Goal: Task Accomplishment & Management: Manage account settings

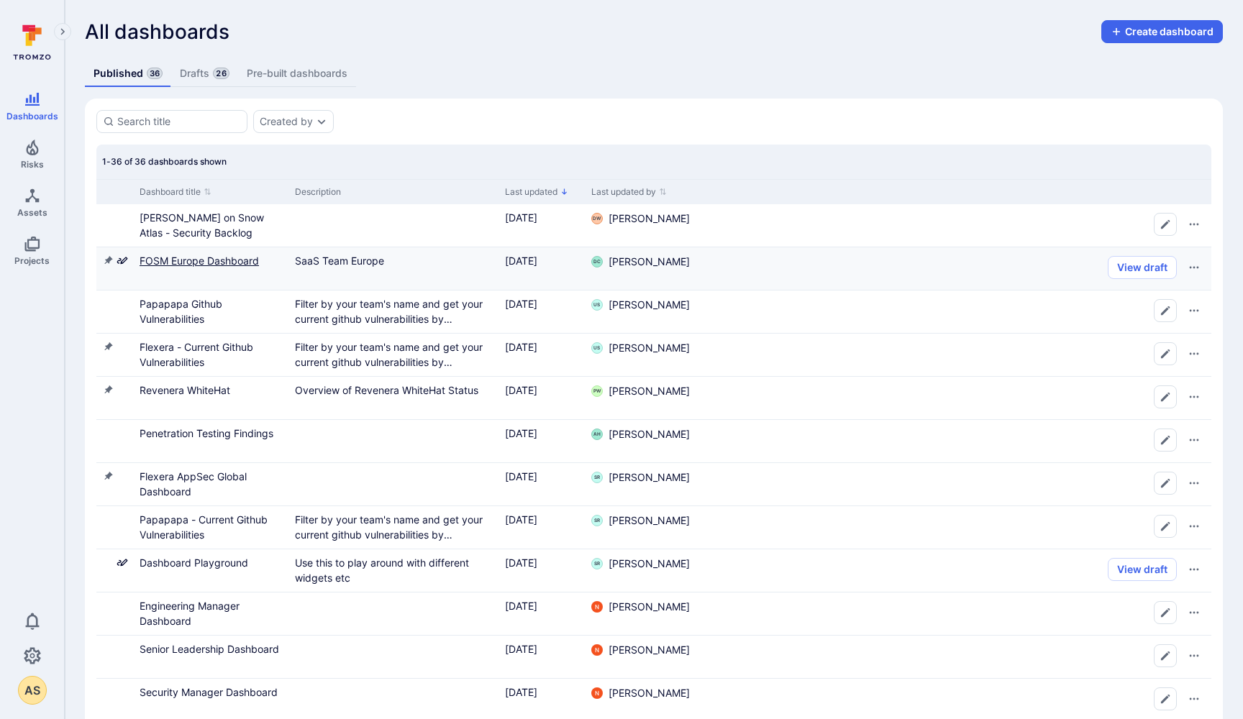
click at [165, 263] on link "FOSM Europe Dashboard" at bounding box center [199, 261] width 119 height 12
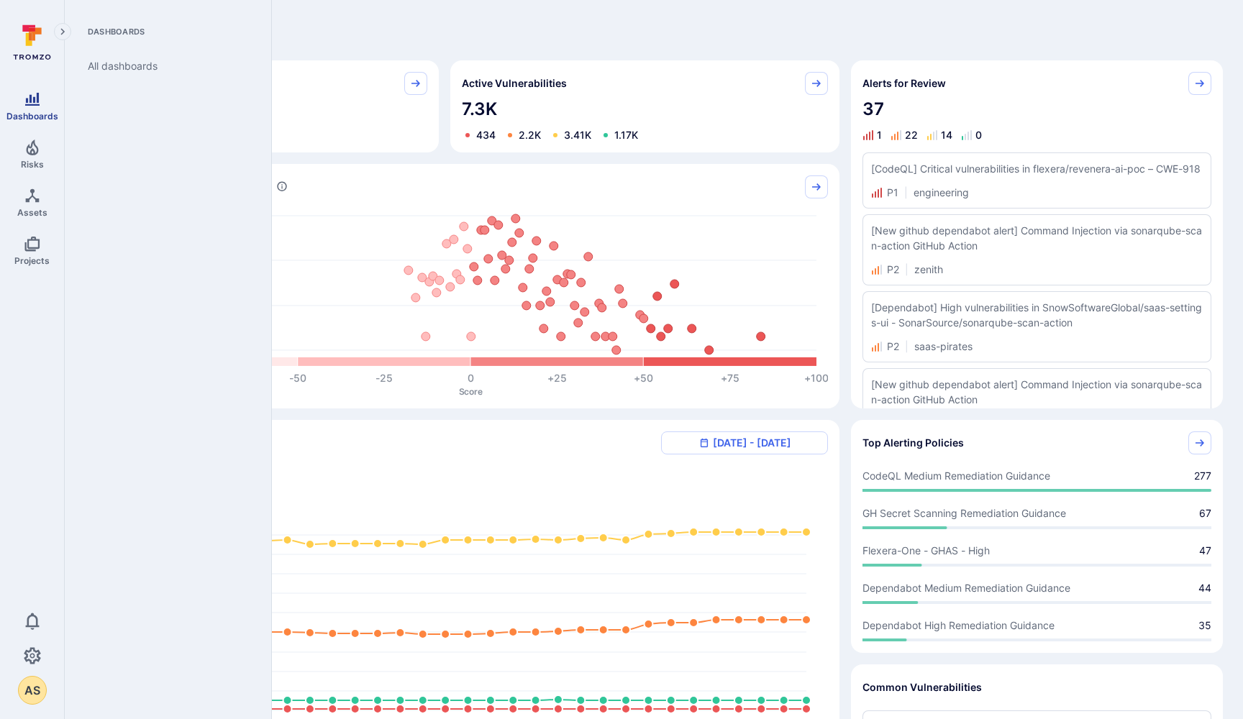
click at [33, 102] on icon "Dashboards" at bounding box center [32, 99] width 14 height 13
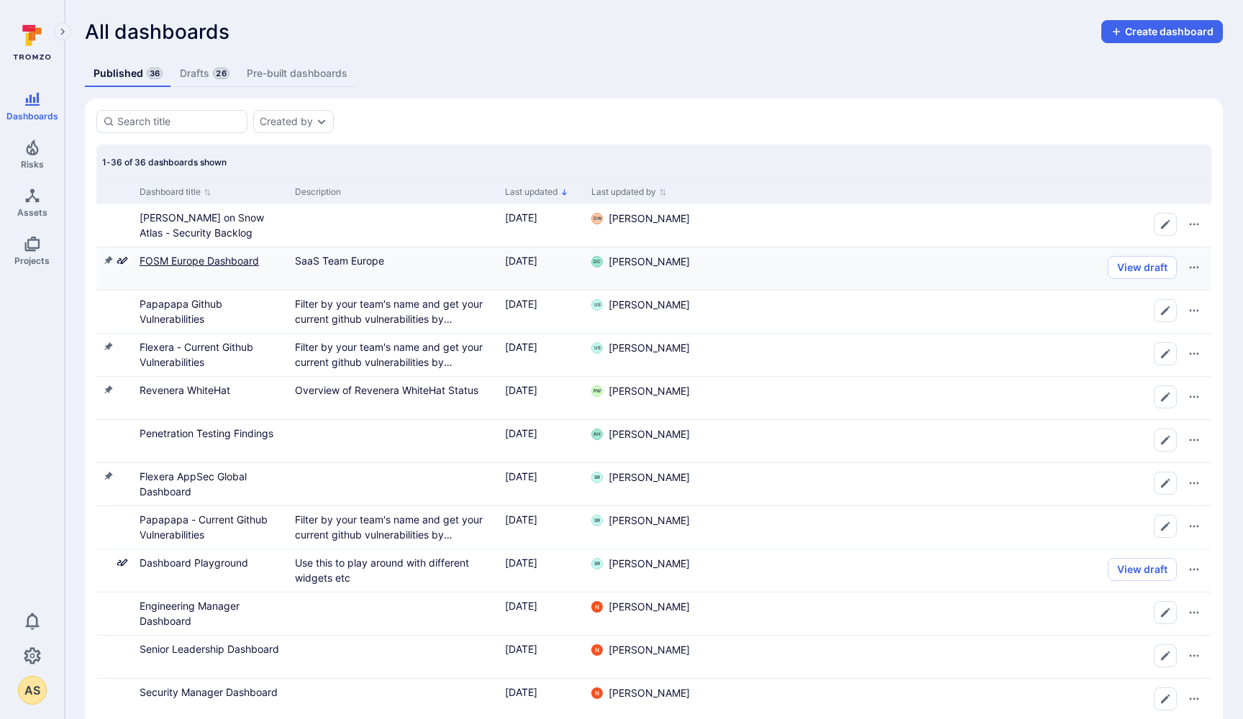
click at [221, 261] on link "FOSM Europe Dashboard" at bounding box center [199, 261] width 119 height 12
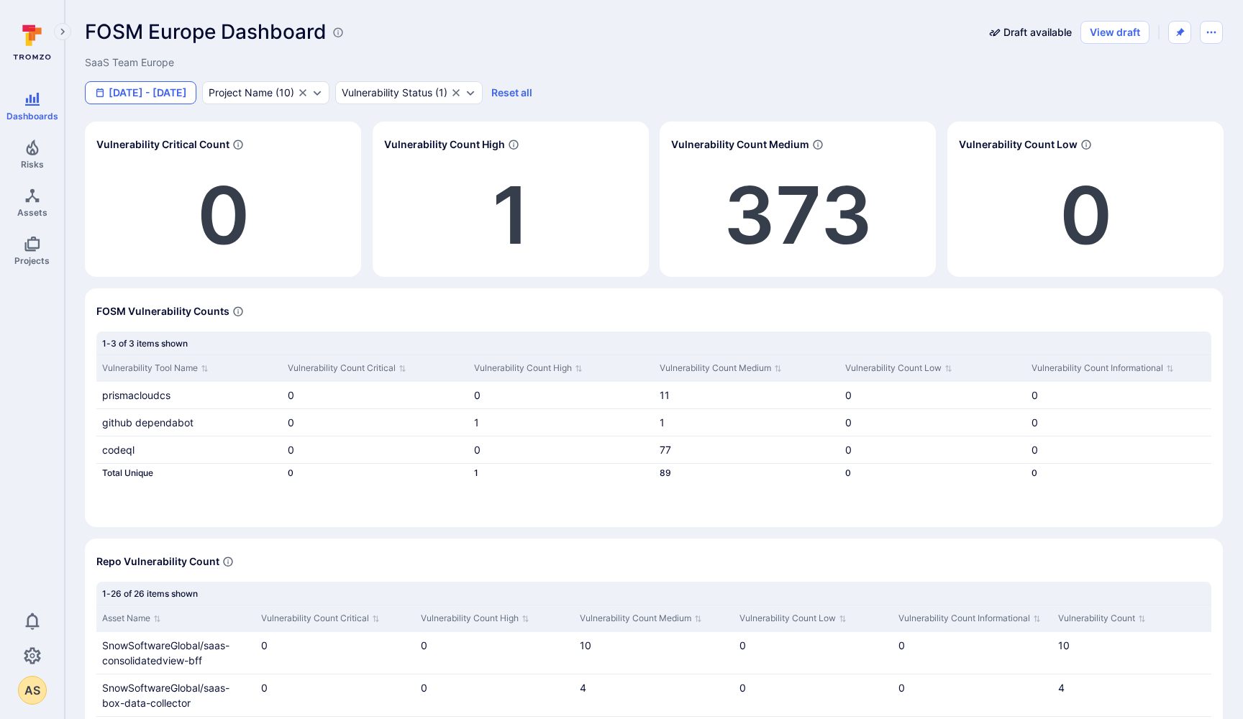
click at [142, 92] on button "Jan 1 - Jun 5, 2025" at bounding box center [141, 92] width 112 height 23
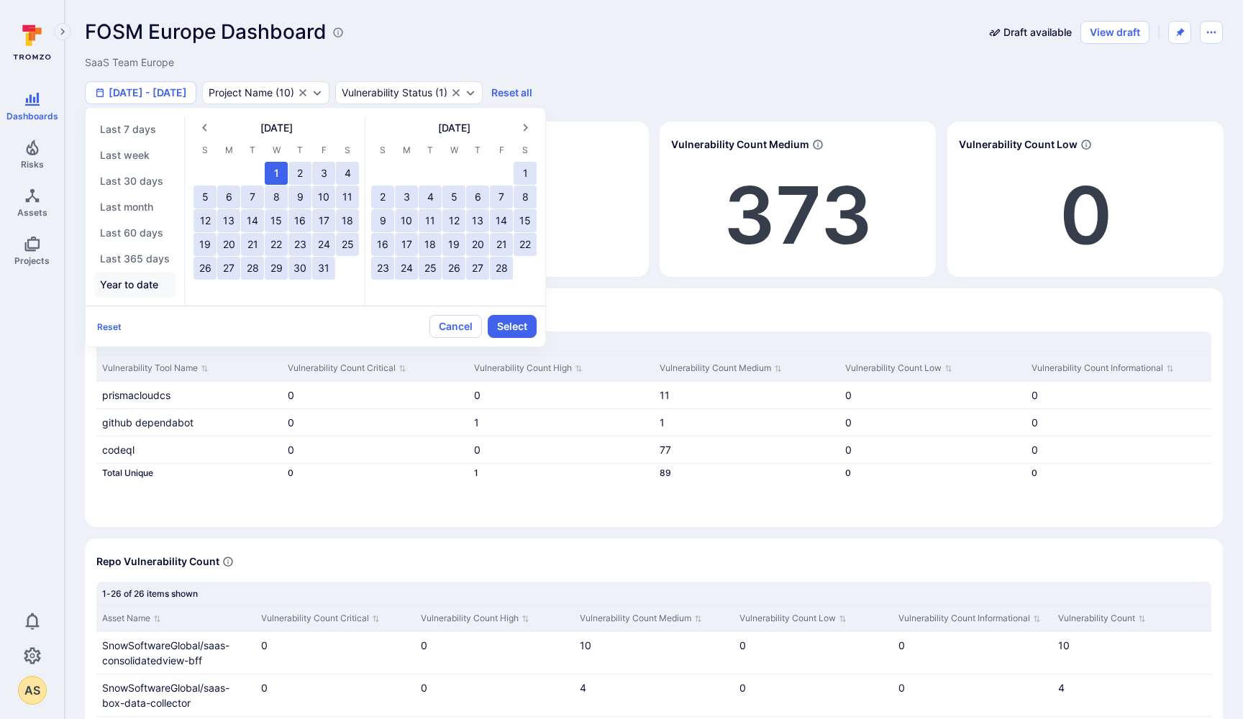
click at [119, 290] on button "Year to date" at bounding box center [134, 285] width 81 height 26
click at [509, 326] on button "Select" at bounding box center [512, 326] width 49 height 23
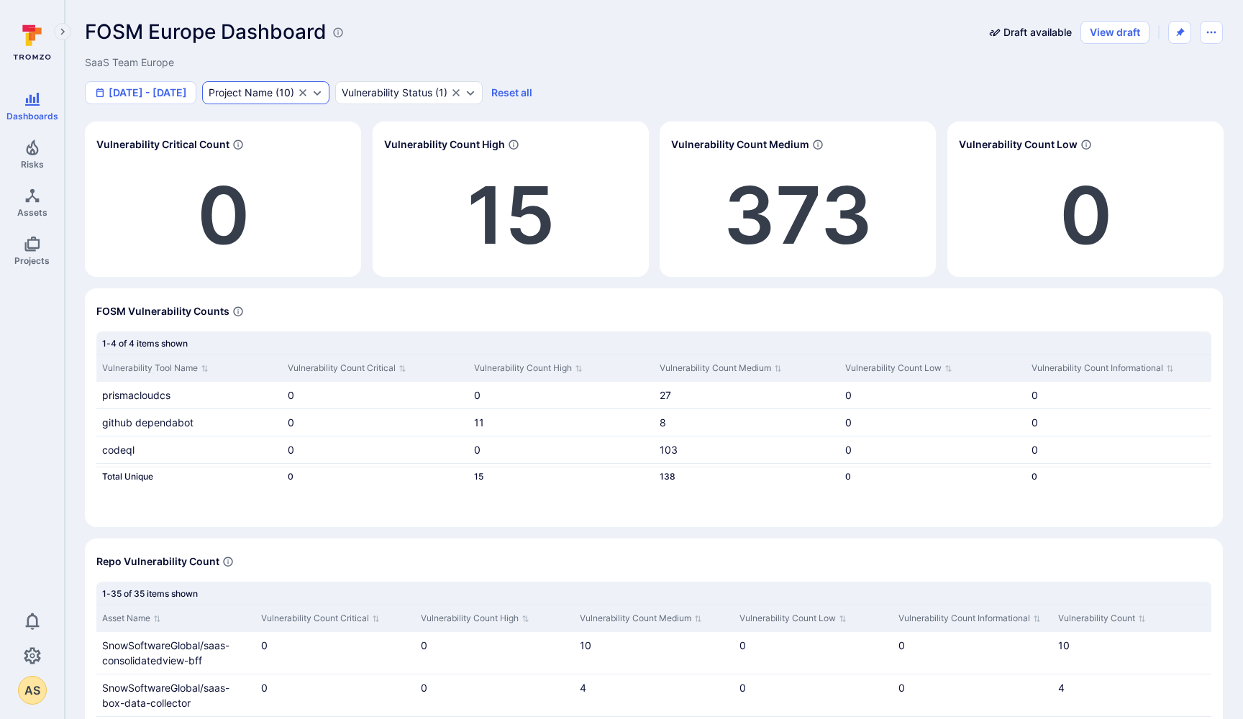
click at [323, 95] on button "Expand dropdown" at bounding box center [317, 93] width 12 height 12
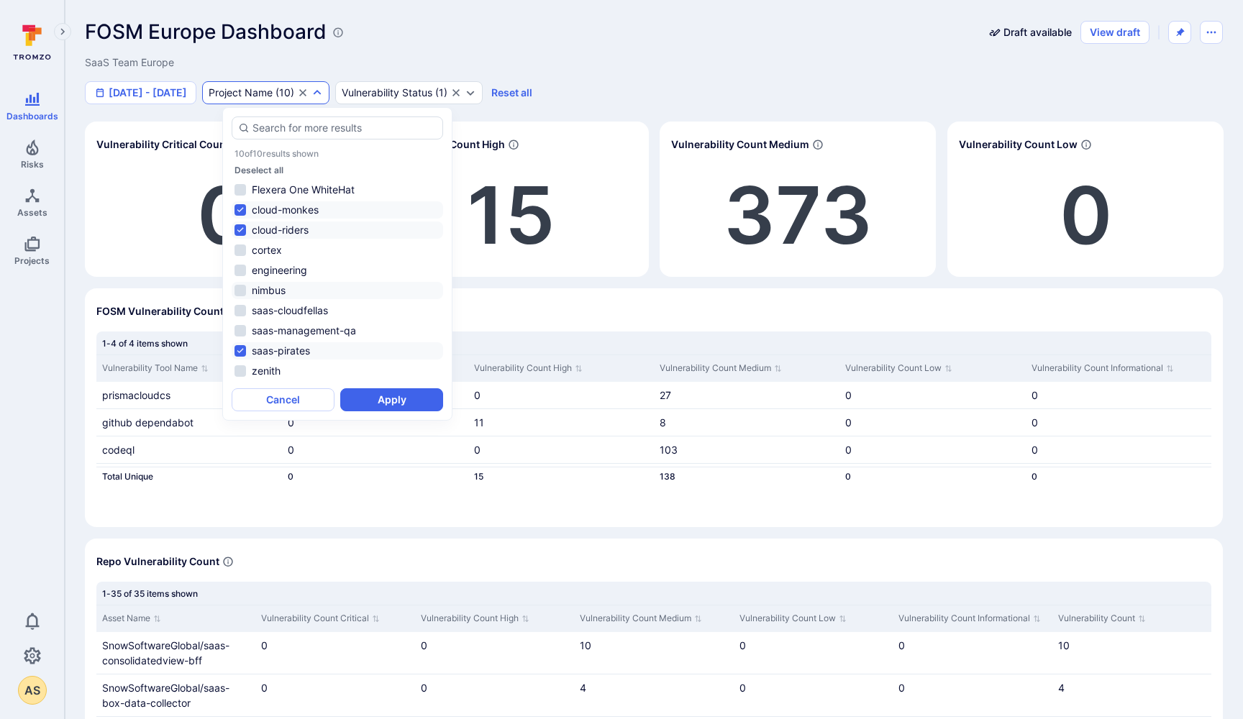
click at [241, 293] on li "nimbus" at bounding box center [338, 290] width 212 height 17
click at [242, 311] on li "saas-cloudfellas" at bounding box center [338, 310] width 212 height 17
click at [242, 370] on li "zenith" at bounding box center [338, 371] width 212 height 17
click at [243, 246] on li "cortex" at bounding box center [338, 250] width 212 height 17
click at [400, 399] on button "Apply" at bounding box center [391, 399] width 103 height 23
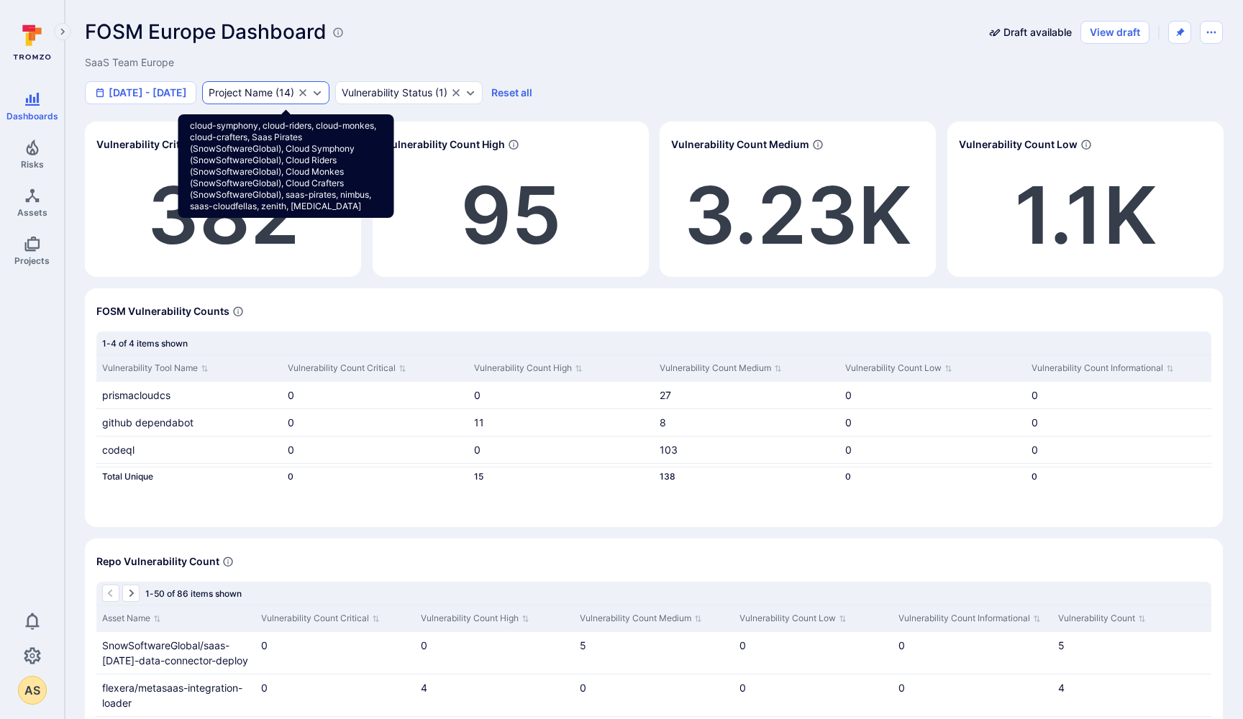
click at [322, 91] on icon "Expand dropdown" at bounding box center [318, 93] width 8 height 5
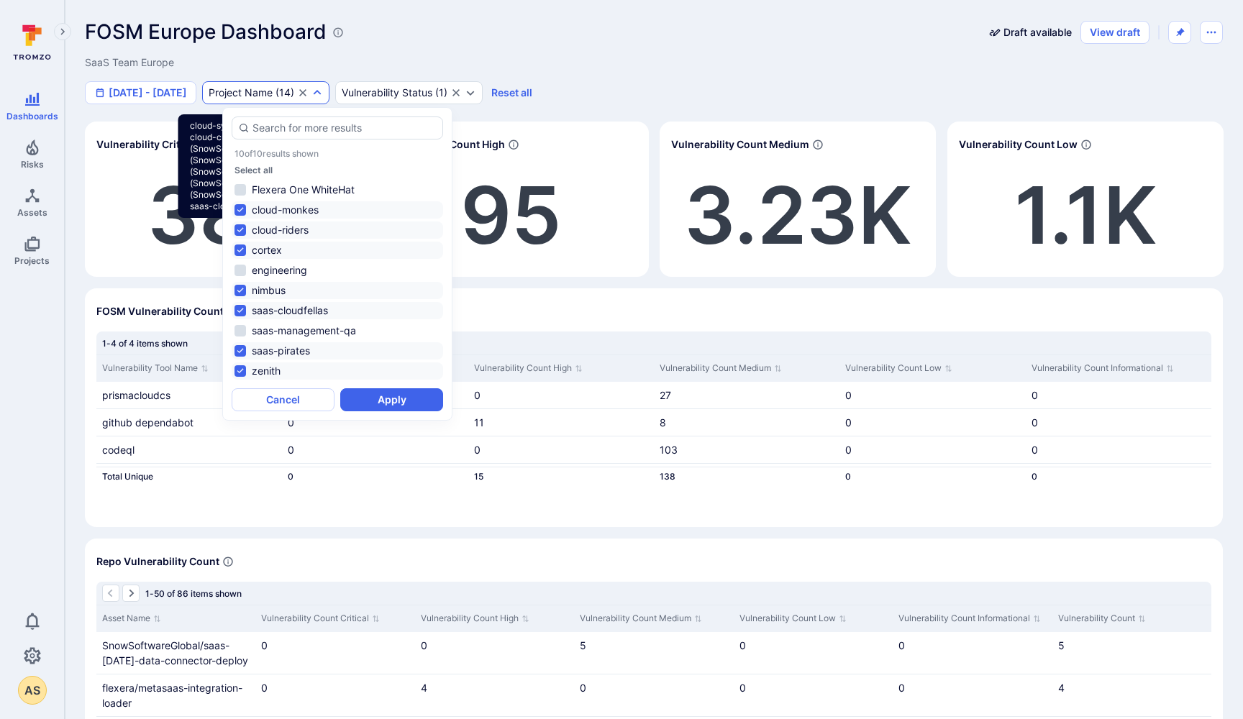
click at [309, 91] on icon "Clear selection" at bounding box center [303, 93] width 12 height 12
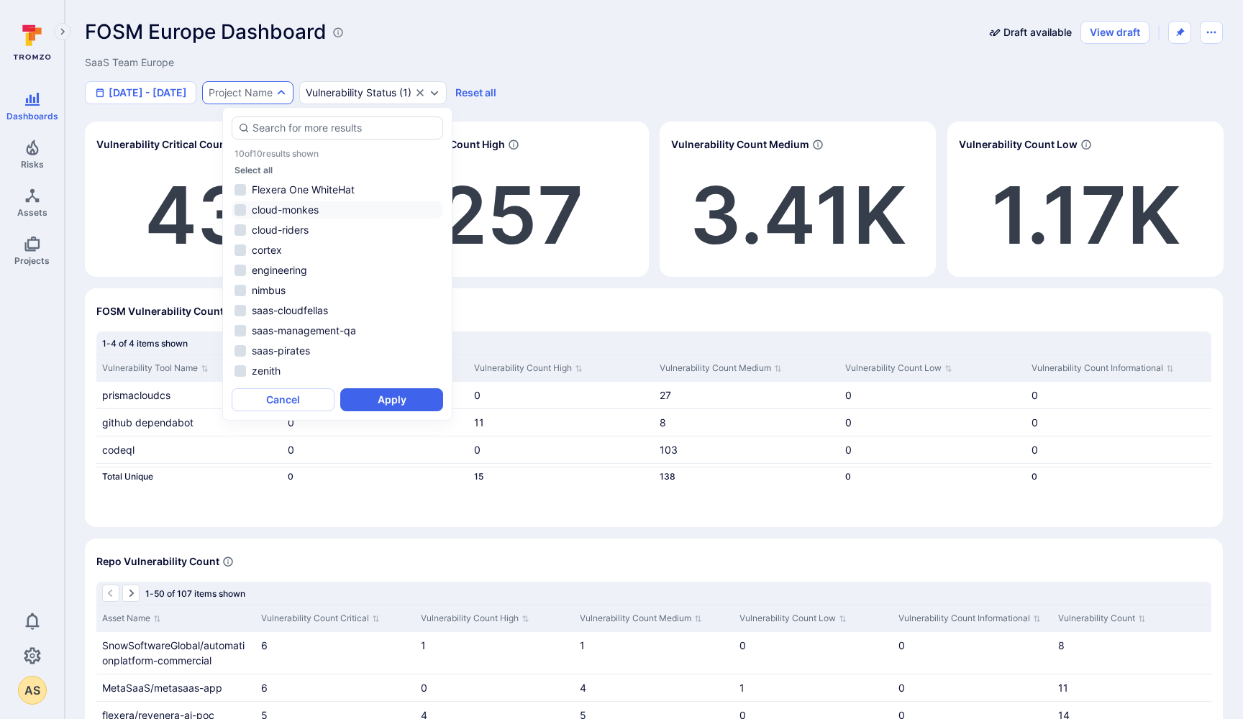
click at [241, 209] on li "cloud-monkes" at bounding box center [338, 209] width 212 height 17
click at [240, 229] on li "cloud-riders" at bounding box center [338, 230] width 212 height 17
click at [240, 252] on li "cortex" at bounding box center [338, 250] width 212 height 17
click at [240, 287] on li "nimbus" at bounding box center [338, 290] width 212 height 17
click at [240, 310] on li "saas-cloudfellas" at bounding box center [338, 310] width 212 height 17
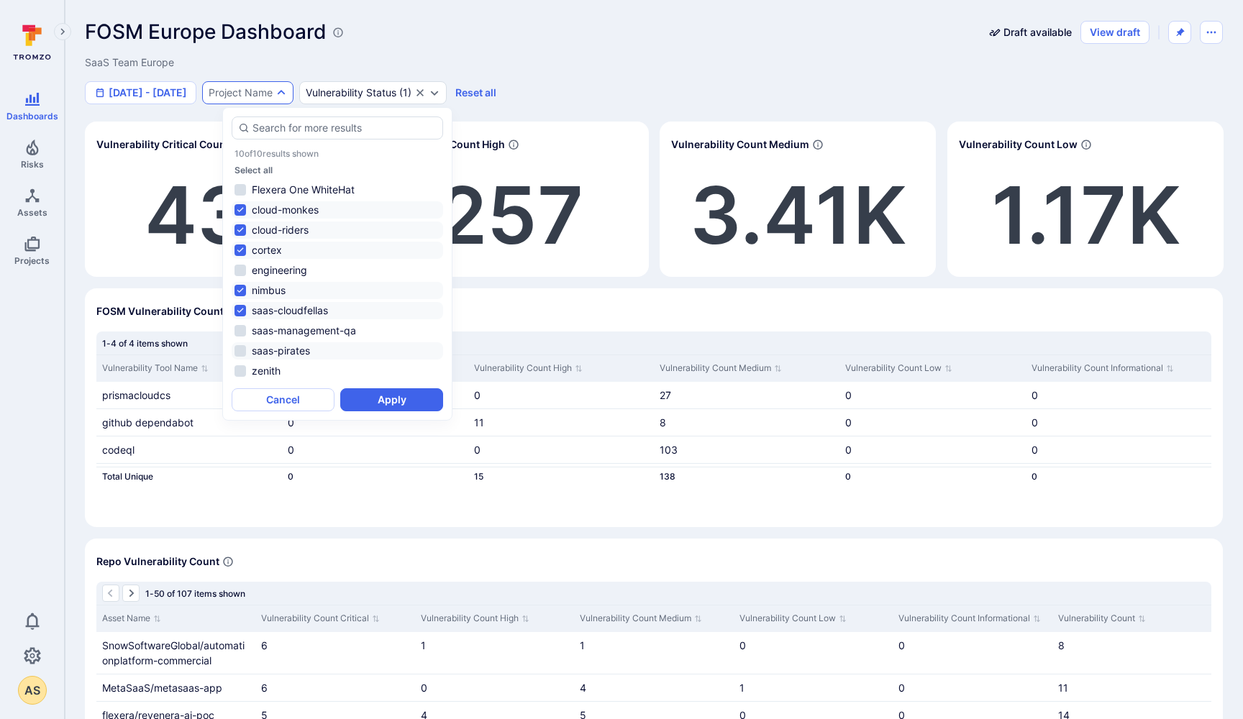
click at [241, 352] on li "saas-pirates" at bounding box center [338, 350] width 212 height 17
click at [243, 370] on li "zenith" at bounding box center [338, 371] width 212 height 17
click at [387, 401] on button "Apply" at bounding box center [391, 399] width 103 height 23
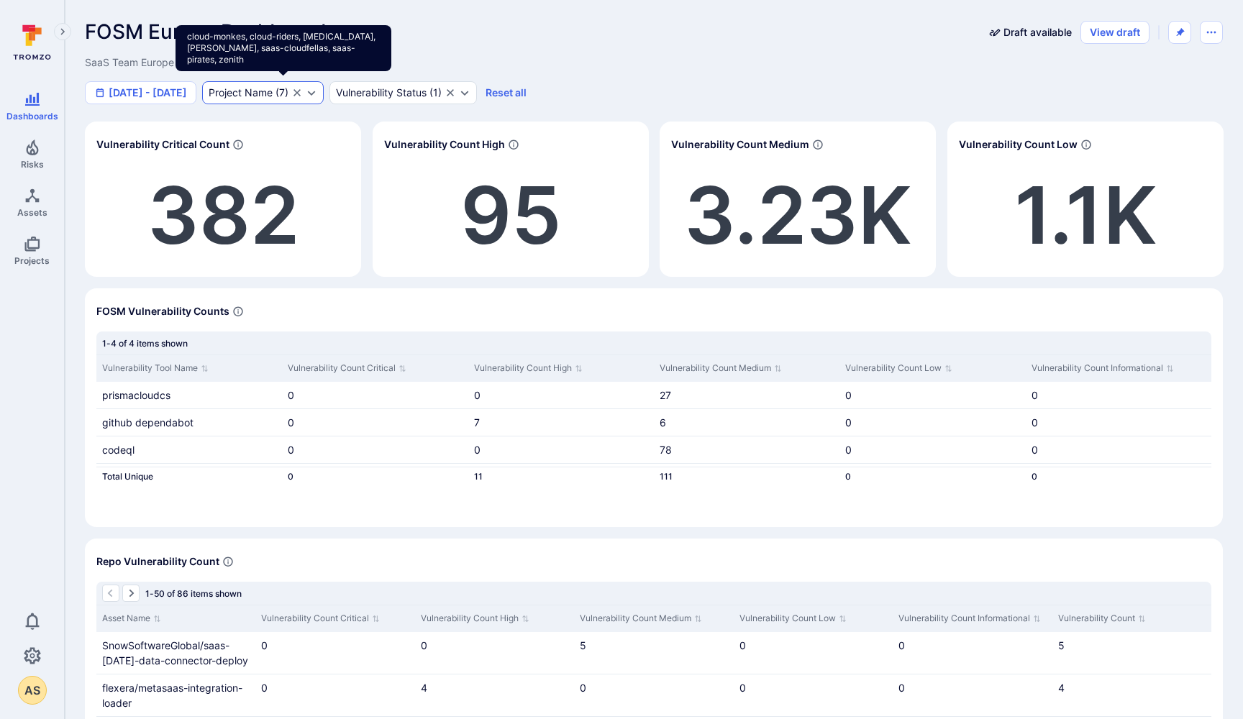
click at [262, 93] on div "Project Name" at bounding box center [241, 93] width 64 height 12
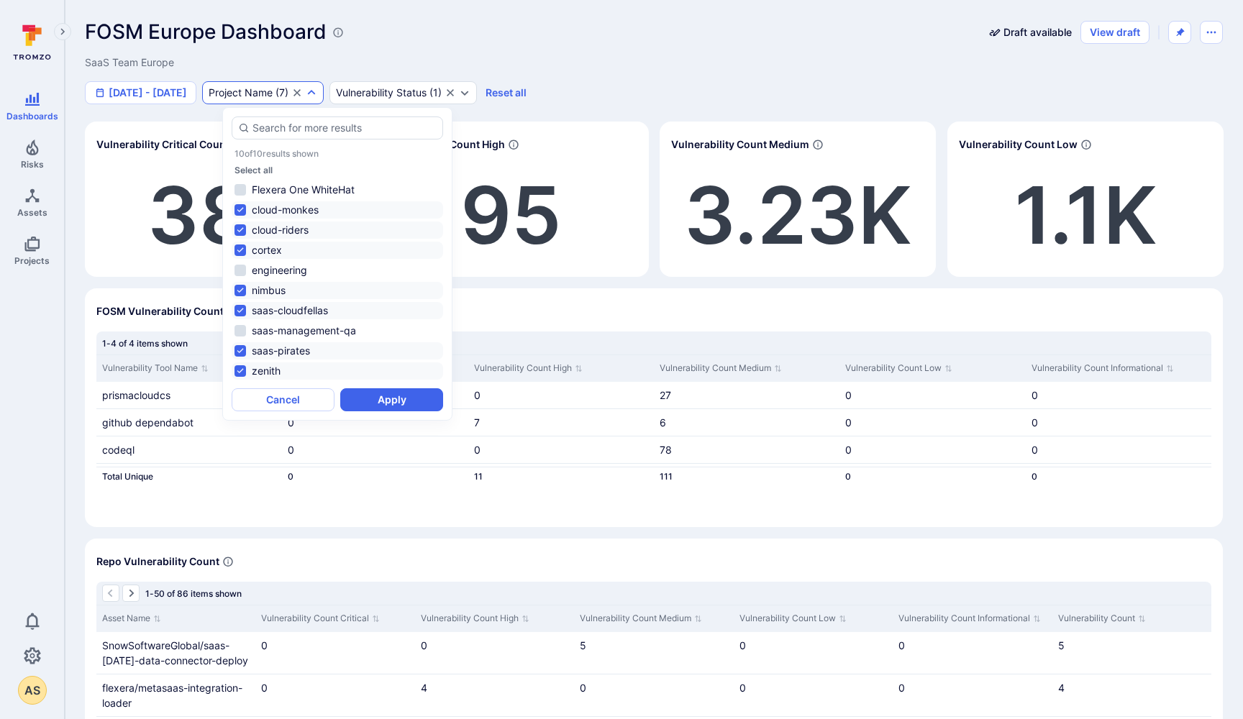
click at [478, 61] on div "SaaS Team Europe" at bounding box center [300, 62] width 430 height 14
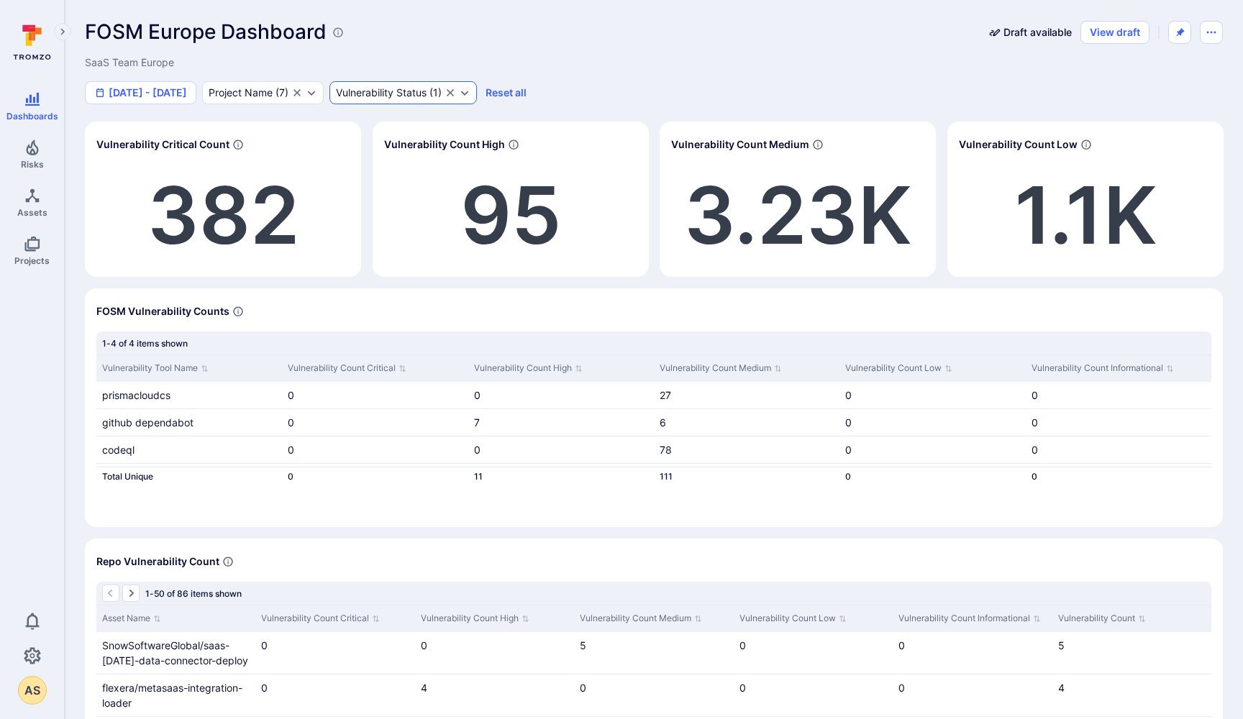
click at [419, 95] on div "Vulnerability Status" at bounding box center [381, 93] width 91 height 12
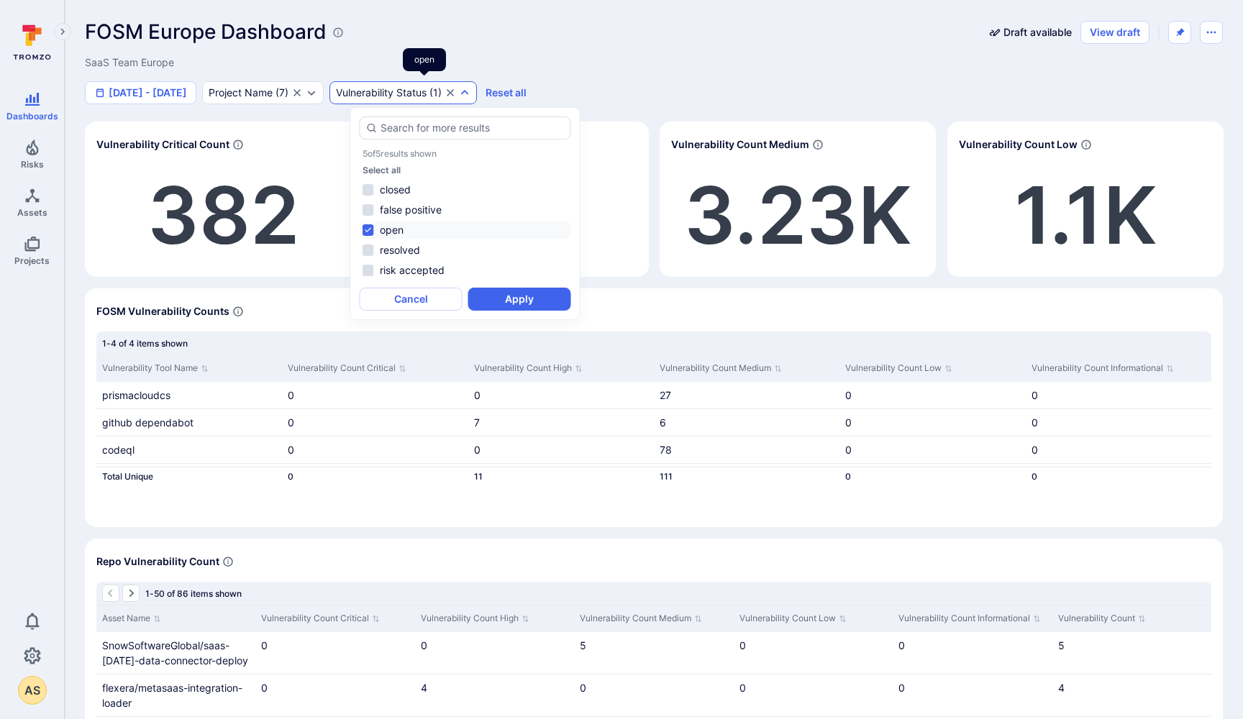
click at [419, 95] on div "Vulnerability Status" at bounding box center [381, 93] width 91 height 12
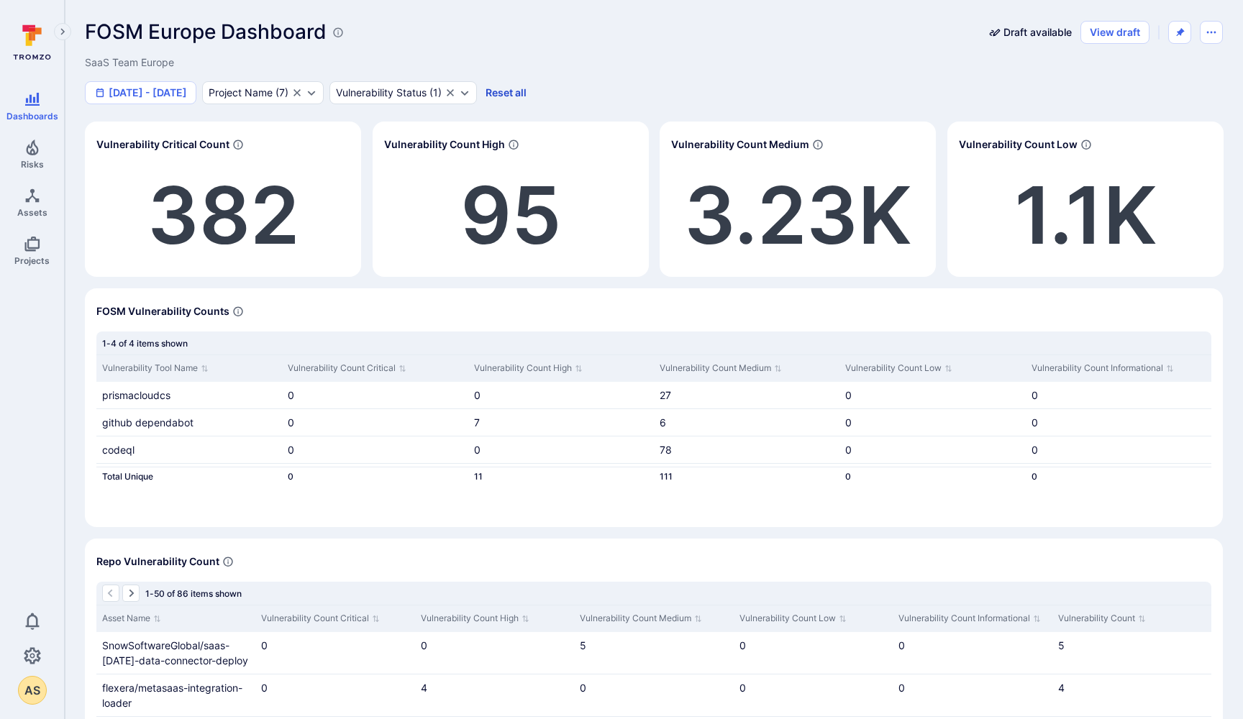
click at [527, 91] on button "Reset all" at bounding box center [506, 92] width 41 height 13
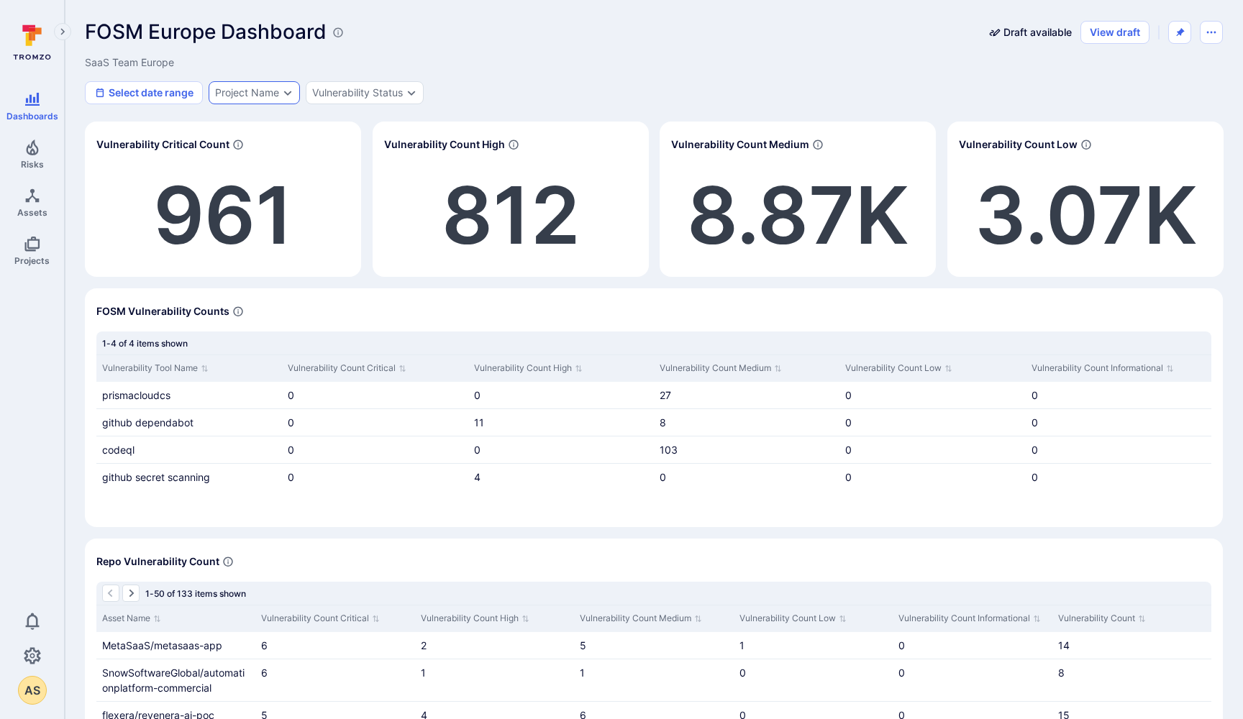
click at [239, 94] on div "Project Name" at bounding box center [247, 93] width 64 height 12
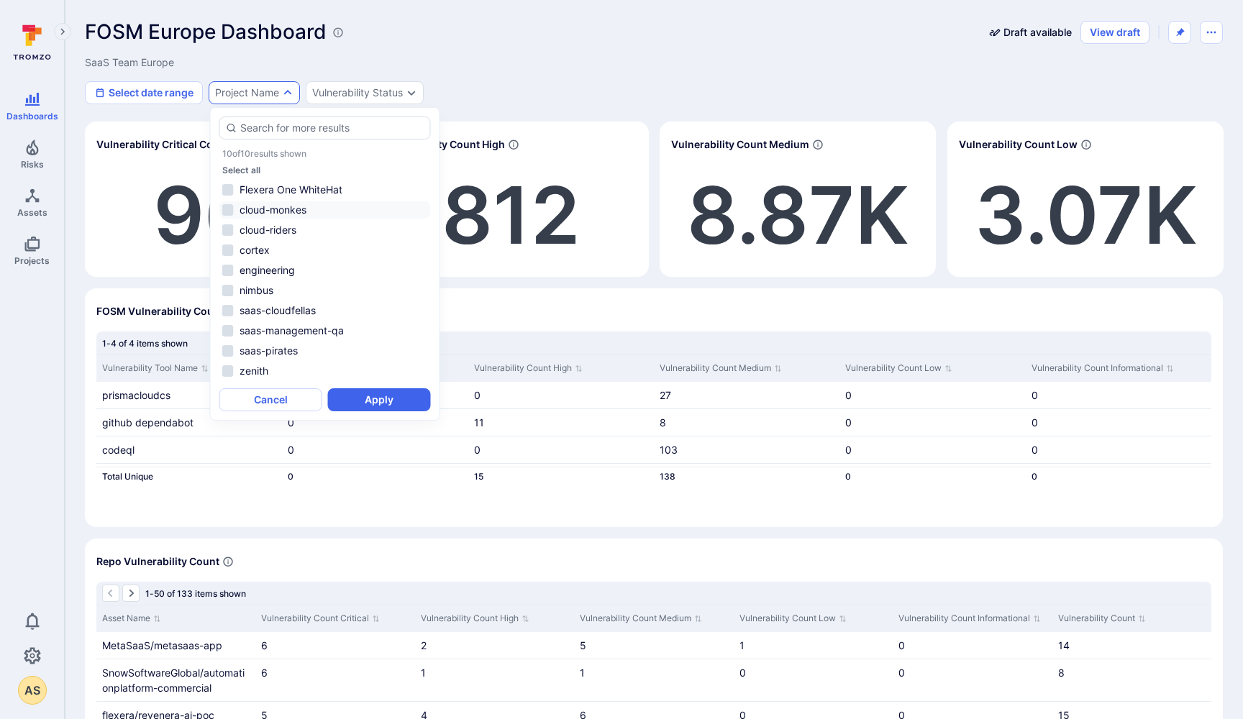
click at [227, 209] on li "cloud-monkes" at bounding box center [325, 209] width 212 height 17
click at [227, 232] on li "cloud-riders" at bounding box center [325, 230] width 212 height 17
click at [228, 252] on li "cortex" at bounding box center [325, 250] width 212 height 17
click at [227, 292] on li "nimbus" at bounding box center [325, 290] width 212 height 17
click at [229, 310] on li "saas-cloudfellas" at bounding box center [325, 310] width 212 height 17
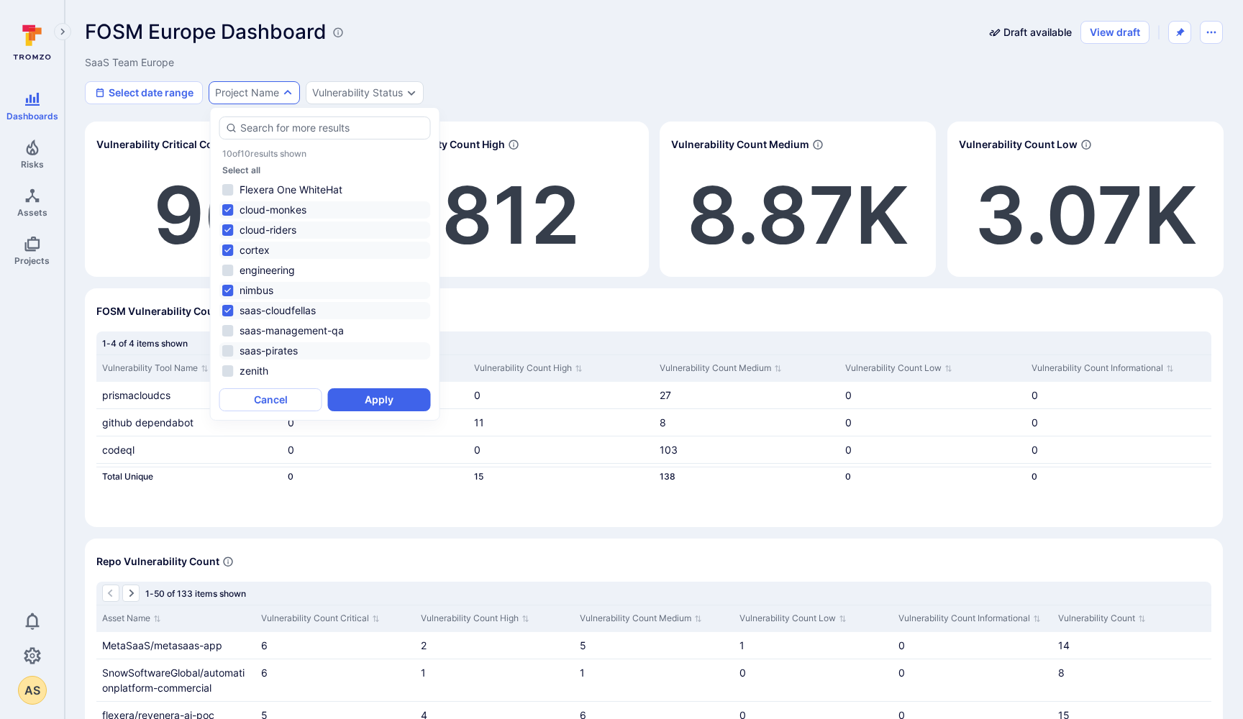
click at [229, 352] on li "saas-pirates" at bounding box center [325, 350] width 212 height 17
click at [229, 370] on li "zenith" at bounding box center [325, 371] width 212 height 17
click at [370, 402] on button "Apply" at bounding box center [379, 399] width 103 height 23
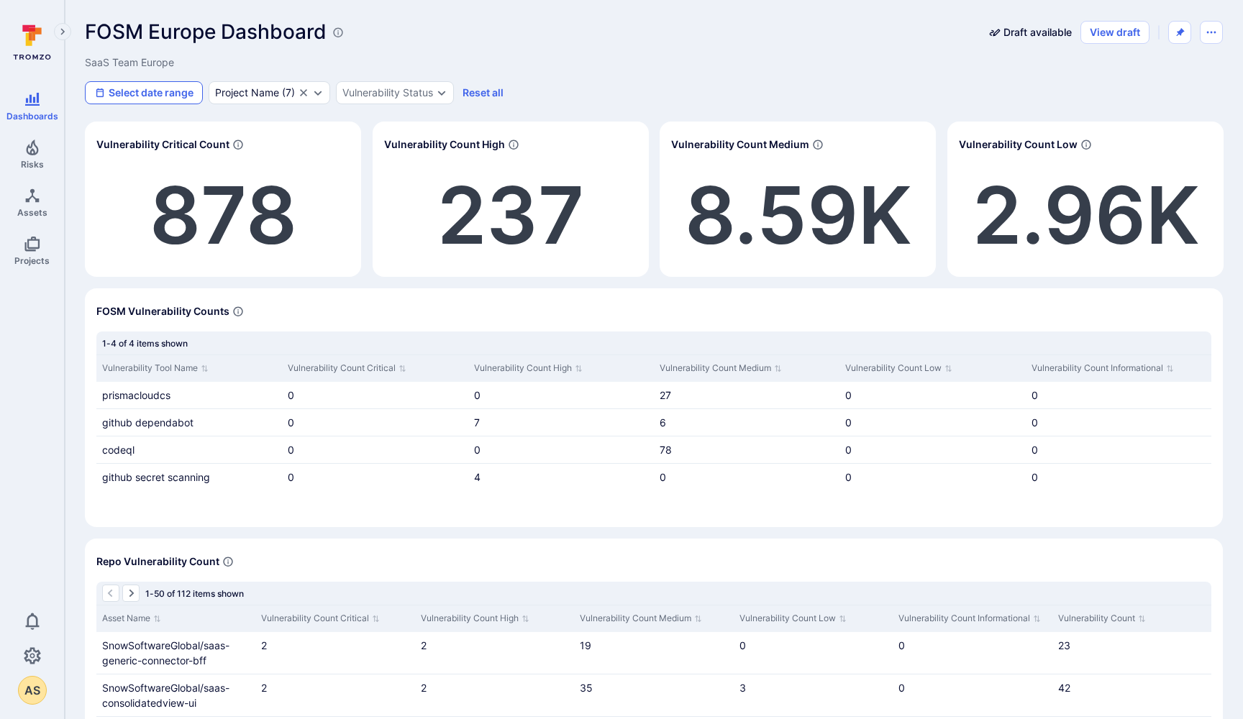
click at [165, 94] on button "Select date range" at bounding box center [144, 92] width 118 height 23
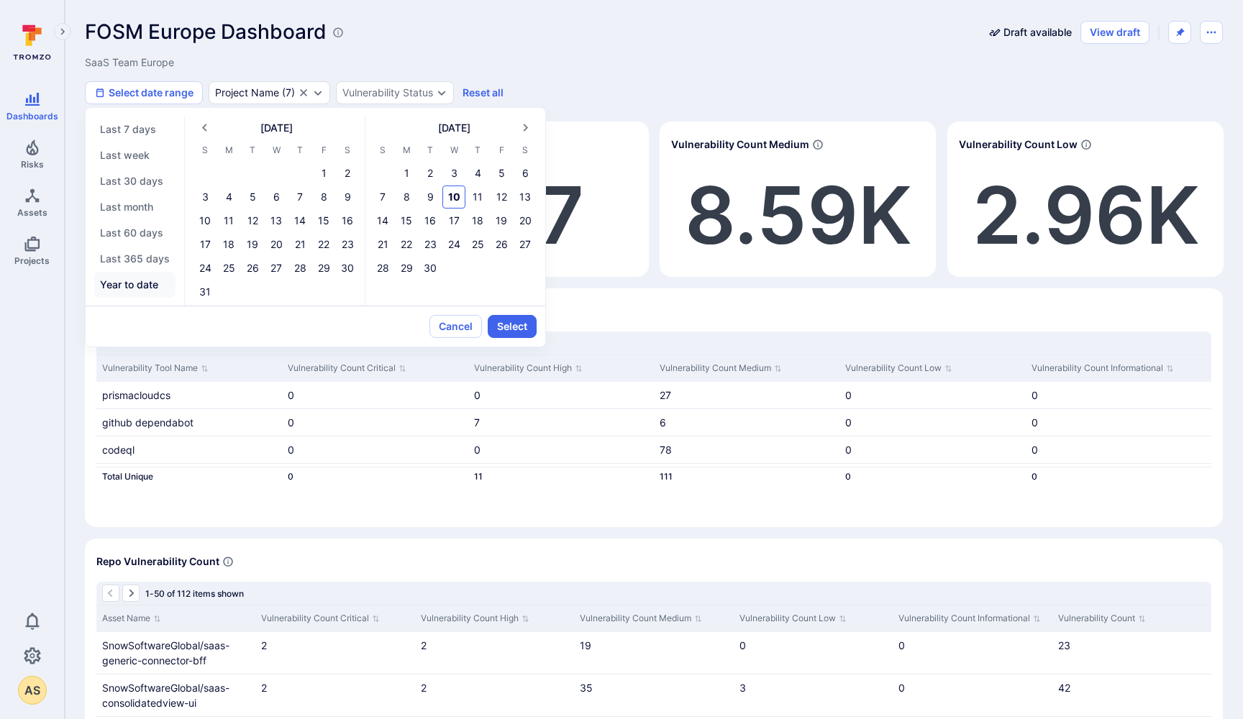
click at [135, 284] on button "Year to date" at bounding box center [134, 285] width 81 height 26
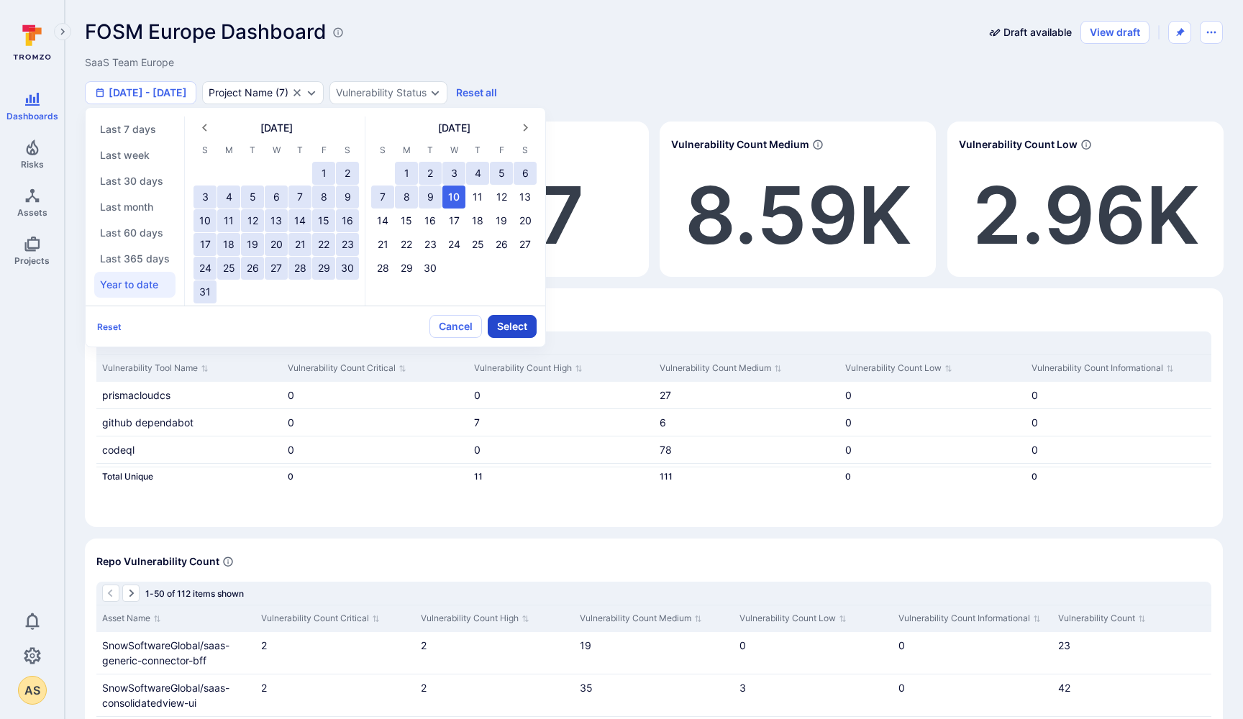
click at [508, 327] on button "Select" at bounding box center [512, 326] width 49 height 23
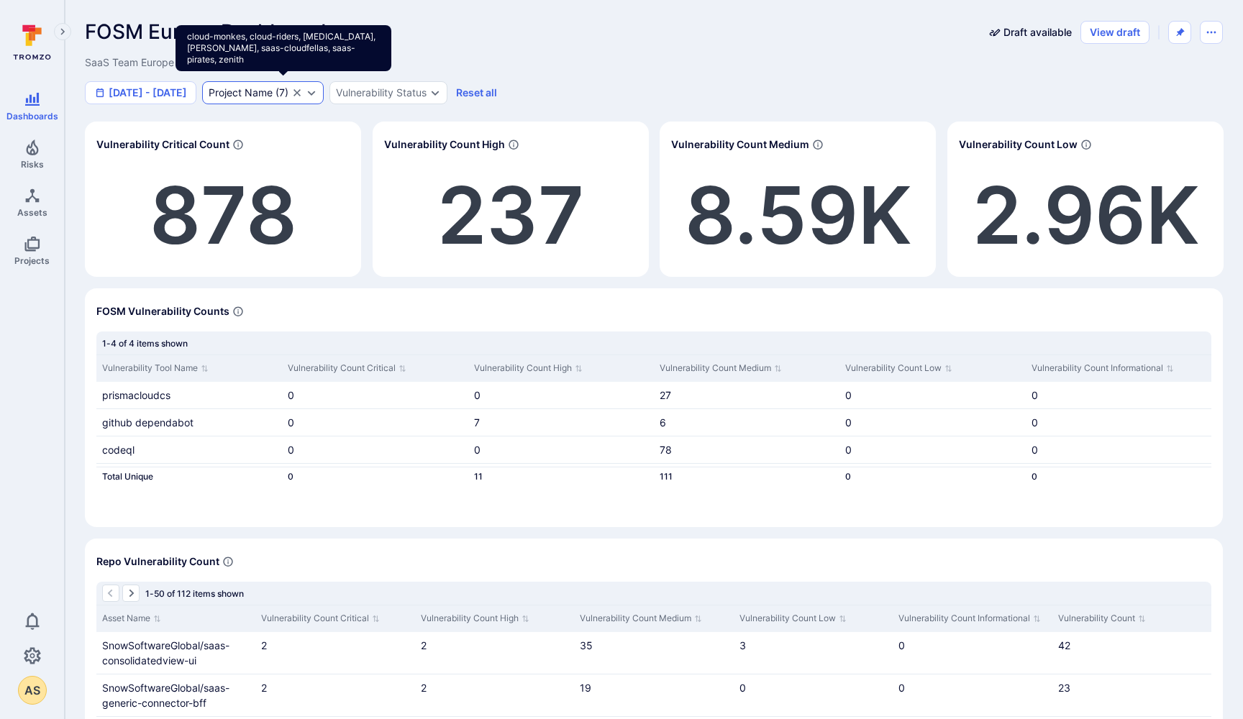
click at [317, 93] on icon "Expand dropdown" at bounding box center [312, 93] width 12 height 12
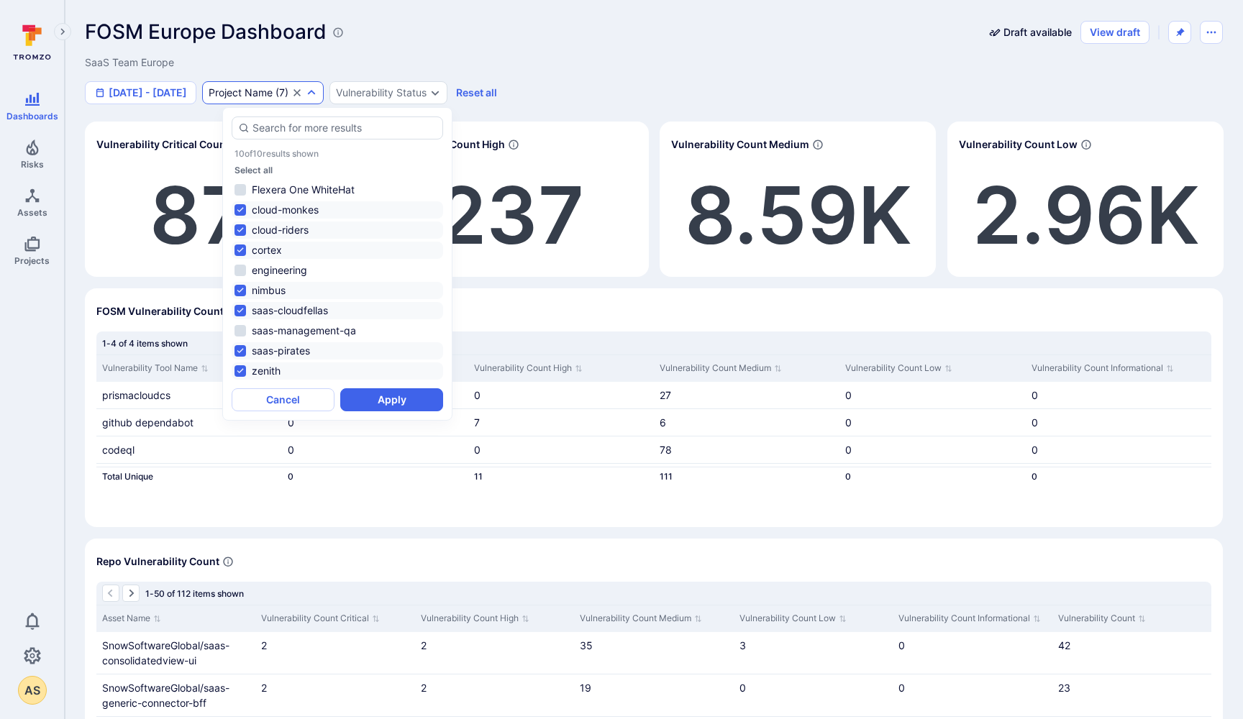
click at [238, 293] on li "nimbus" at bounding box center [338, 290] width 212 height 17
click at [385, 400] on button "Apply" at bounding box center [391, 399] width 103 height 23
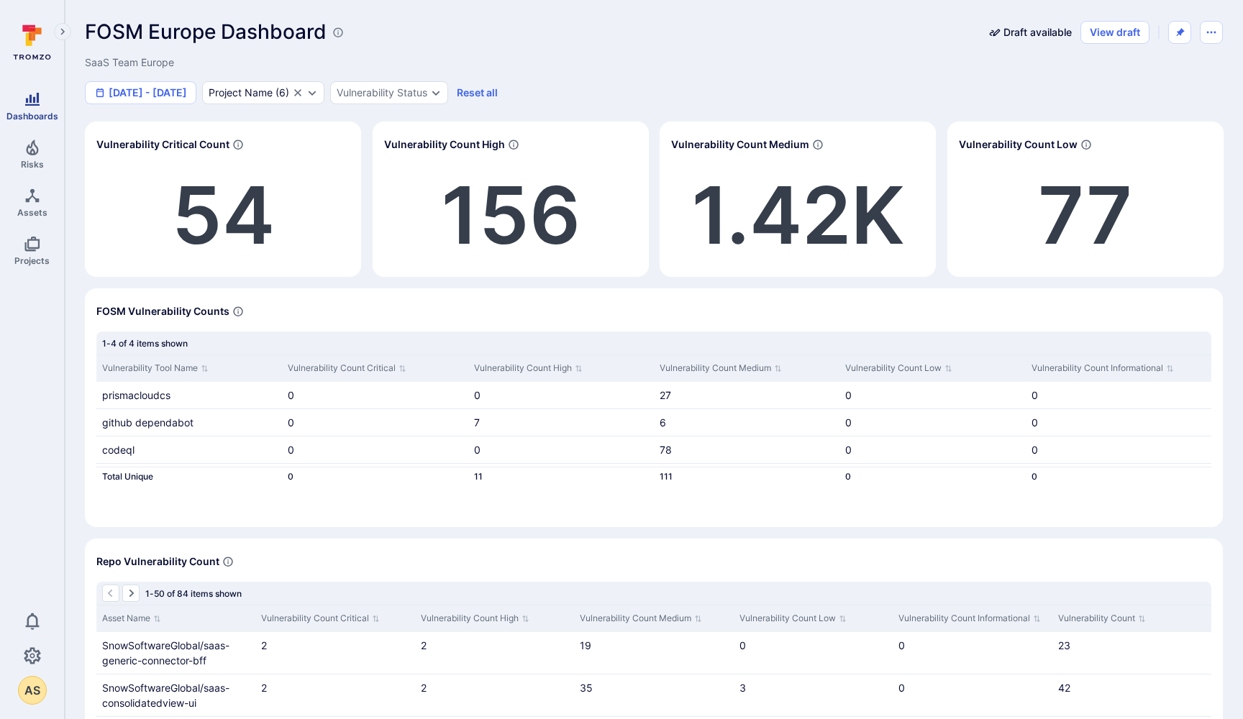
click at [30, 104] on icon "Dashboards" at bounding box center [32, 99] width 17 height 17
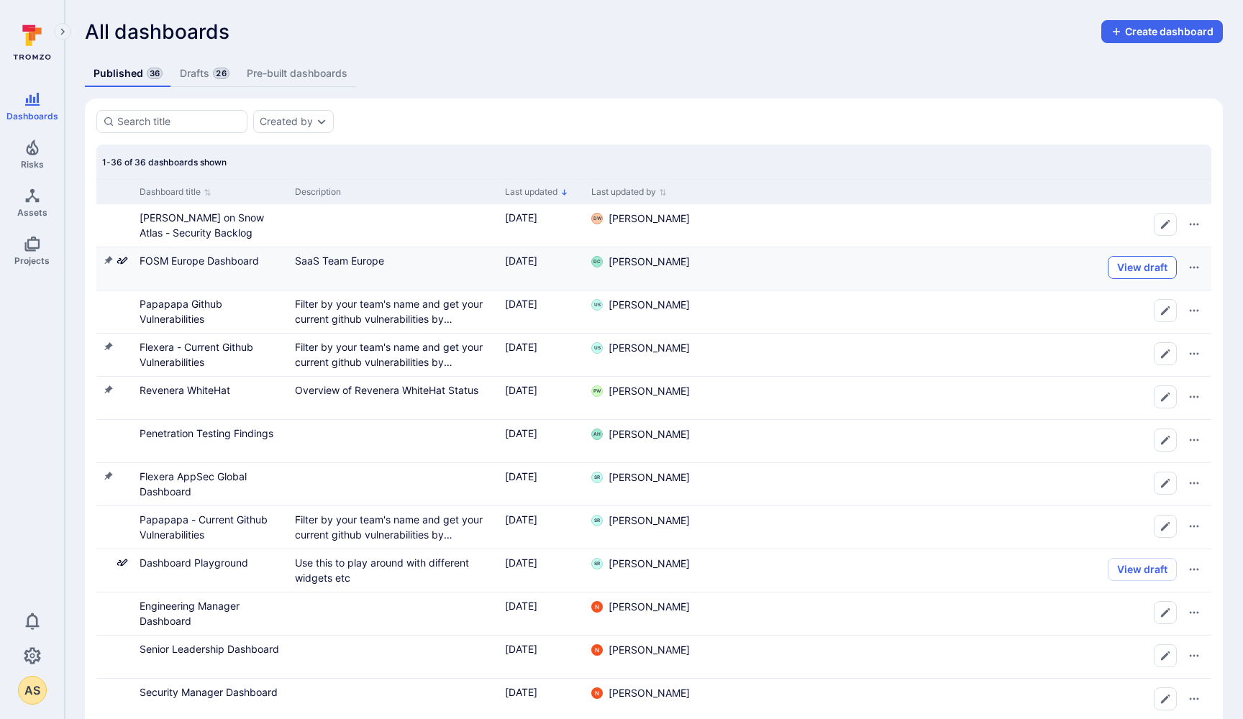
click at [1142, 269] on button "View draft" at bounding box center [1142, 267] width 69 height 23
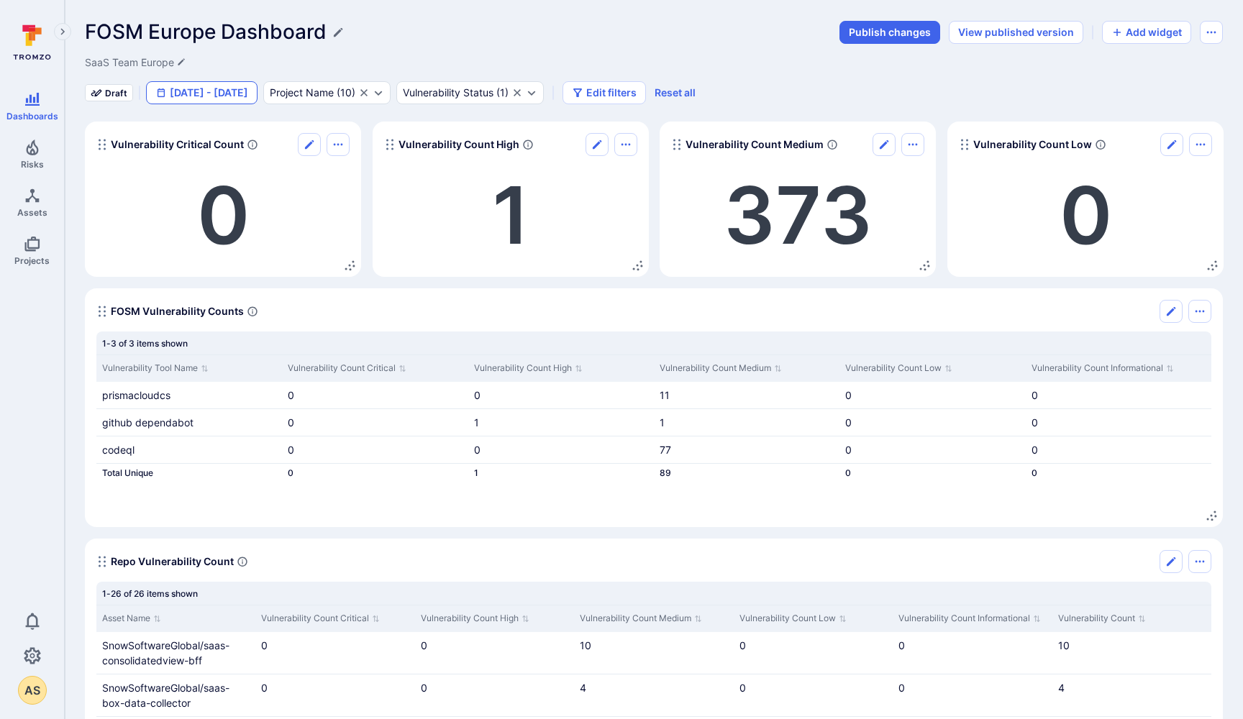
click at [209, 94] on button "Jan 1 - Jun 5, 2025" at bounding box center [202, 92] width 112 height 23
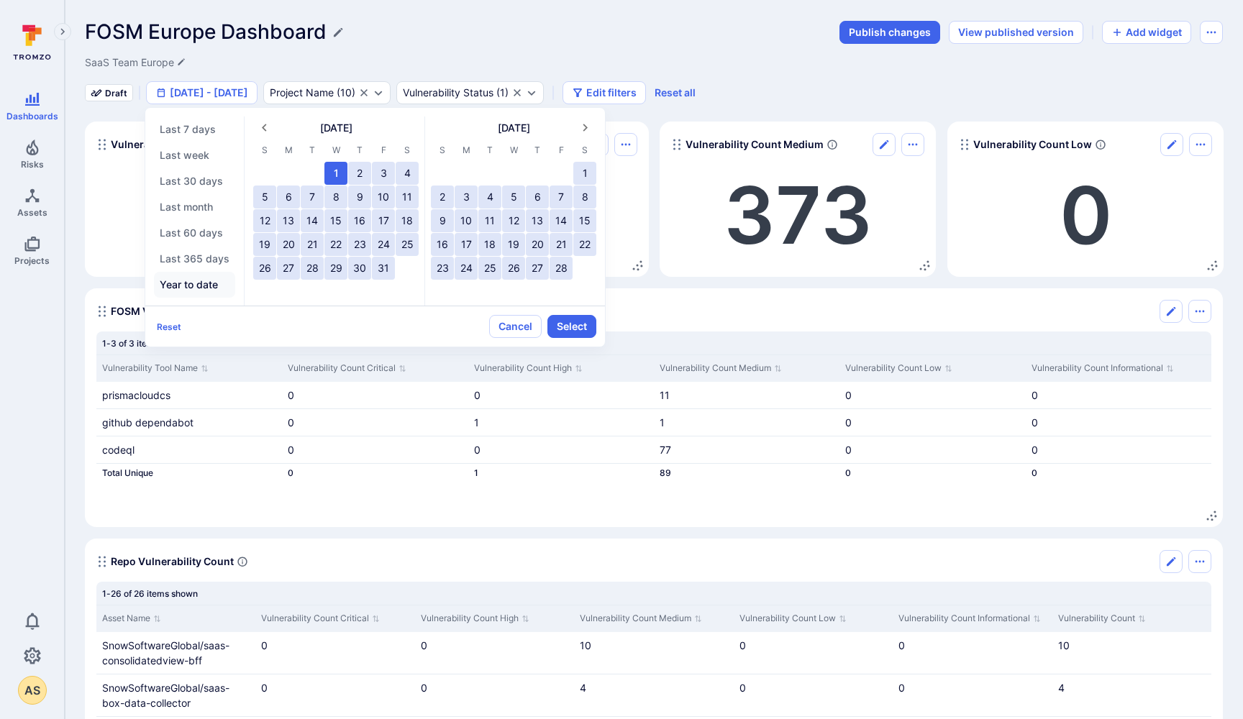
click at [189, 283] on button "Year to date" at bounding box center [194, 285] width 81 height 26
click at [569, 327] on button "Select" at bounding box center [571, 326] width 49 height 23
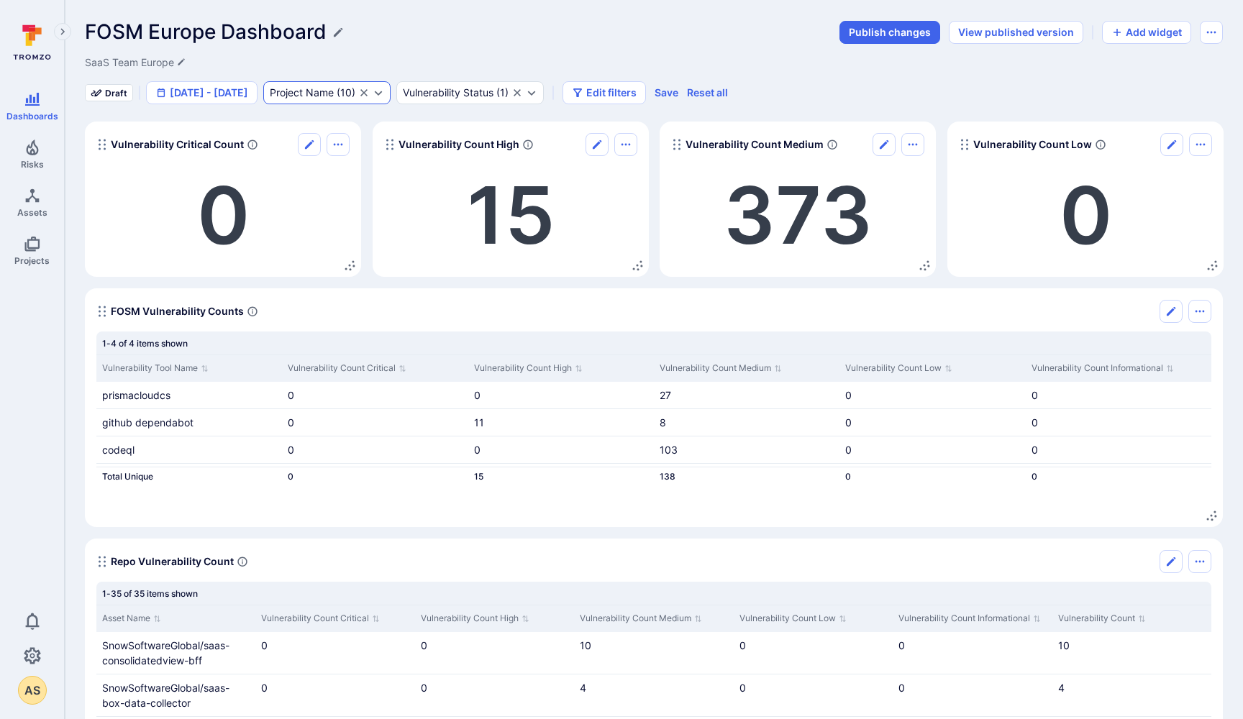
click at [334, 94] on div "Project Name" at bounding box center [302, 93] width 64 height 12
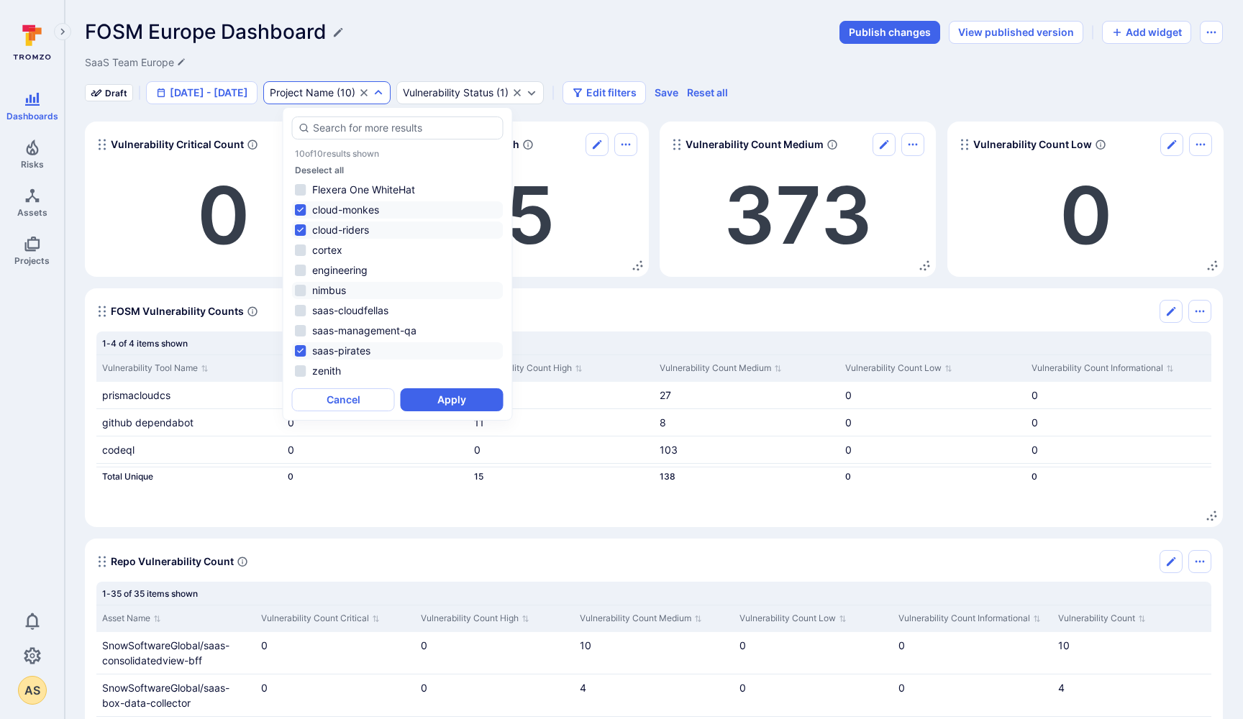
click at [300, 289] on li "nimbus" at bounding box center [398, 290] width 212 height 17
click at [301, 309] on li "saas-cloudfellas" at bounding box center [398, 310] width 212 height 17
click at [300, 369] on li "zenith" at bounding box center [398, 371] width 212 height 17
click at [299, 247] on li "cortex" at bounding box center [398, 250] width 212 height 17
click at [460, 402] on button "Apply" at bounding box center [452, 399] width 103 height 23
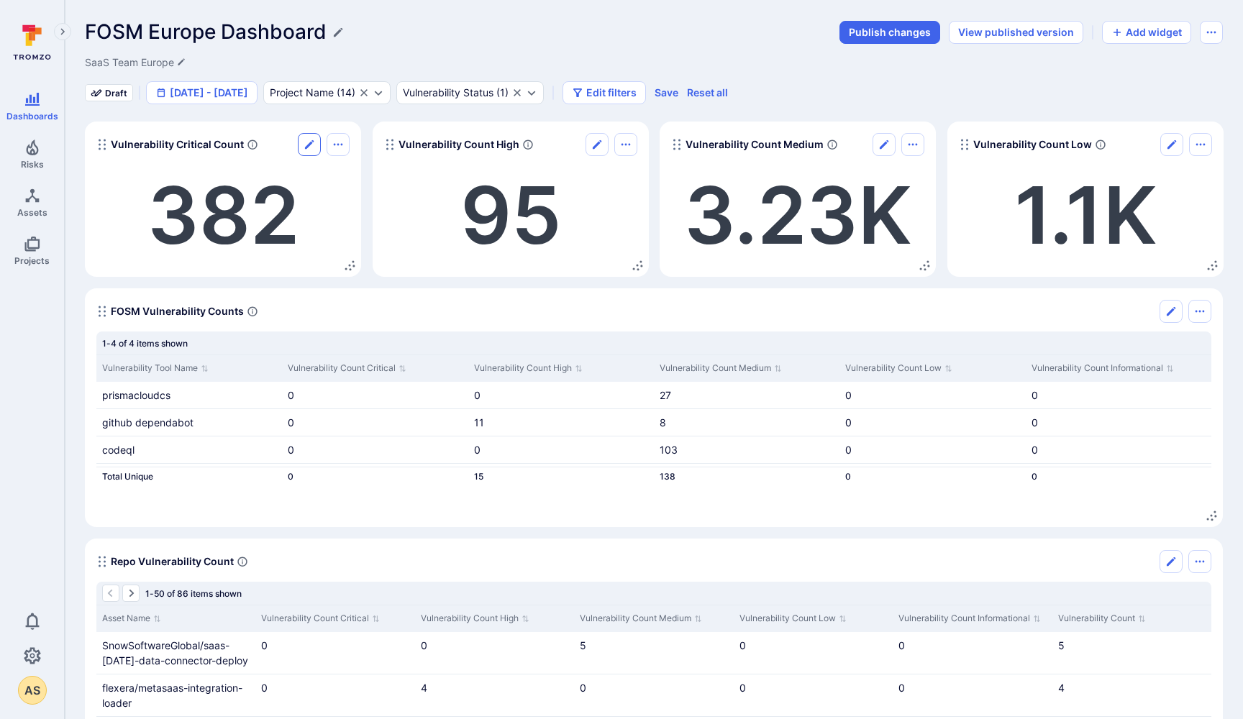
click at [306, 143] on icon "Edit" at bounding box center [310, 145] width 12 height 12
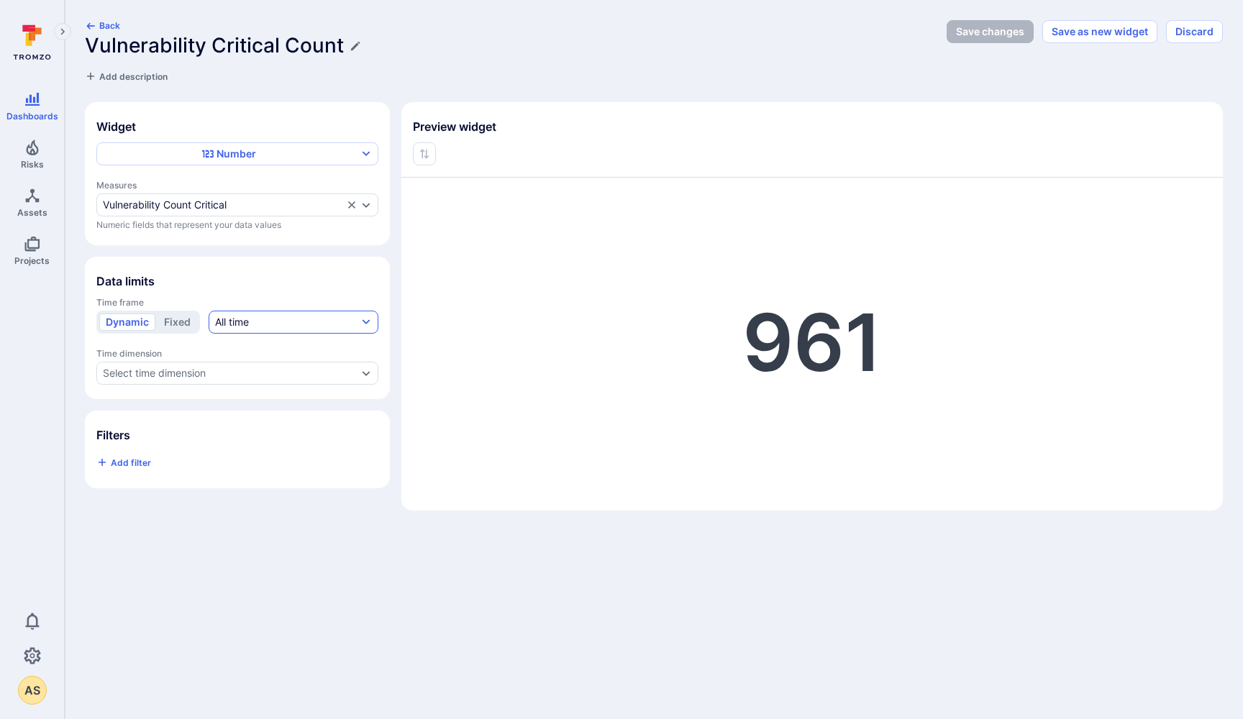
click at [260, 321] on button "All time" at bounding box center [294, 322] width 170 height 23
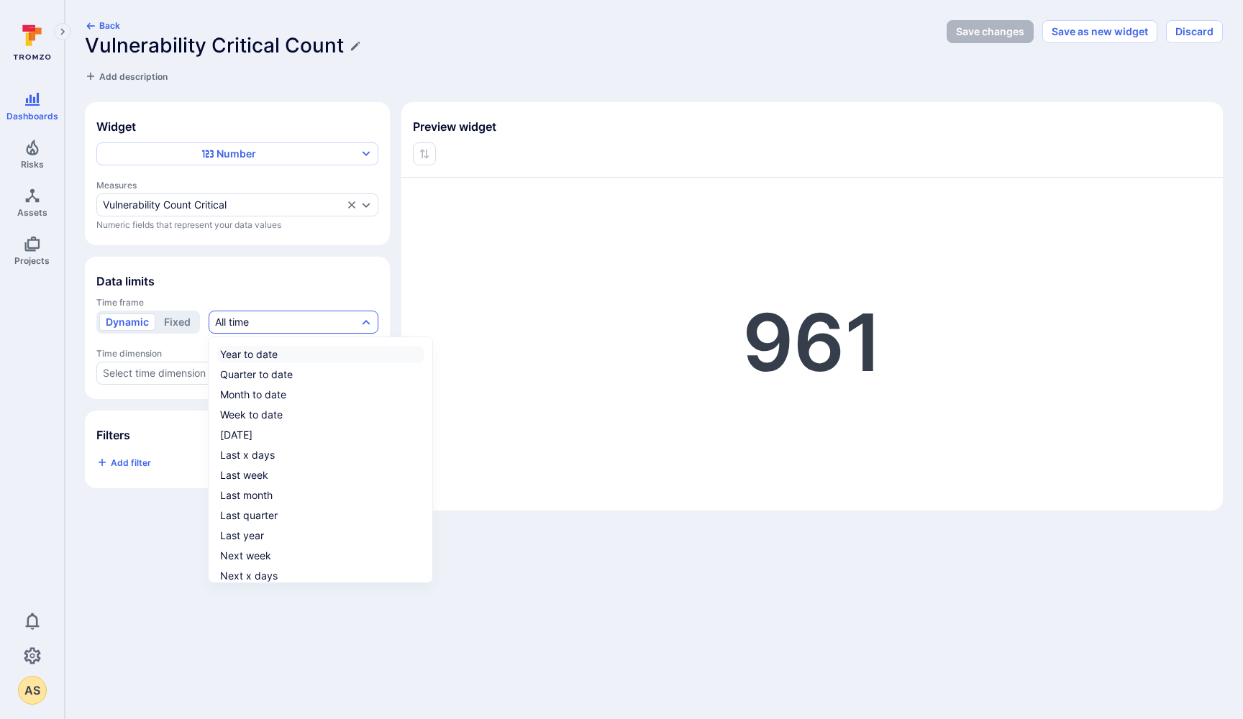
click at [250, 361] on div "Year to date" at bounding box center [249, 354] width 58 height 14
click at [421, 355] on input "Year to date" at bounding box center [421, 355] width 0 height 0
checkbox input "true"
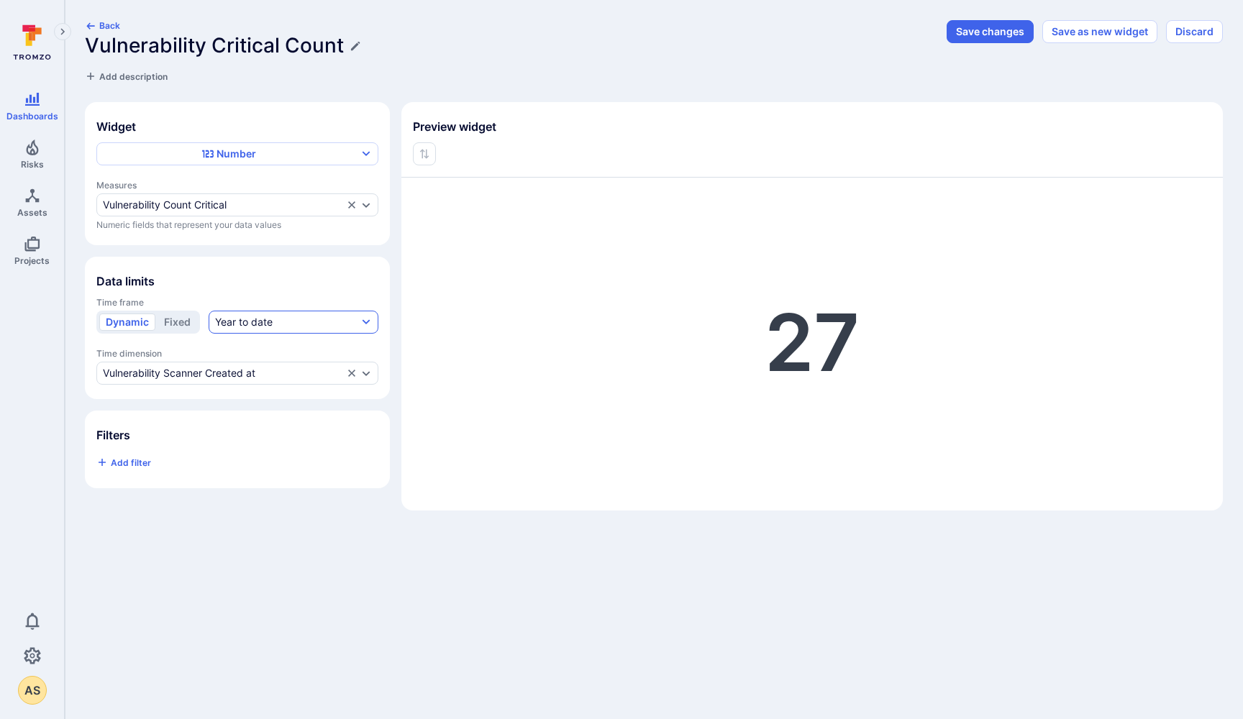
click at [236, 324] on div "Year to date" at bounding box center [244, 322] width 58 height 14
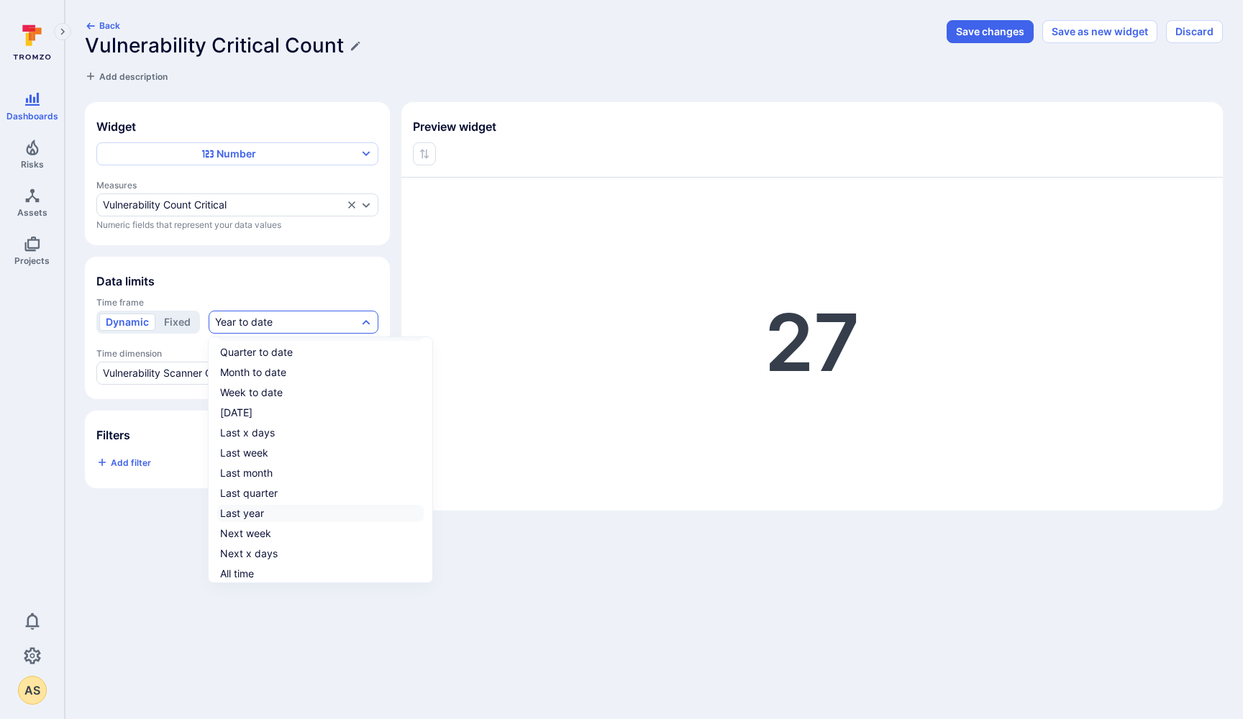
scroll to position [22, 0]
click at [234, 573] on div "All time" at bounding box center [237, 574] width 34 height 14
click at [421, 574] on input "All time" at bounding box center [421, 574] width 0 height 0
checkbox input "true"
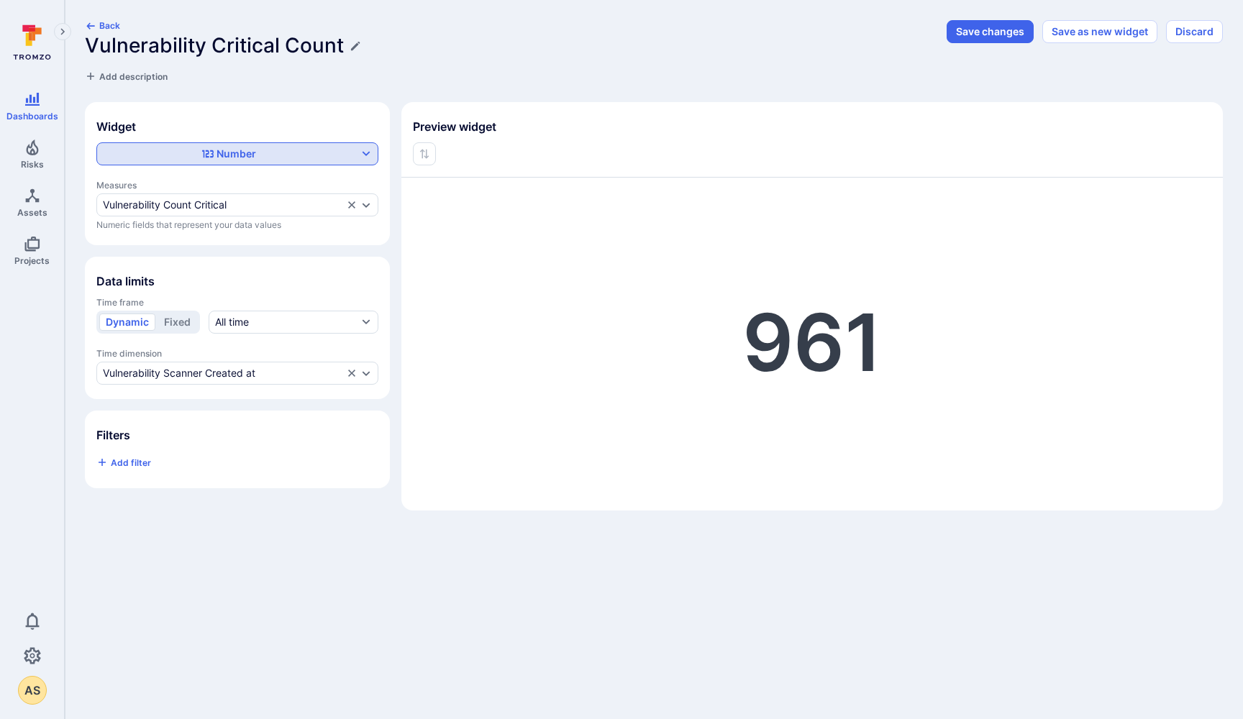
click at [336, 154] on div "Number" at bounding box center [229, 154] width 258 height 14
click at [336, 154] on div at bounding box center [621, 359] width 1243 height 719
click at [202, 374] on div "Vulnerability Scanner Created at" at bounding box center [179, 374] width 153 height 12
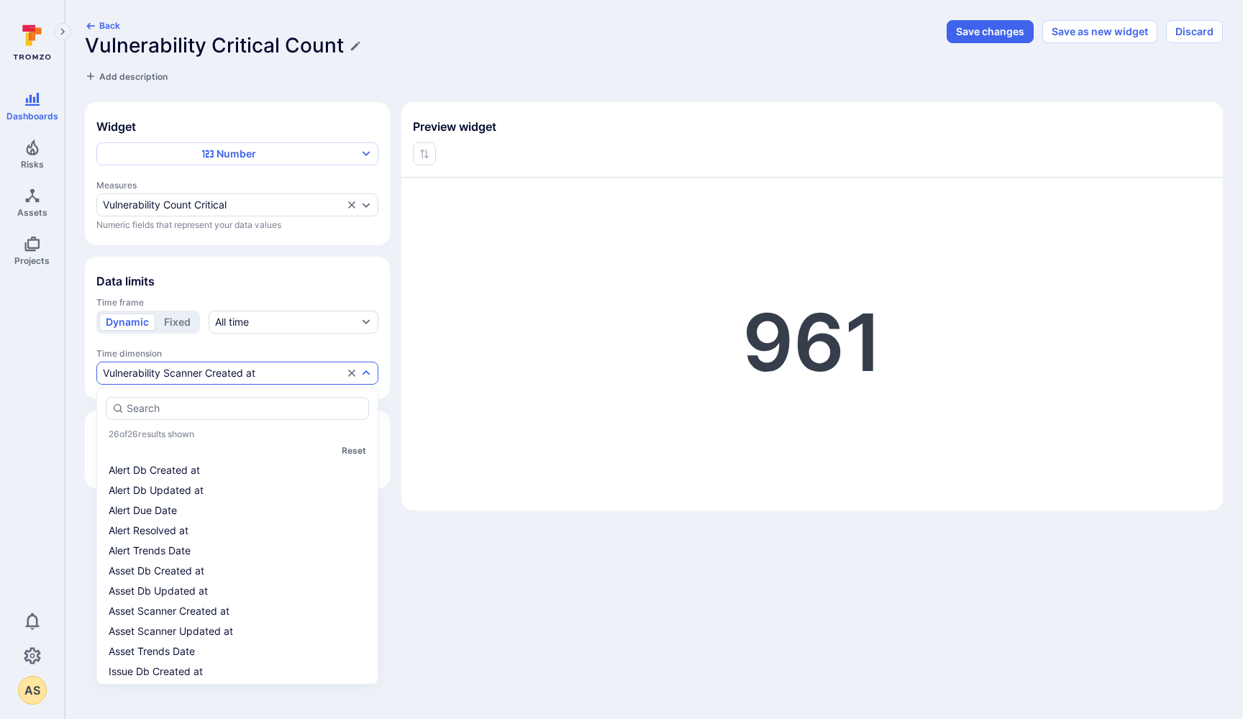
scroll to position [206, 0]
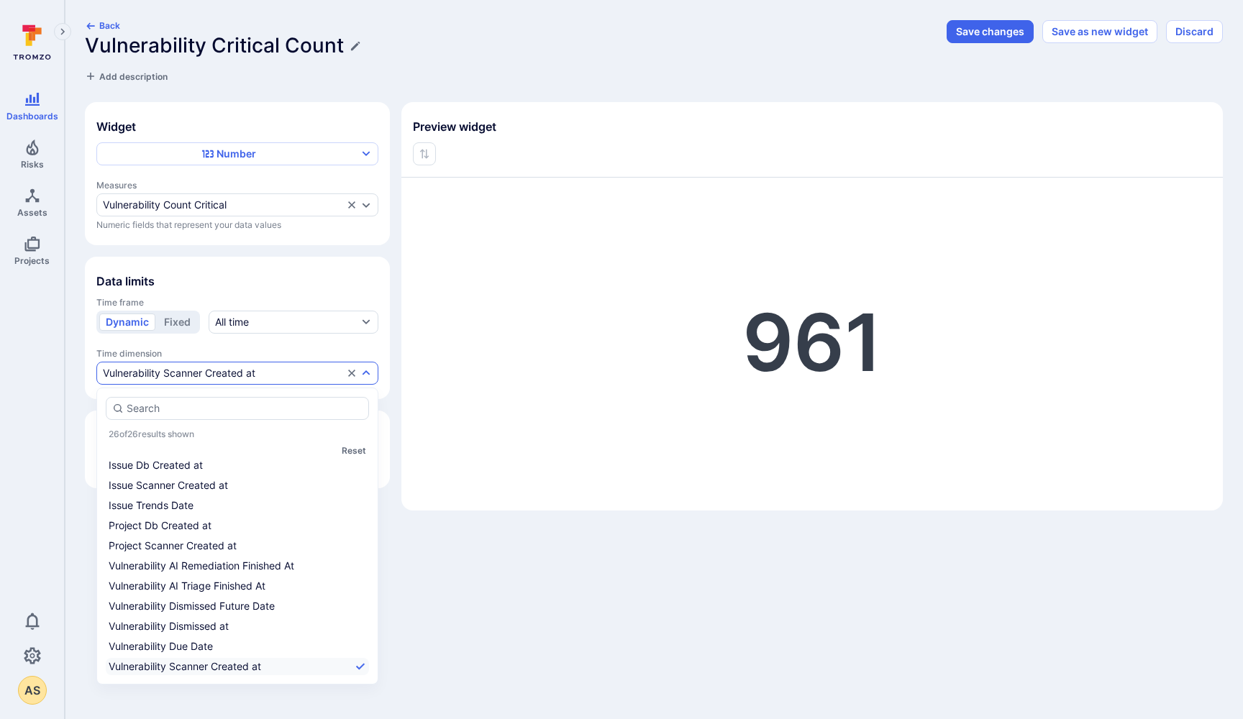
click at [202, 374] on div "Vulnerability Scanner Created at" at bounding box center [179, 374] width 153 height 12
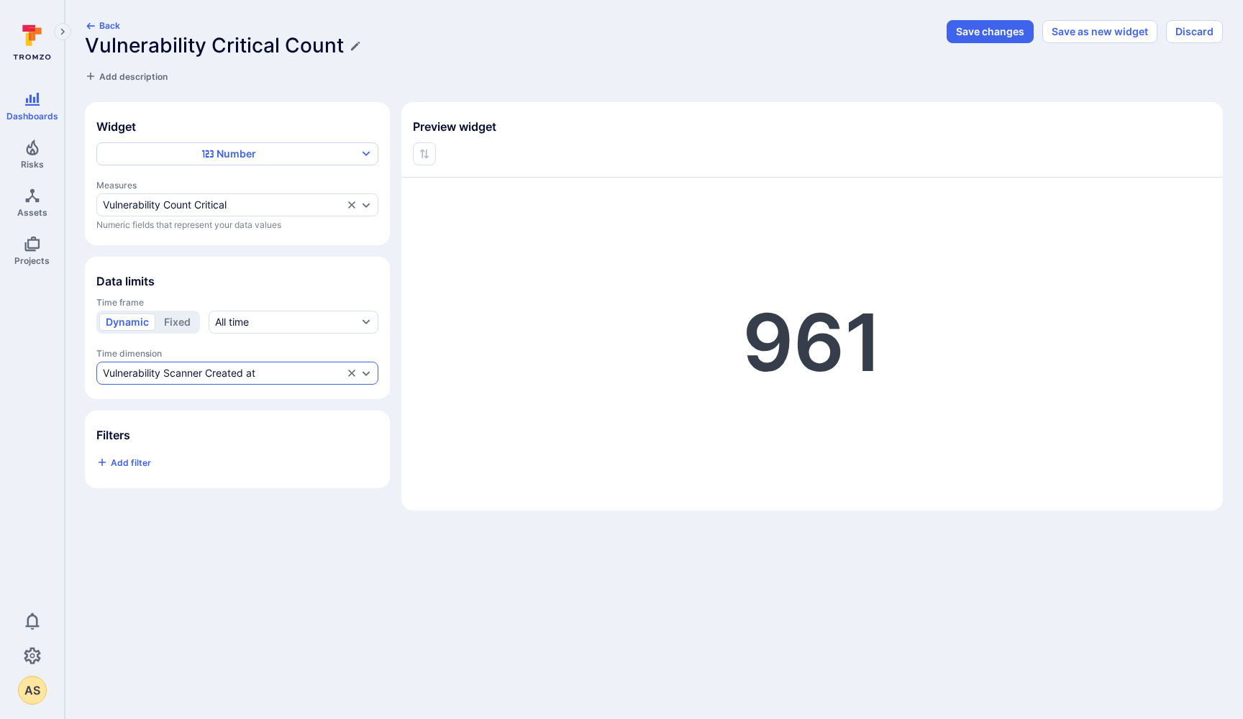
click at [202, 374] on div "Vulnerability Scanner Created at" at bounding box center [179, 374] width 153 height 12
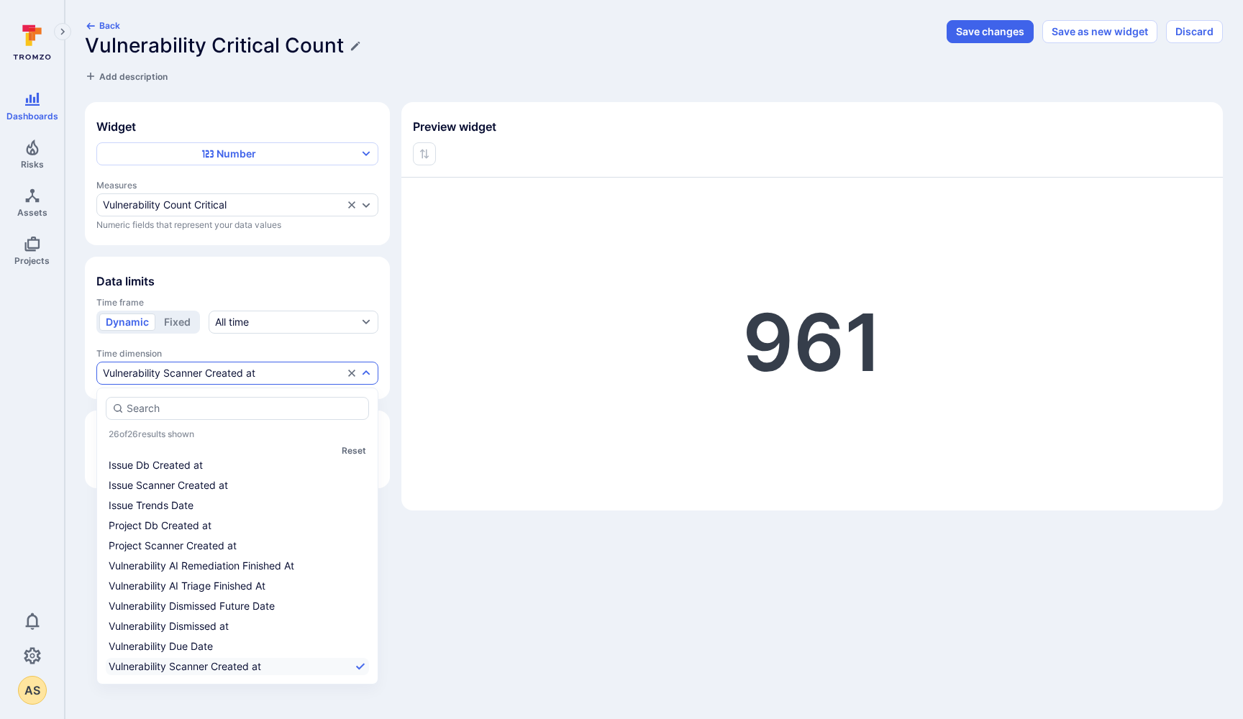
click at [202, 374] on div "Vulnerability Scanner Created at" at bounding box center [179, 374] width 153 height 12
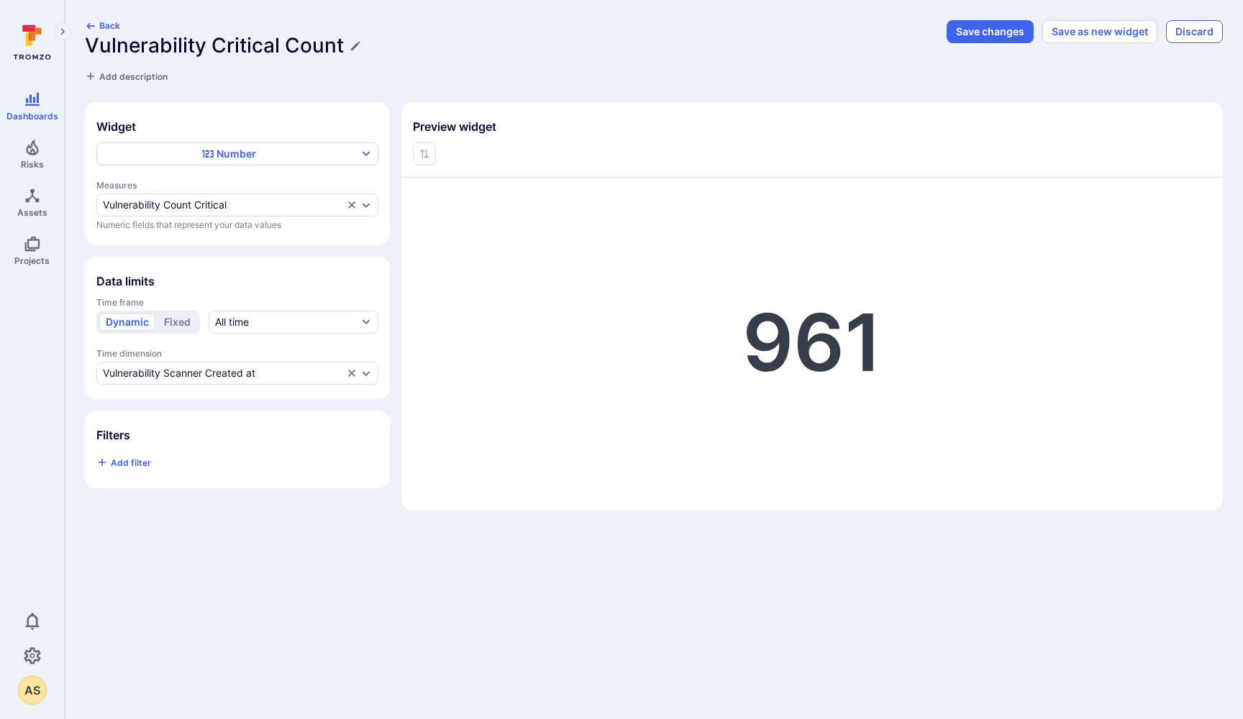
click at [1204, 28] on button "Discard" at bounding box center [1194, 31] width 57 height 23
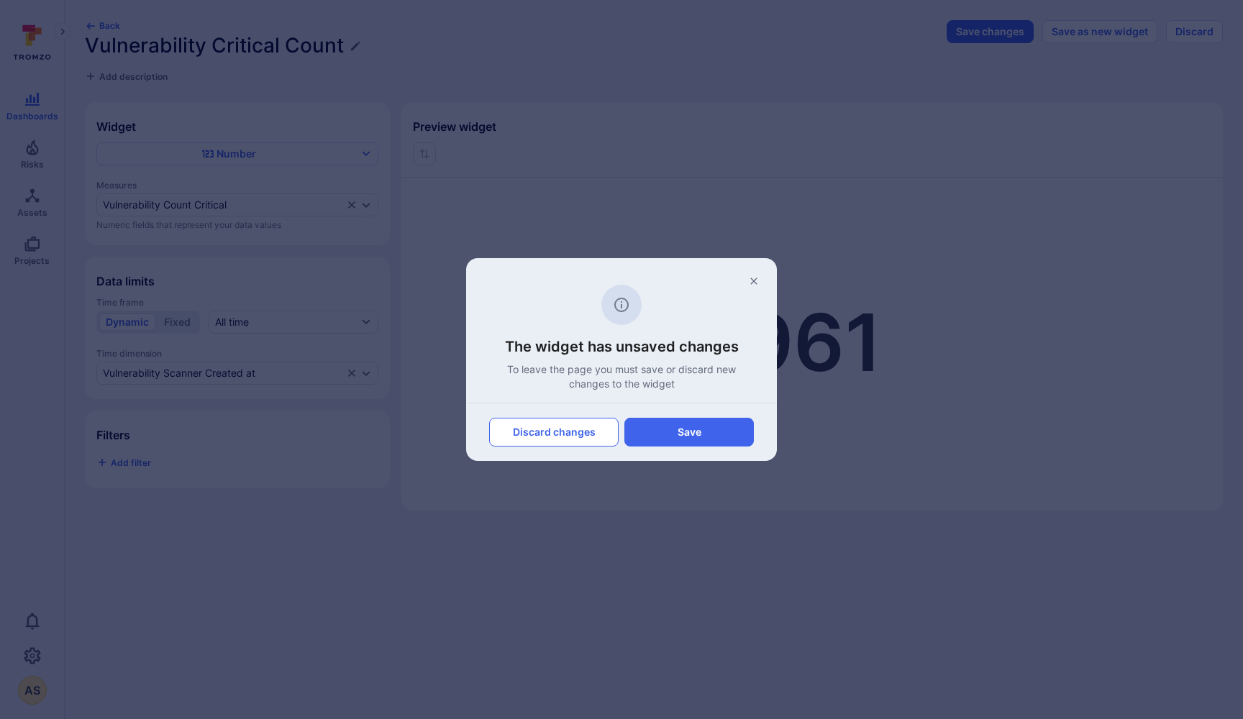
click at [527, 432] on button "Discard changes" at bounding box center [553, 432] width 129 height 29
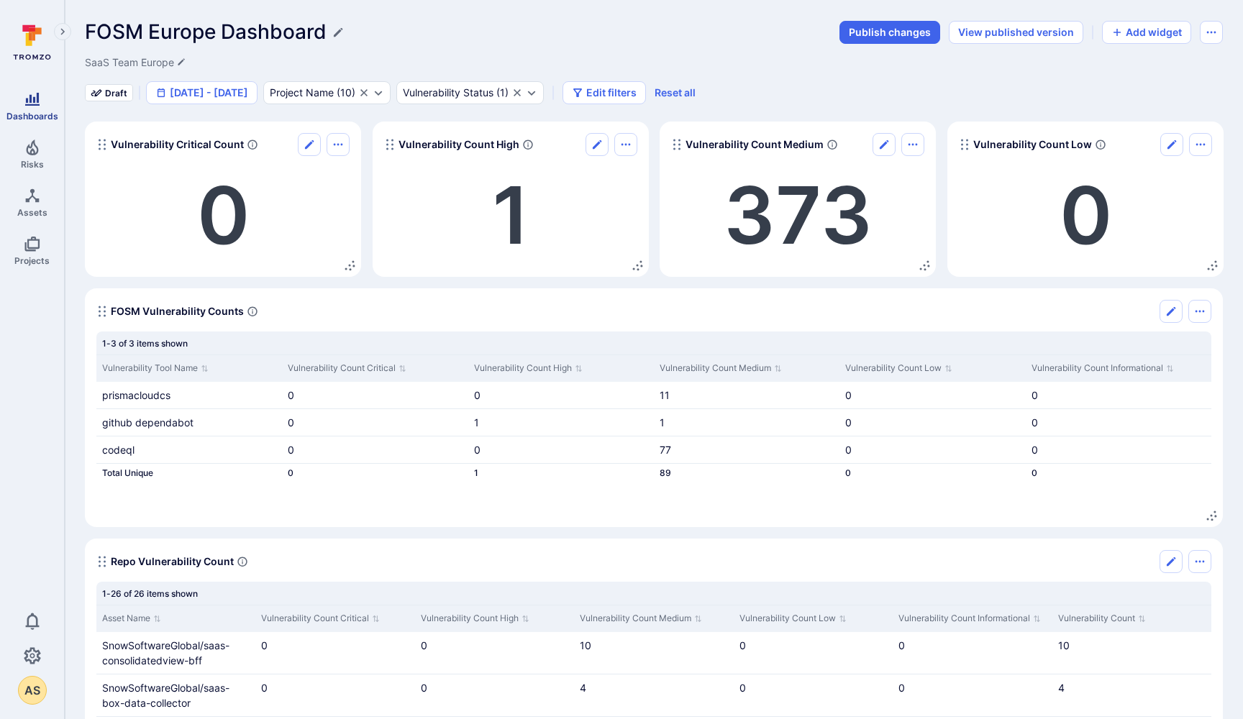
click at [28, 109] on link "Dashboards" at bounding box center [32, 106] width 64 height 42
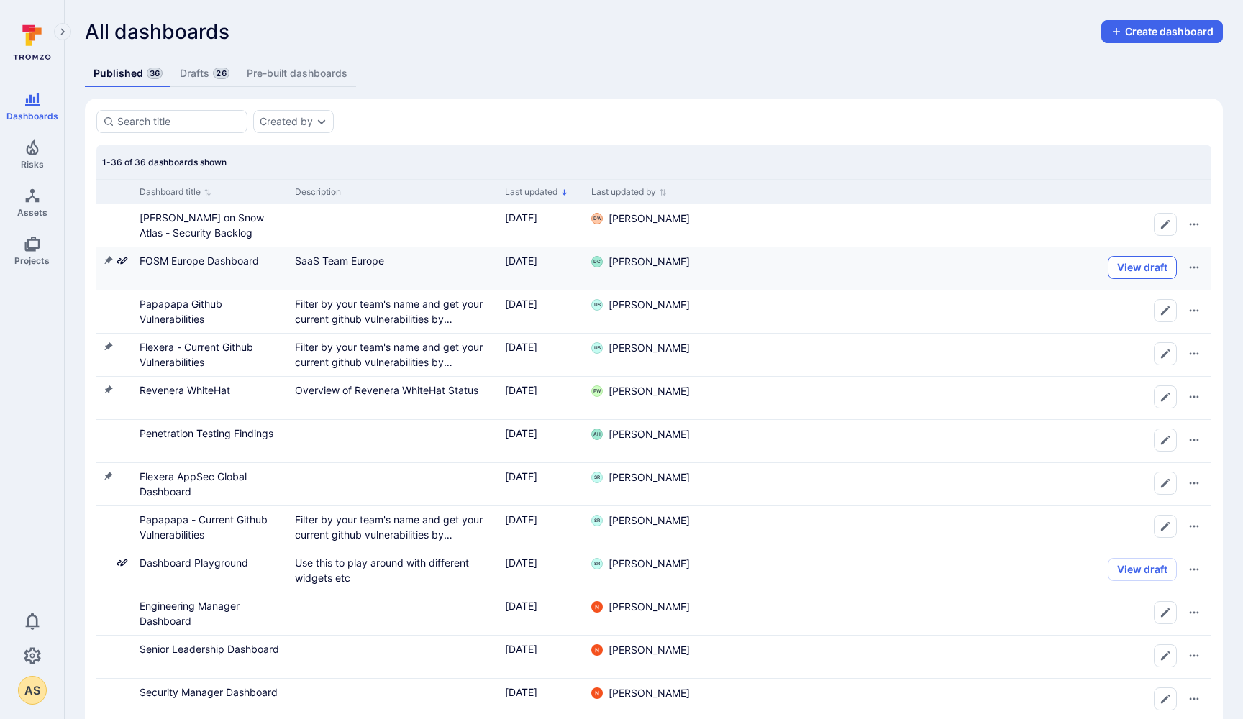
click at [1135, 266] on button "View draft" at bounding box center [1142, 267] width 69 height 23
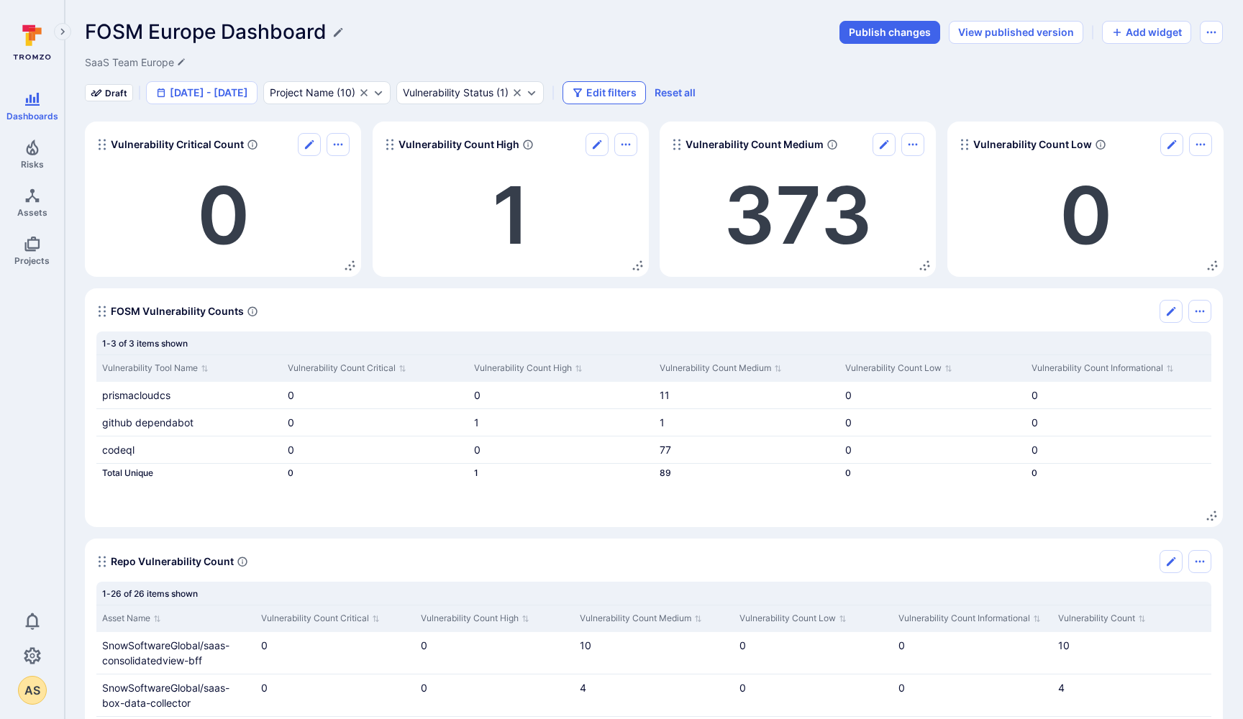
click at [622, 96] on button "Edit filters" at bounding box center [604, 92] width 83 height 23
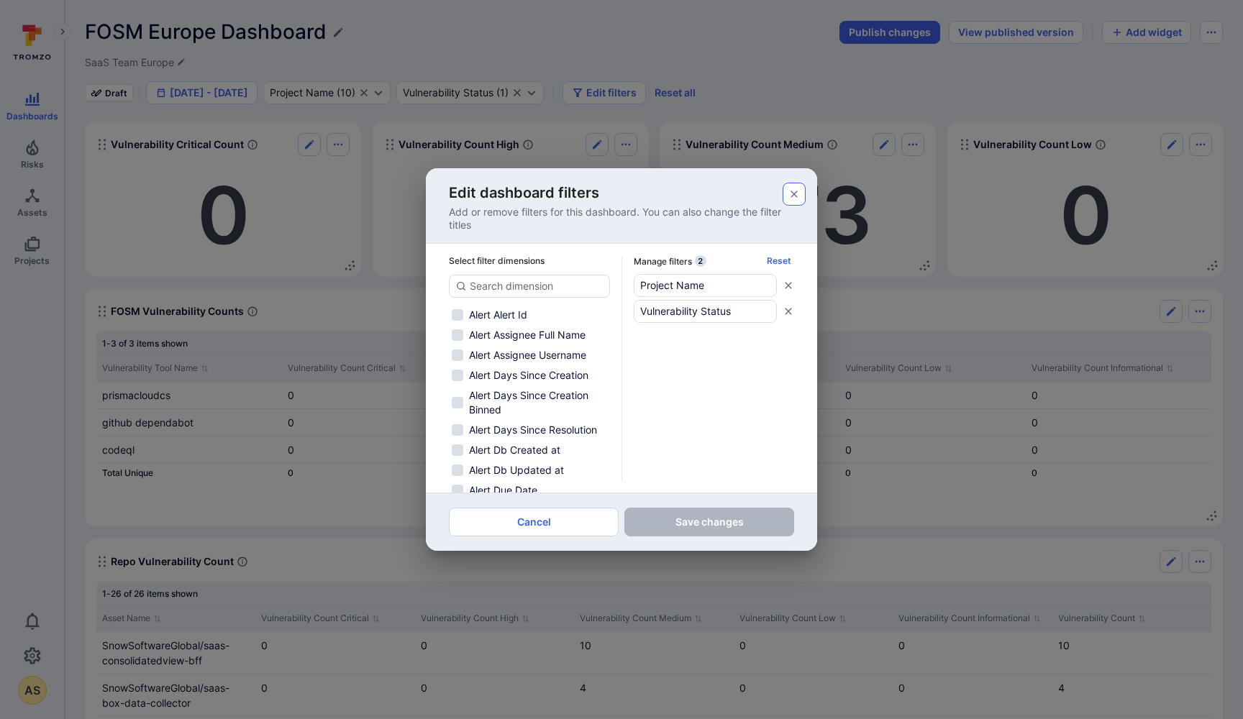
click at [793, 195] on icon "button" at bounding box center [794, 194] width 6 height 6
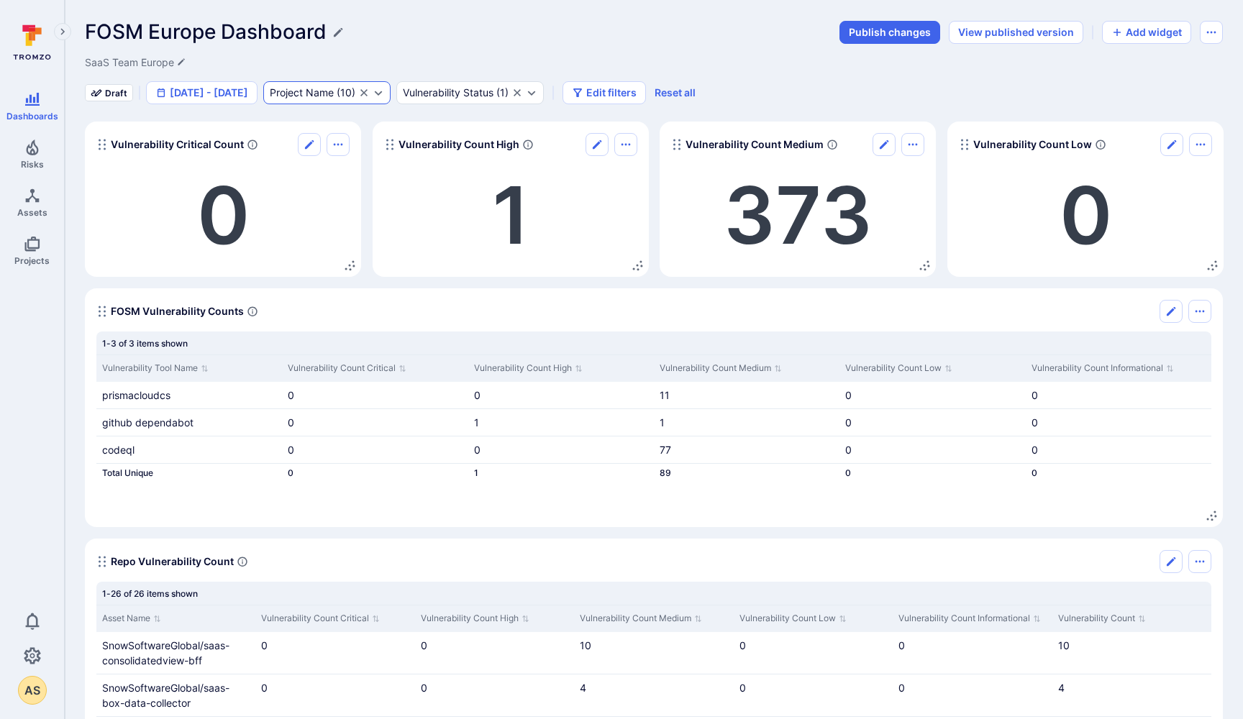
click at [314, 92] on div "Project Name" at bounding box center [302, 93] width 64 height 12
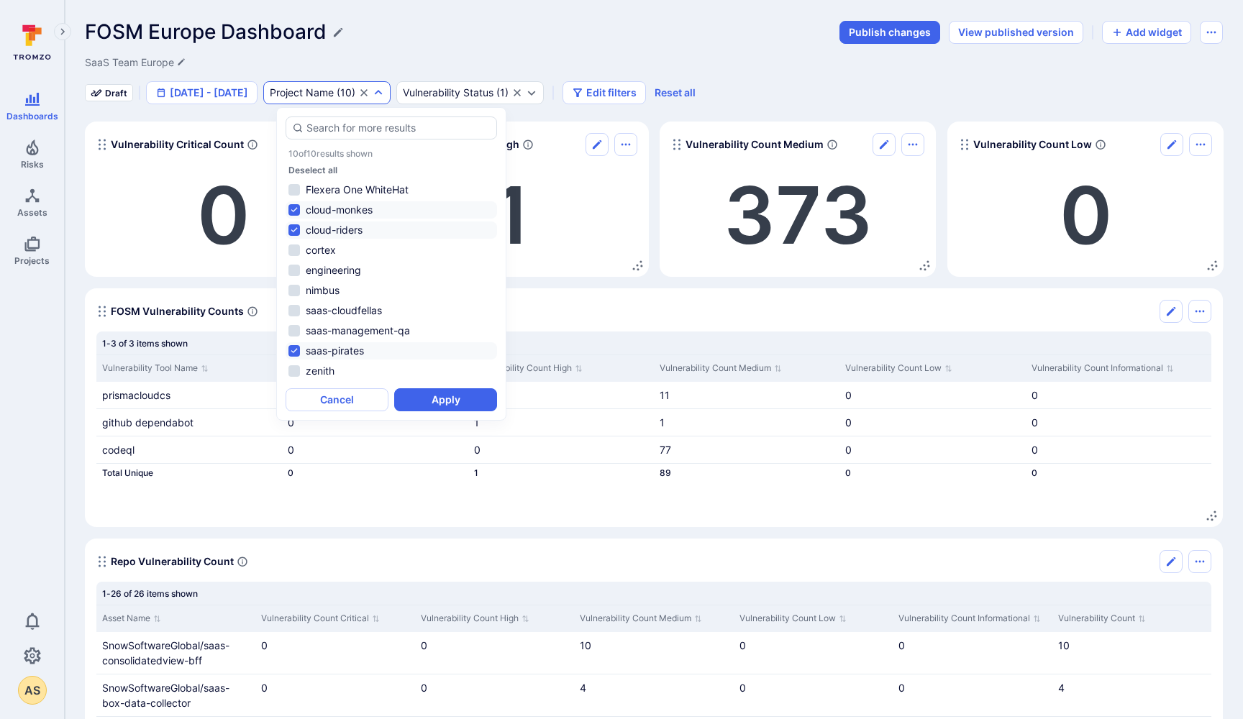
click at [385, 50] on div "FOSM Europe Dashboard Publish changes View published version Add widget SaaS Te…" at bounding box center [654, 62] width 1138 height 84
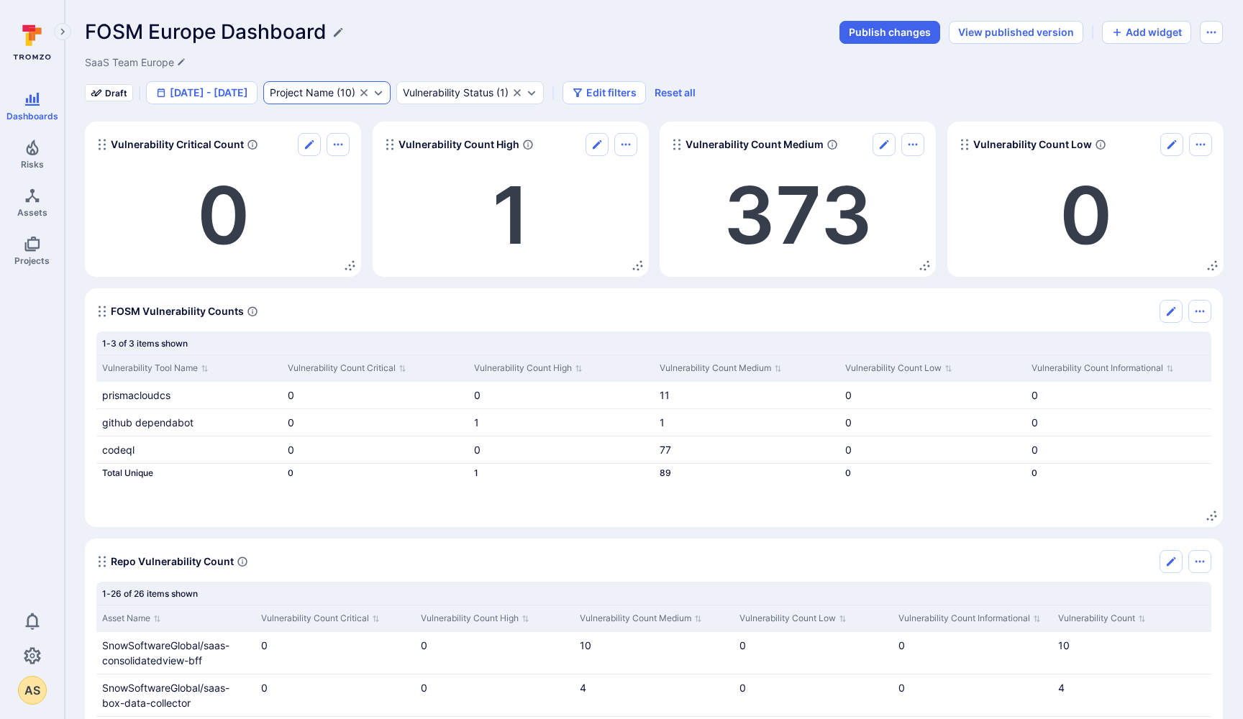
click at [355, 91] on div "Project Name ( 10 )" at bounding box center [313, 93] width 86 height 12
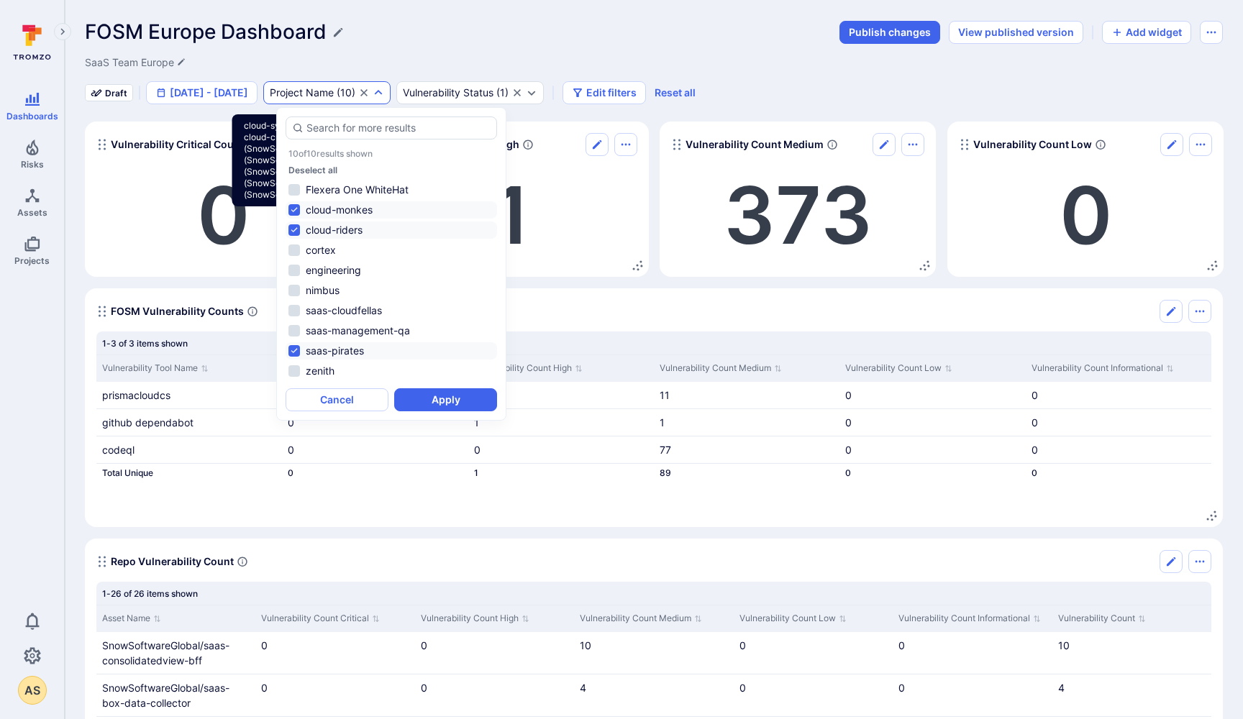
click at [370, 92] on icon "Clear selection" at bounding box center [364, 93] width 12 height 12
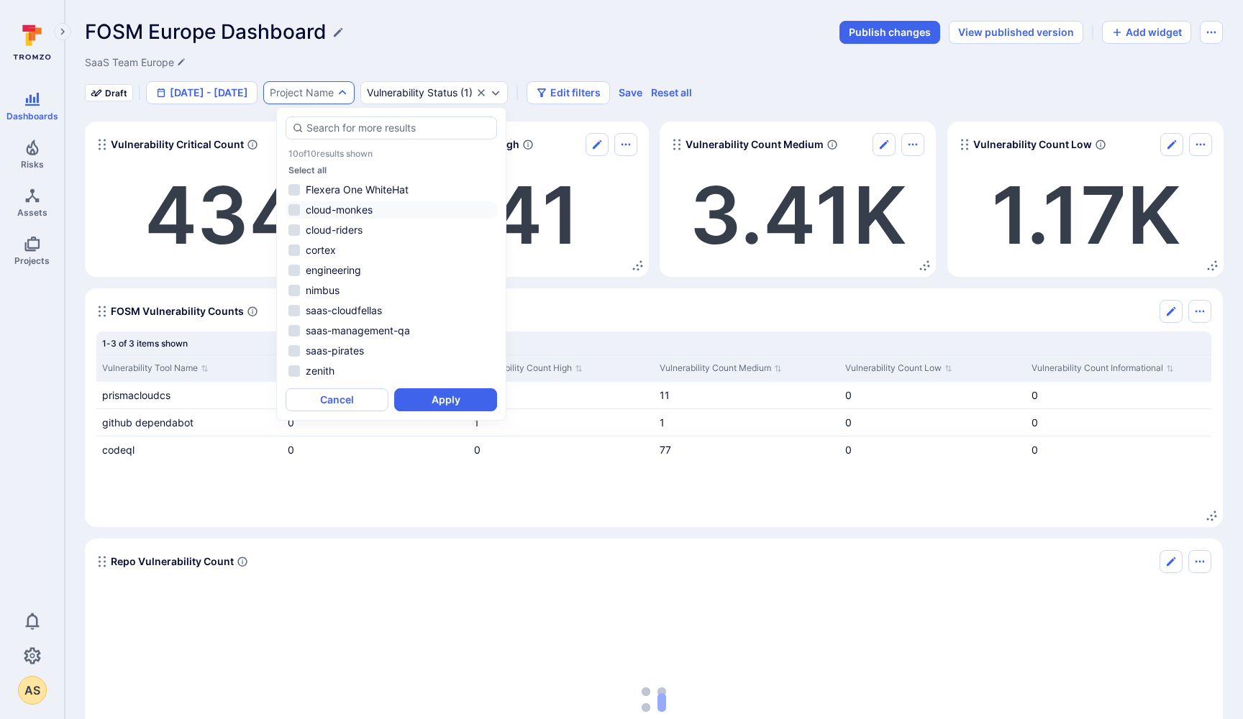
click at [297, 209] on li "cloud-monkes" at bounding box center [392, 209] width 212 height 17
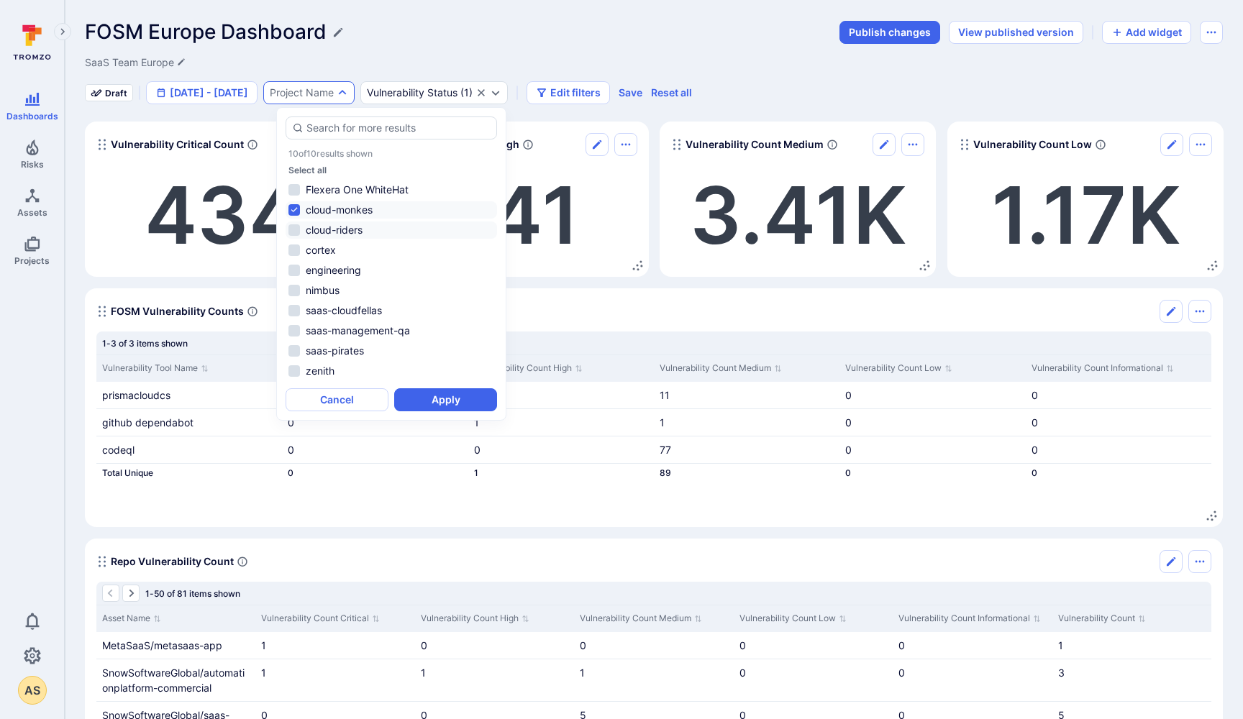
click at [296, 230] on li "cloud-riders" at bounding box center [392, 230] width 212 height 17
click at [295, 349] on li "saas-pirates" at bounding box center [392, 350] width 212 height 17
click at [431, 396] on button "Apply" at bounding box center [445, 399] width 103 height 23
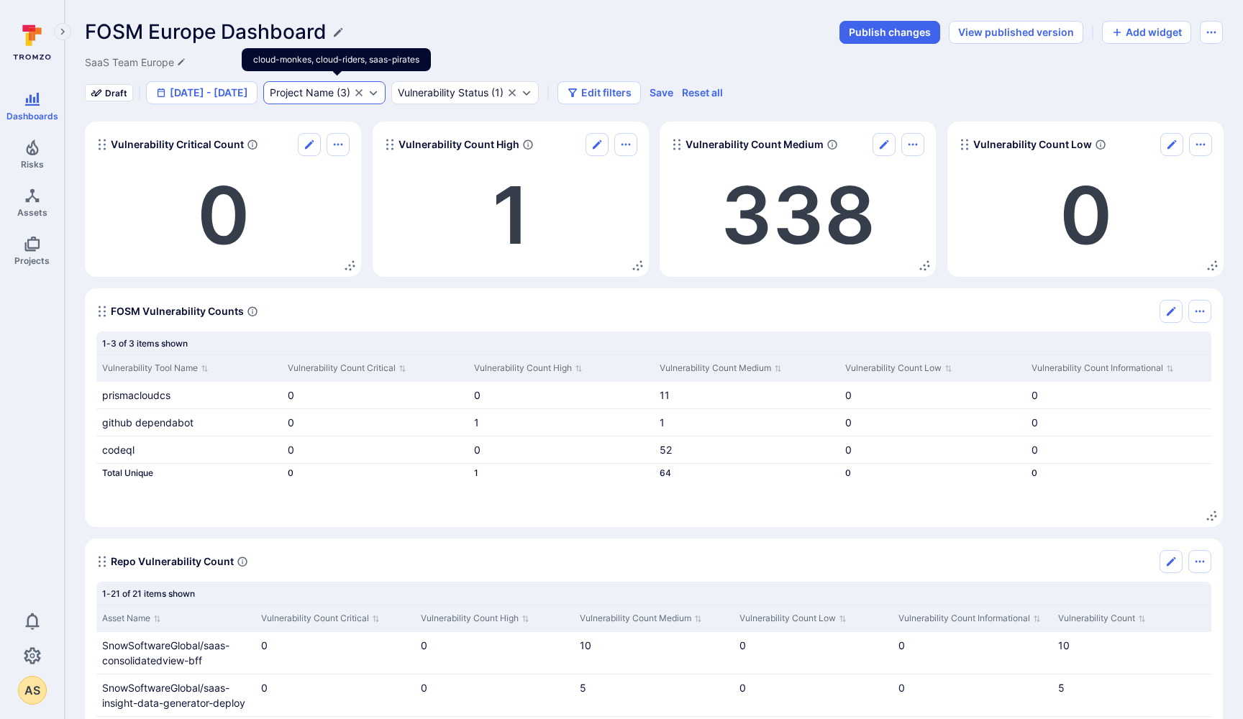
click at [334, 91] on div "Project Name" at bounding box center [302, 93] width 64 height 12
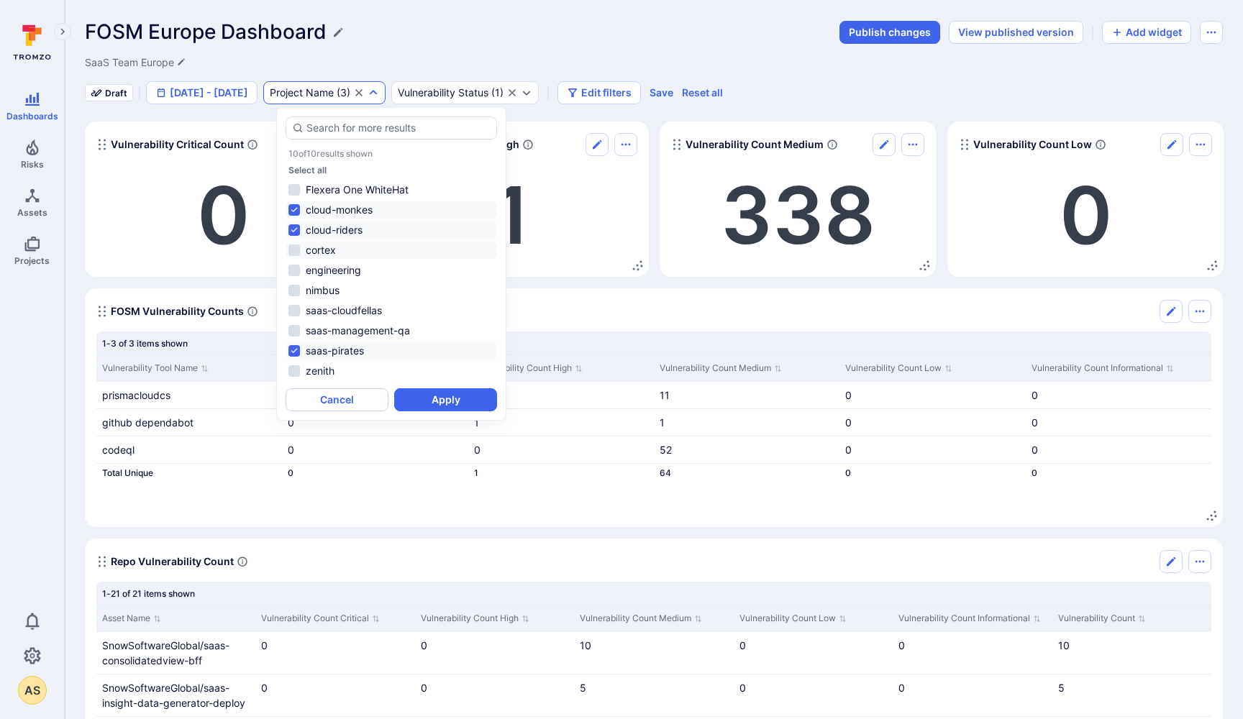
click at [296, 249] on li "cortex" at bounding box center [392, 250] width 212 height 17
click at [427, 405] on button "Apply" at bounding box center [445, 399] width 103 height 23
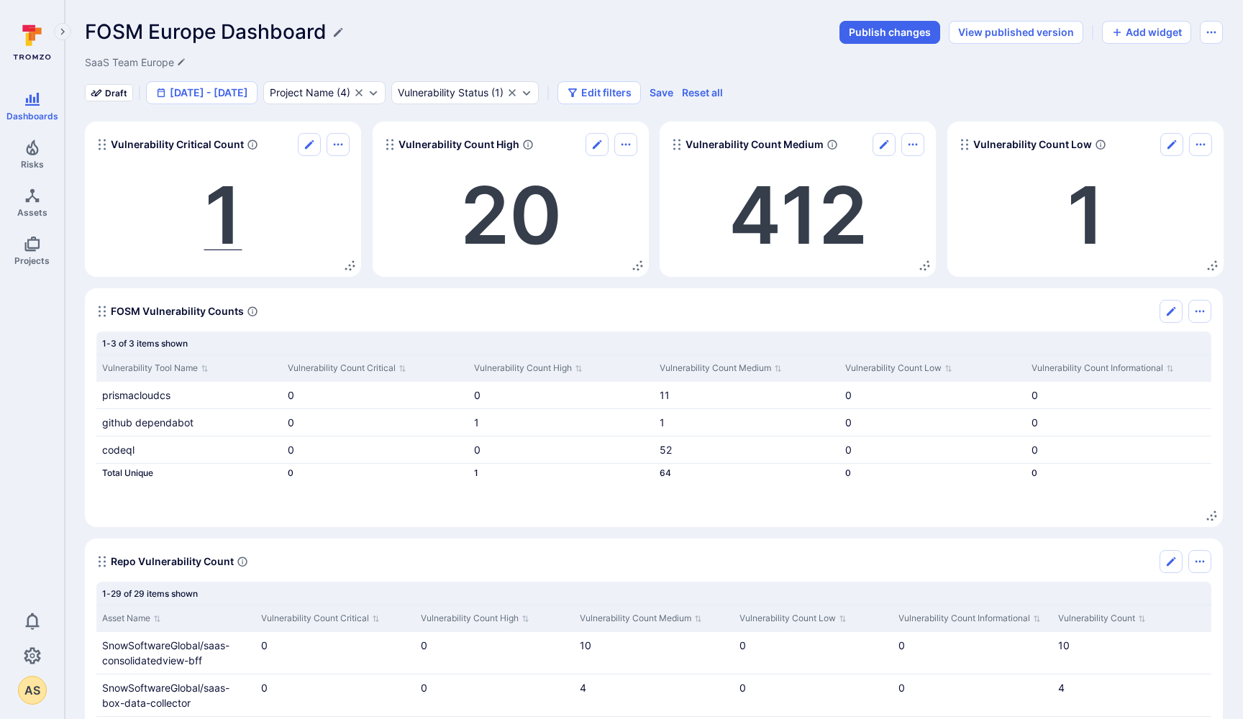
click at [228, 211] on span "1" at bounding box center [223, 215] width 38 height 96
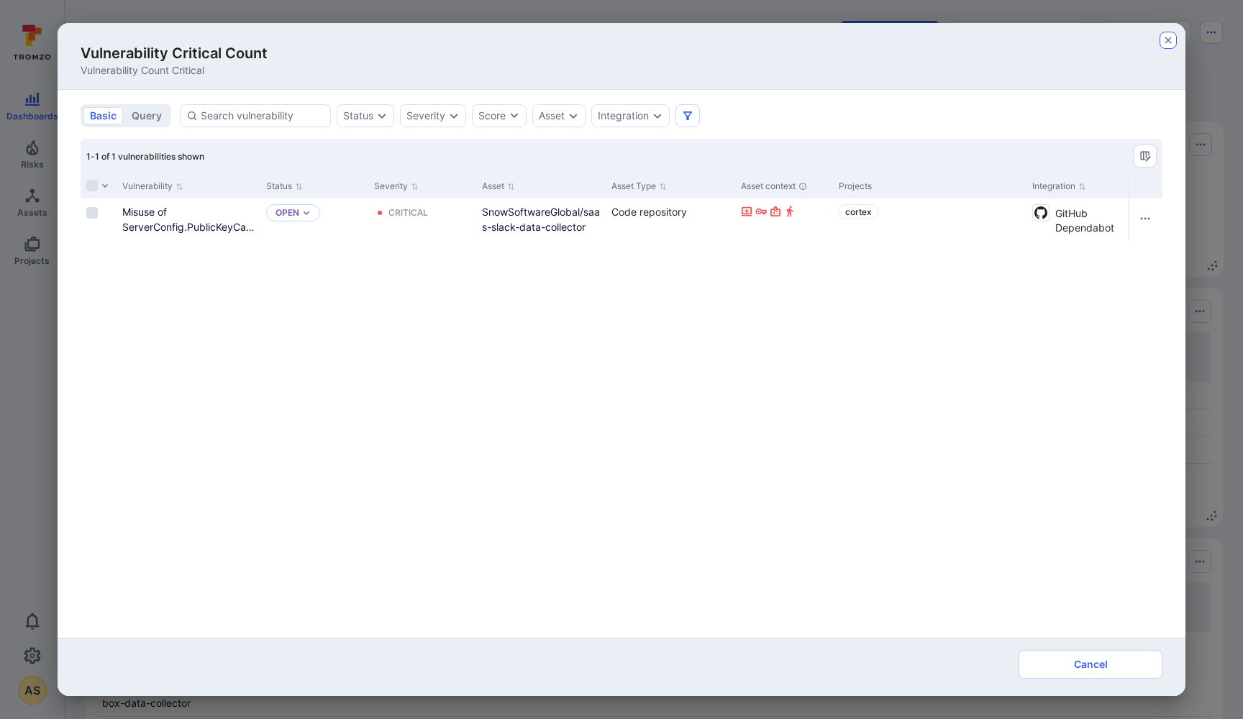
click at [1165, 40] on icon "button" at bounding box center [1169, 41] width 12 height 12
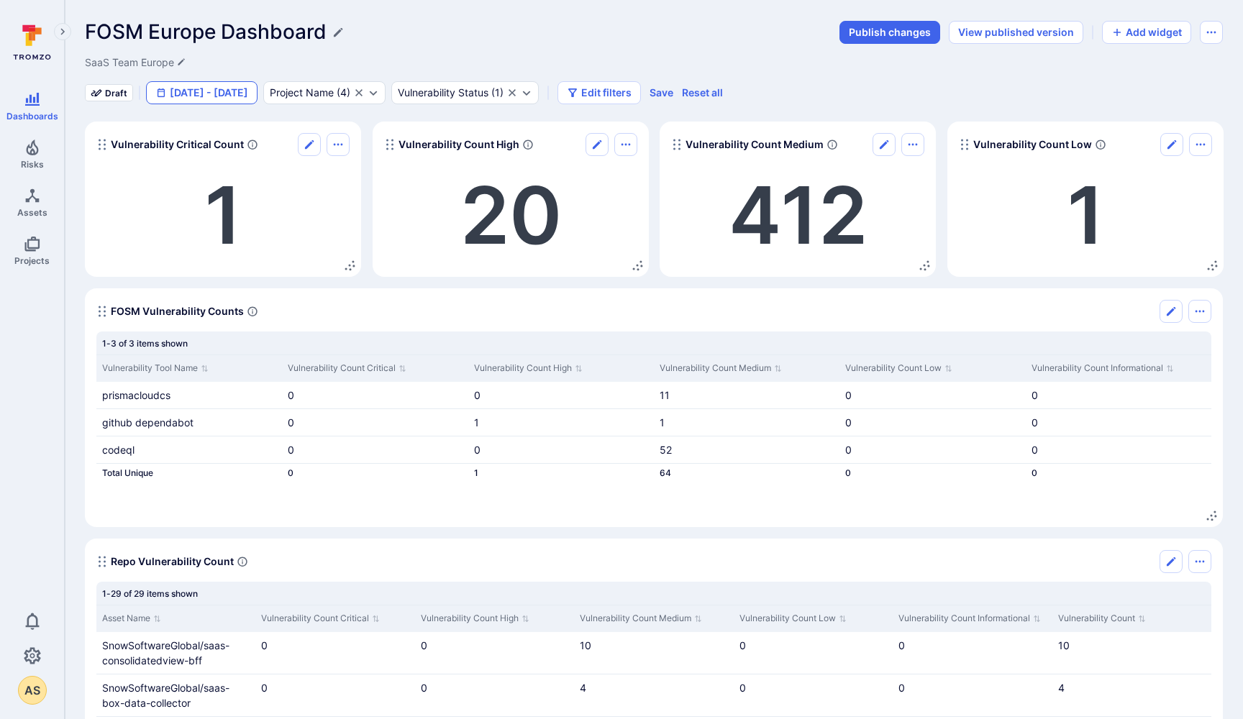
click at [232, 84] on button "Jan 1 - Jun 5, 2025" at bounding box center [202, 92] width 112 height 23
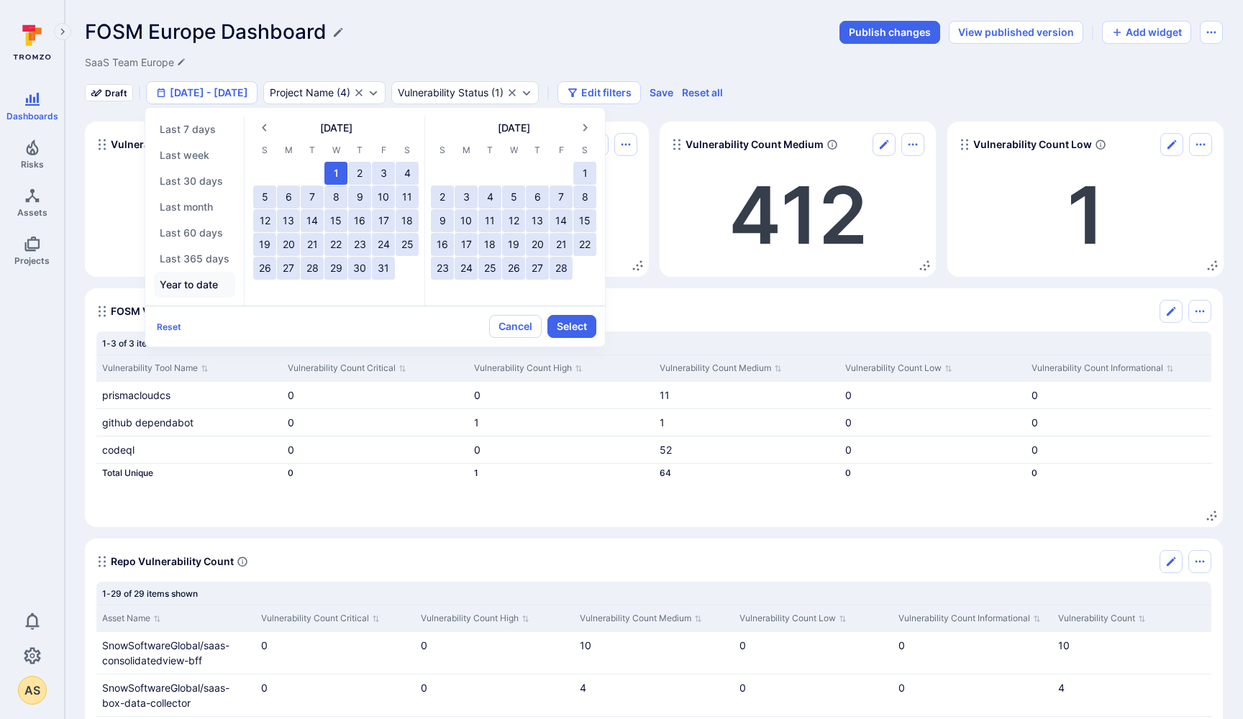
click at [196, 286] on button "Year to date" at bounding box center [194, 285] width 81 height 26
click at [572, 329] on button "Select" at bounding box center [571, 326] width 49 height 23
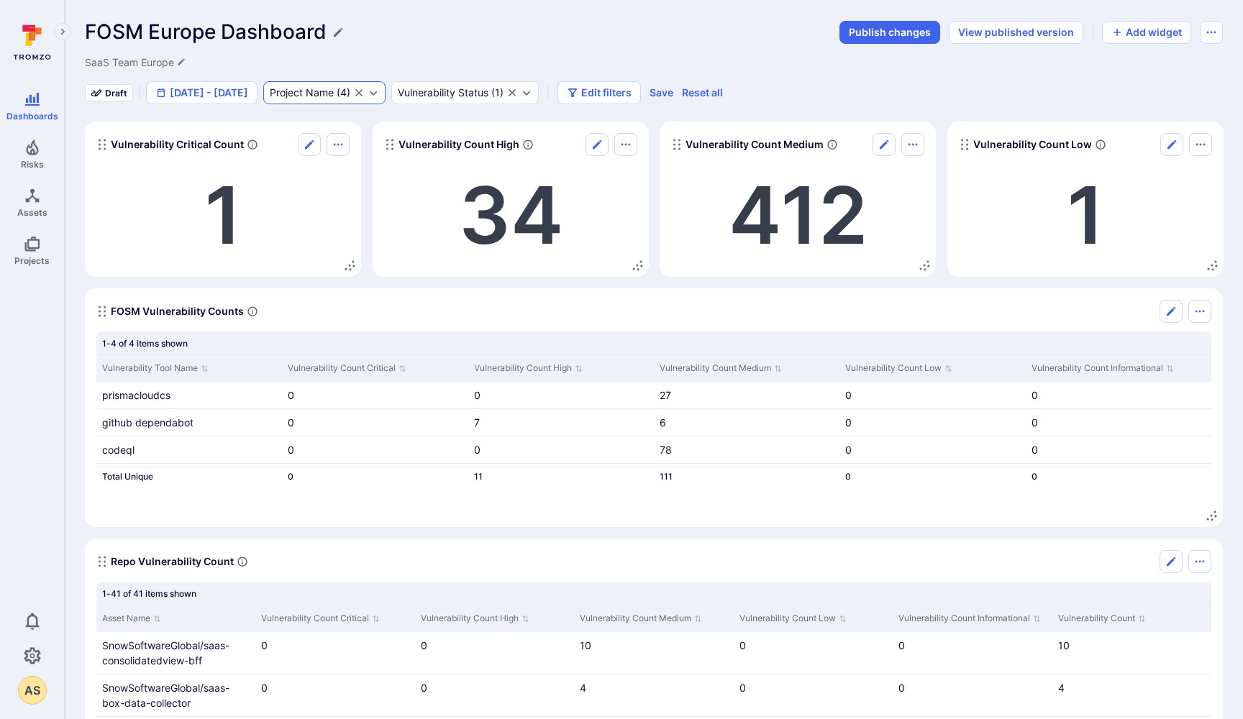
click at [334, 92] on div "Project Name" at bounding box center [302, 93] width 64 height 12
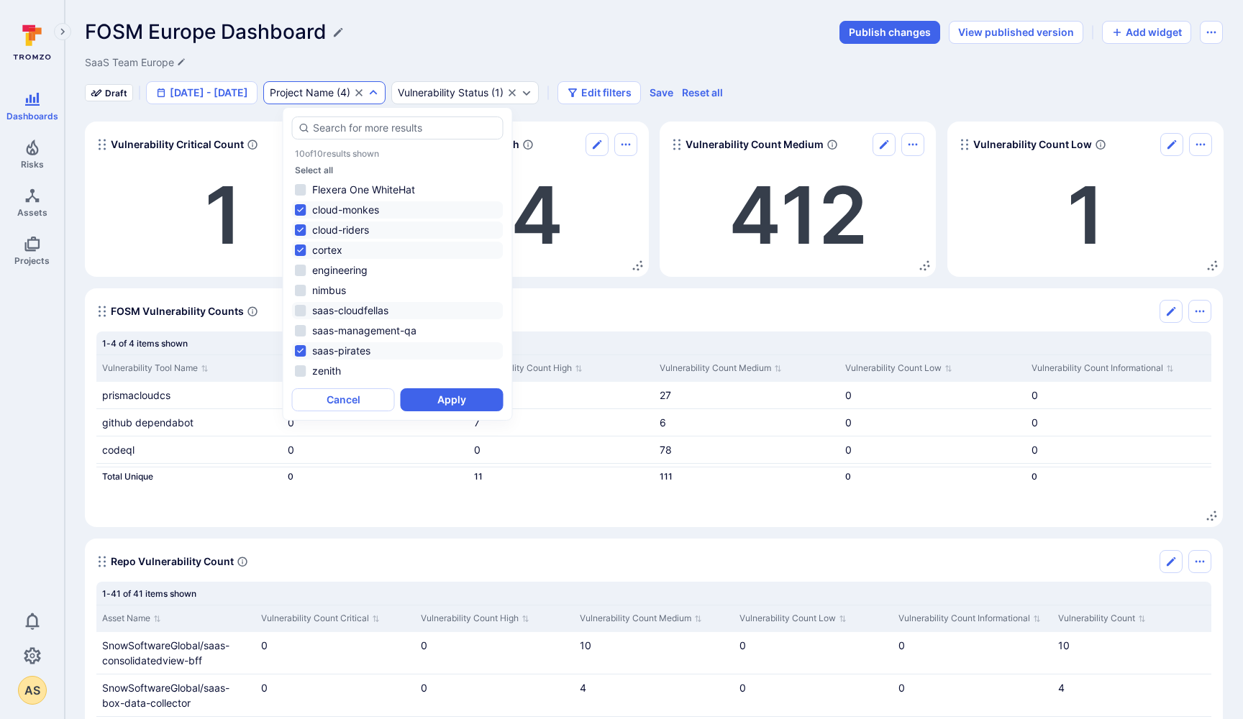
click at [302, 313] on li "saas-cloudfellas" at bounding box center [398, 310] width 212 height 17
click at [441, 400] on button "Apply" at bounding box center [452, 399] width 103 height 23
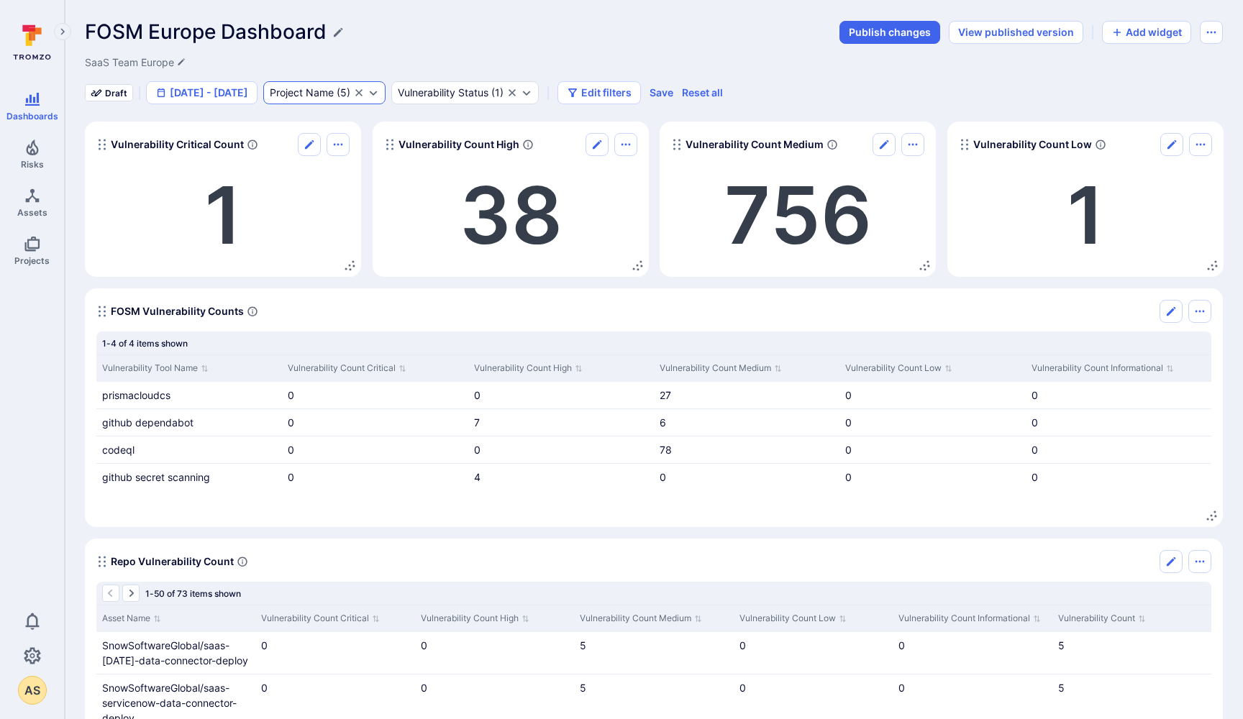
click at [334, 92] on div "Project Name" at bounding box center [302, 93] width 64 height 12
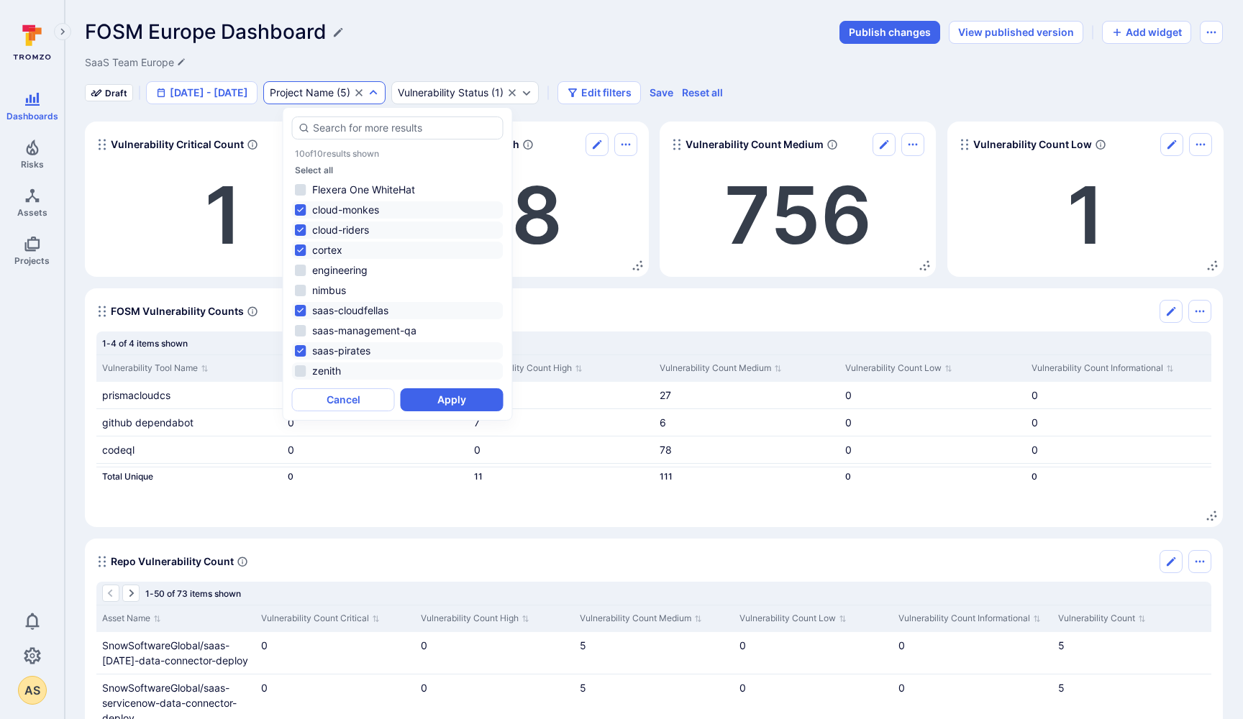
click at [299, 369] on li "zenith" at bounding box center [398, 371] width 212 height 17
click at [437, 404] on button "Apply" at bounding box center [452, 399] width 103 height 23
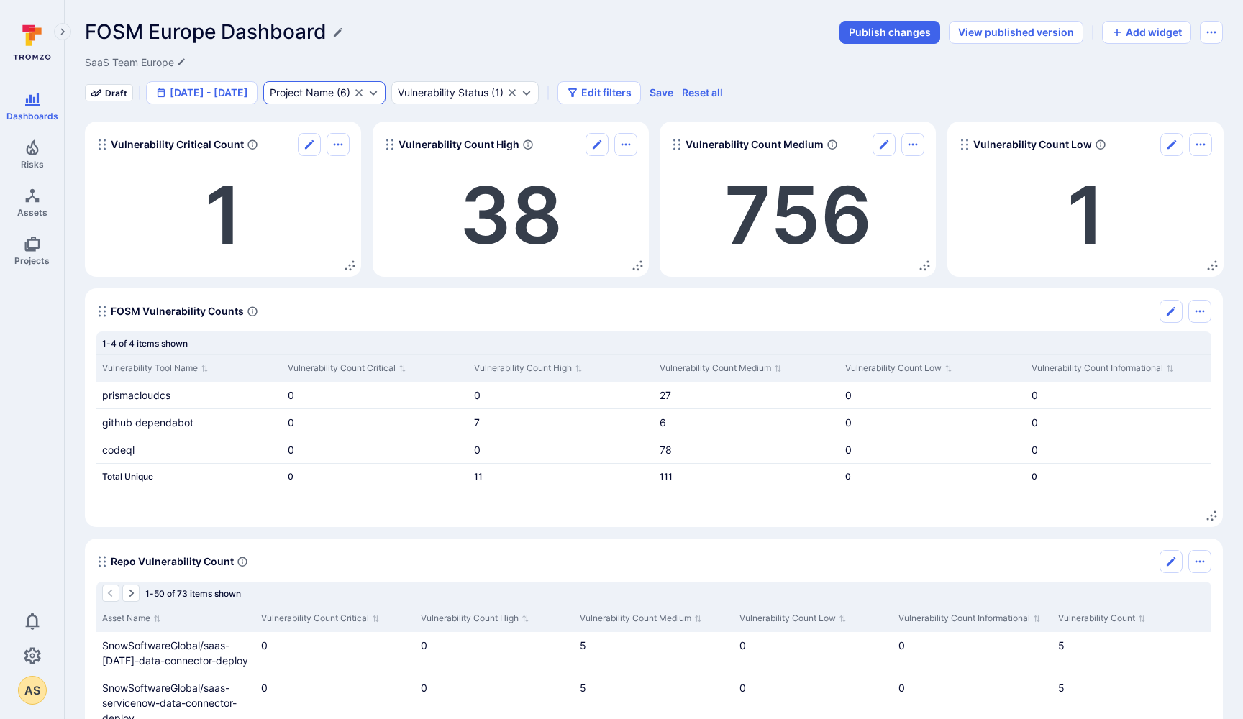
click at [327, 94] on div "Project Name" at bounding box center [302, 93] width 64 height 12
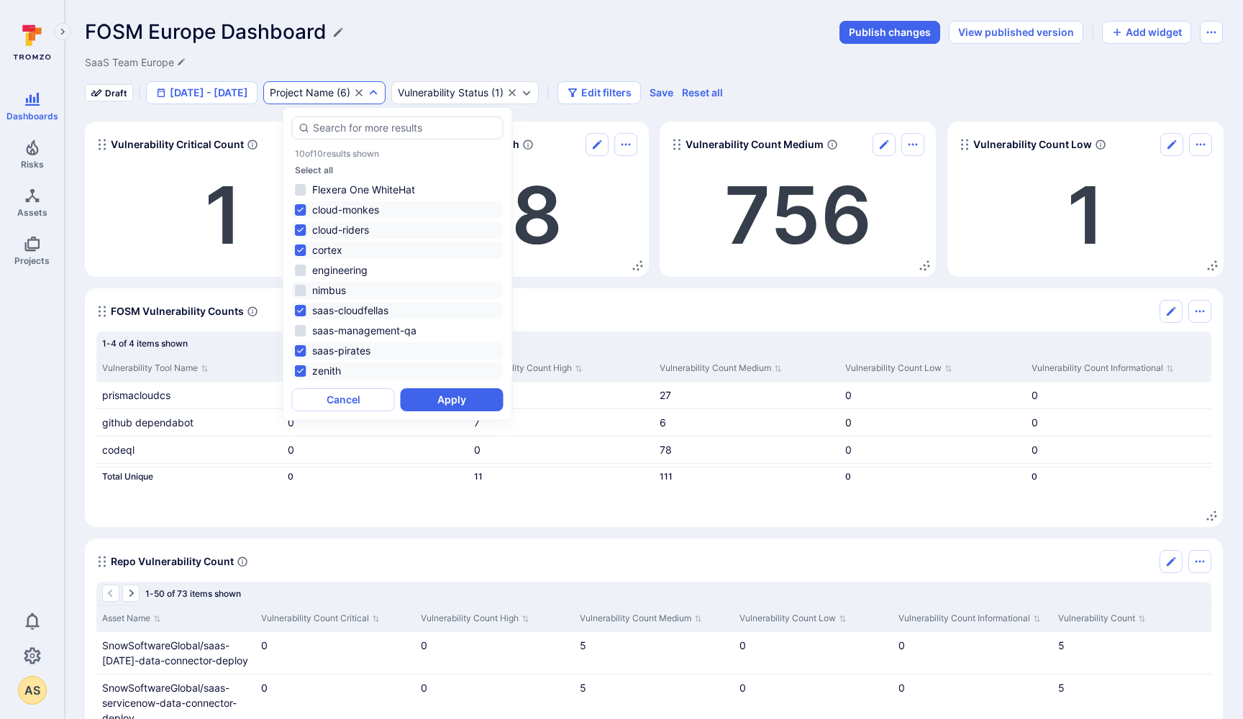
click at [302, 293] on li "nimbus" at bounding box center [398, 290] width 212 height 17
click at [450, 403] on button "Apply" at bounding box center [452, 399] width 103 height 23
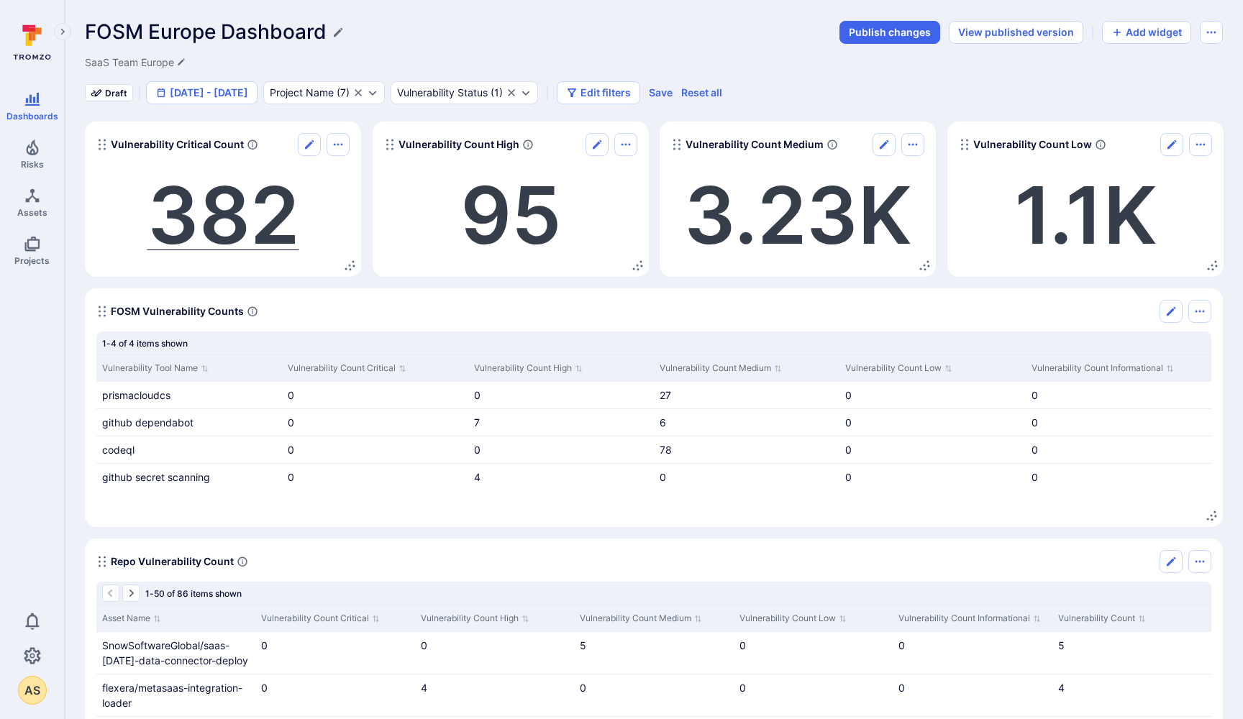
click at [262, 236] on span "382" at bounding box center [223, 215] width 152 height 96
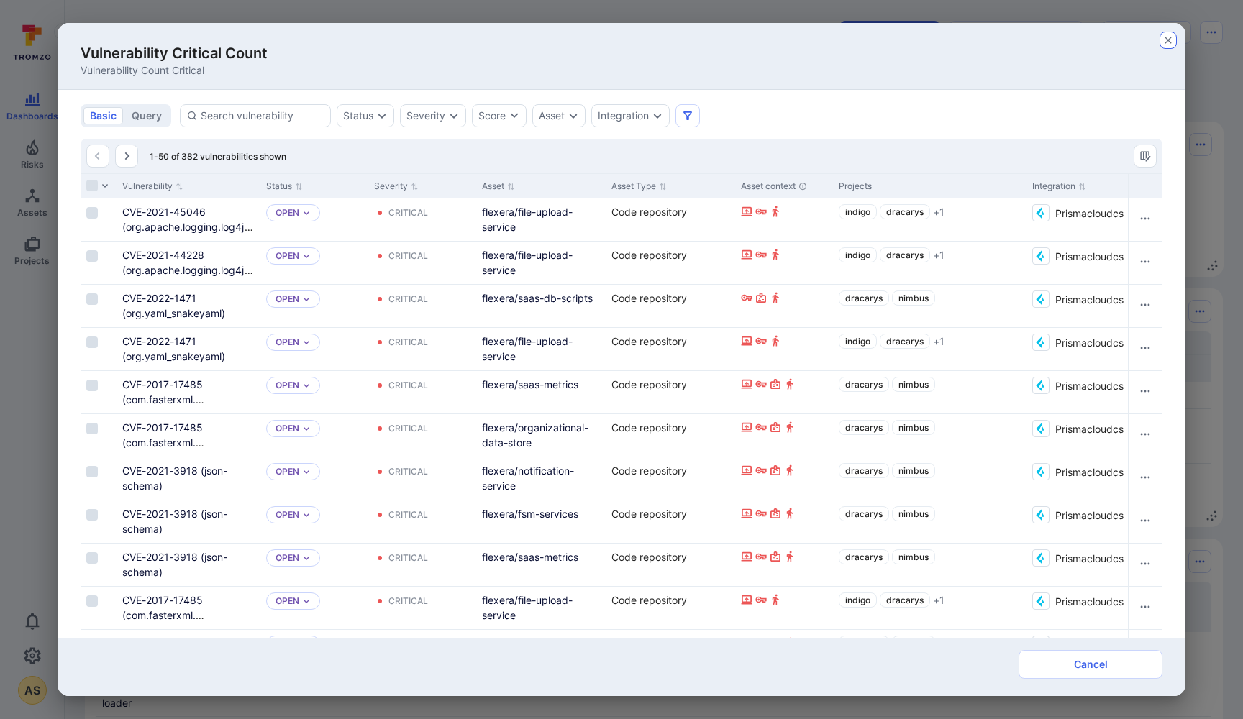
click at [1170, 35] on icon "button" at bounding box center [1169, 41] width 12 height 12
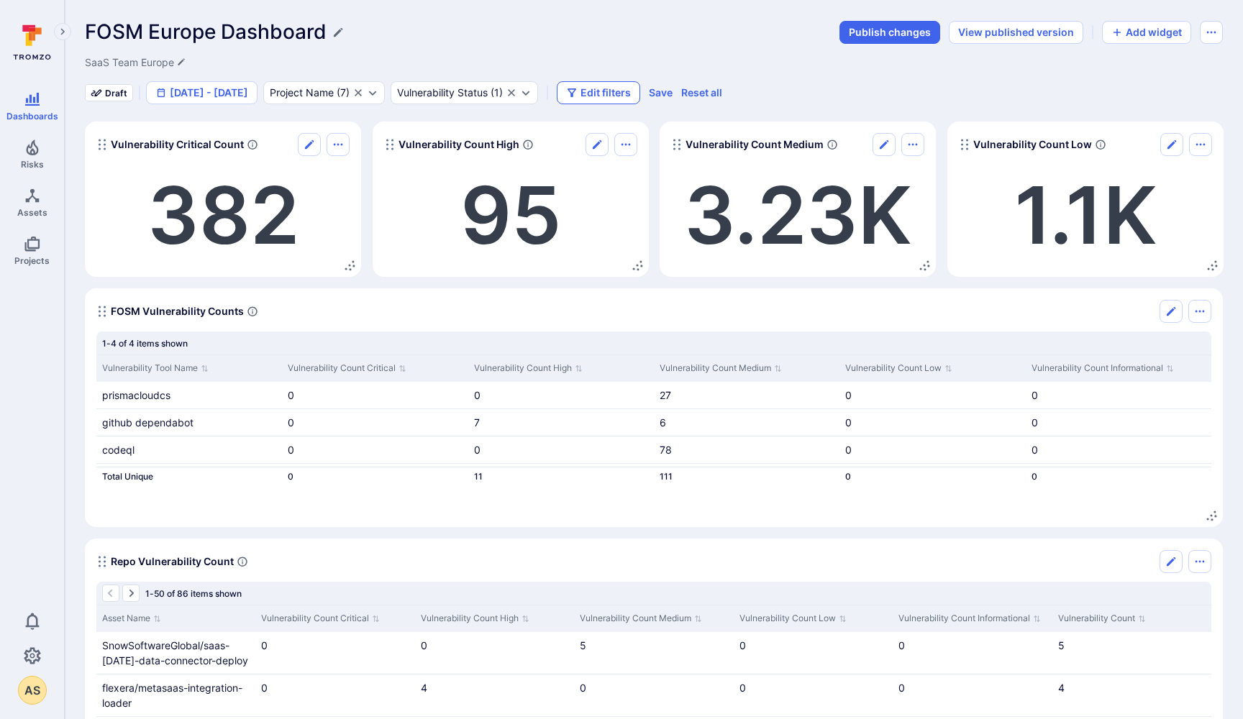
click at [636, 97] on button "Edit filters" at bounding box center [598, 92] width 83 height 23
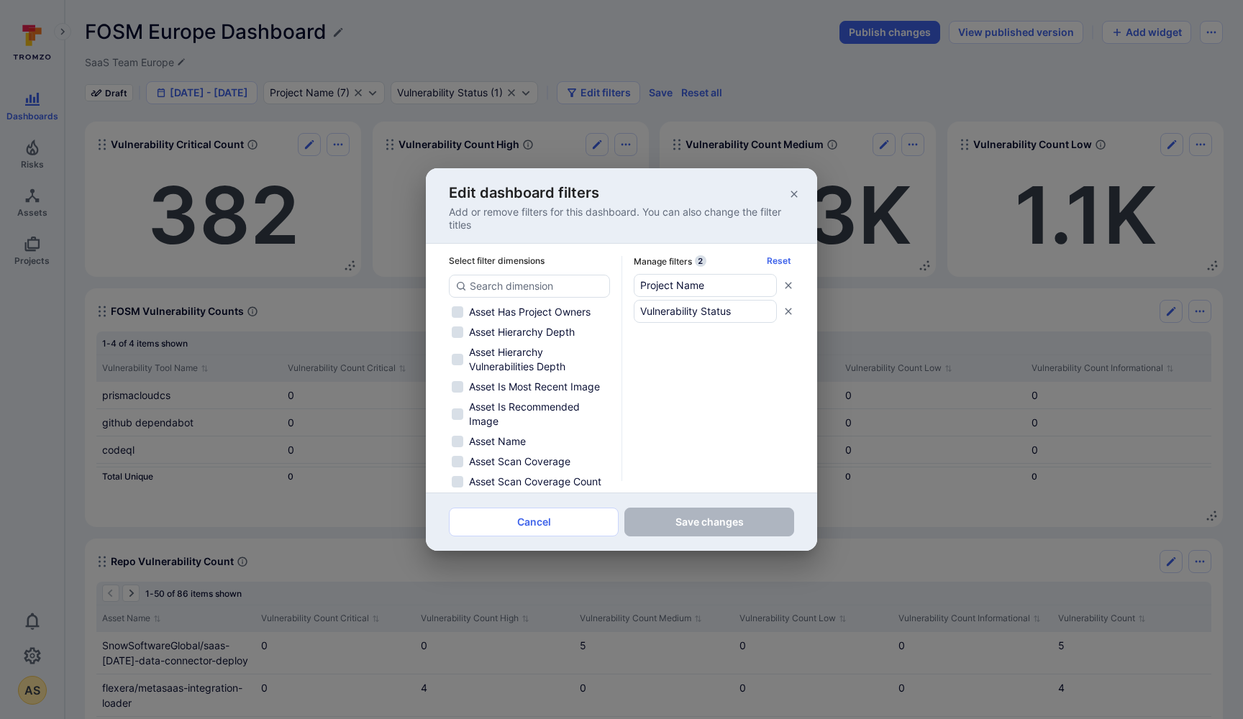
scroll to position [1029, 0]
click at [538, 286] on input at bounding box center [537, 286] width 134 height 14
click at [688, 284] on input "Project Name" at bounding box center [705, 285] width 131 height 14
click at [722, 285] on input "Project Name" at bounding box center [705, 285] width 131 height 14
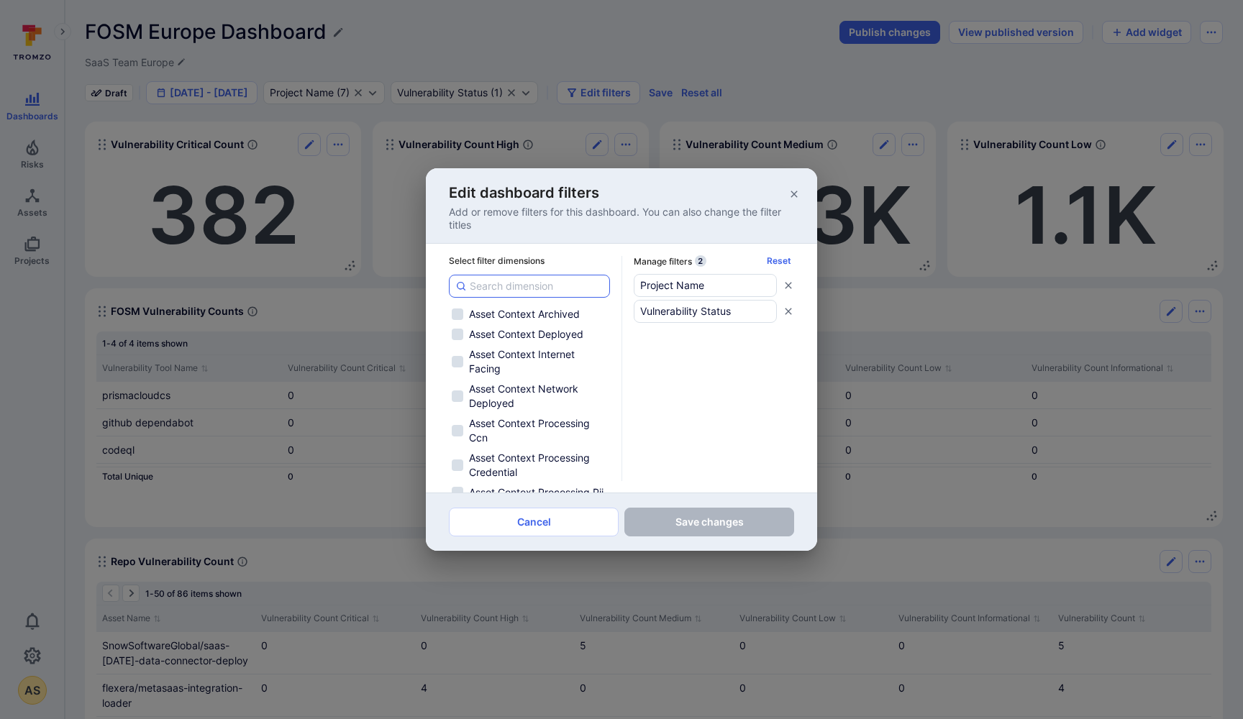
click at [500, 281] on input at bounding box center [537, 286] width 134 height 14
type input "A"
checkbox input "false"
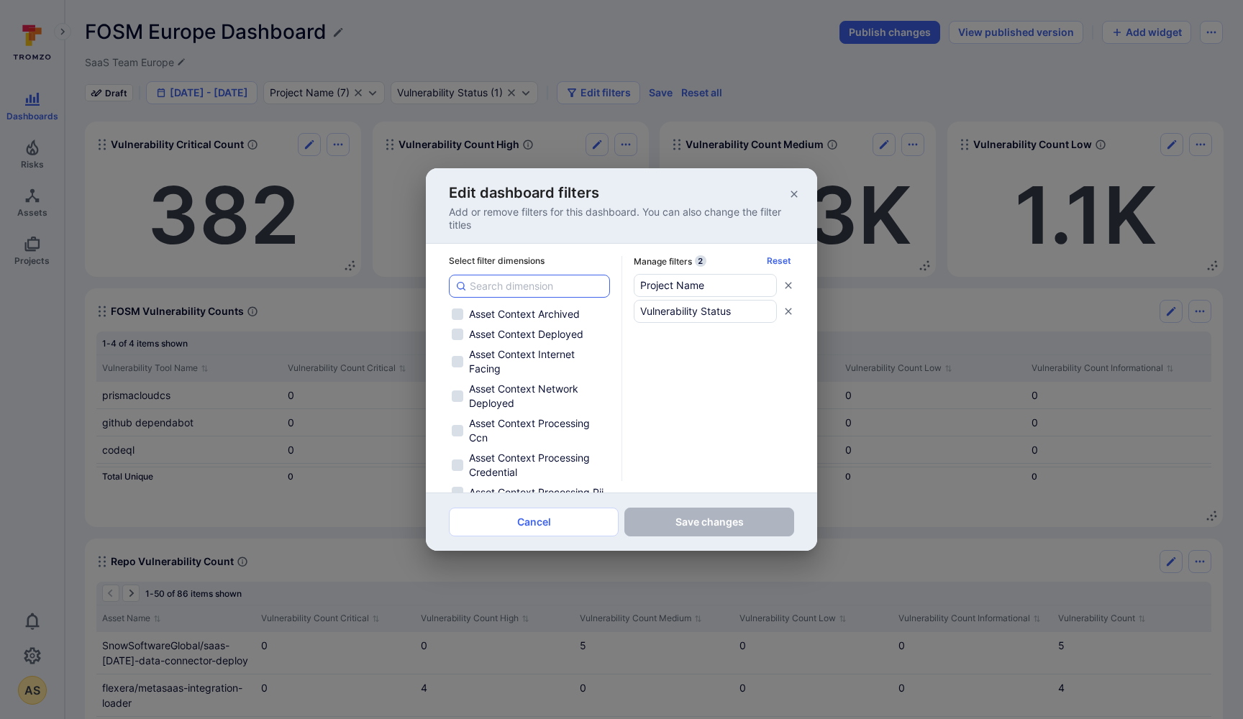
checkbox input "false"
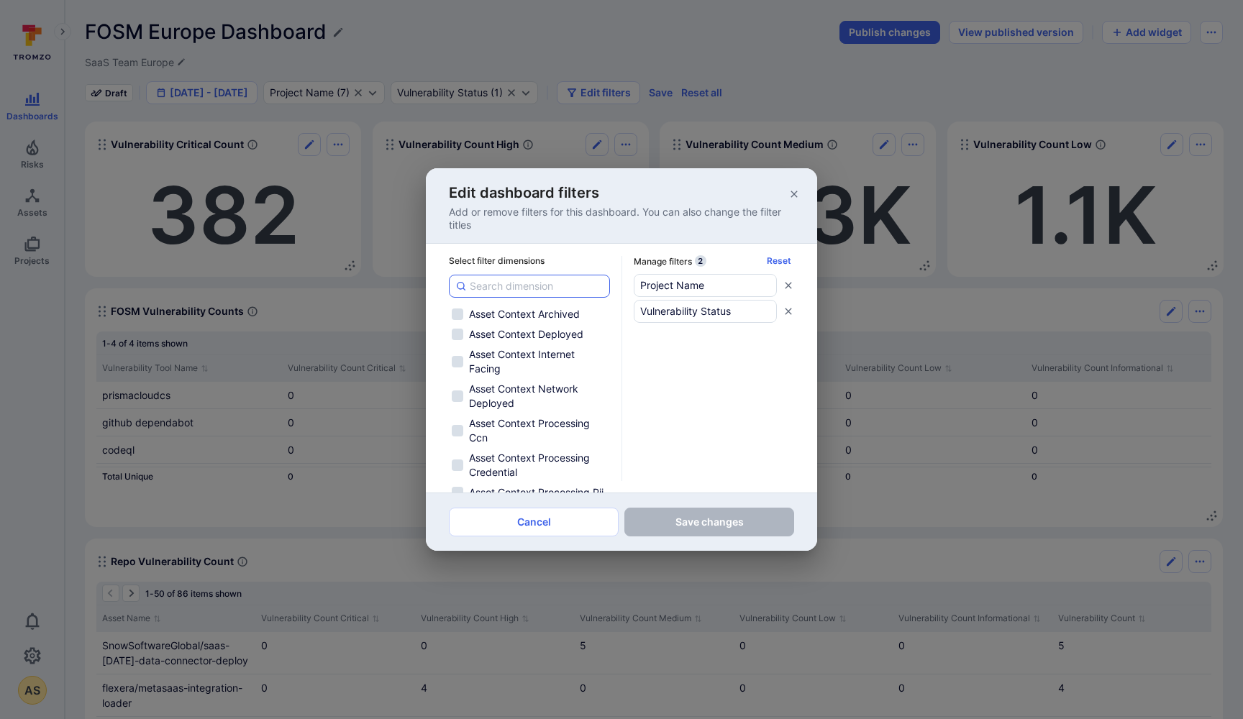
checkbox input "false"
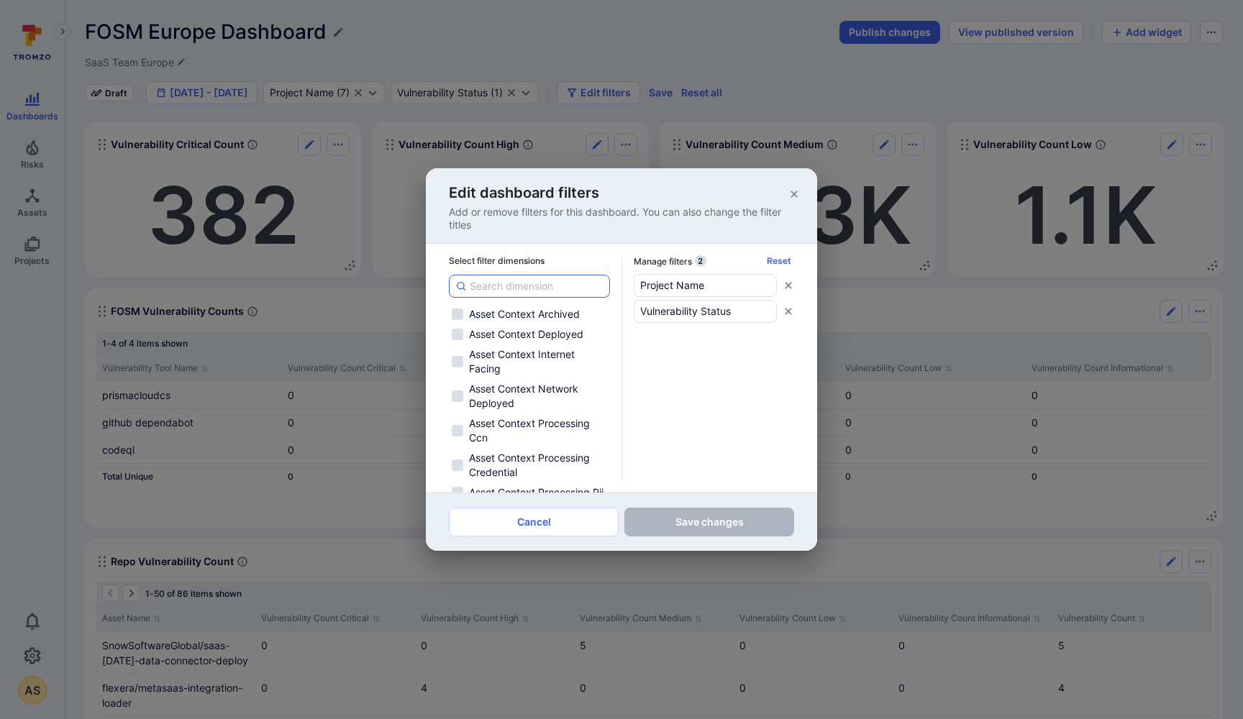
checkbox input "false"
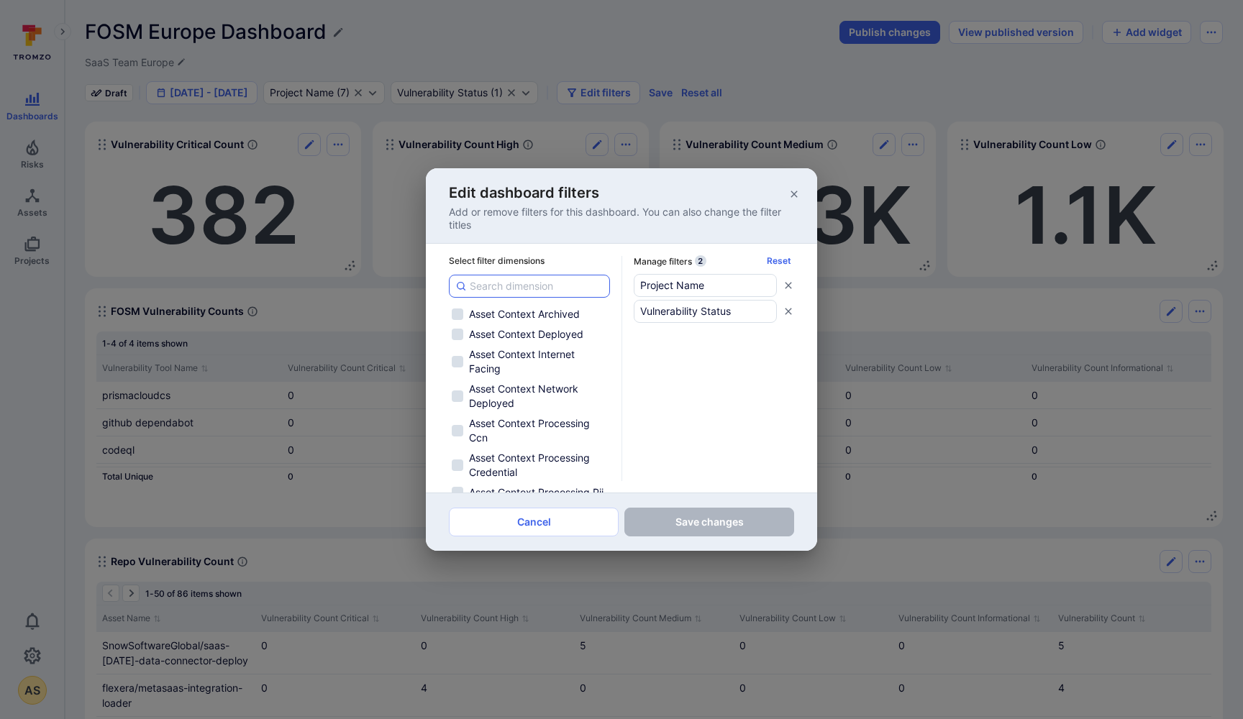
checkbox input "false"
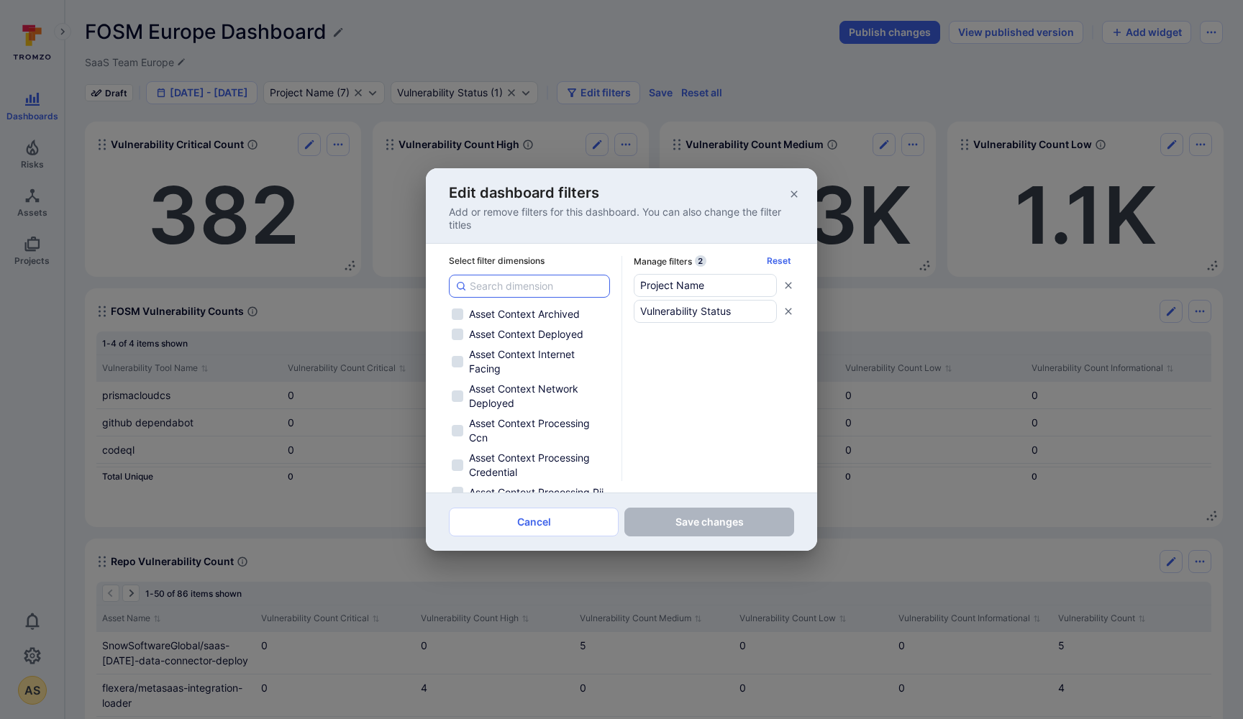
checkbox input "false"
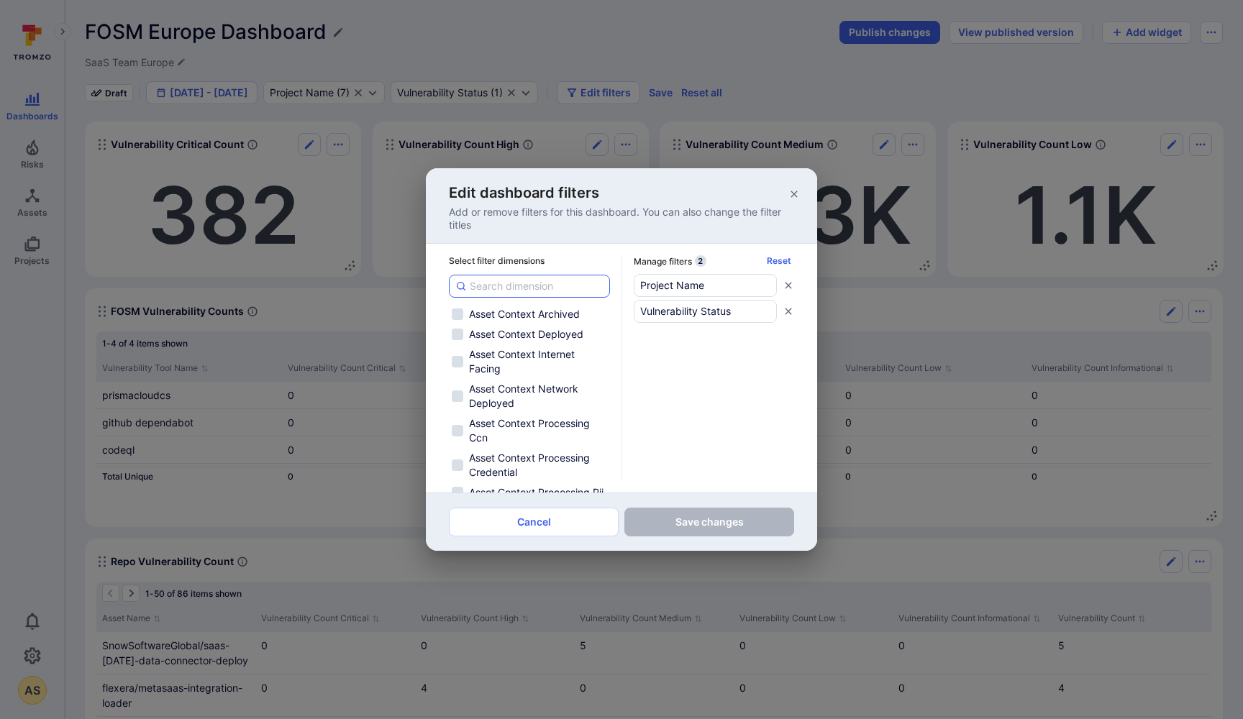
checkbox input "true"
checkbox input "false"
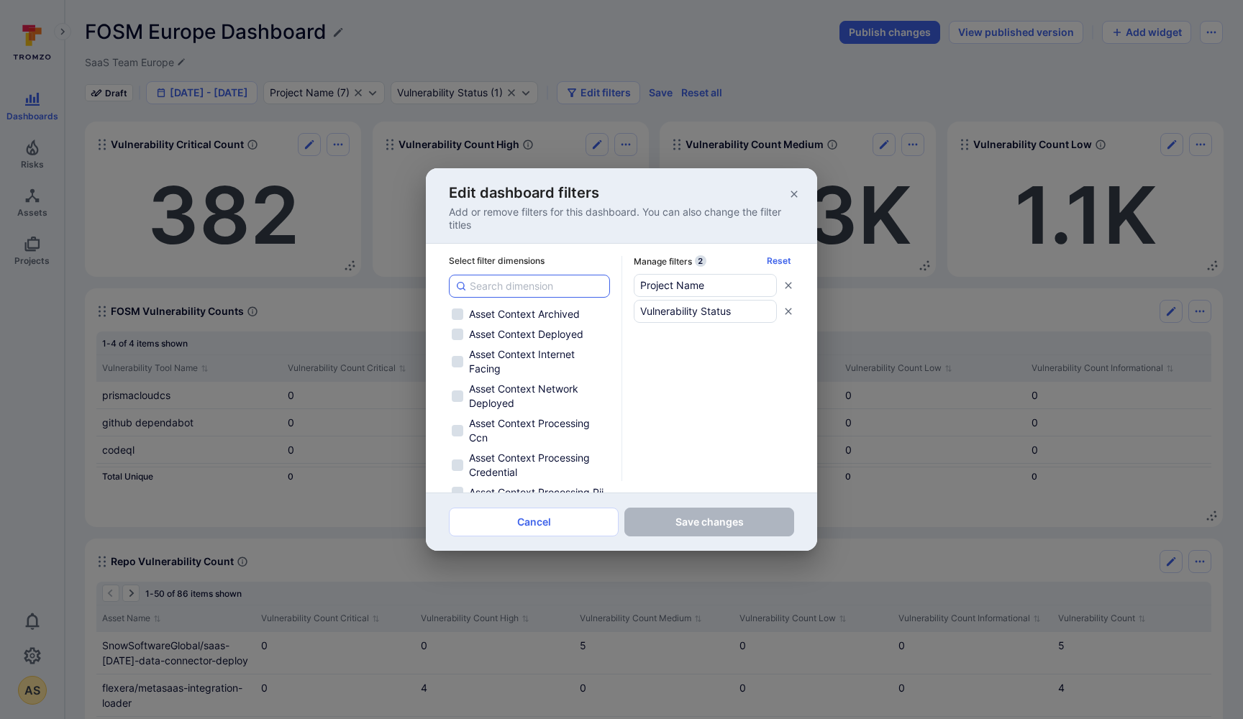
checkbox input "false"
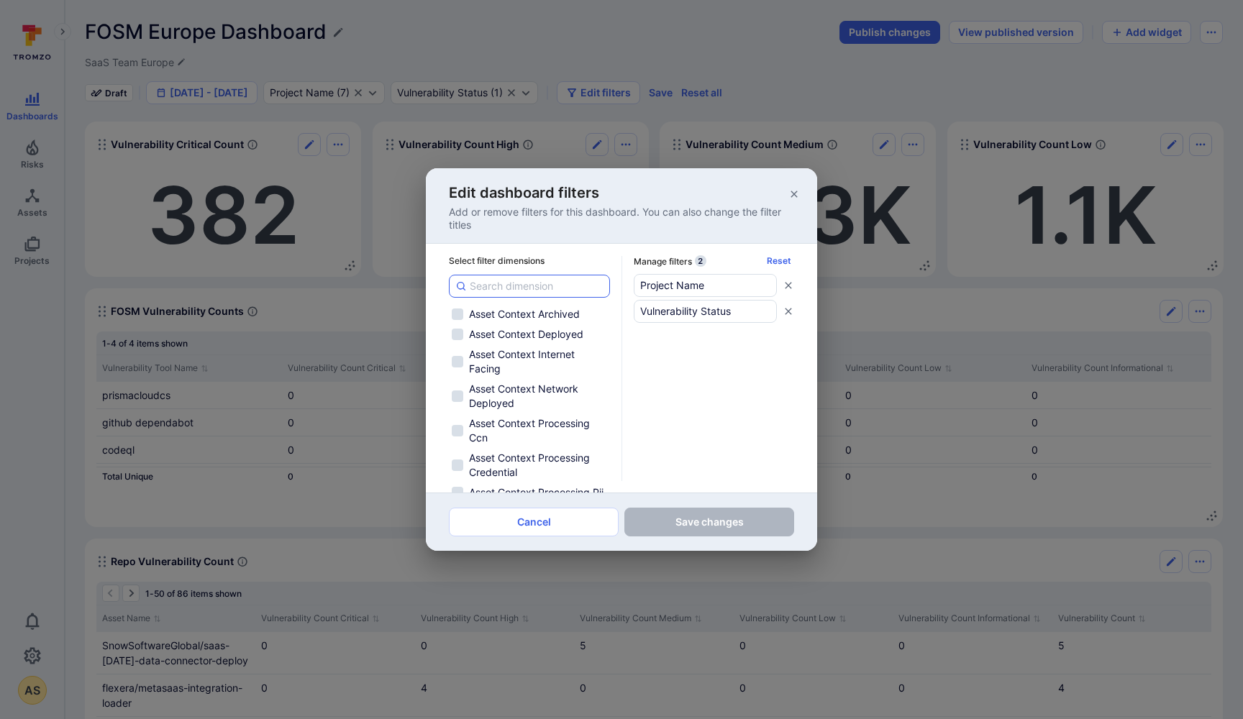
checkbox input "false"
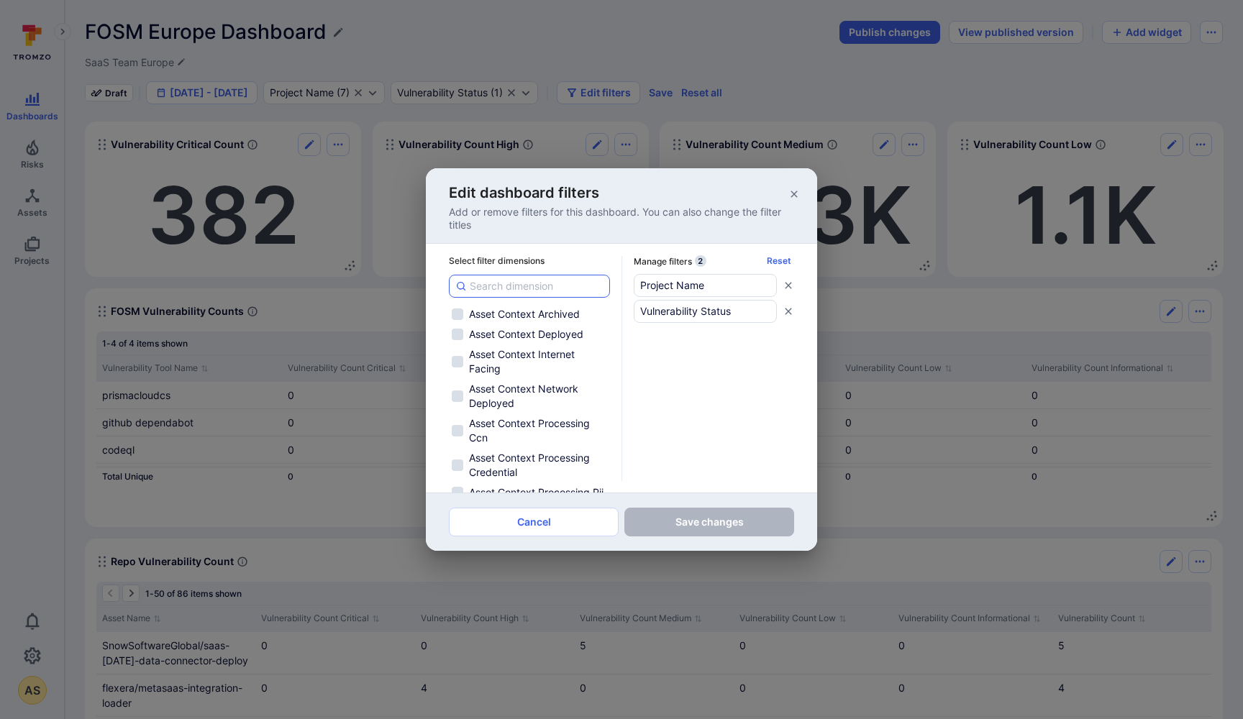
checkbox input "false"
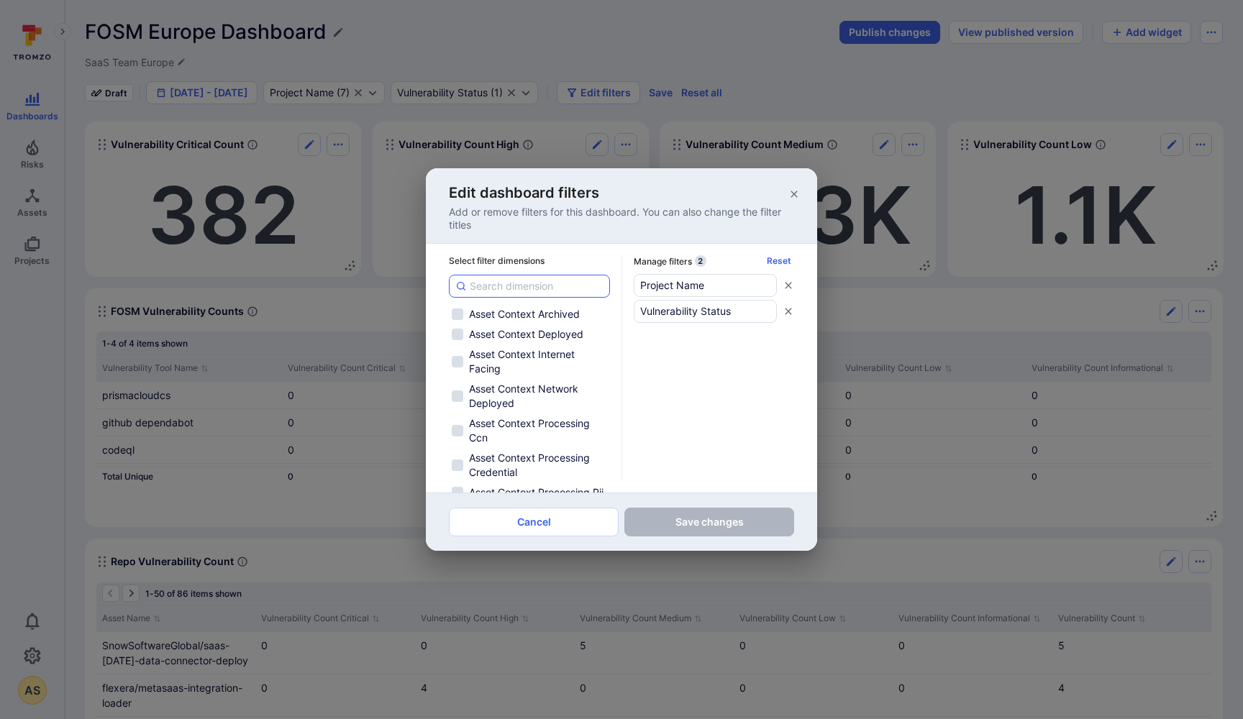
checkbox input "false"
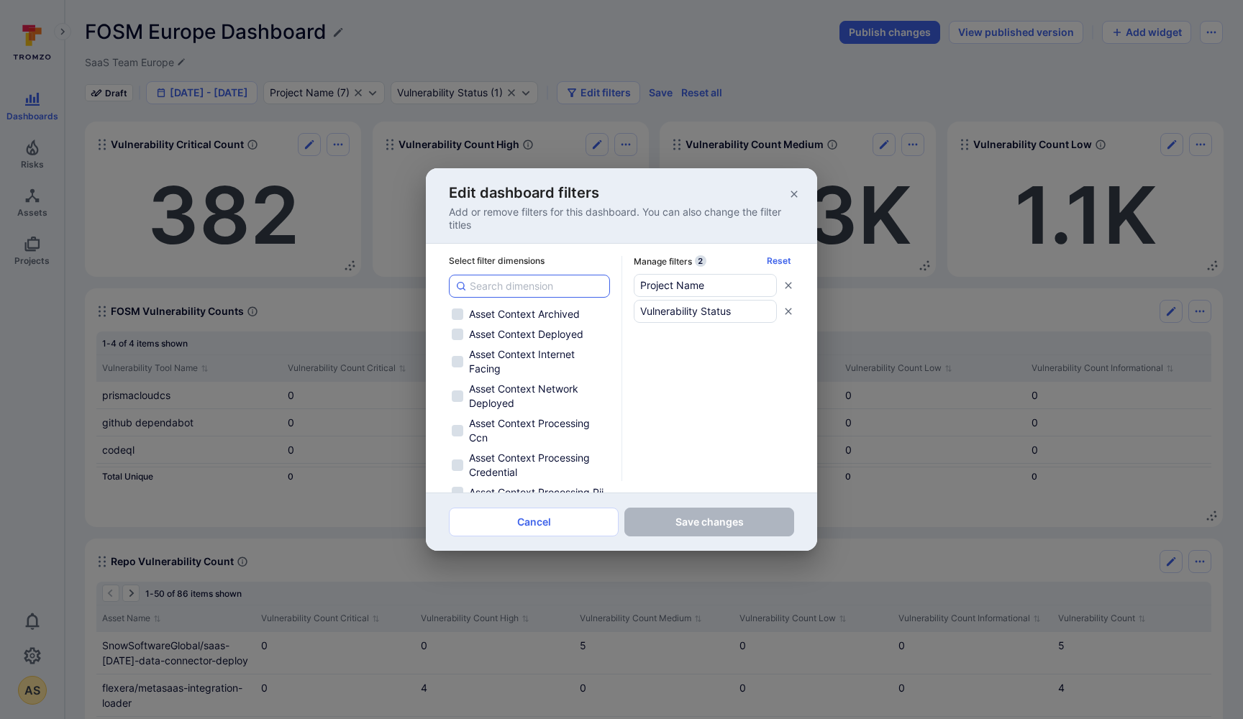
checkbox input "false"
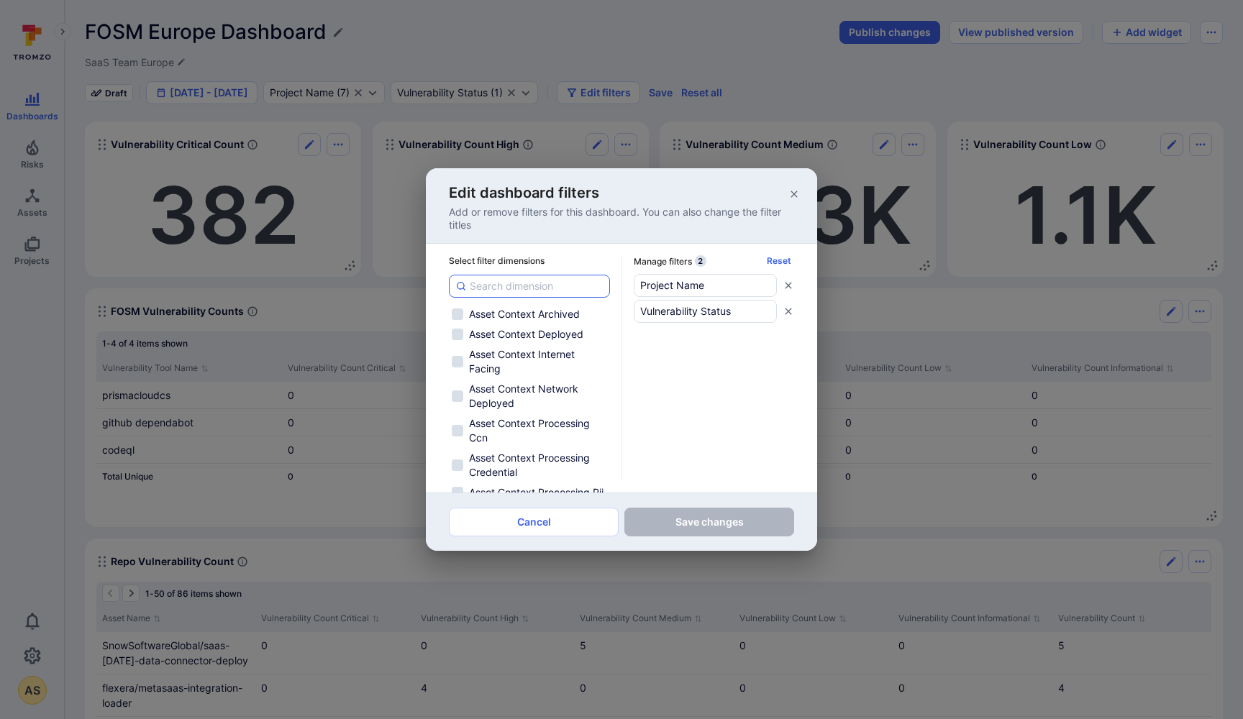
checkbox input "false"
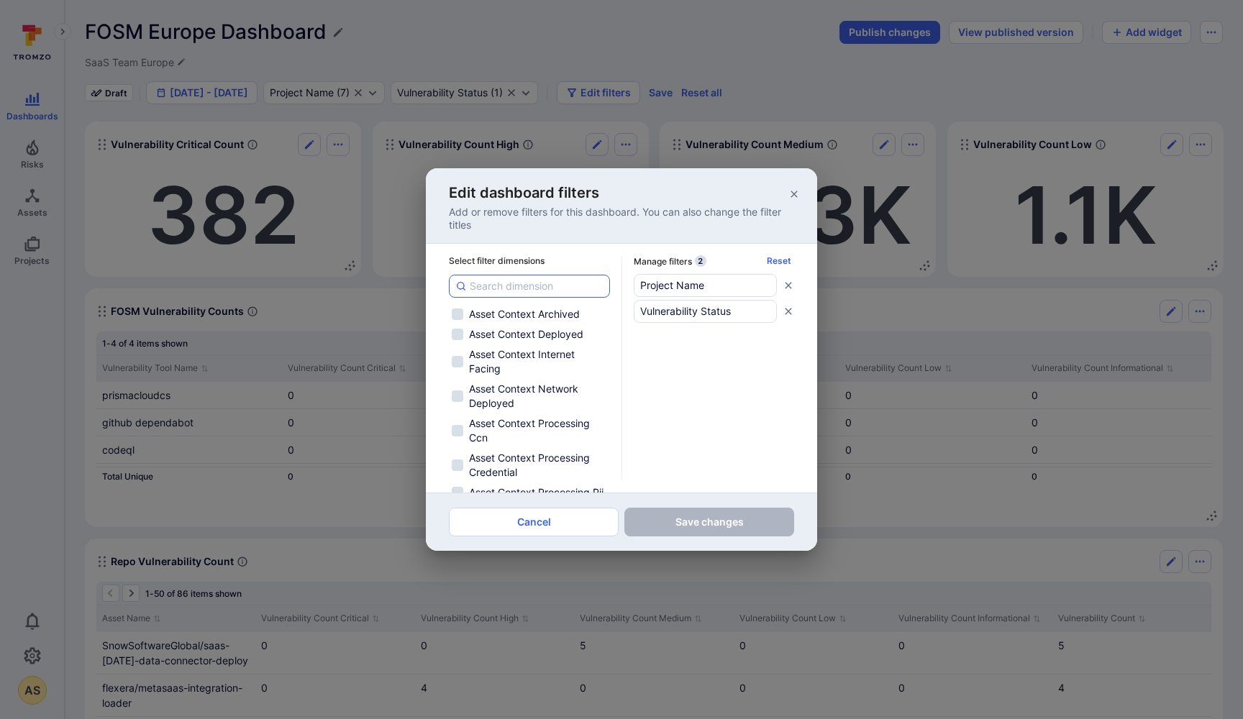
checkbox input "false"
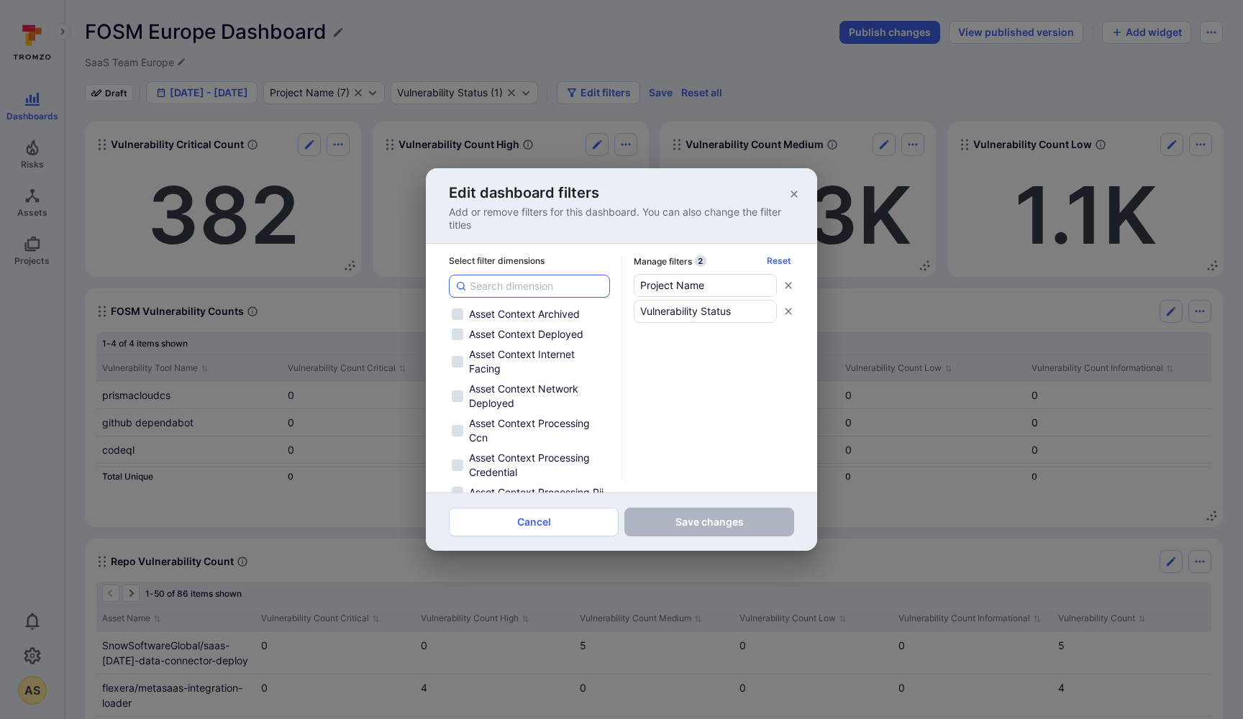
checkbox input "false"
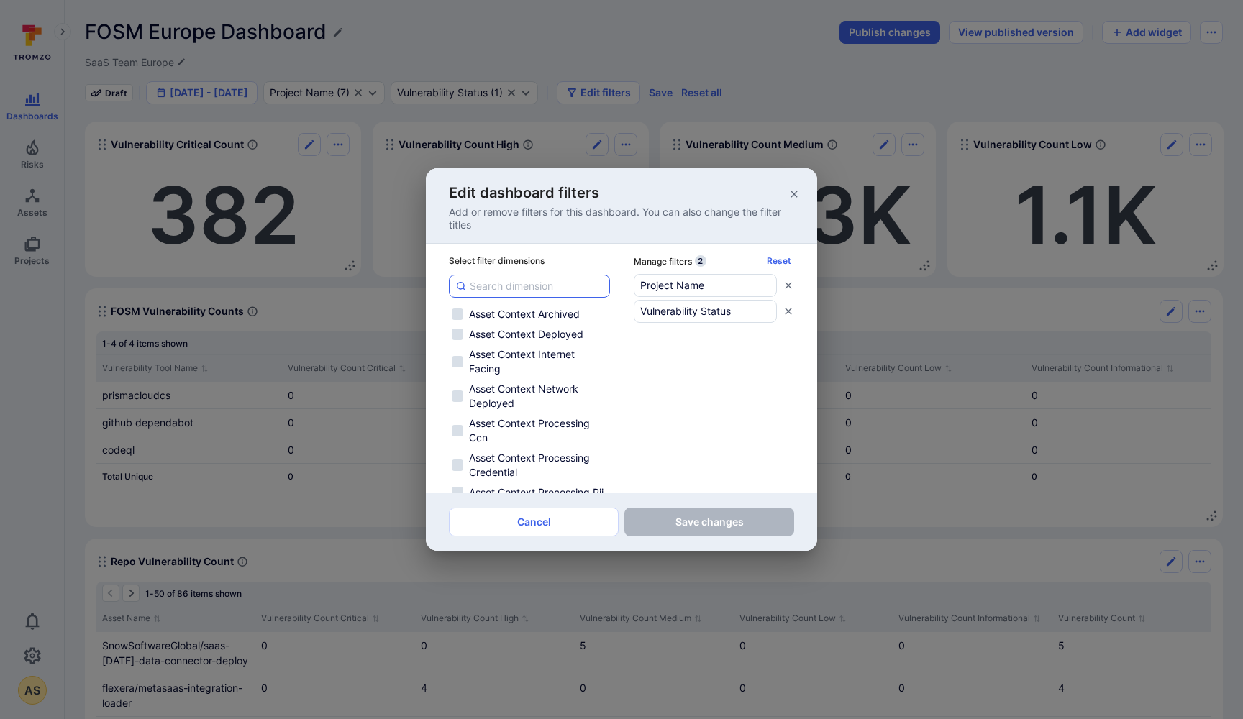
checkbox input "false"
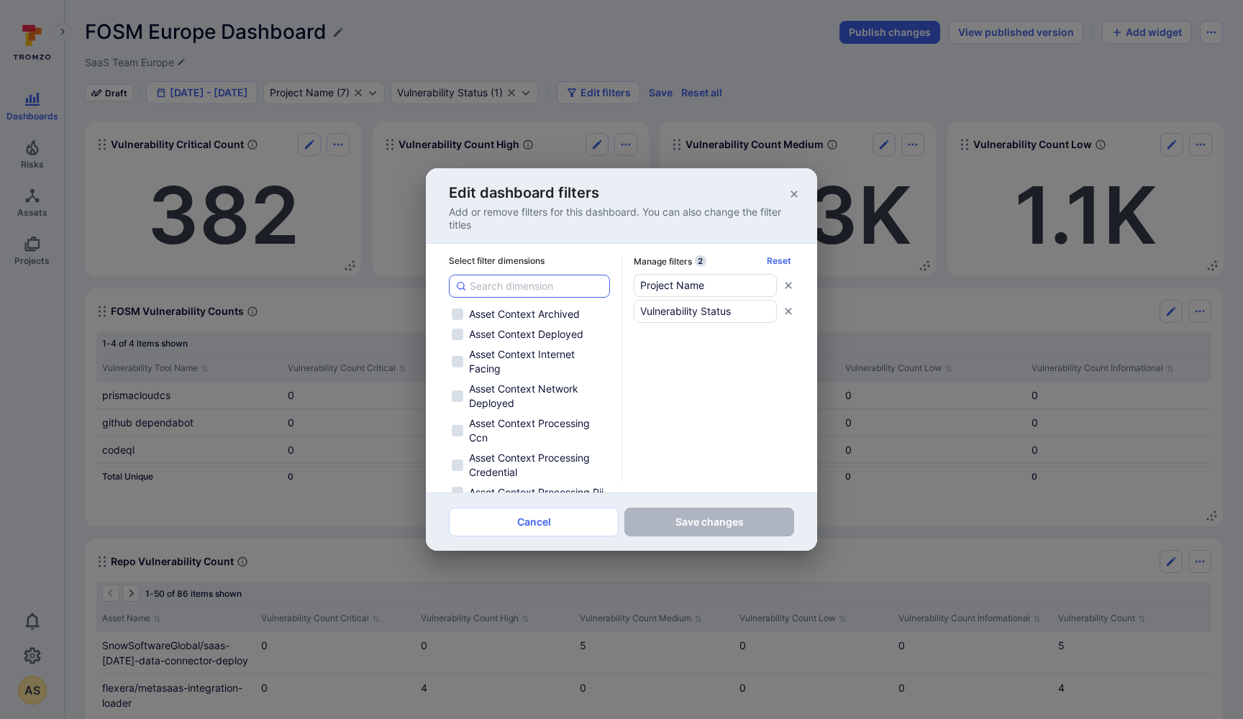
checkbox input "false"
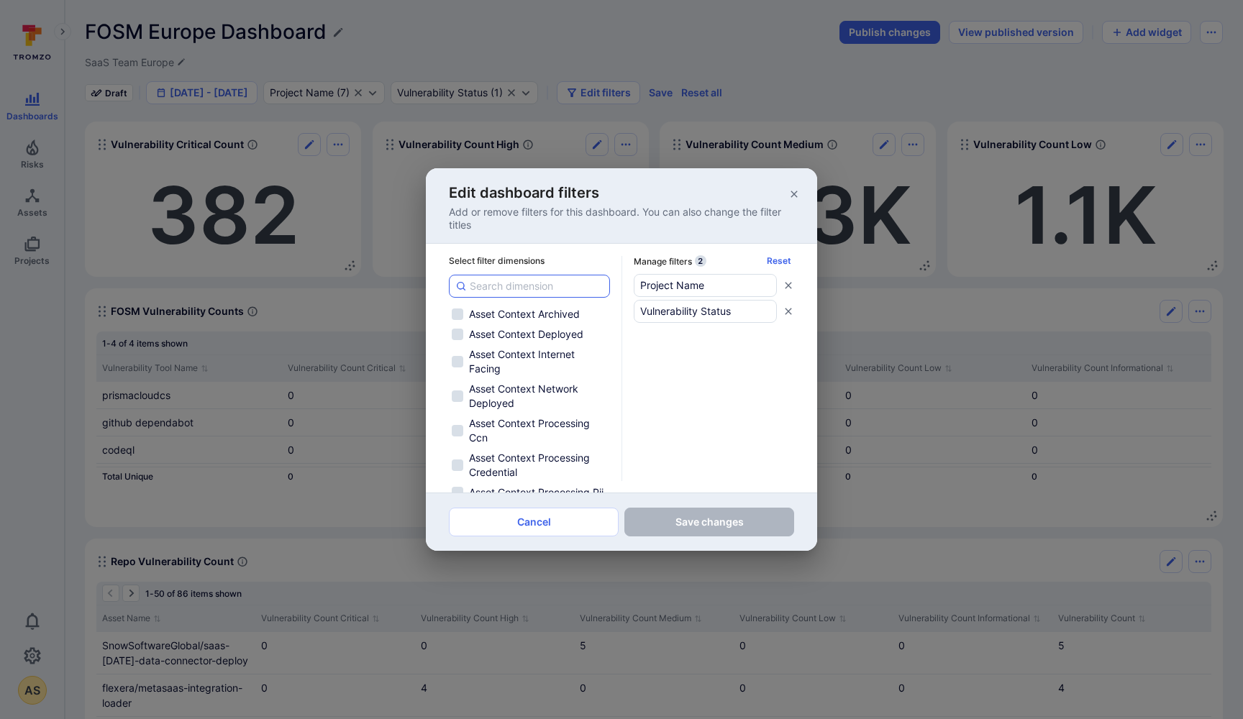
checkbox input "false"
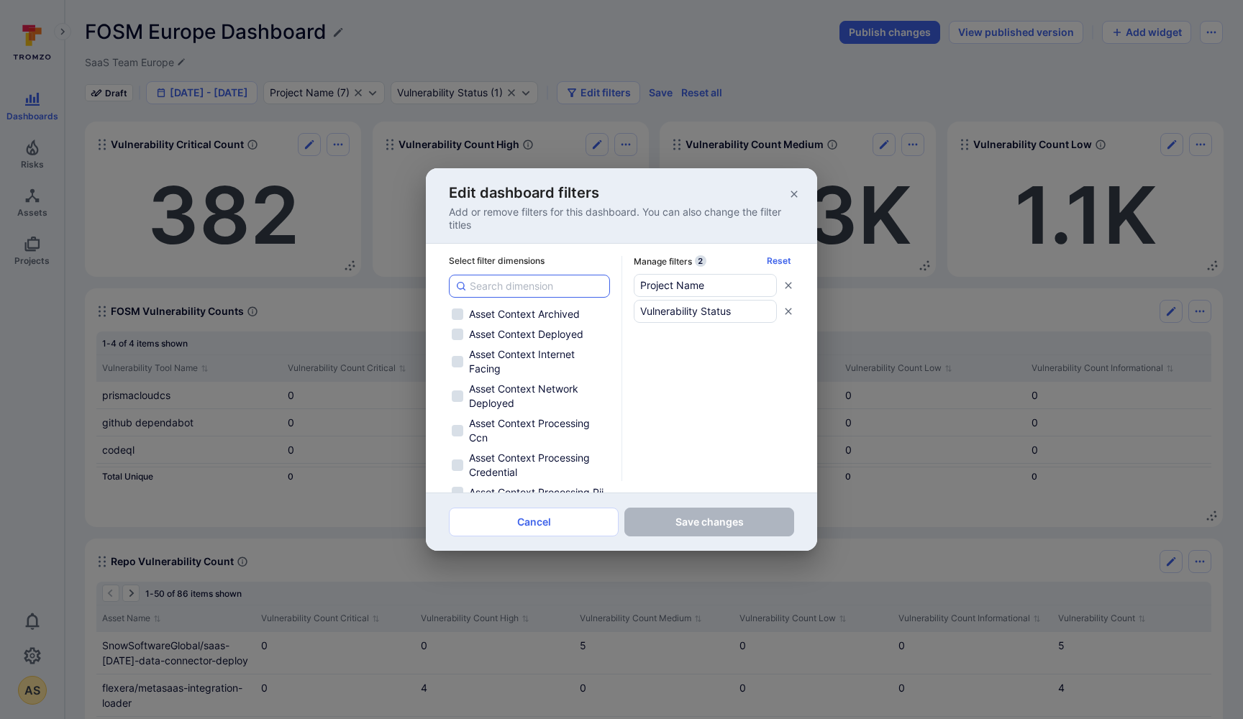
checkbox input "false"
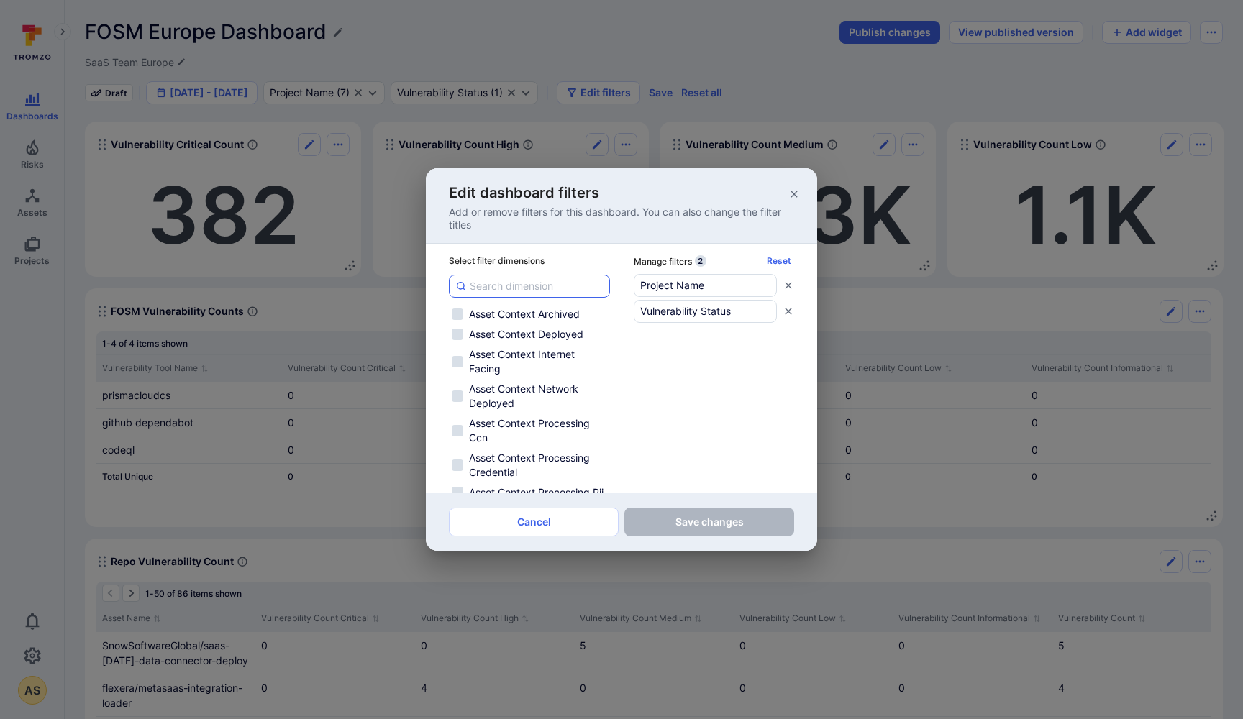
checkbox input "false"
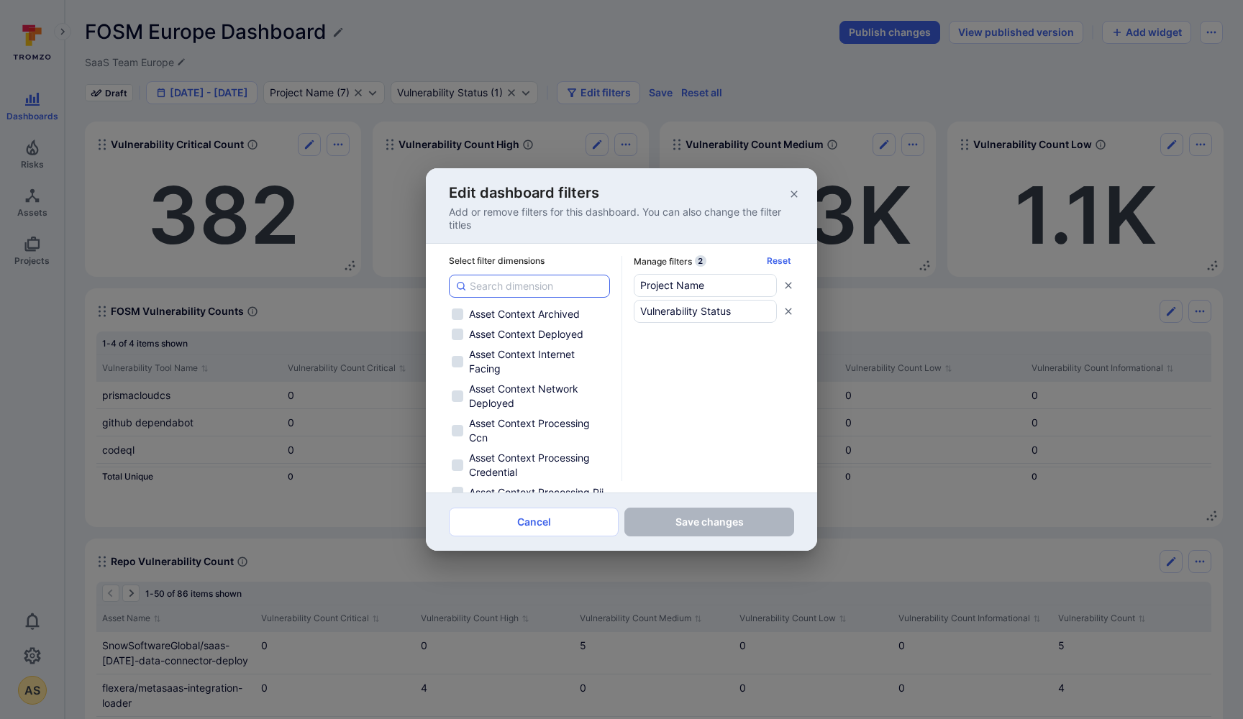
checkbox input "false"
checkbox input "true"
checkbox input "false"
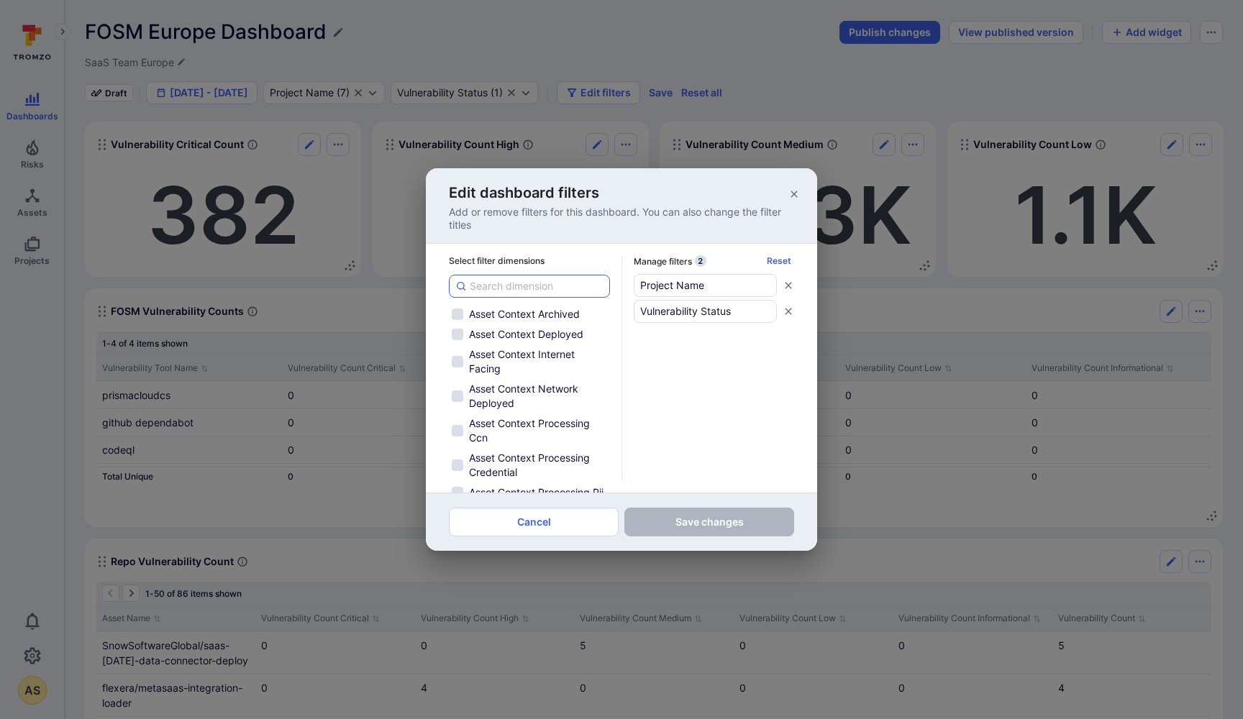
checkbox input "false"
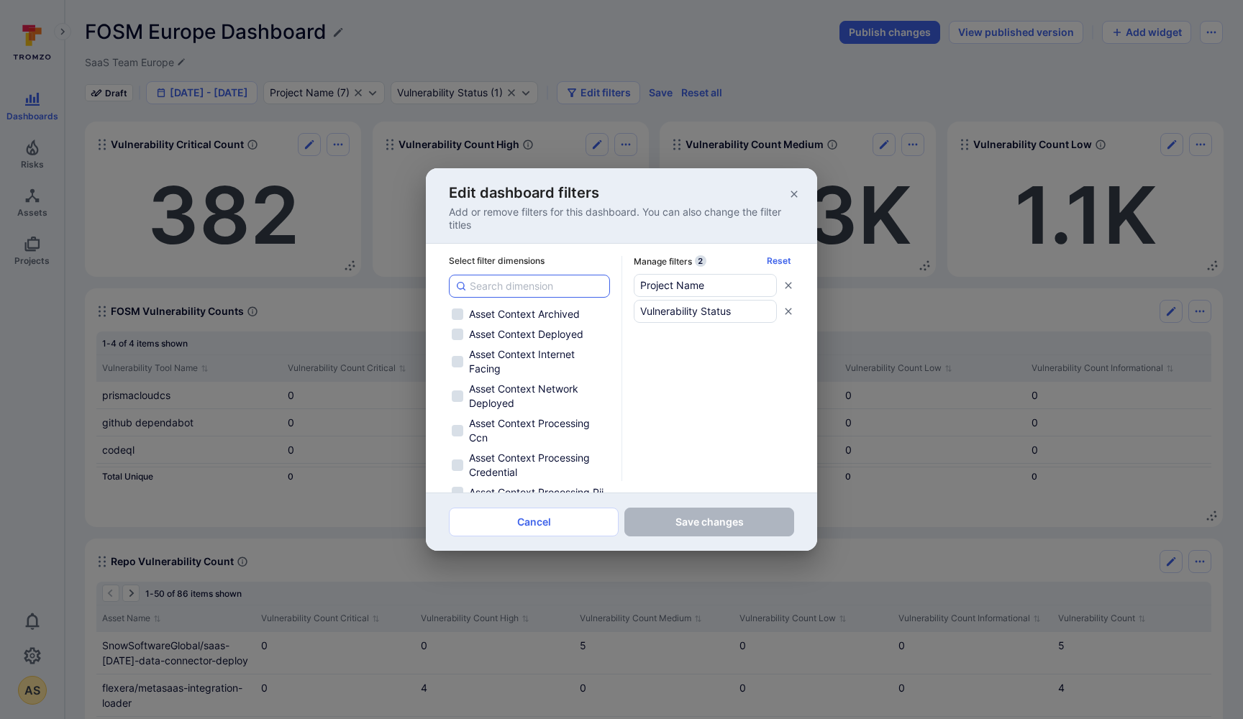
checkbox input "false"
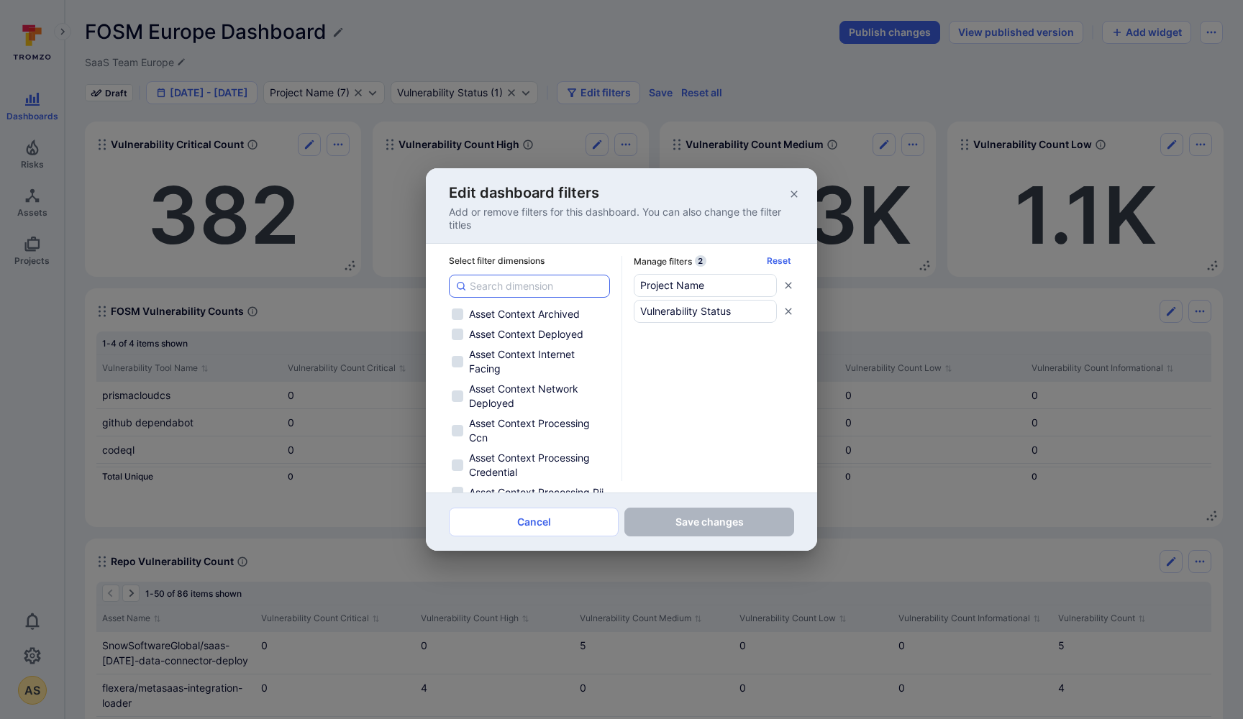
checkbox input "false"
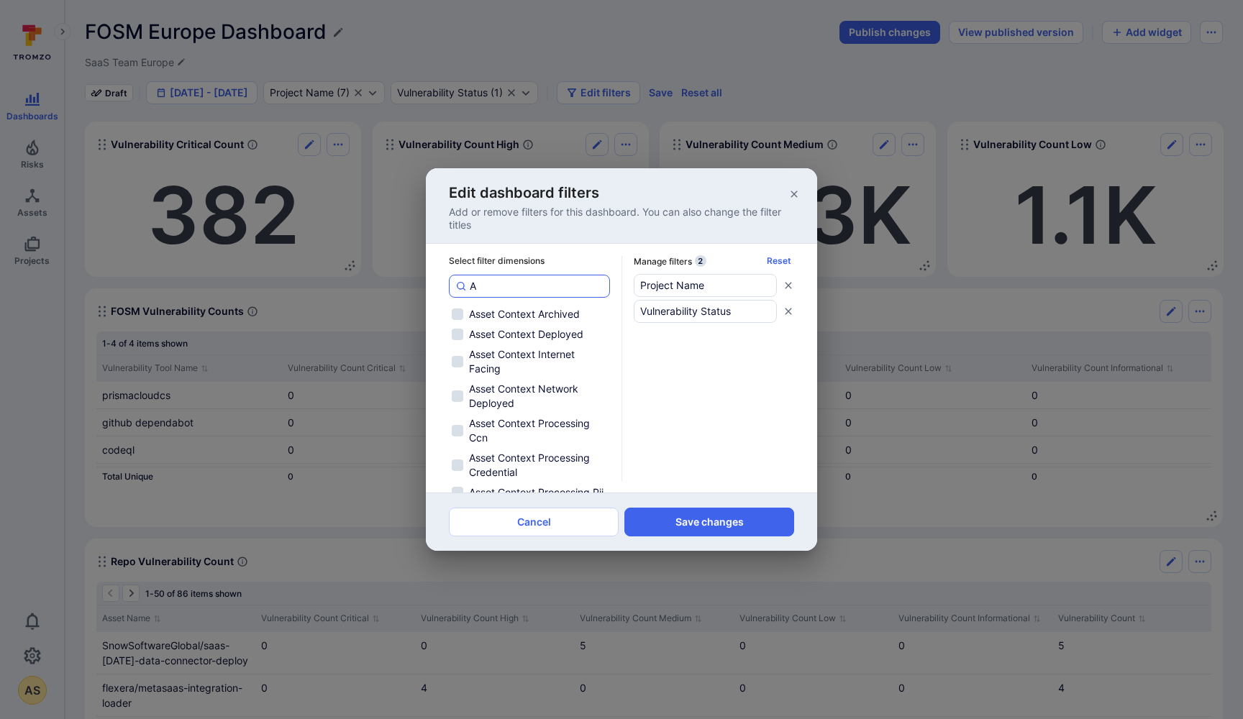
type input "As"
checkbox input "false"
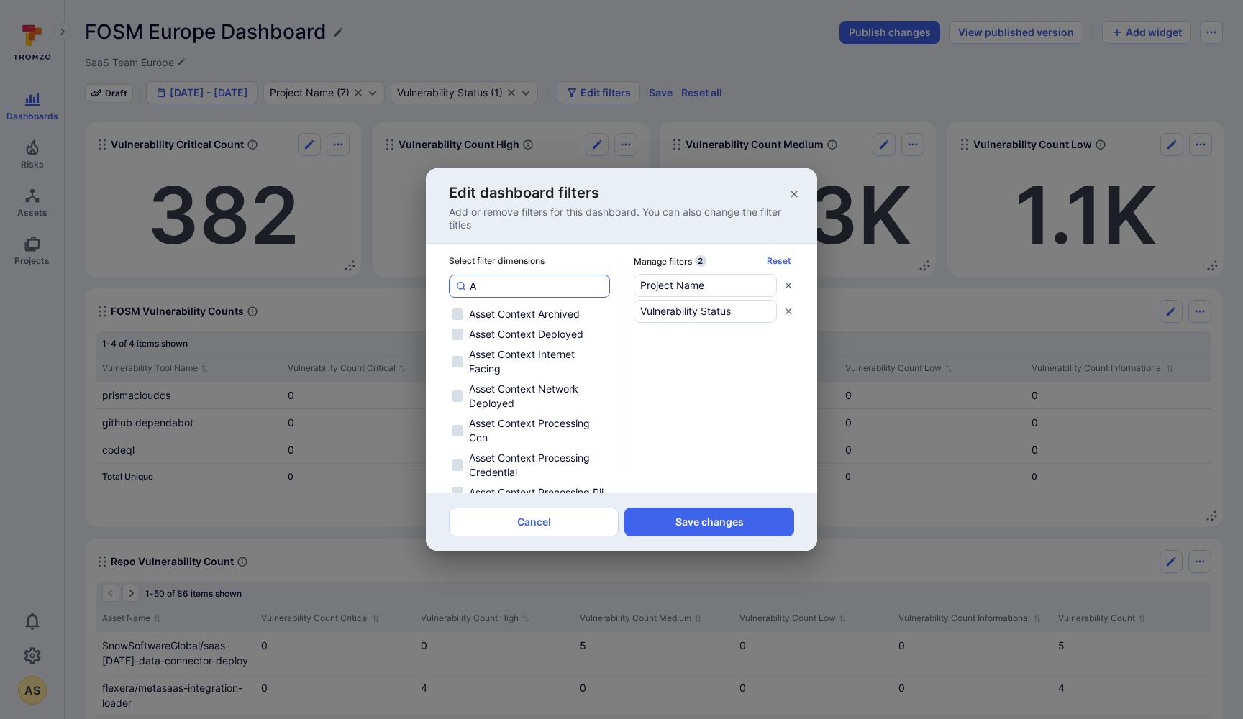
checkbox input "false"
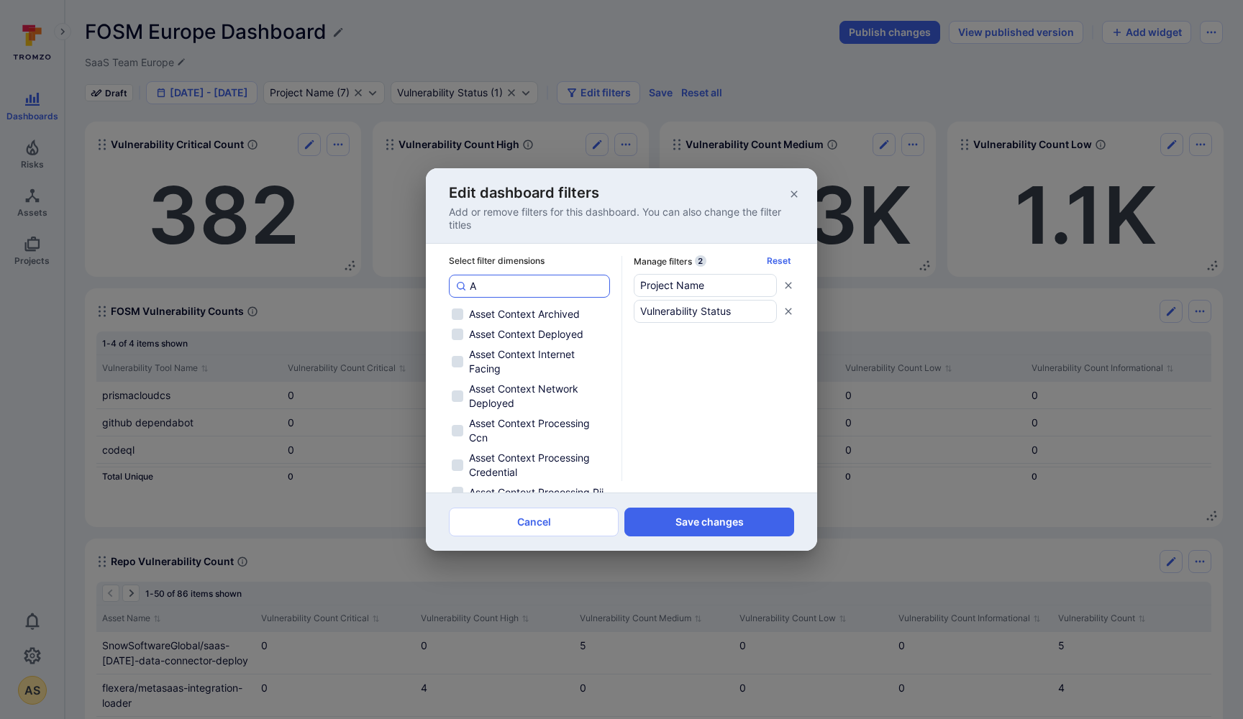
checkbox input "false"
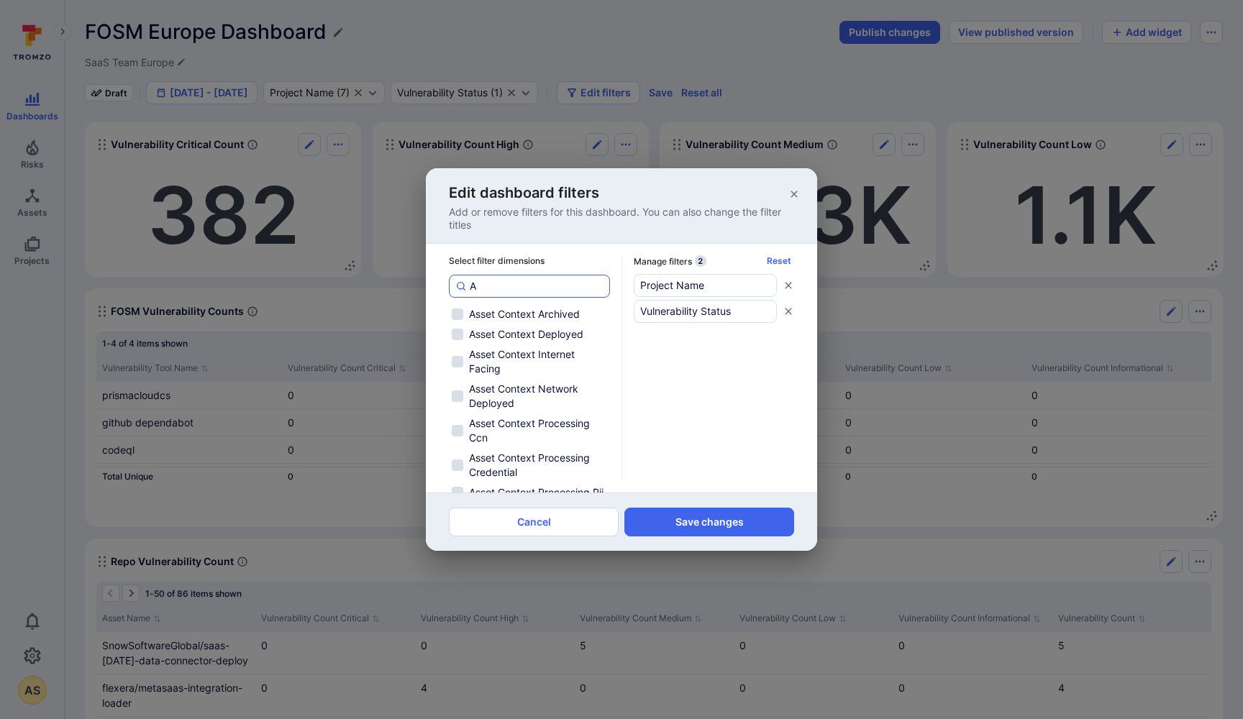
checkbox input "false"
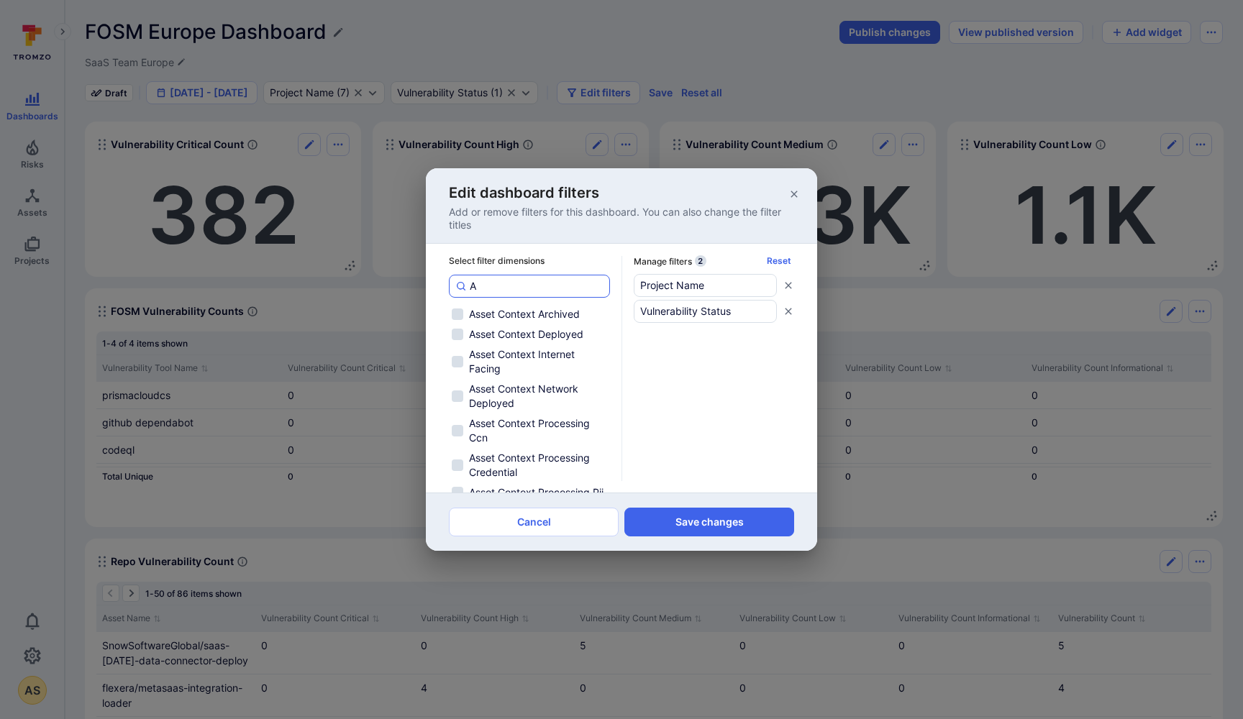
checkbox input "false"
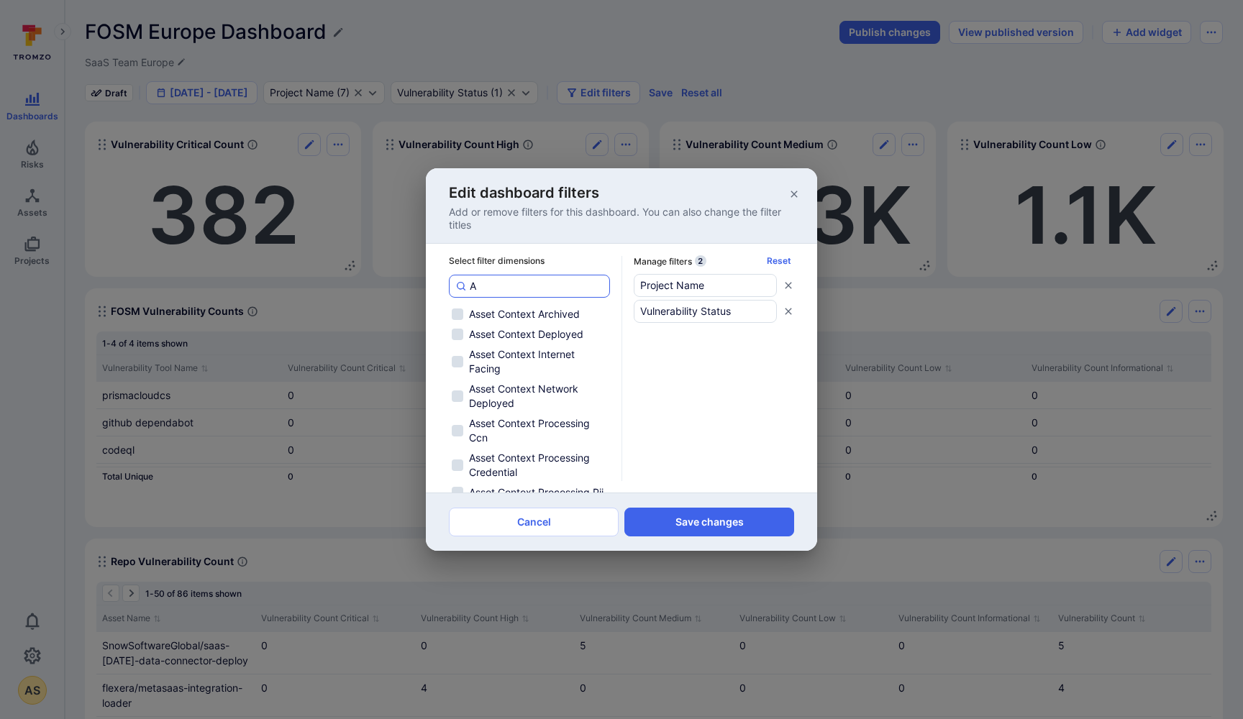
checkbox input "false"
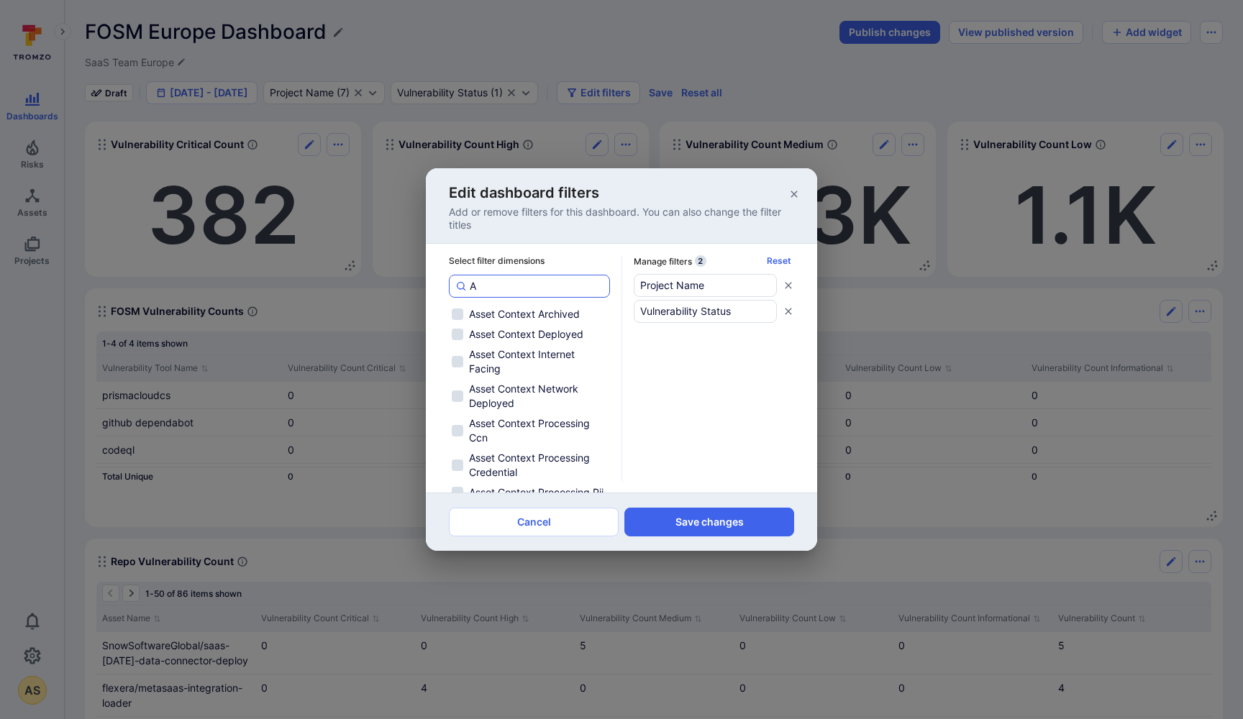
checkbox input "false"
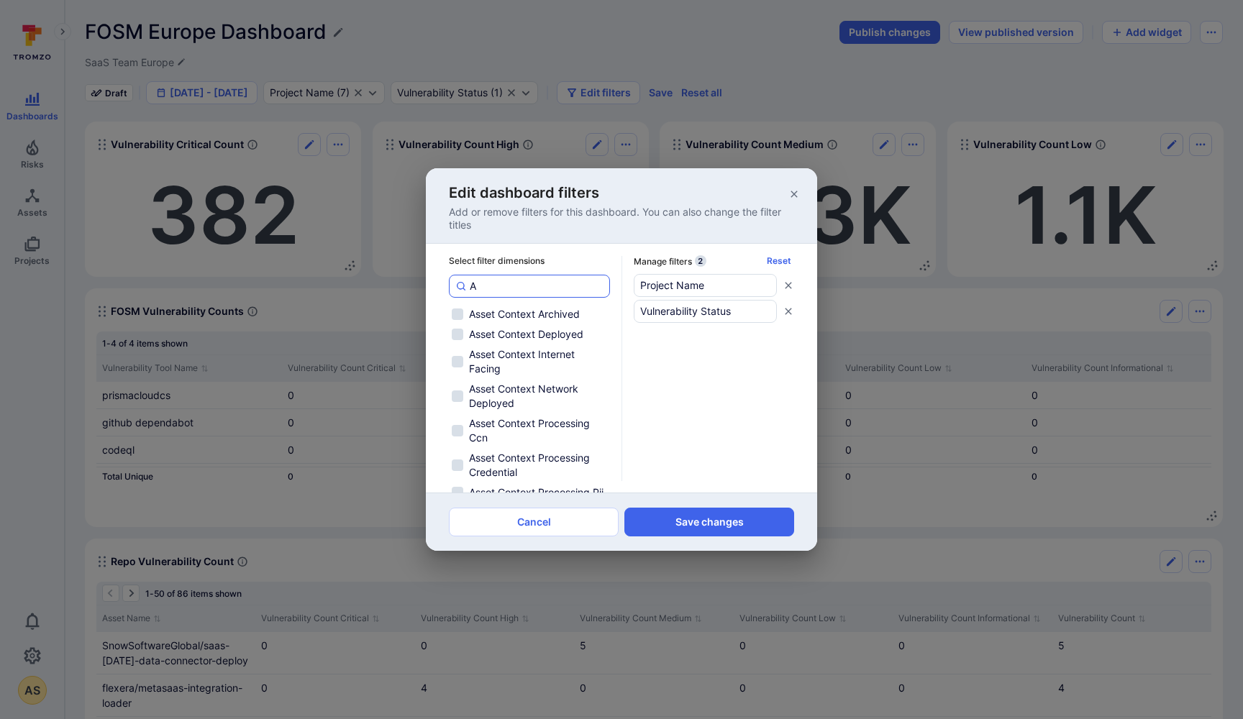
checkbox input "false"
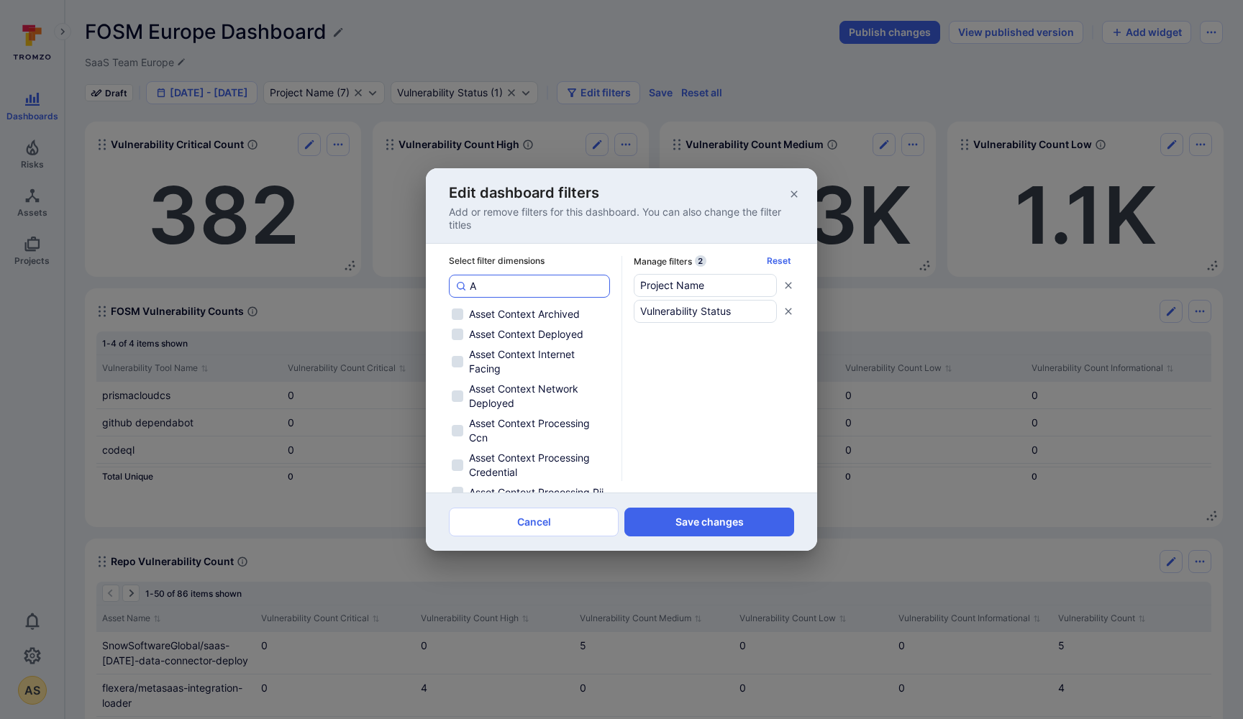
checkbox input "false"
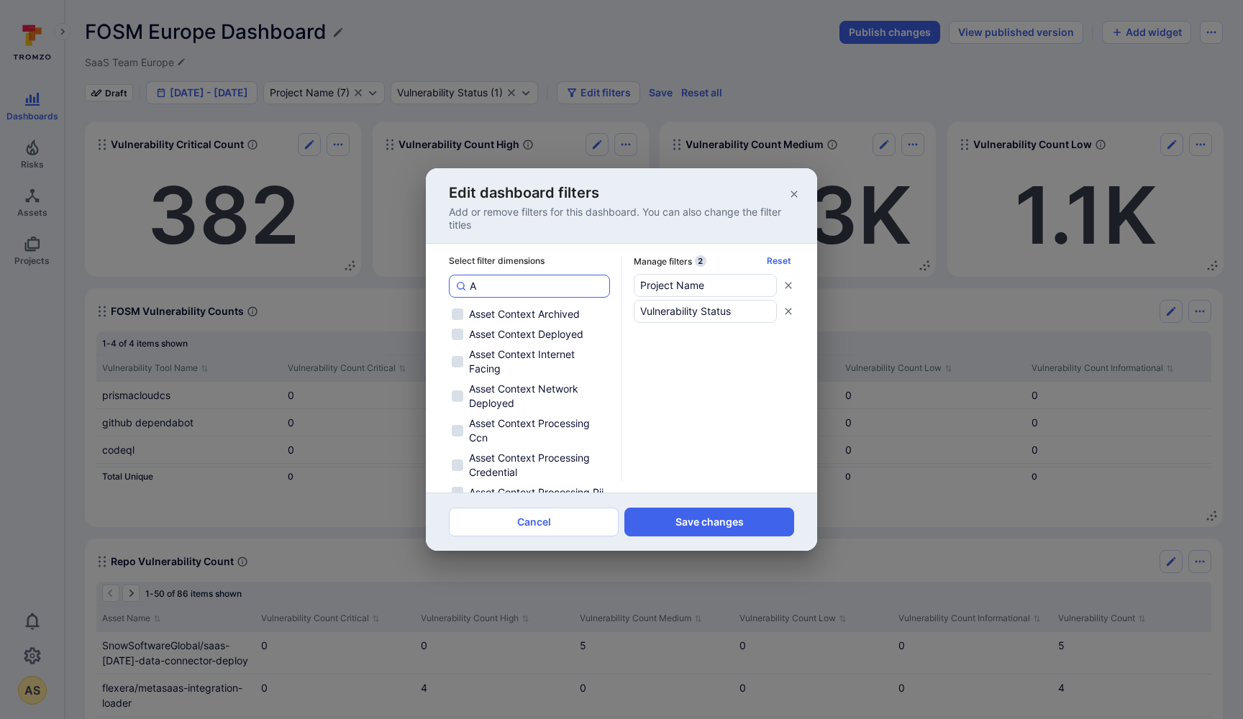
checkbox input "false"
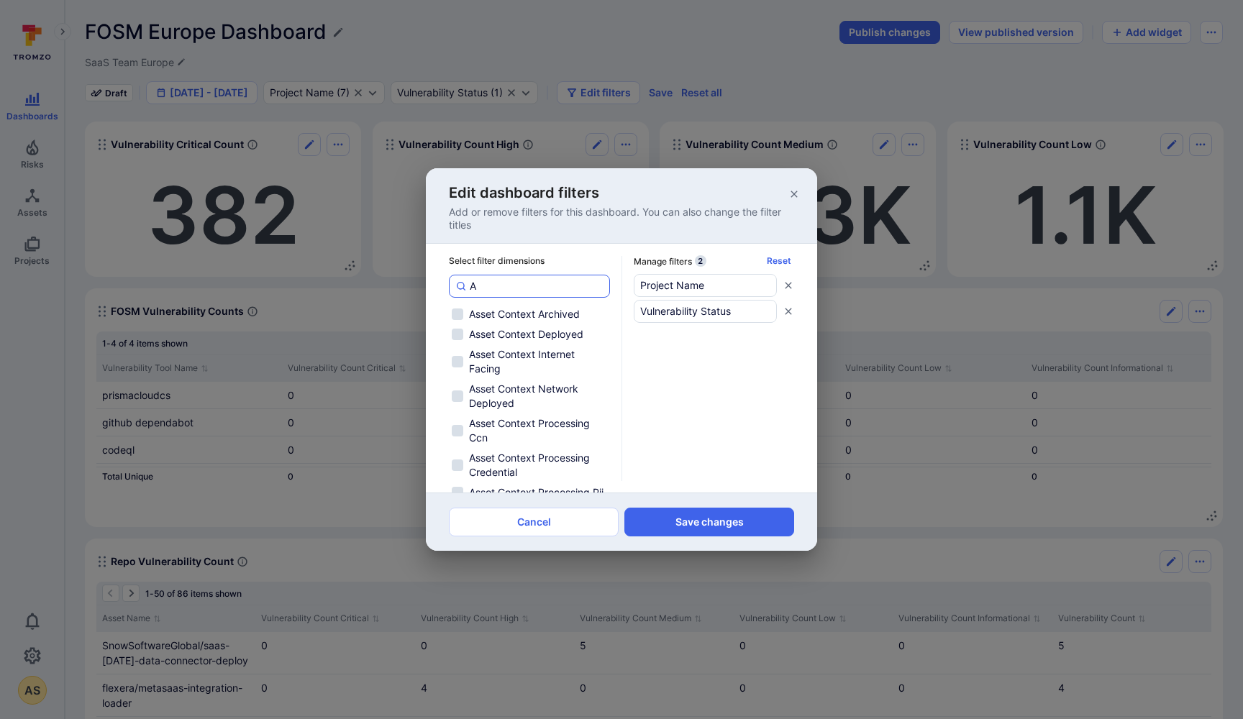
checkbox input "false"
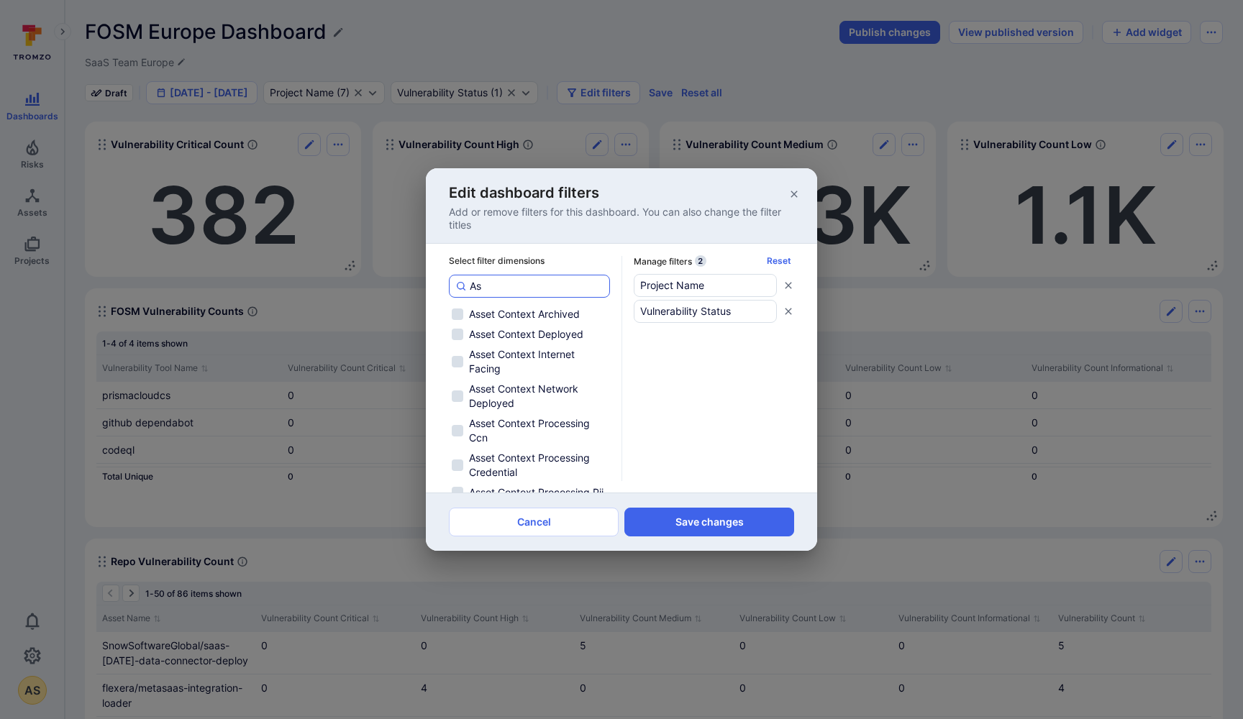
checkbox input "false"
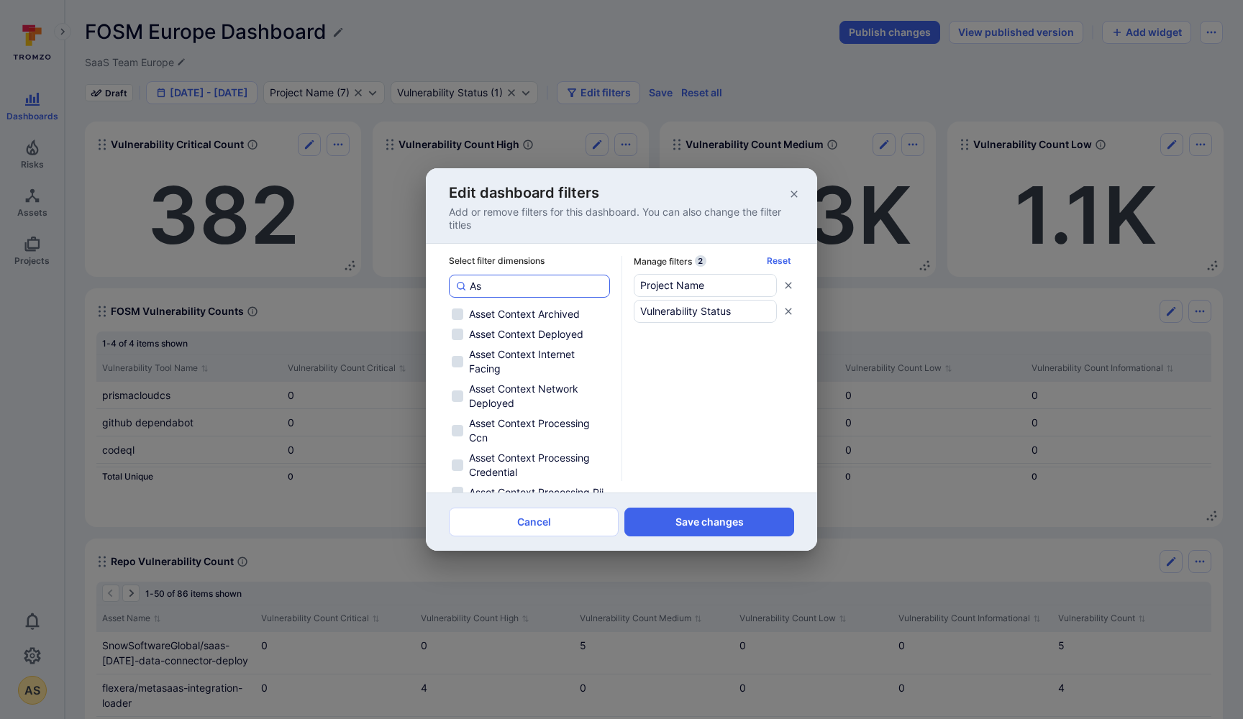
checkbox input "false"
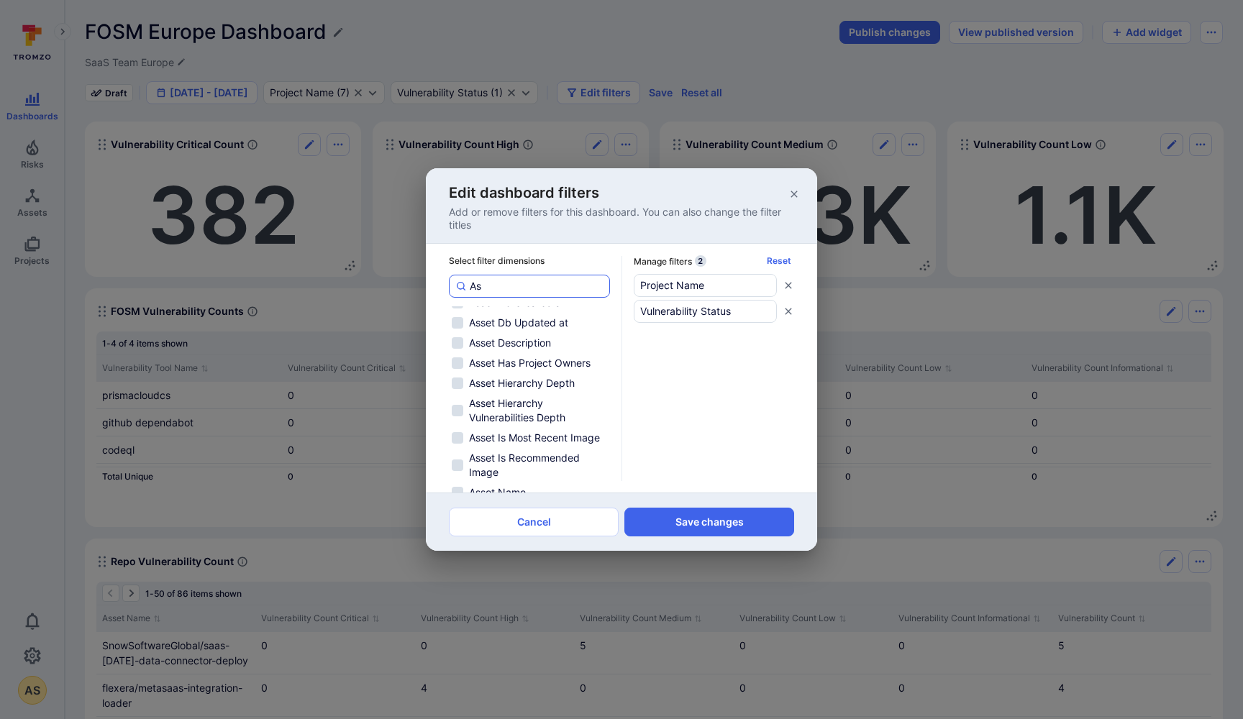
type input "Ass"
checkbox input "false"
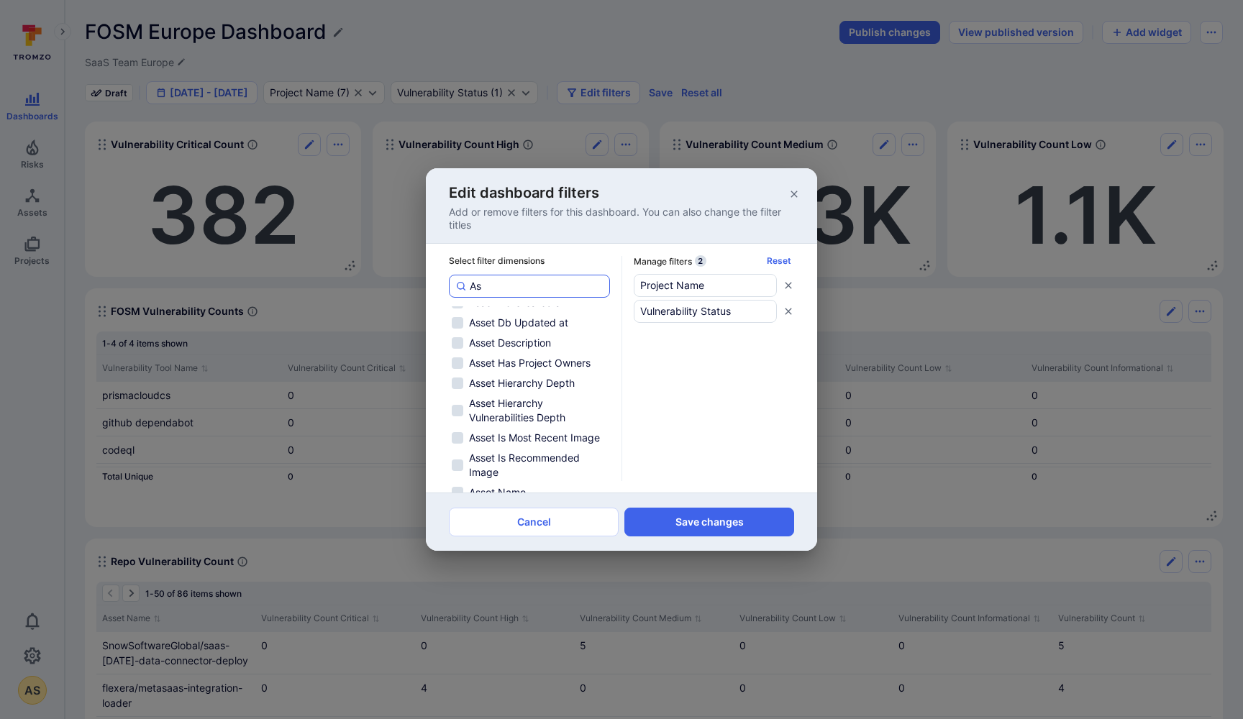
checkbox input "false"
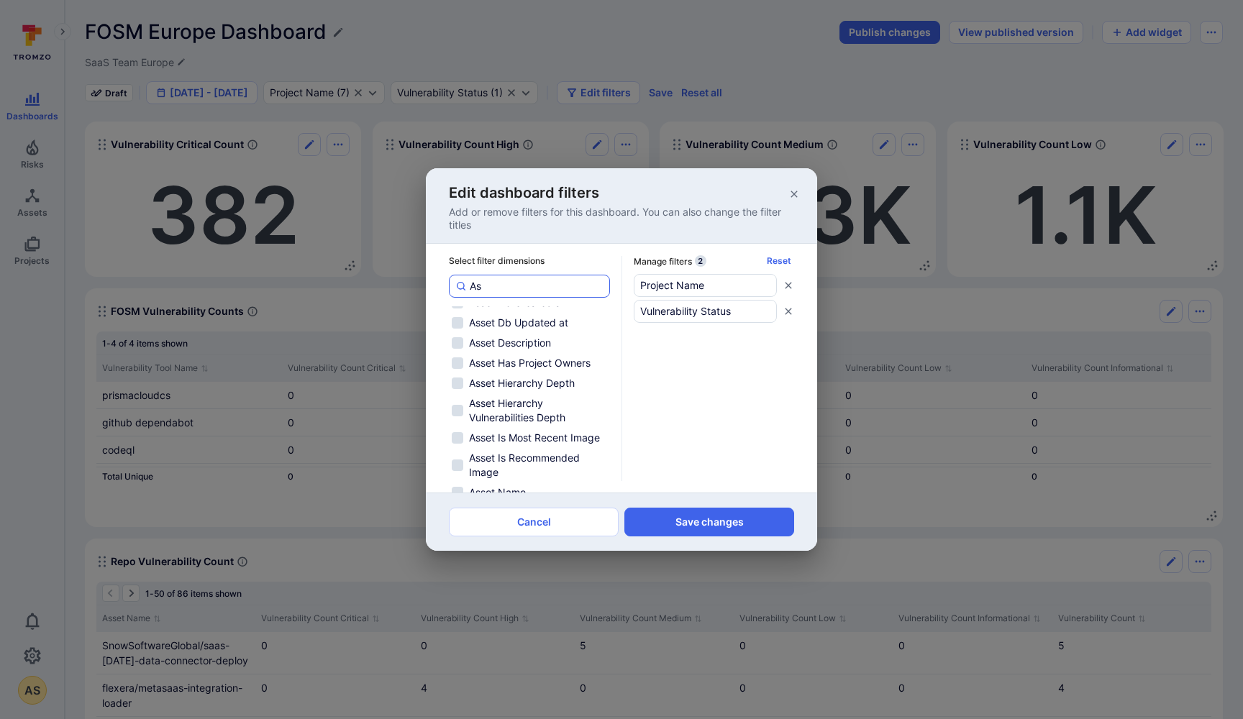
checkbox input "false"
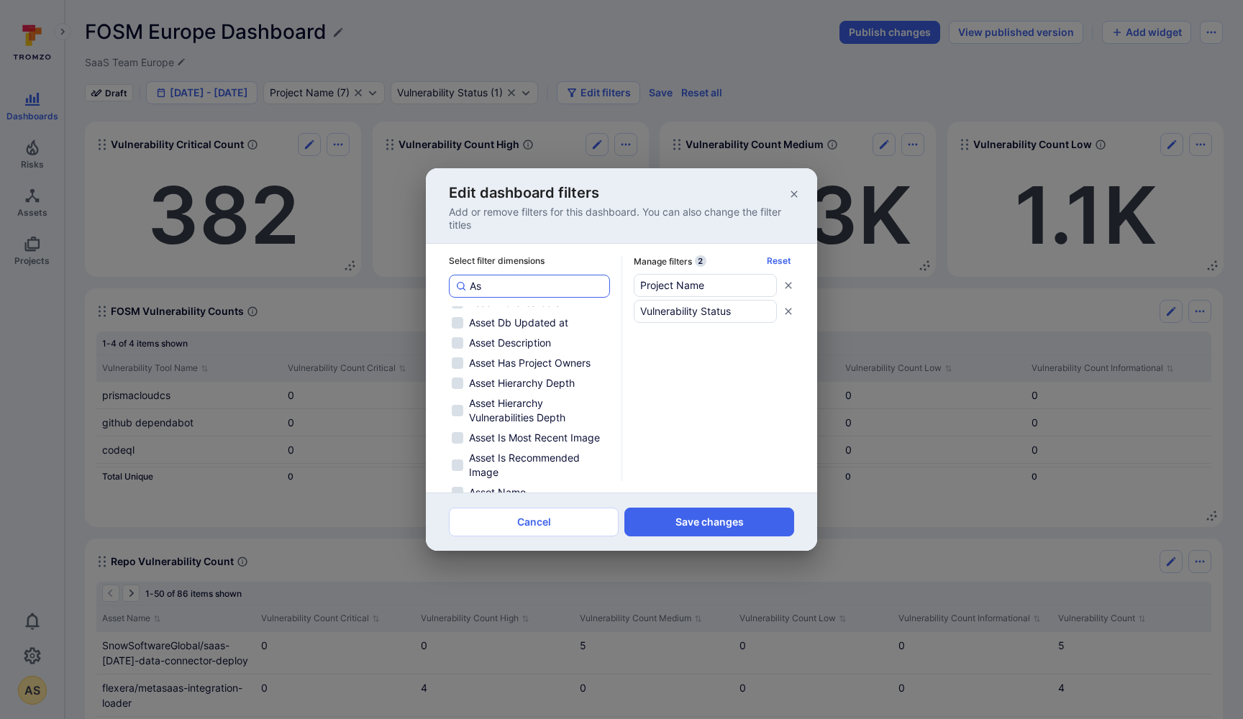
checkbox input "false"
click at [458, 418] on input "Asset Name" at bounding box center [458, 412] width 12 height 12
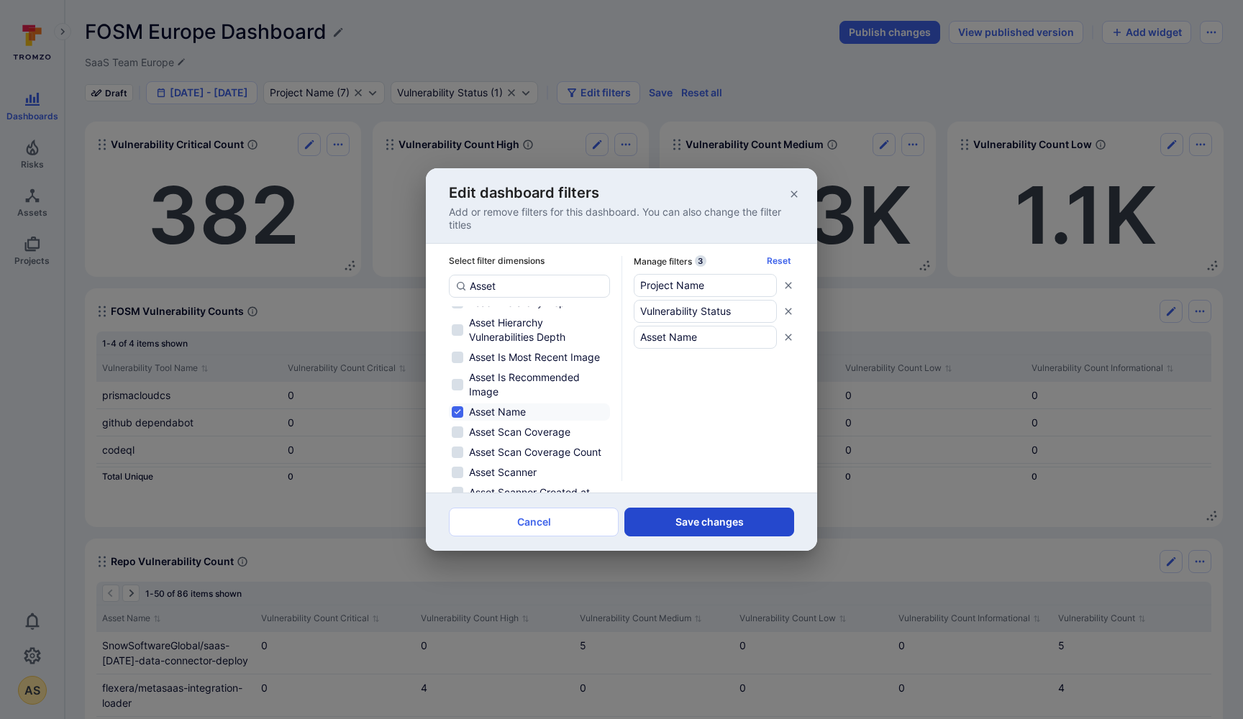
click at [712, 522] on button "Save changes" at bounding box center [709, 522] width 170 height 29
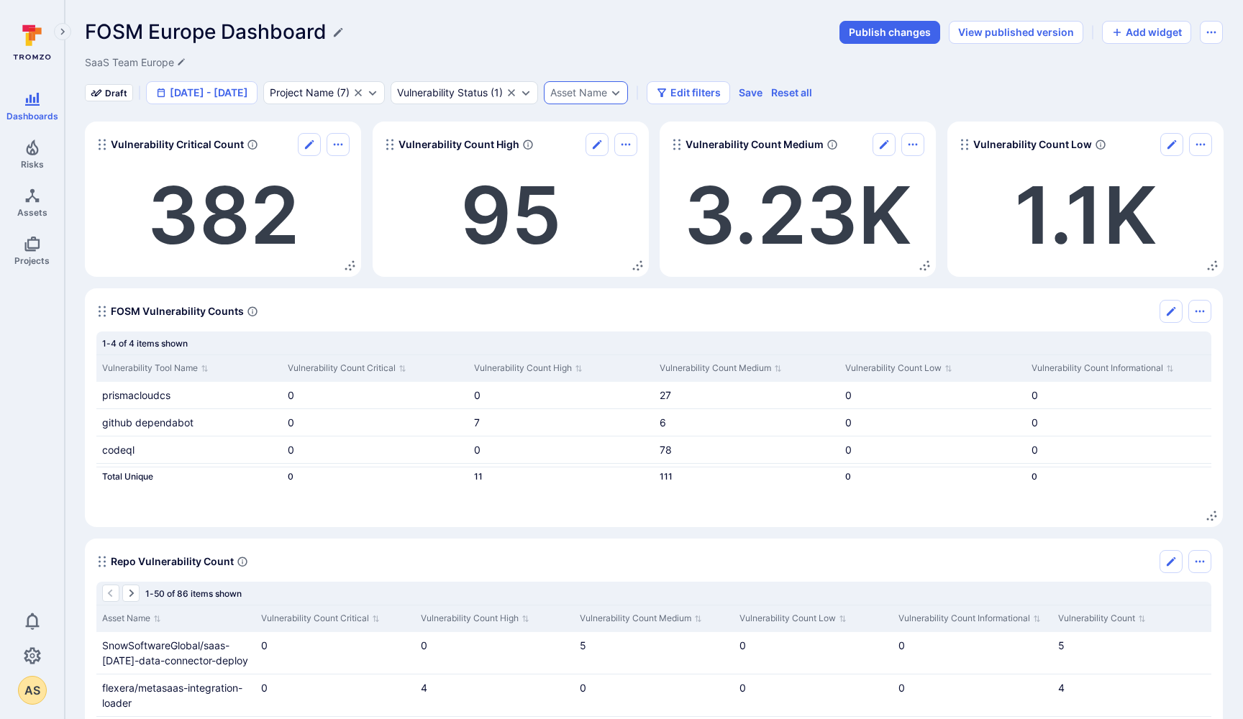
click at [607, 94] on div "Asset Name" at bounding box center [578, 93] width 57 height 12
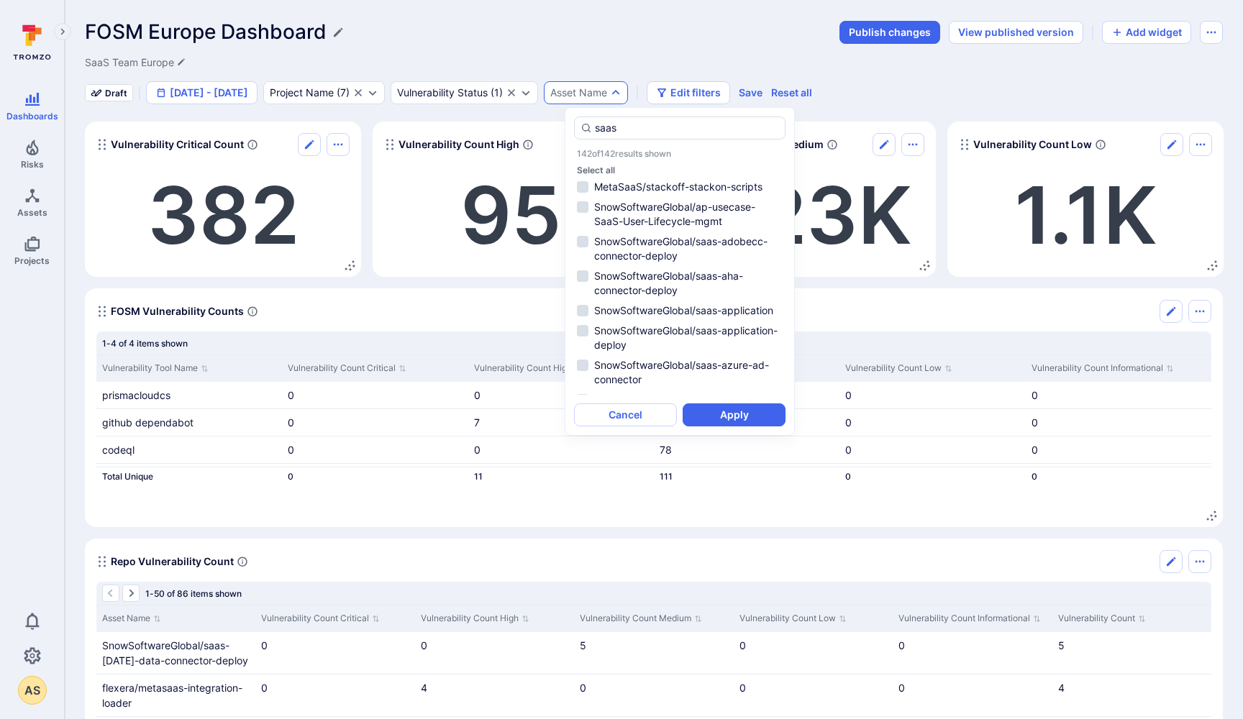
scroll to position [545, 0]
click at [587, 219] on li "SnowSoftwareGlobal/ap-usecase-SaaS-User-Lifecycle-mgmt" at bounding box center [680, 211] width 212 height 32
click at [583, 253] on li "SnowSoftwareGlobal/saas-adobecc-connector-deploy" at bounding box center [680, 245] width 212 height 32
click at [581, 288] on li "SnowSoftwareGlobal/saas-aha-connector-deploy" at bounding box center [680, 280] width 212 height 32
click at [581, 217] on li "SnowSoftwareGlobal/ap-usecase-SaaS-User-Lifecycle-mgmt" at bounding box center [680, 211] width 212 height 32
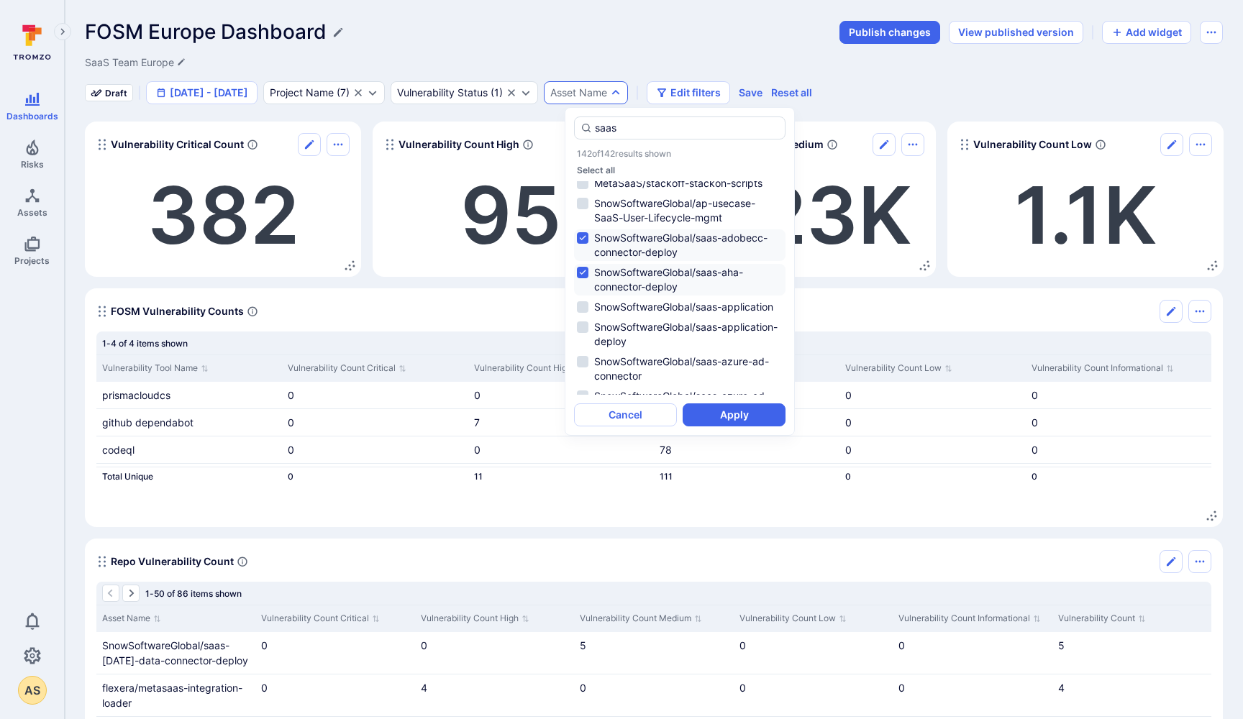
click at [581, 250] on li "SnowSoftwareGlobal/saas-adobecc-connector-deploy" at bounding box center [680, 245] width 212 height 32
click at [583, 288] on li "SnowSoftwareGlobal/saas-aha-connector-deploy" at bounding box center [680, 280] width 212 height 32
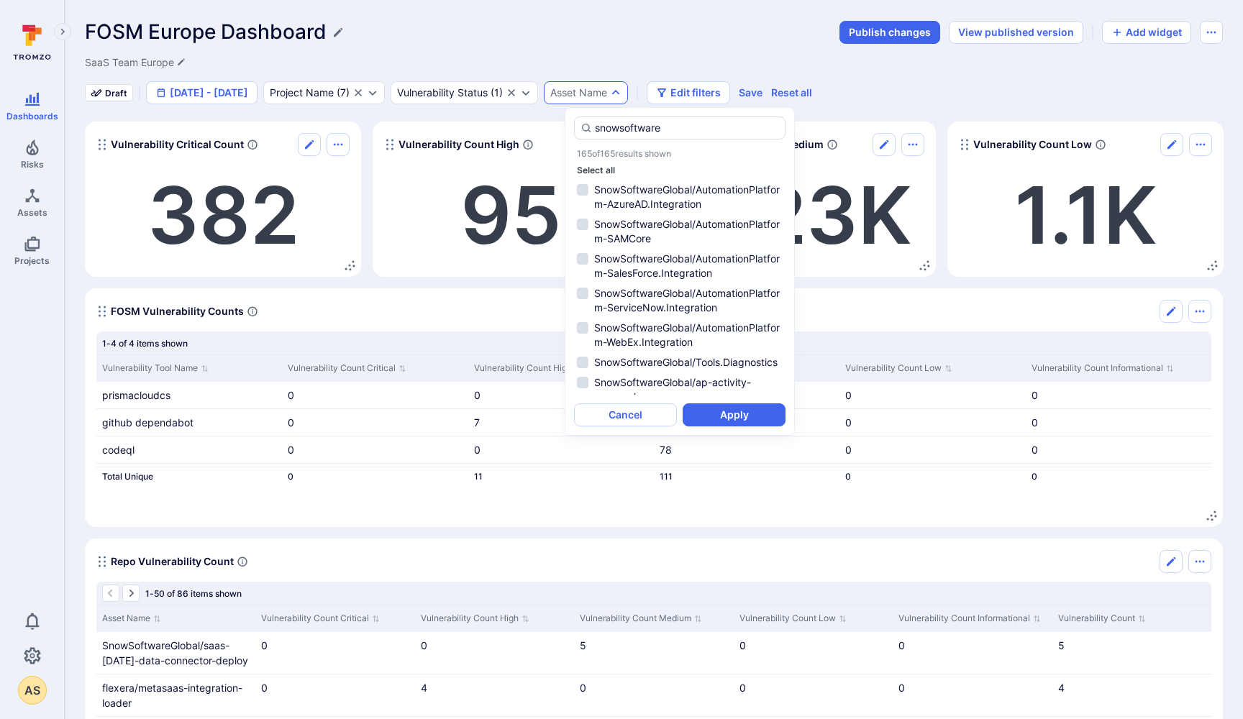
click at [594, 169] on button "Select all" at bounding box center [596, 170] width 38 height 11
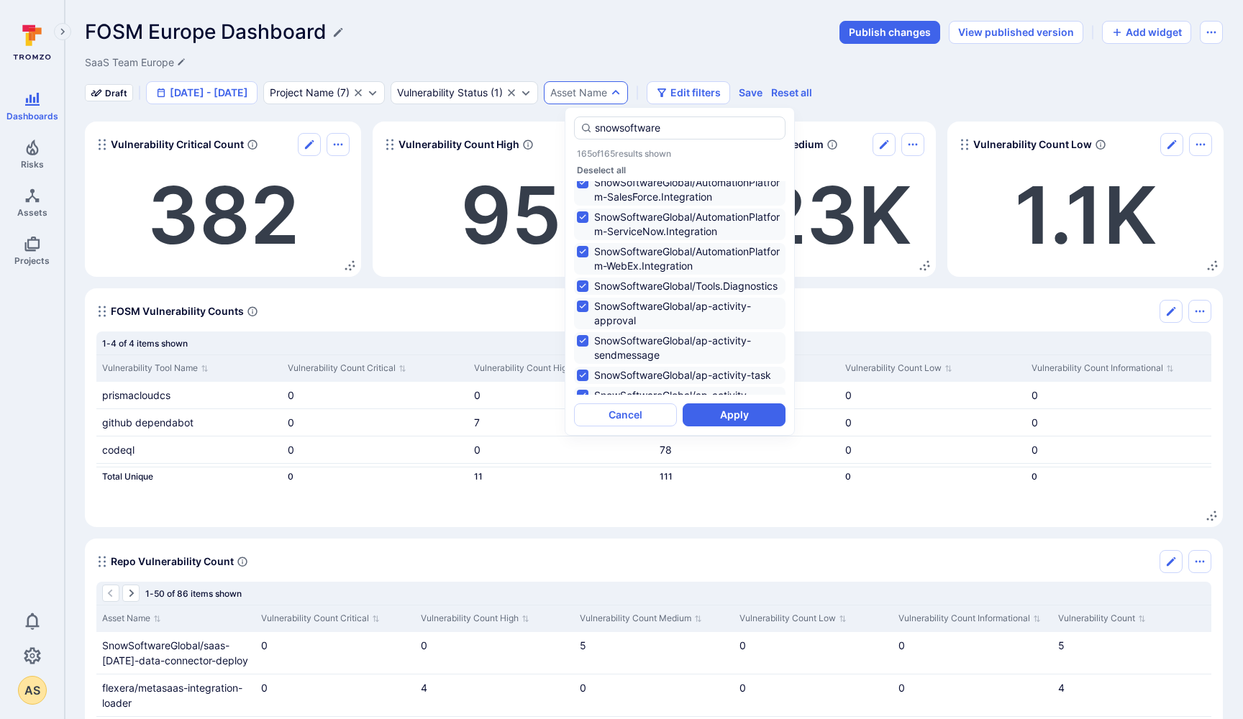
scroll to position [80, 0]
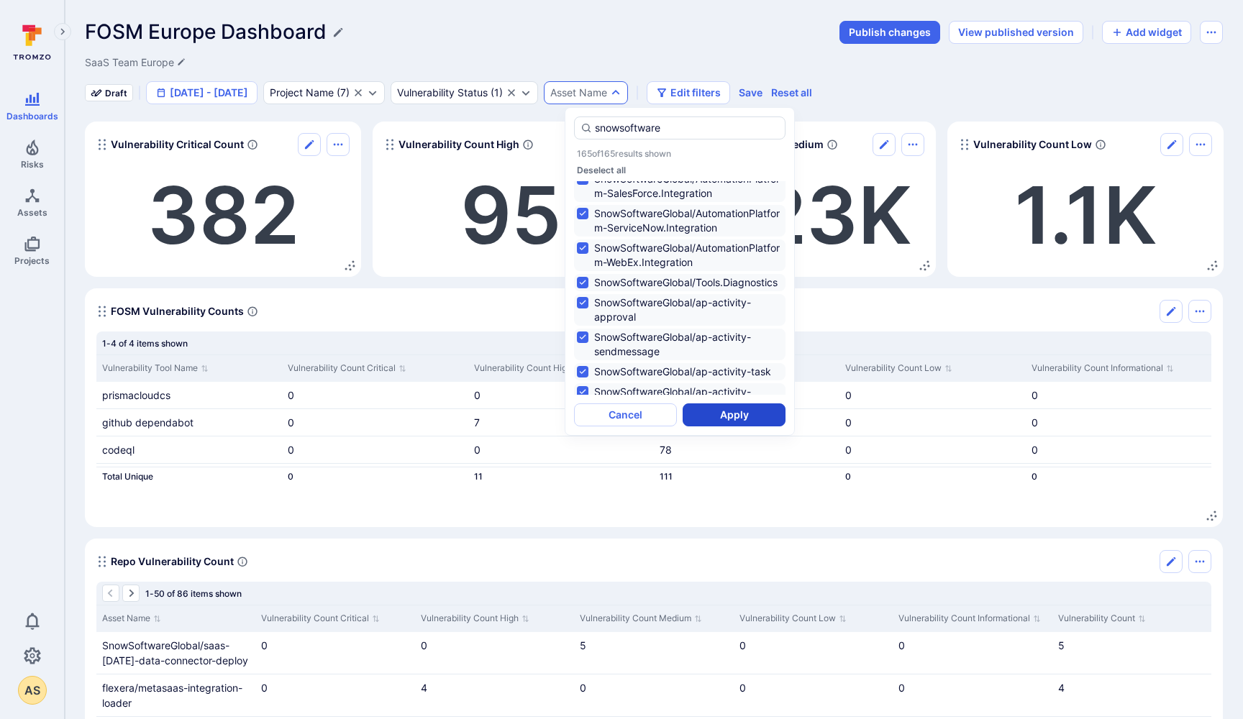
click at [713, 418] on button "Apply" at bounding box center [734, 415] width 103 height 23
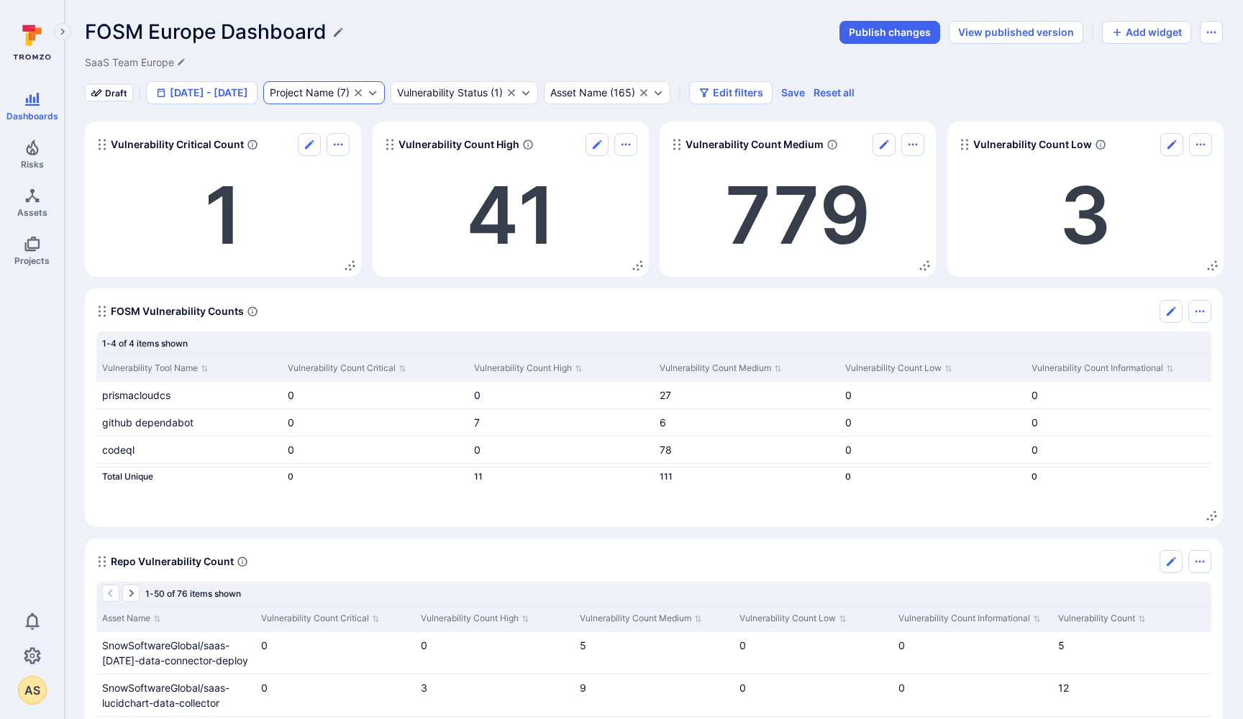
click at [320, 83] on div "Project Name ( 7 )" at bounding box center [324, 92] width 122 height 23
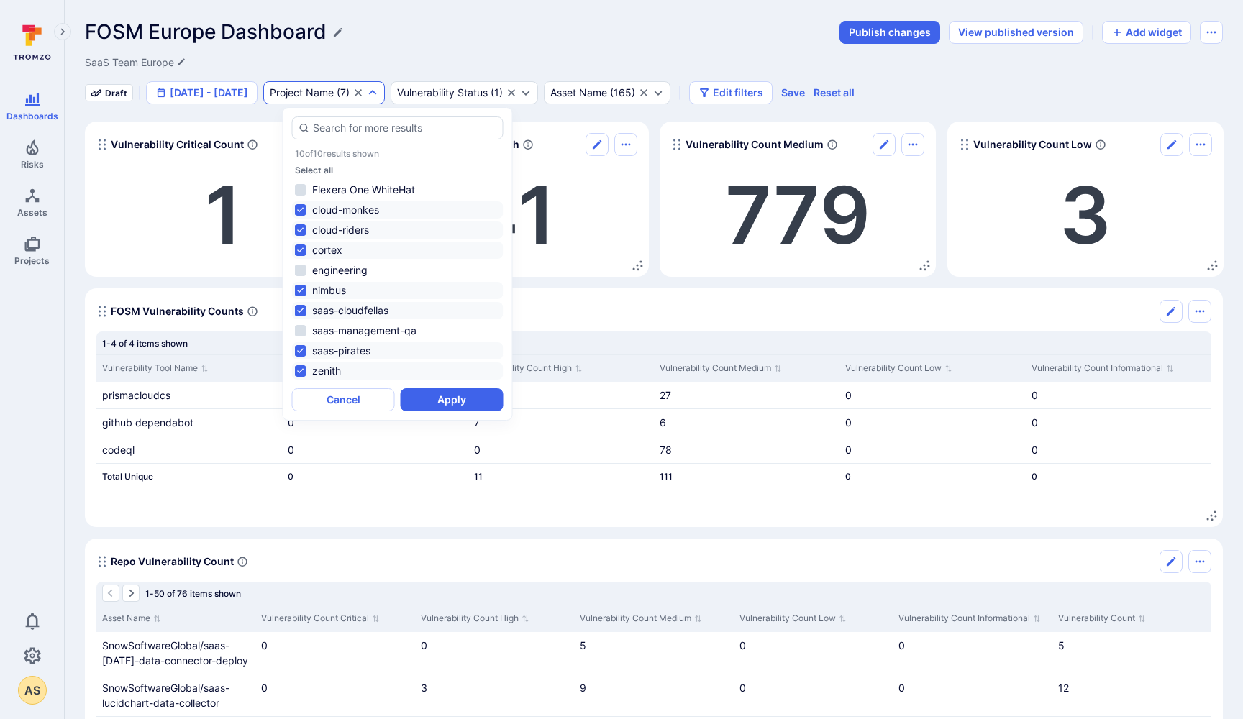
click at [523, 35] on div "FOSM Europe Dashboard" at bounding box center [458, 32] width 746 height 24
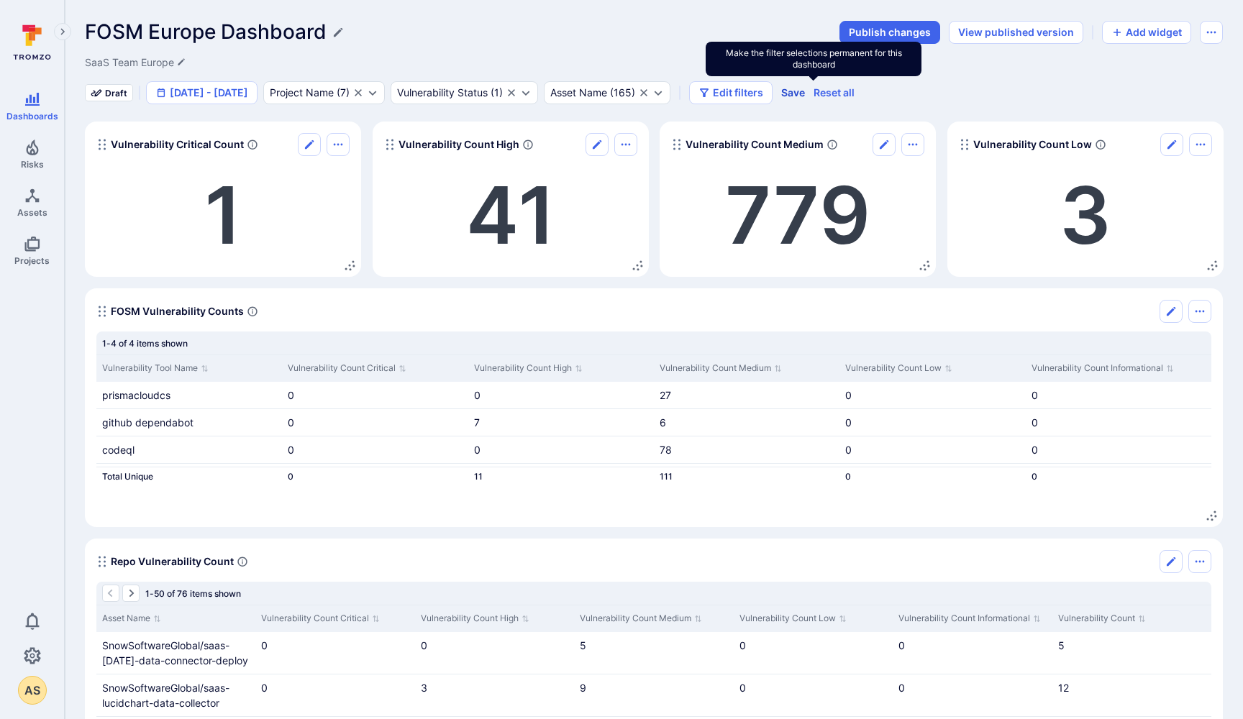
click at [805, 94] on button "Save" at bounding box center [793, 92] width 24 height 13
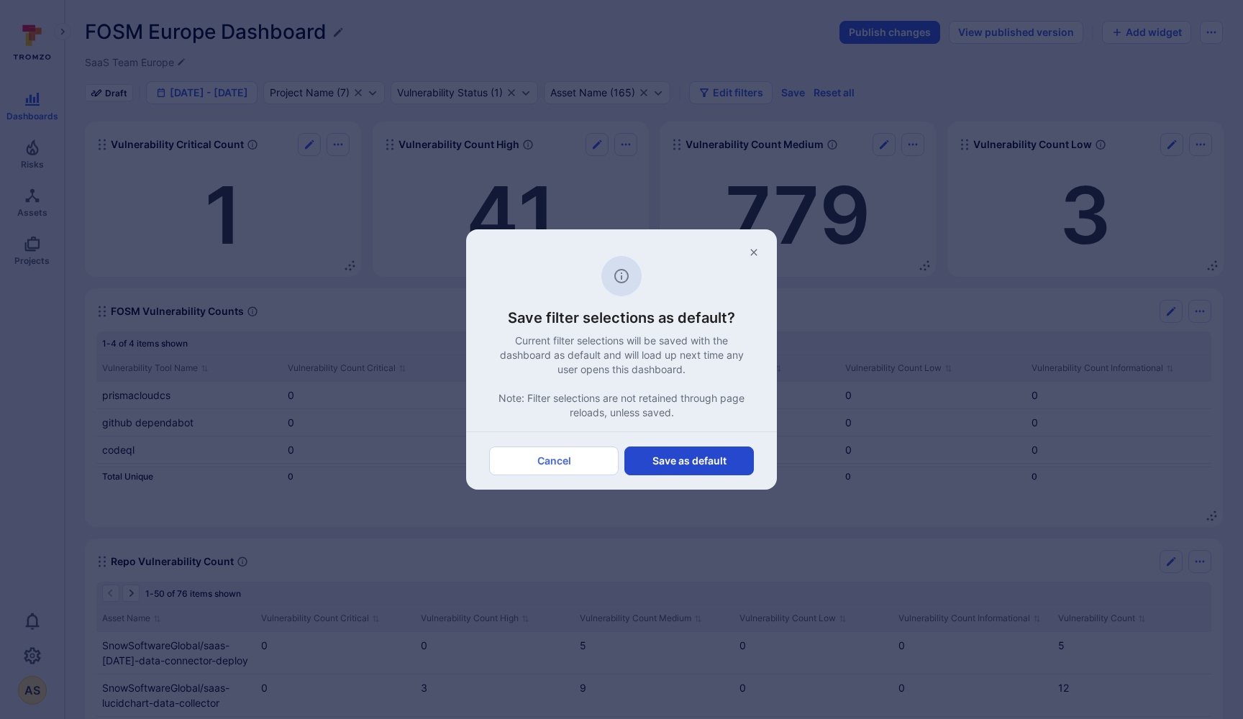
click at [681, 463] on button "Save as default" at bounding box center [688, 461] width 129 height 29
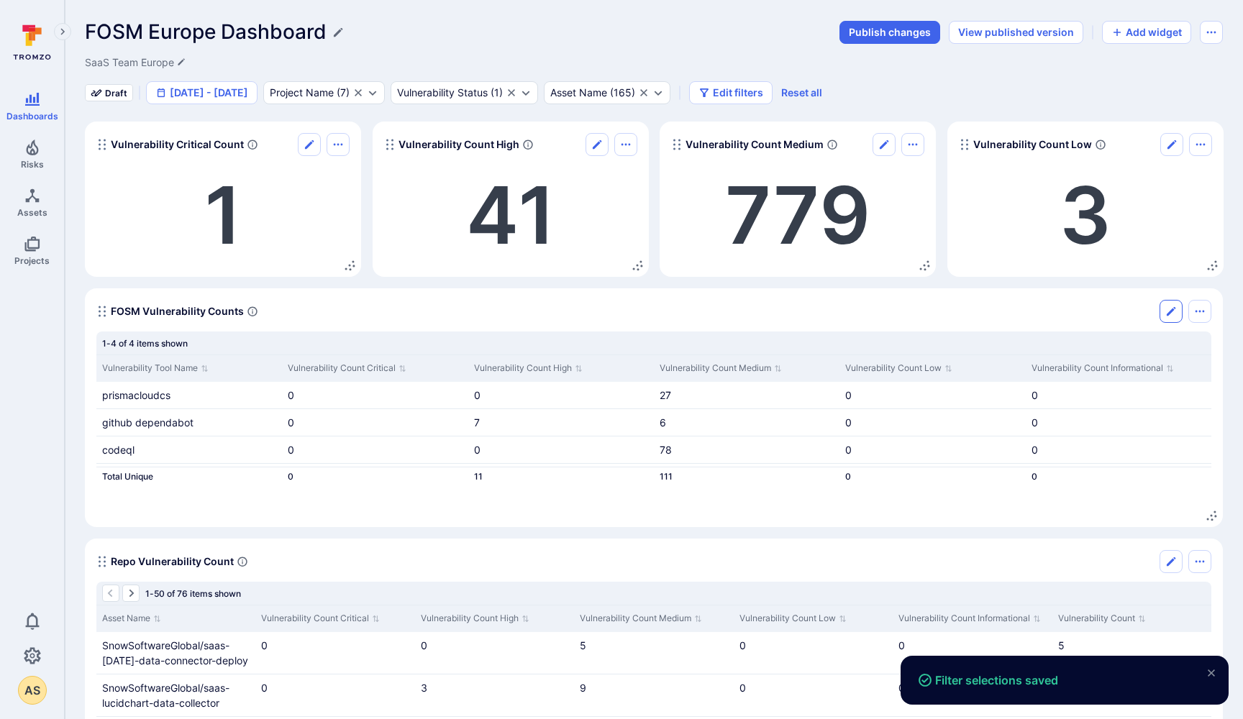
click at [1173, 307] on icon "Edit" at bounding box center [1171, 312] width 12 height 12
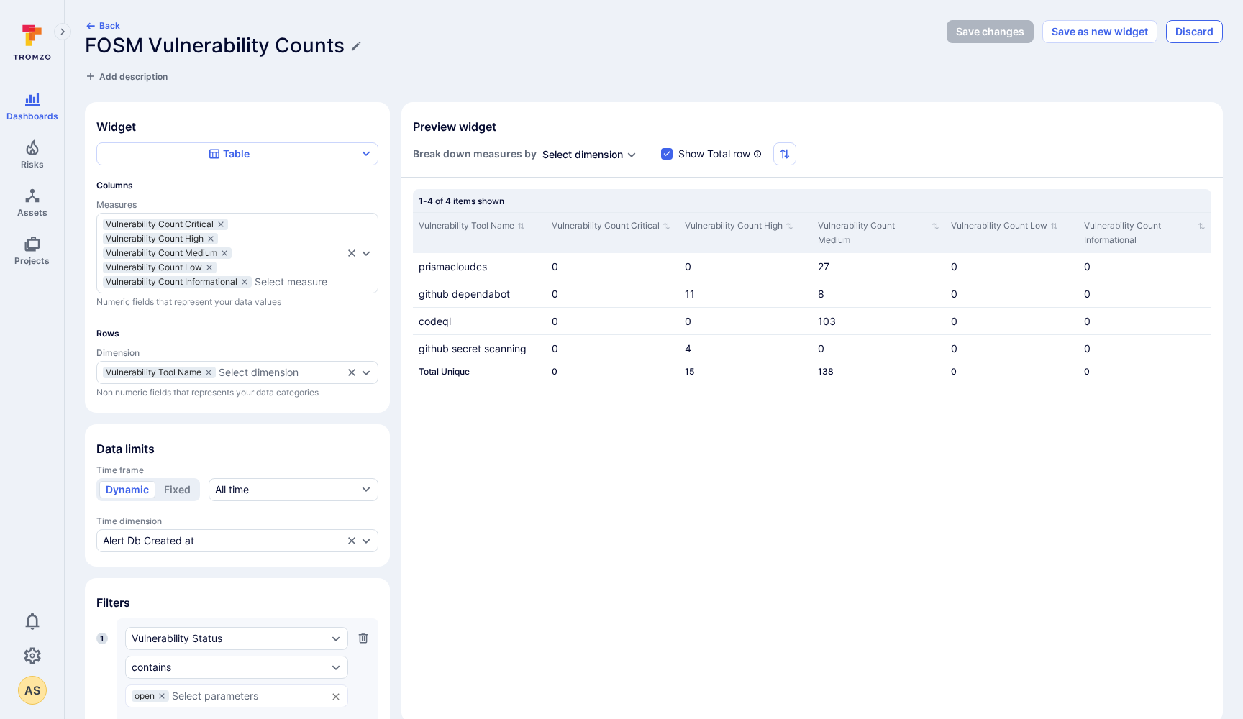
click at [1191, 29] on button "Discard" at bounding box center [1194, 31] width 57 height 23
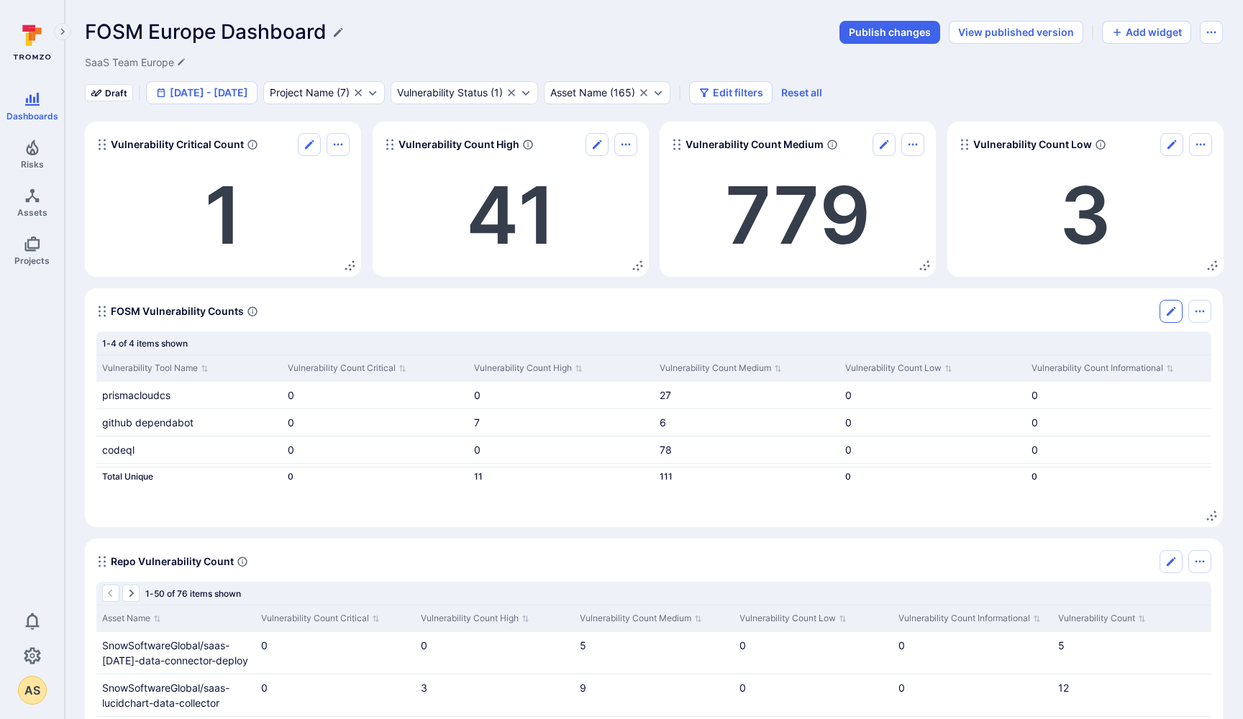
click at [1166, 311] on icon "Edit" at bounding box center [1171, 312] width 12 height 12
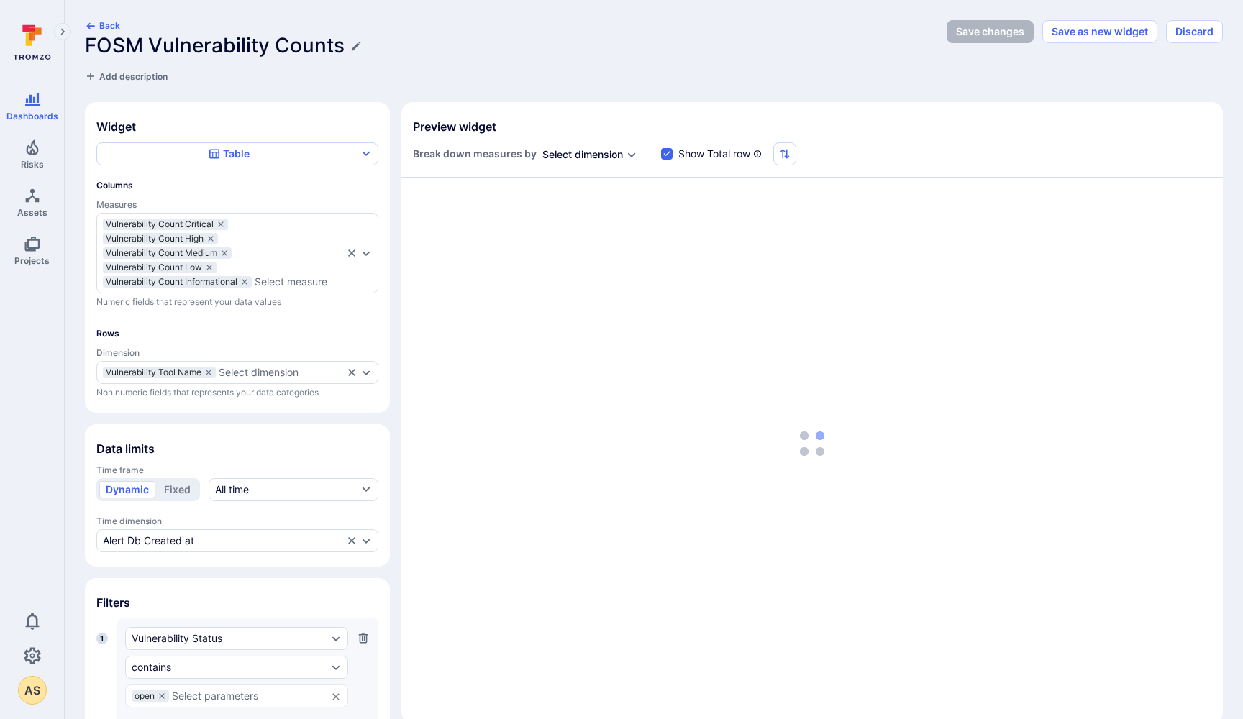
scroll to position [312, 0]
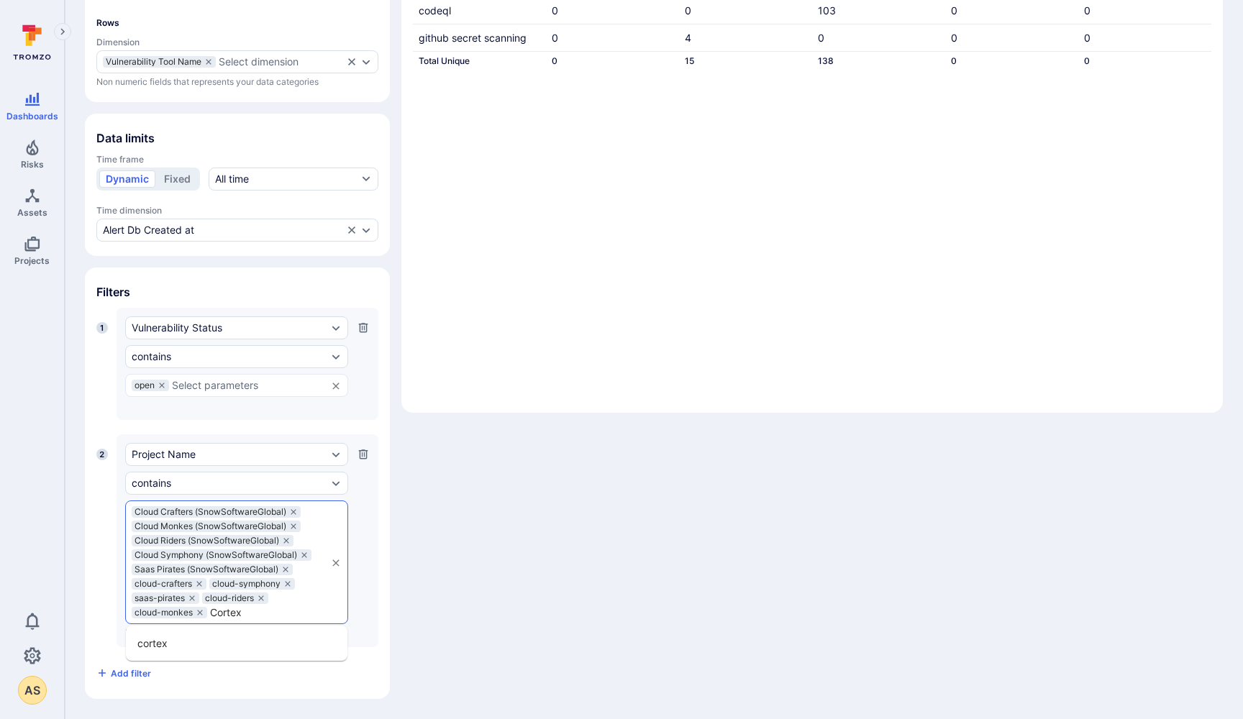
click at [154, 642] on li "cortex" at bounding box center [237, 644] width 222 height 24
click at [146, 646] on li "zenith" at bounding box center [237, 644] width 222 height 24
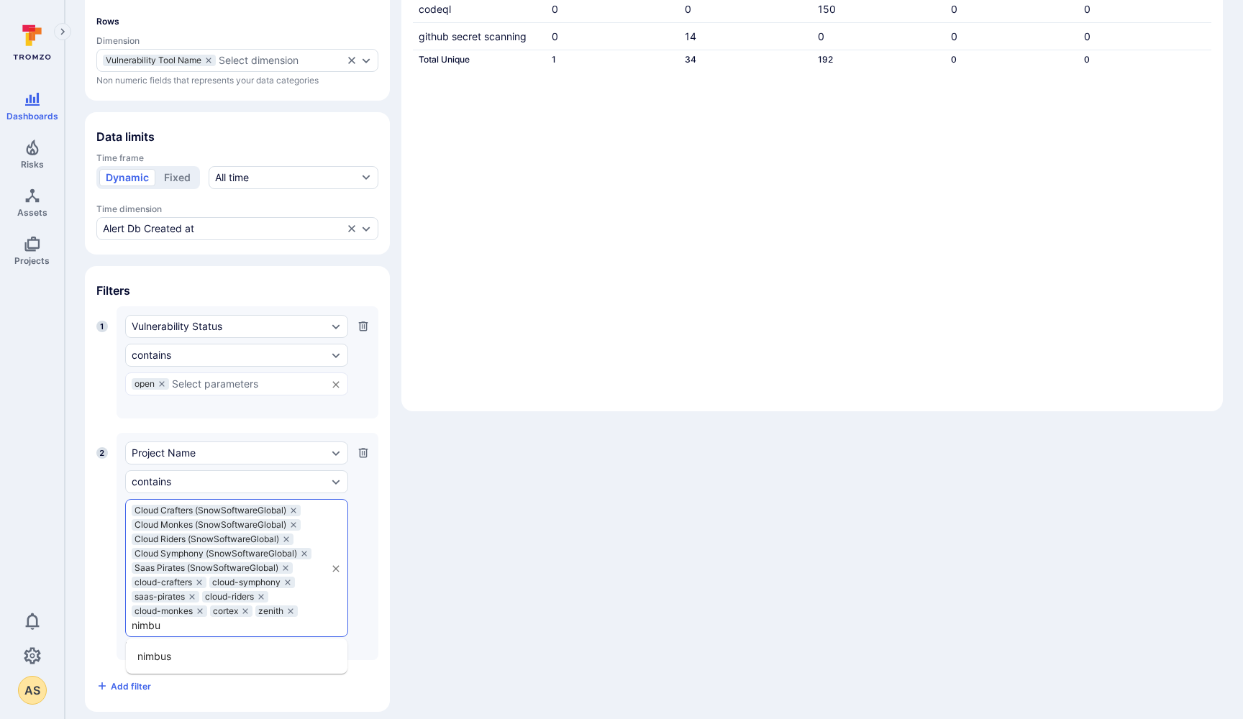
click at [156, 660] on li "nimbus" at bounding box center [237, 657] width 222 height 24
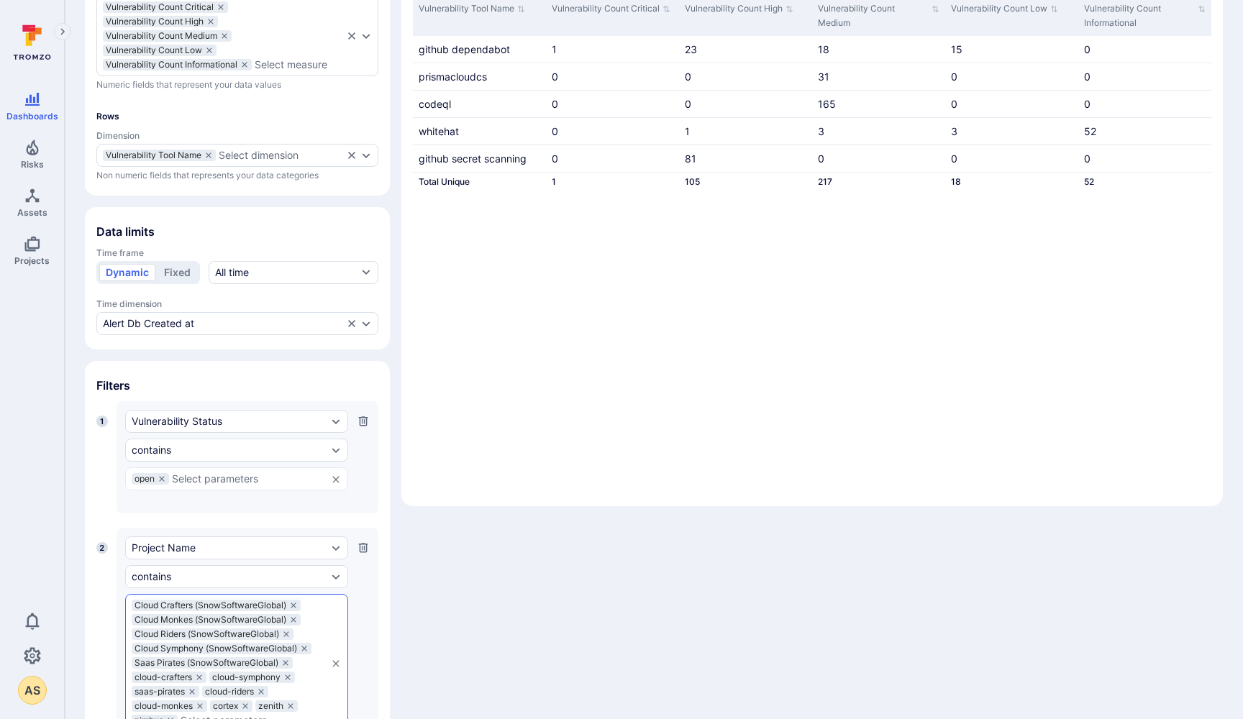
scroll to position [231, 0]
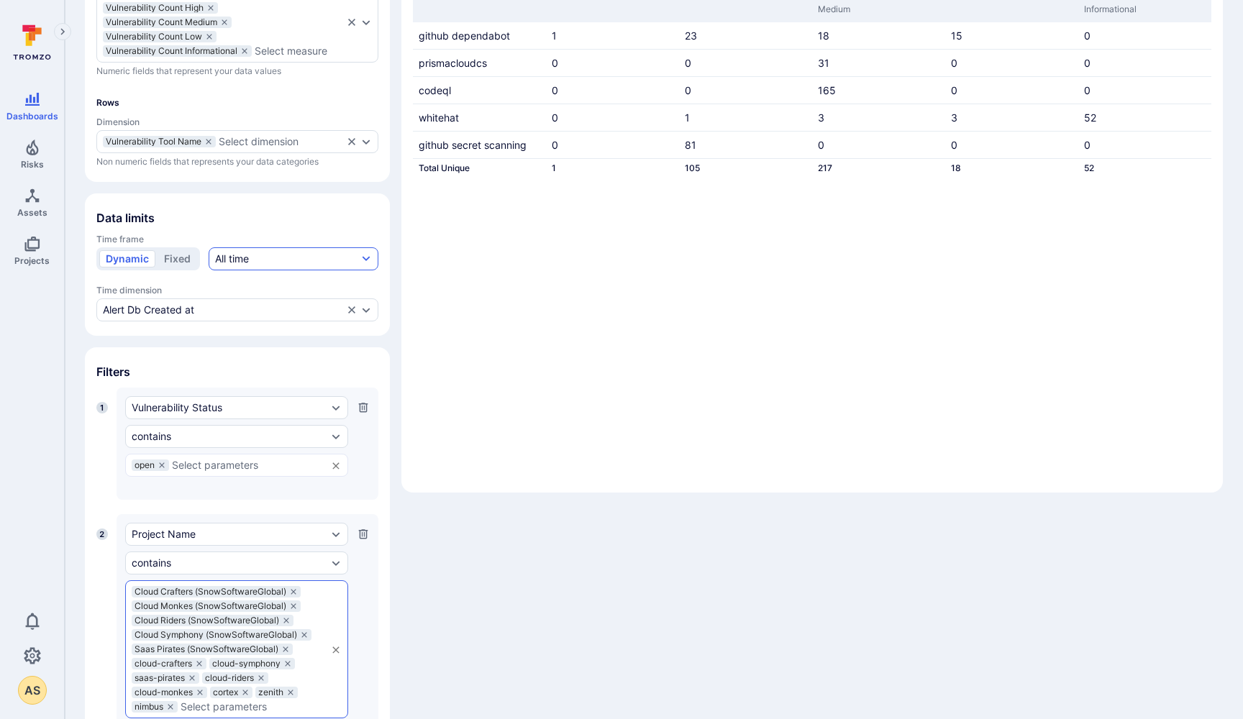
click at [281, 262] on button "All time" at bounding box center [294, 258] width 170 height 23
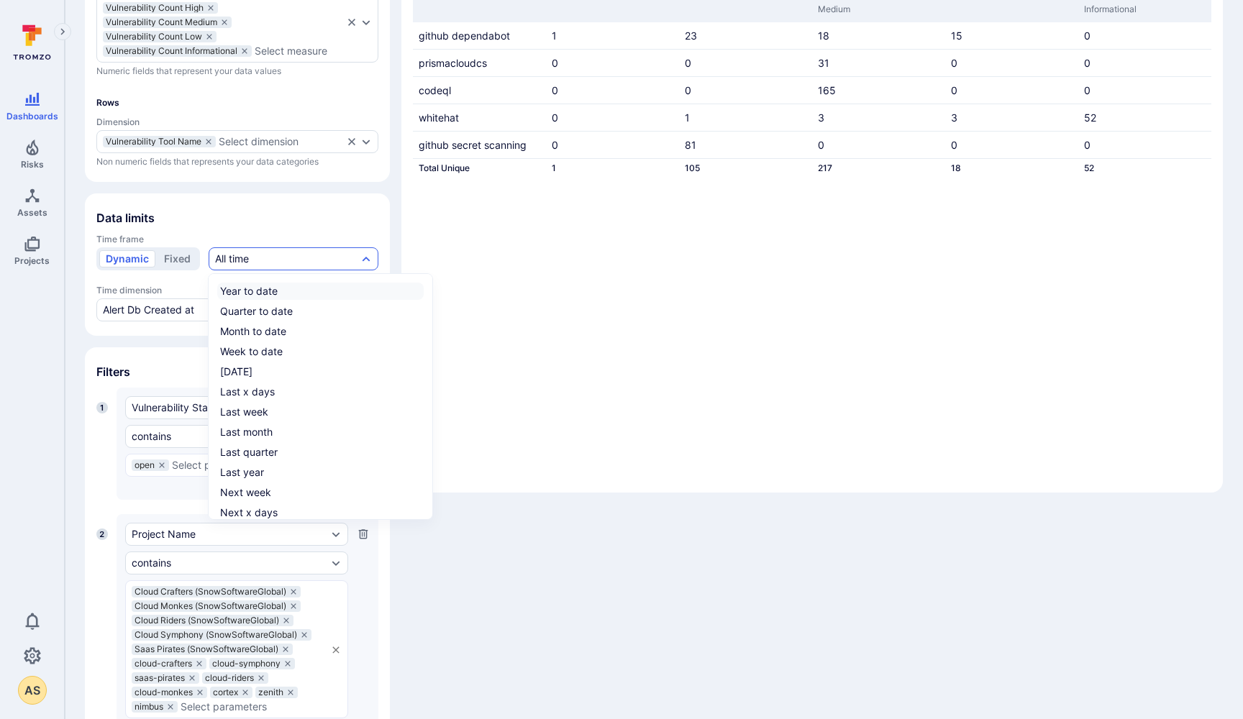
click at [265, 291] on div "Year to date" at bounding box center [249, 291] width 58 height 14
click at [421, 291] on input "Year to date" at bounding box center [421, 291] width 0 height 0
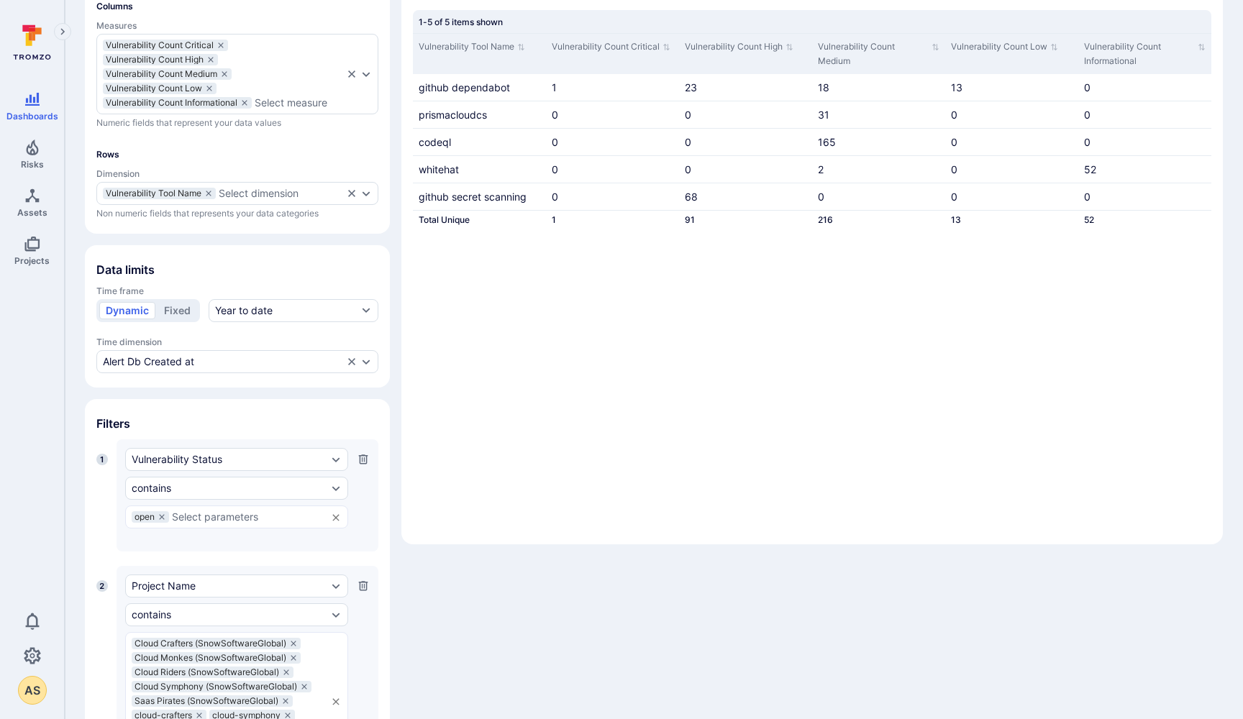
scroll to position [174, 0]
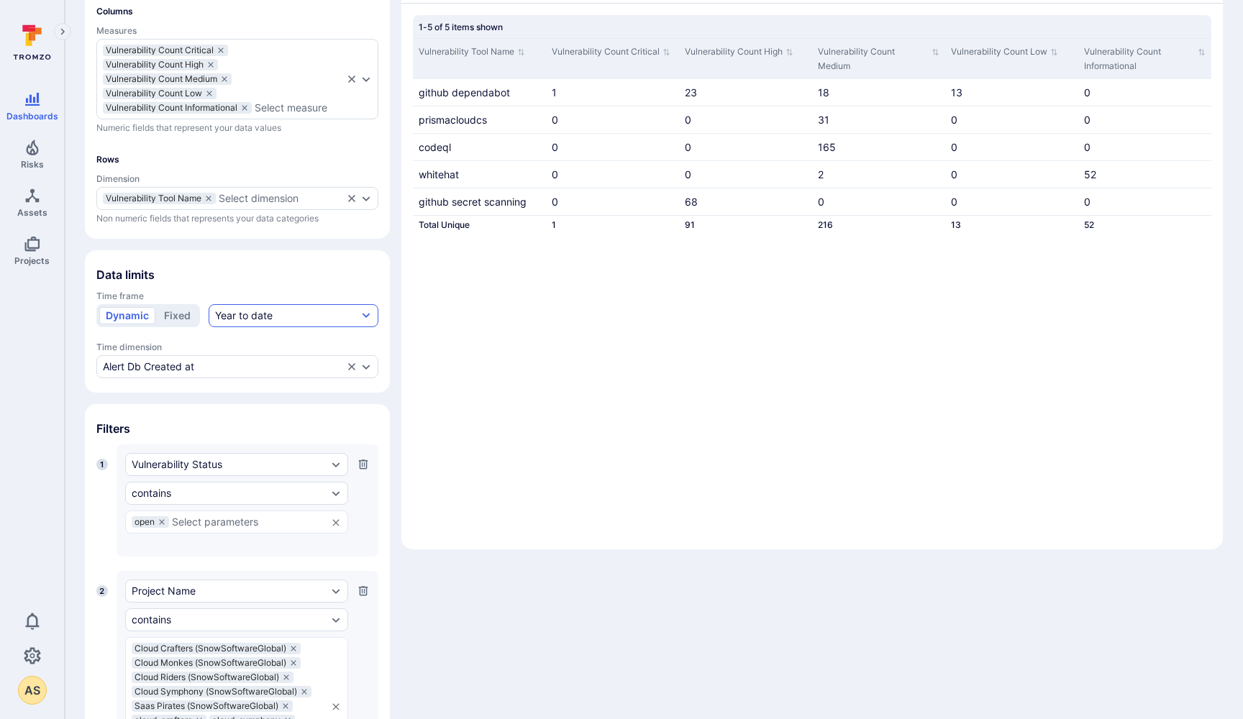
click at [231, 317] on div "Year to date" at bounding box center [244, 316] width 58 height 14
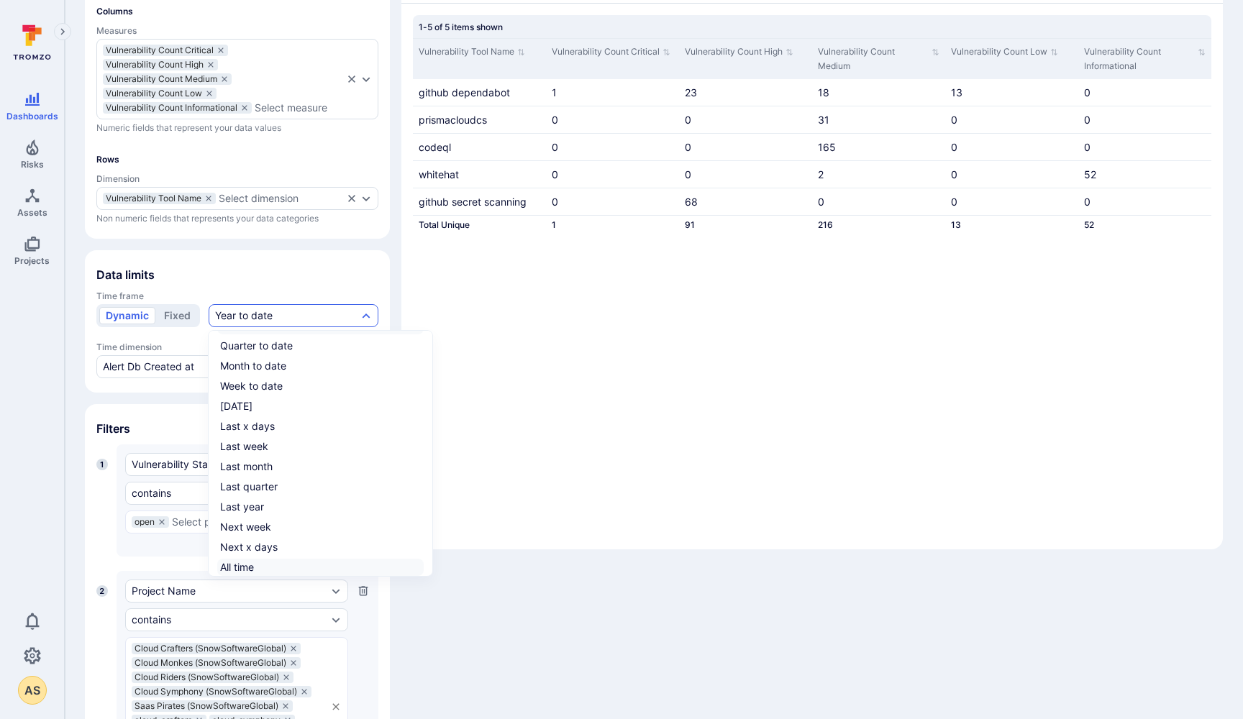
scroll to position [22, 0]
click at [235, 563] on div "All time" at bounding box center [237, 567] width 34 height 14
click at [421, 568] on input "All time" at bounding box center [421, 568] width 0 height 0
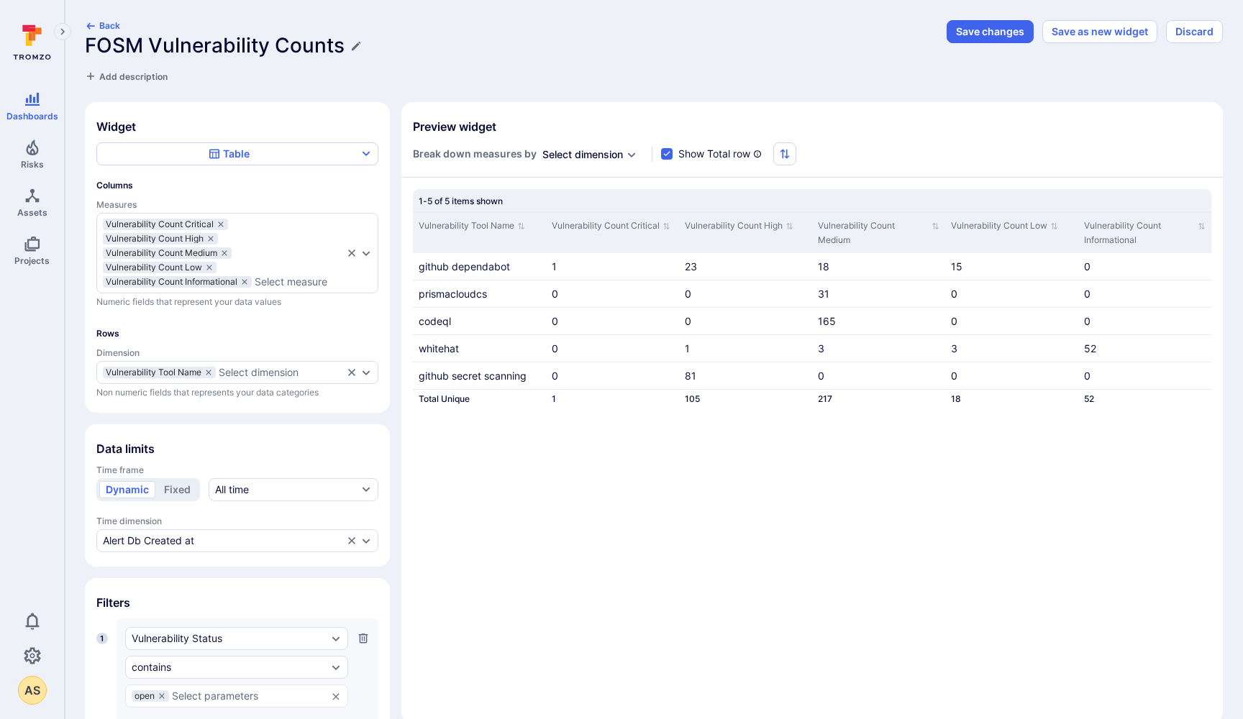
scroll to position [0, 0]
click at [984, 31] on button "Save changes" at bounding box center [990, 31] width 87 height 23
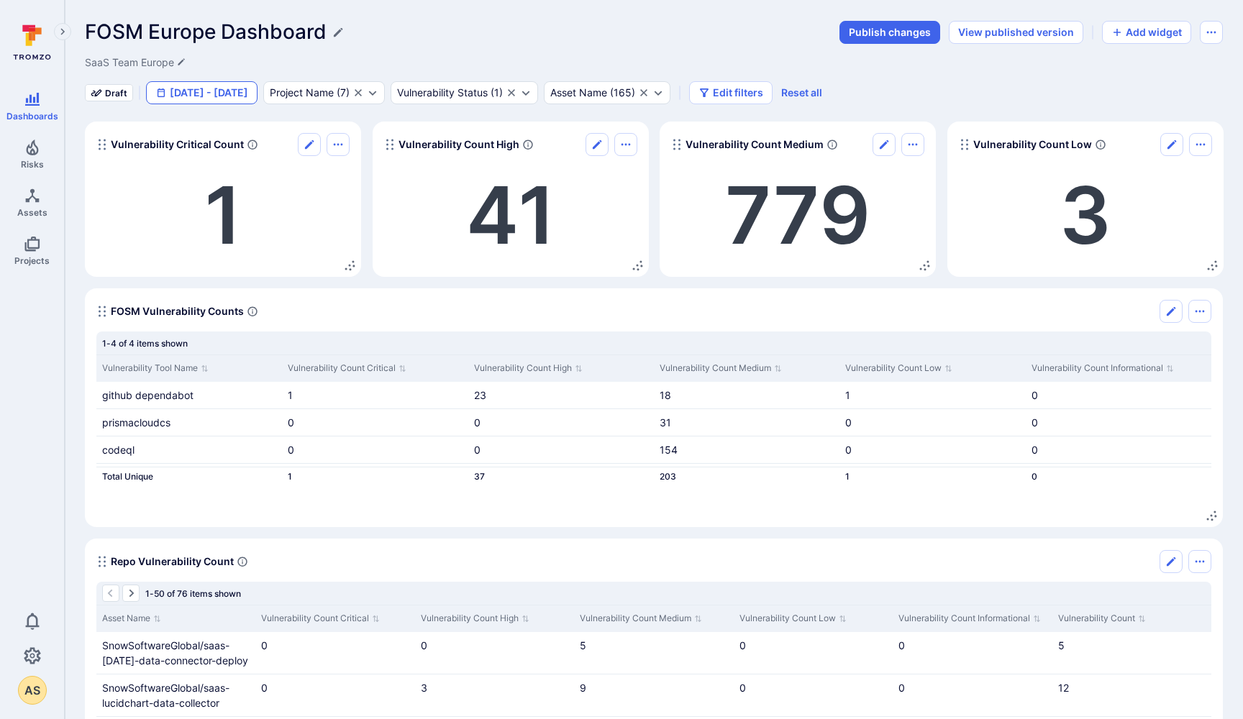
click at [204, 93] on button "Jan 1 - Sep 10, 2025" at bounding box center [202, 92] width 112 height 23
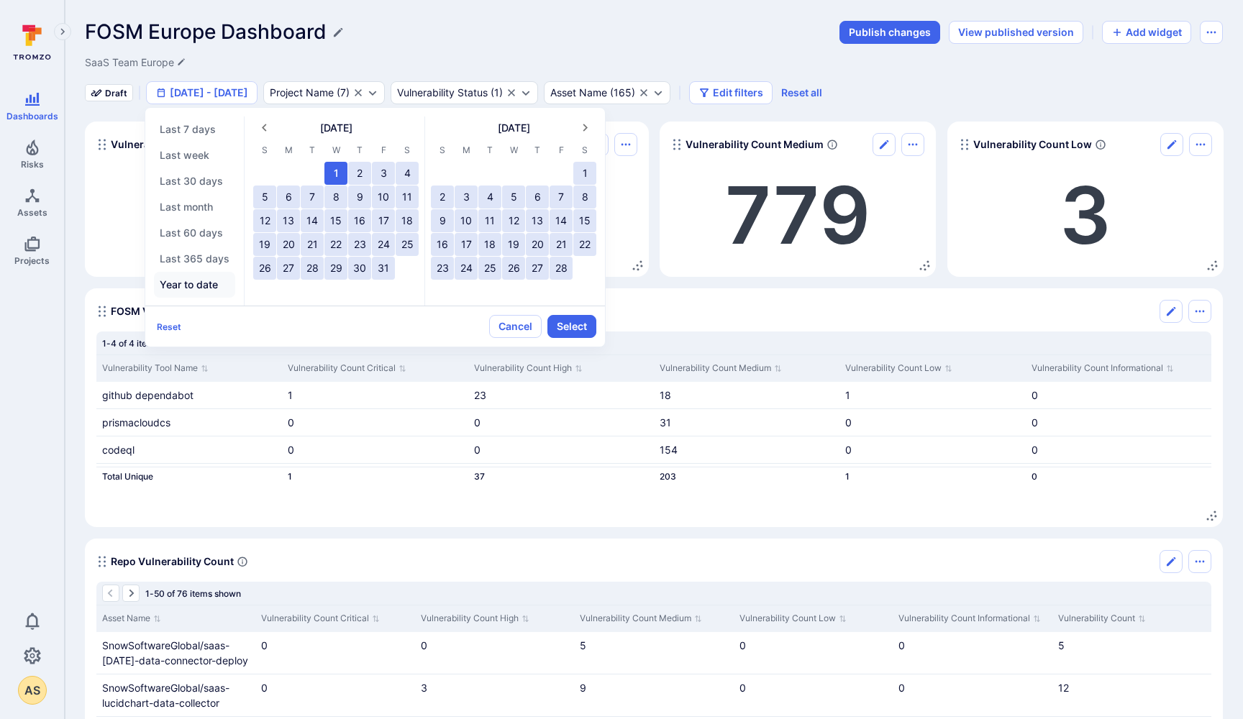
click at [189, 287] on button "Year to date" at bounding box center [194, 285] width 81 height 26
click at [563, 329] on button "Select" at bounding box center [571, 326] width 49 height 23
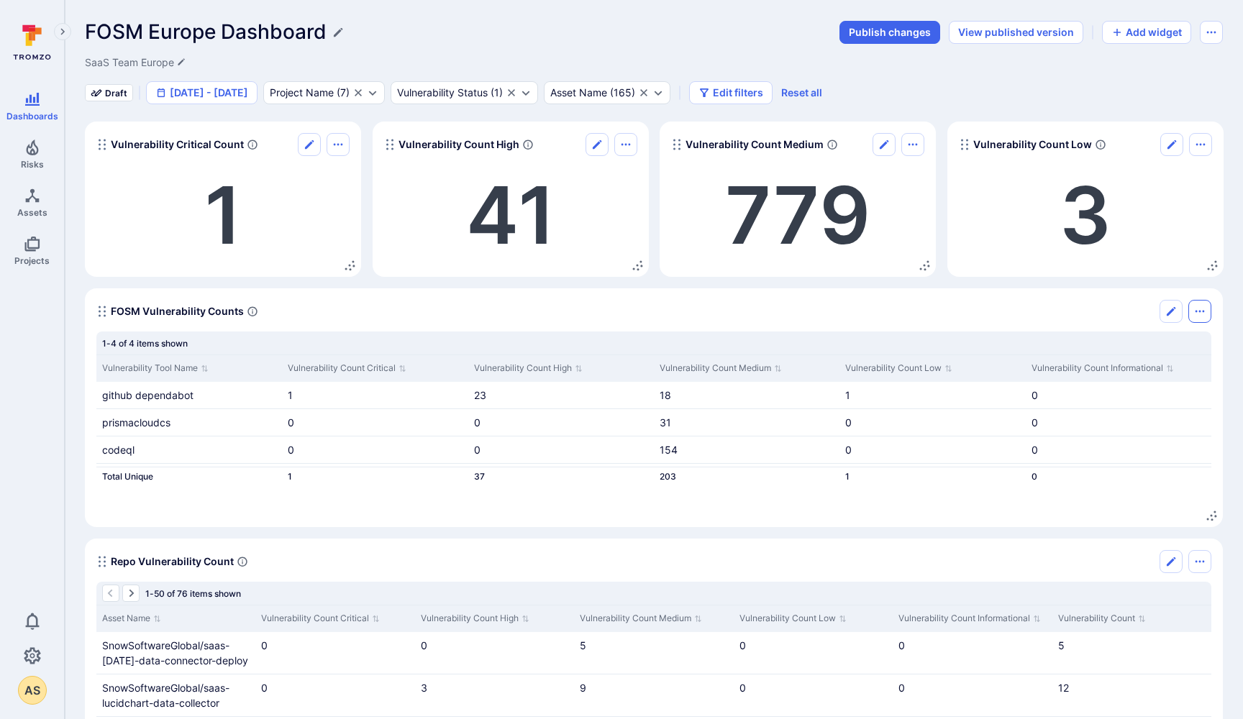
click at [1204, 310] on icon "Options menu" at bounding box center [1200, 312] width 12 height 12
click at [1011, 306] on div at bounding box center [621, 359] width 1243 height 719
click at [752, 93] on button "Edit filters" at bounding box center [730, 92] width 83 height 23
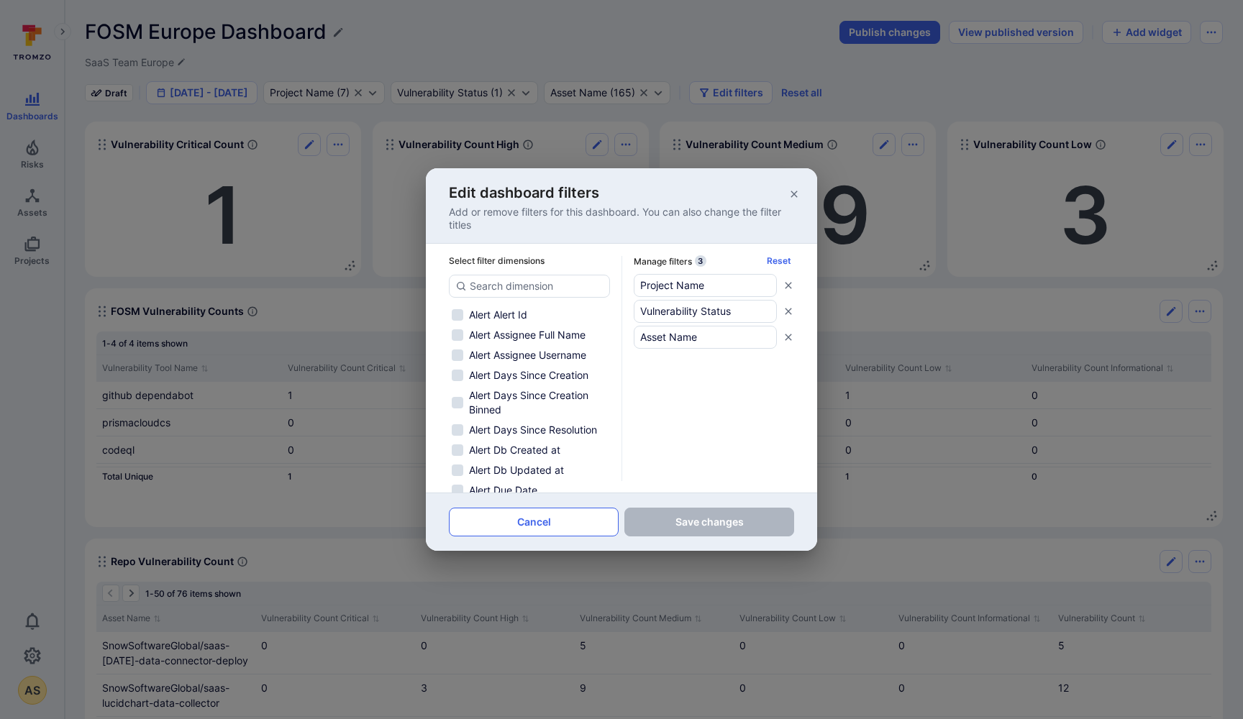
click at [558, 520] on button "Cancel" at bounding box center [534, 522] width 170 height 29
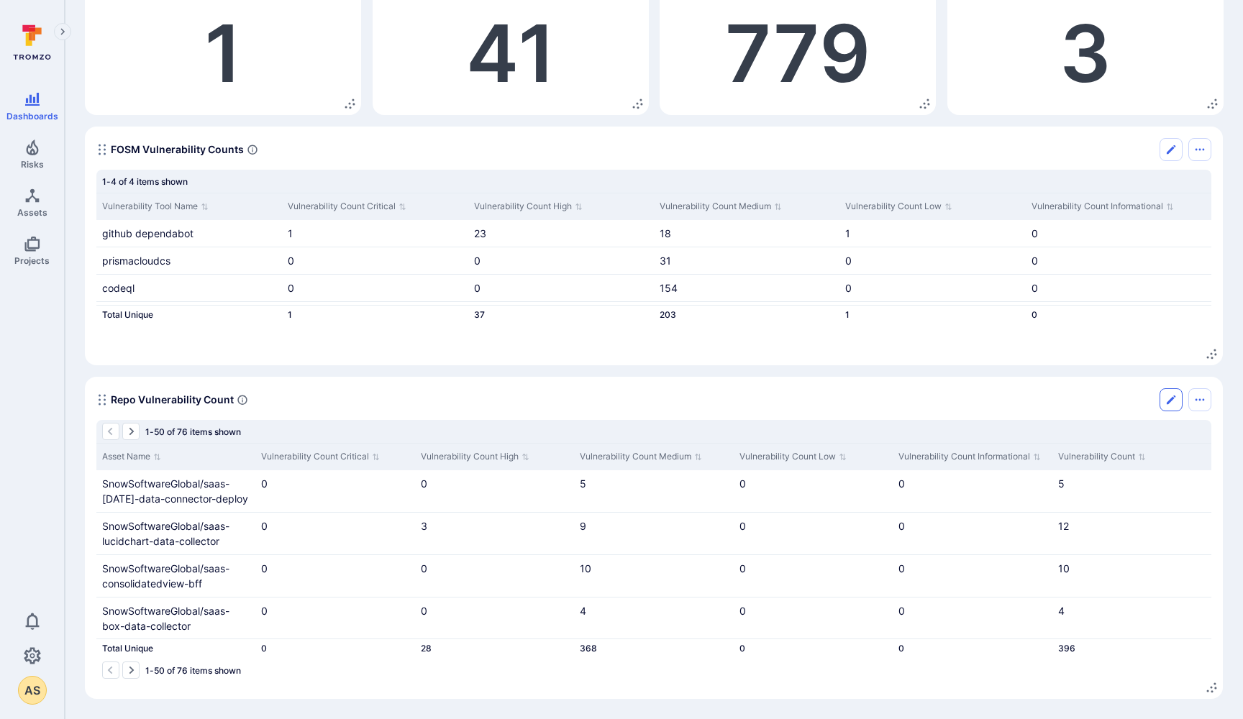
click at [1173, 404] on icon "Edit" at bounding box center [1171, 400] width 12 height 12
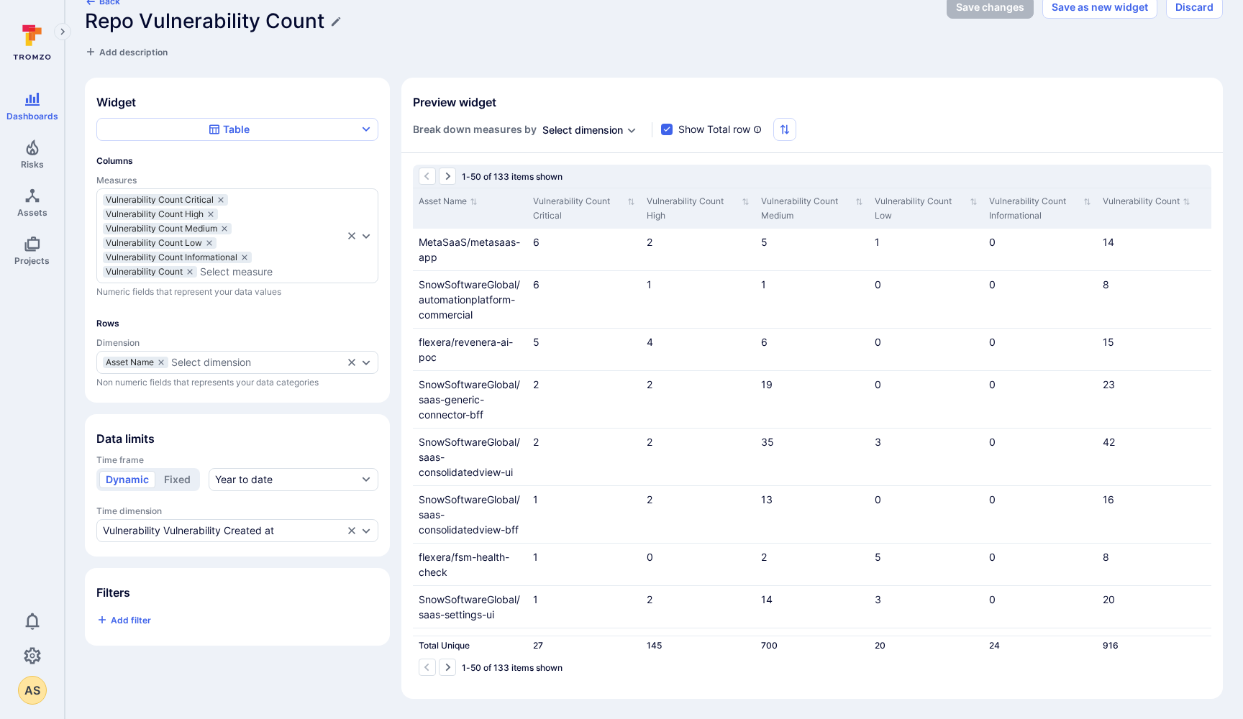
scroll to position [24, 0]
click at [258, 478] on div "Year to date" at bounding box center [244, 480] width 58 height 14
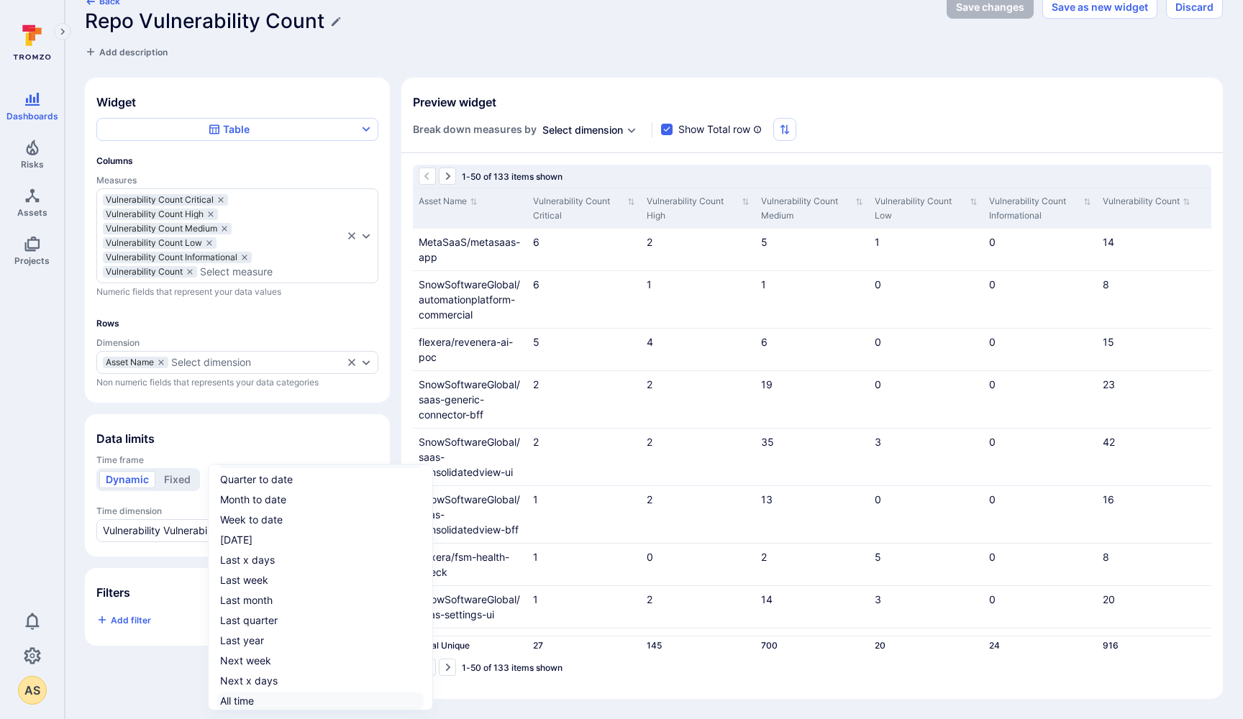
scroll to position [22, 0]
click at [239, 698] on div "All time" at bounding box center [237, 701] width 34 height 14
click at [421, 701] on input "All time" at bounding box center [421, 701] width 0 height 0
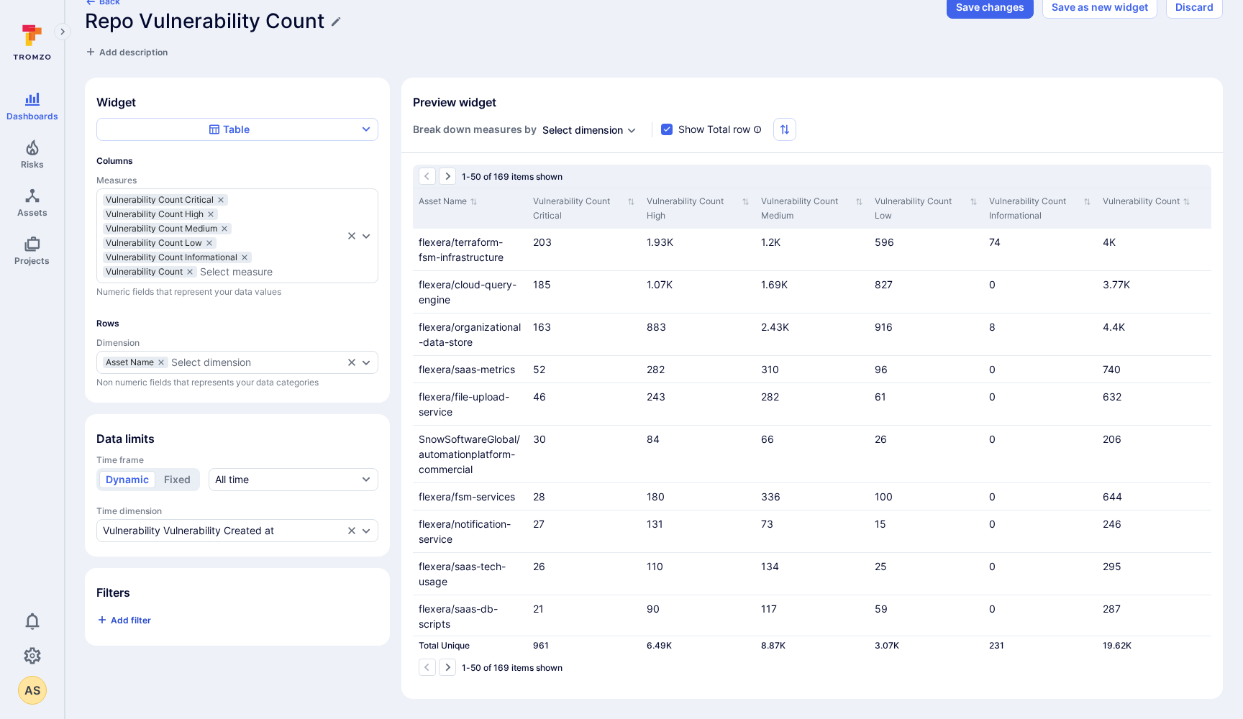
click at [135, 621] on span "Add filter" at bounding box center [131, 620] width 40 height 11
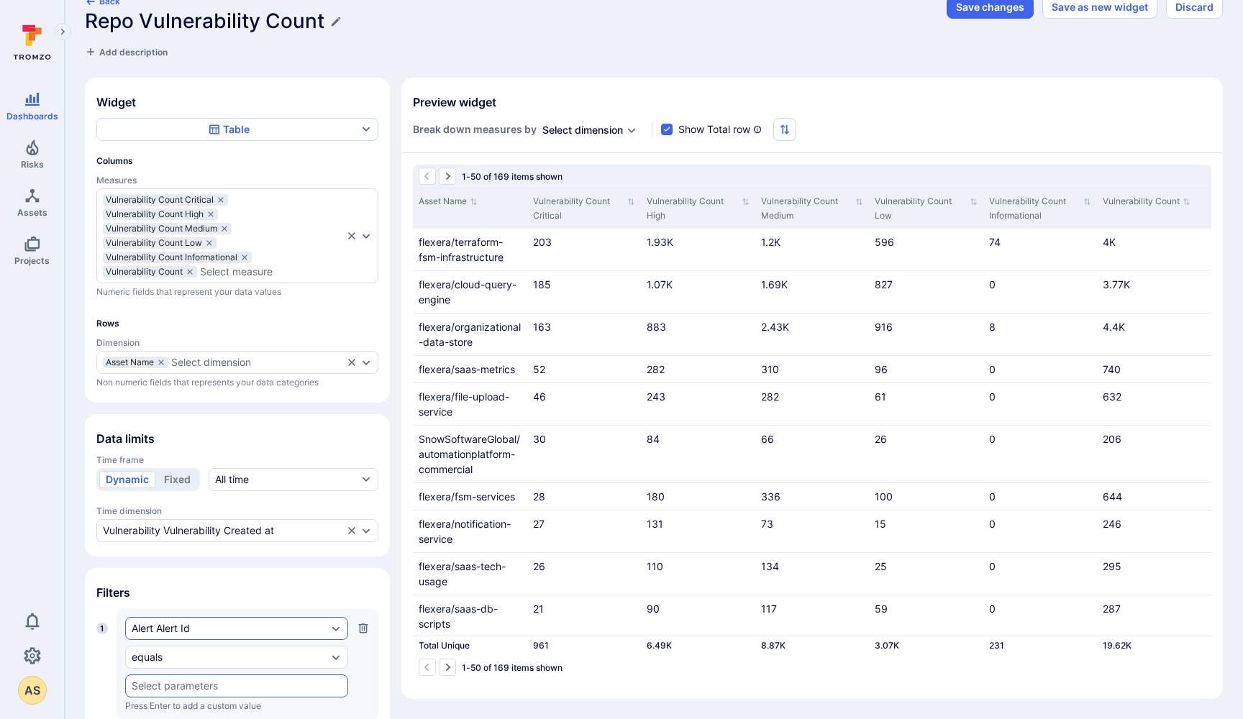
click at [178, 629] on div "Alert Alert Id" at bounding box center [230, 629] width 196 height 12
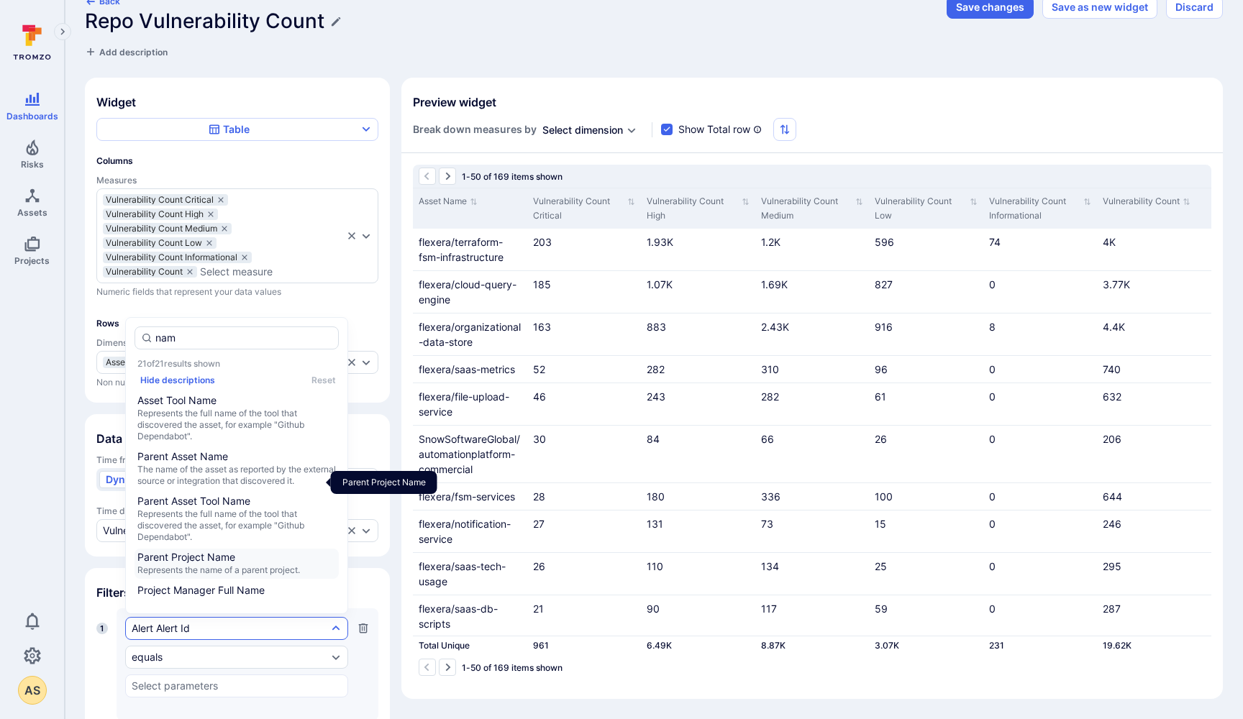
scroll to position [0, 0]
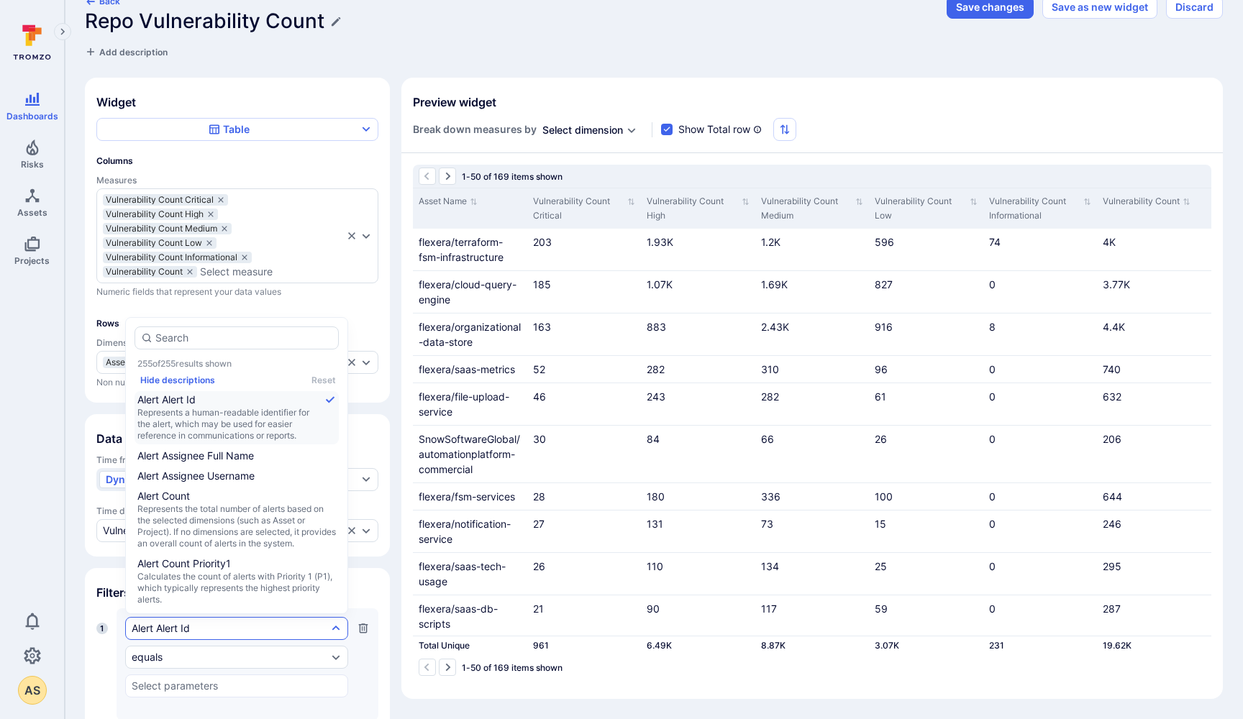
click at [81, 609] on div "Back Repo Vulnerability Count Add description Save changes Save as new widget D…" at bounding box center [654, 384] width 1178 height 817
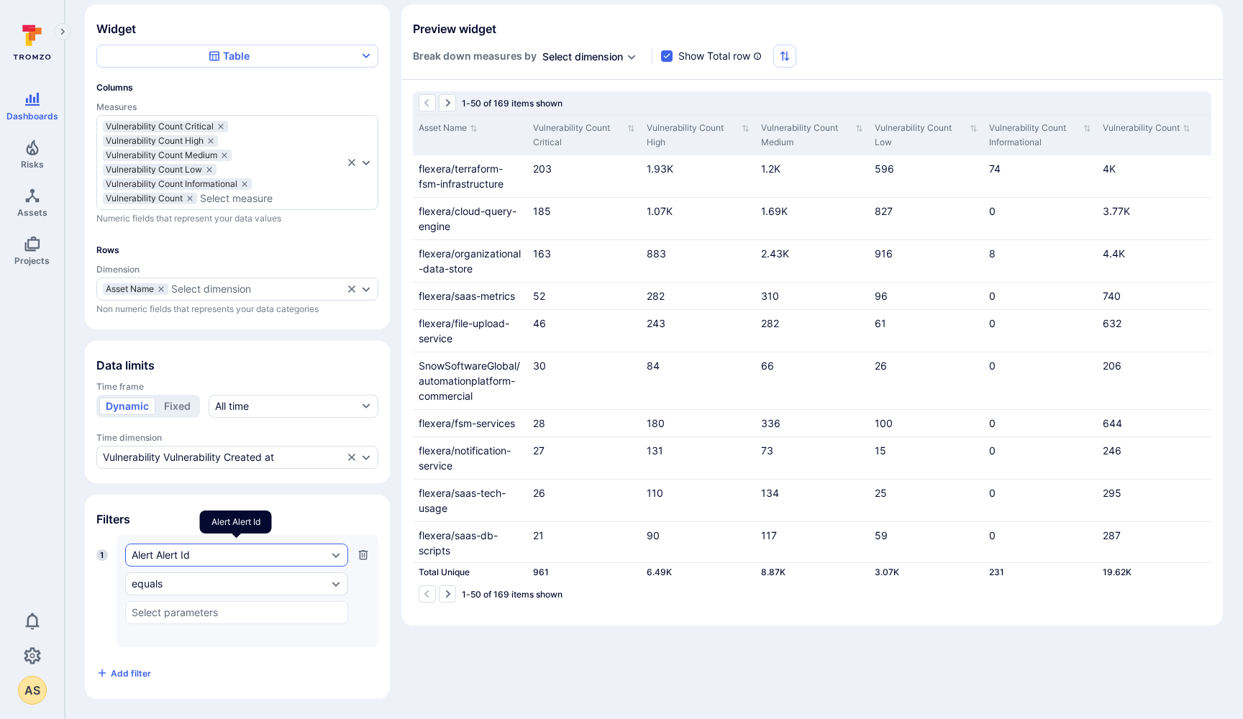
scroll to position [99, 0]
click at [167, 553] on div "Alert Alert Id" at bounding box center [230, 556] width 196 height 12
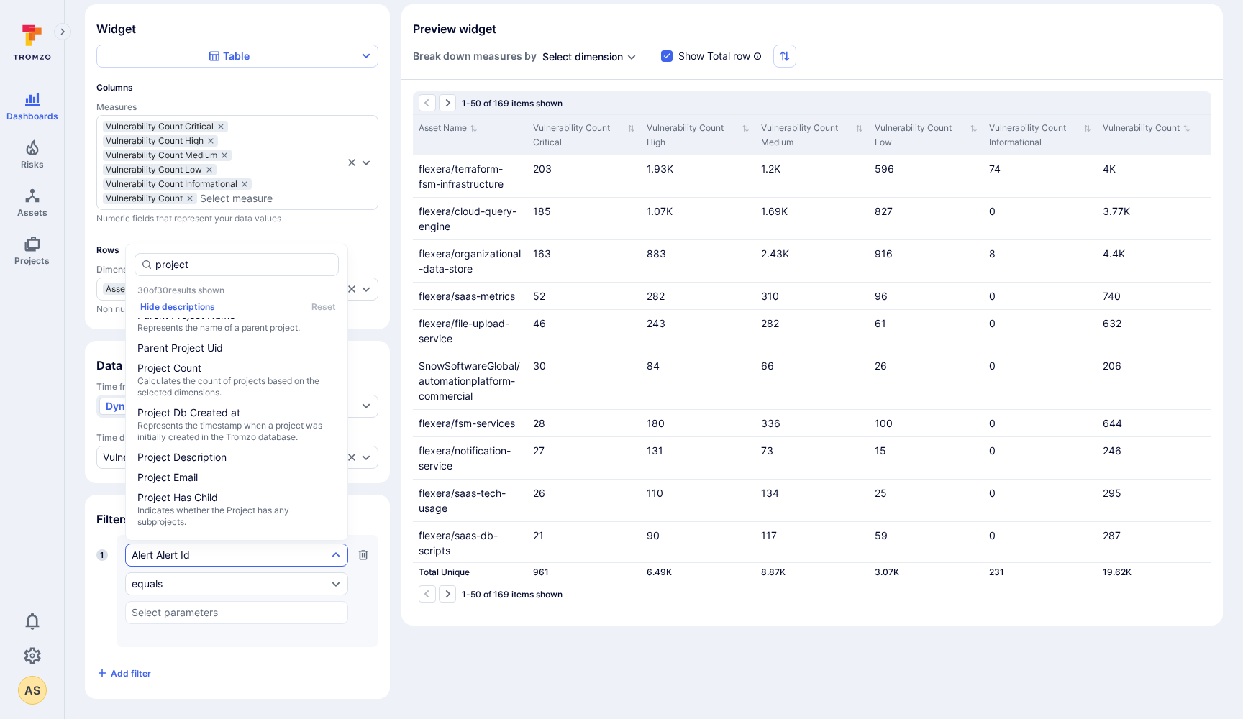
scroll to position [76, 0]
click at [87, 494] on div "Widget Table Columns Measures Vulnerability Count Critical Vulnerability Count …" at bounding box center [237, 351] width 305 height 695
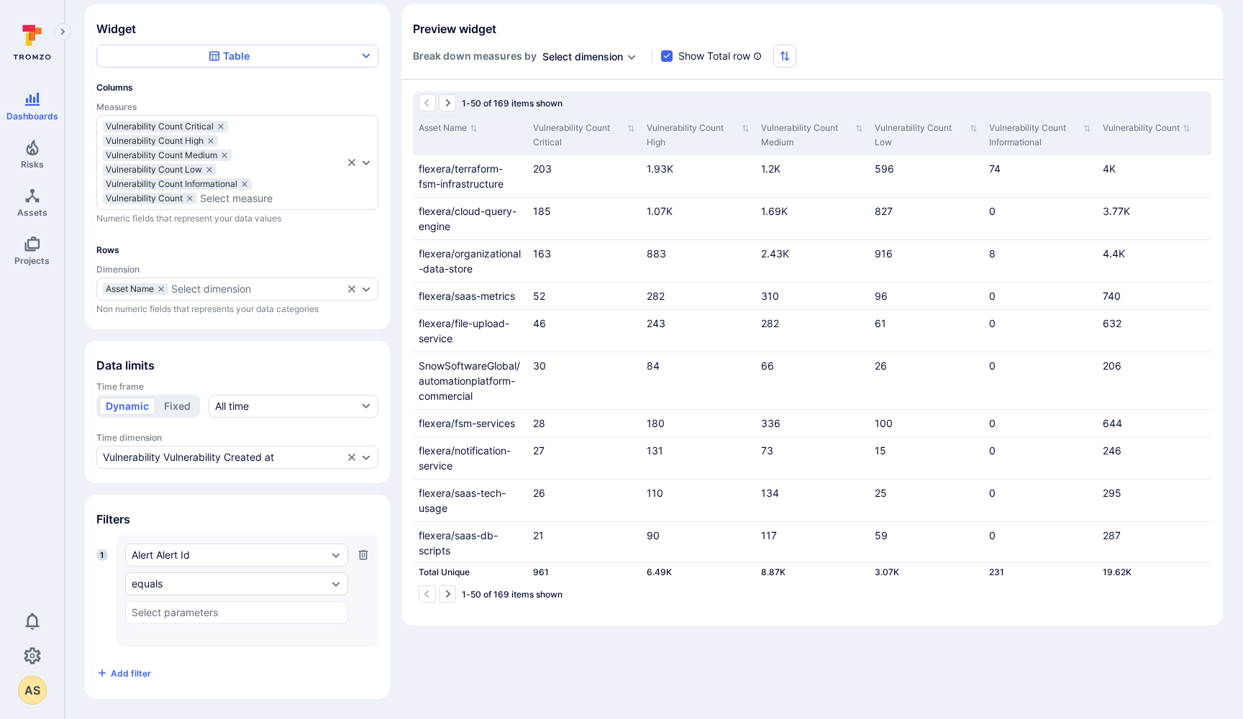
click at [365, 556] on icon "button" at bounding box center [363, 554] width 9 height 9
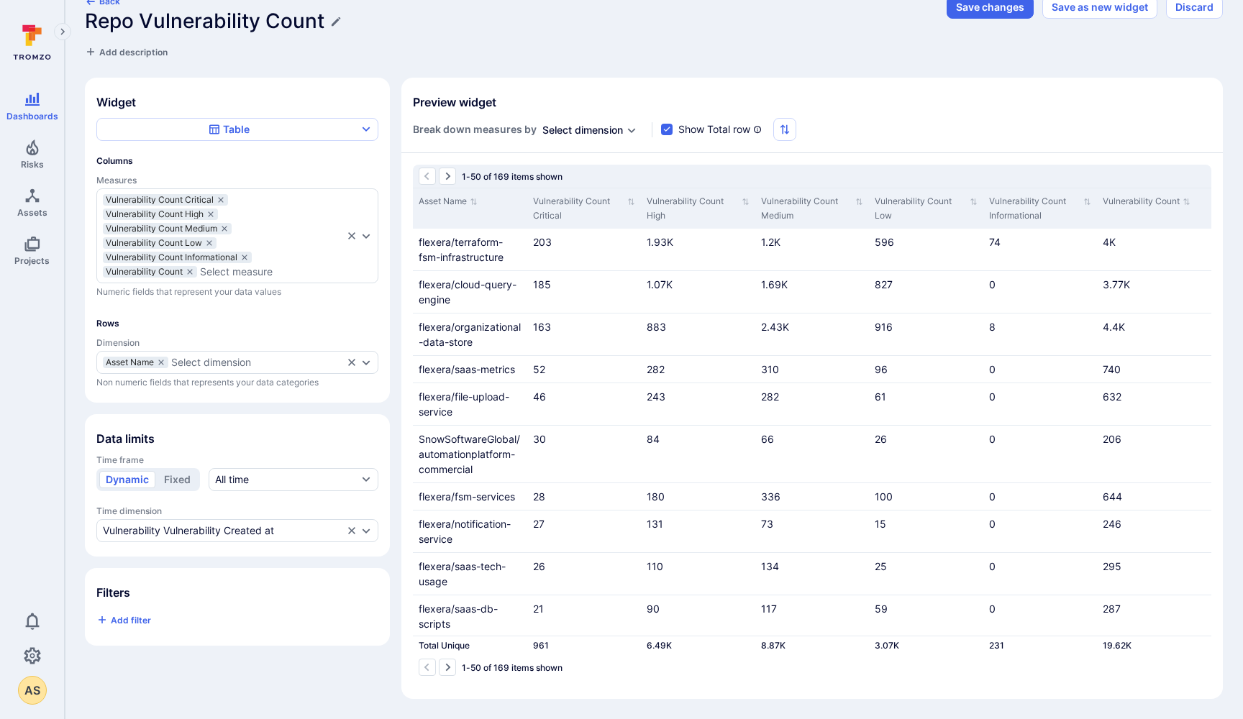
scroll to position [24, 0]
click at [981, 9] on button "Save changes" at bounding box center [990, 7] width 87 height 23
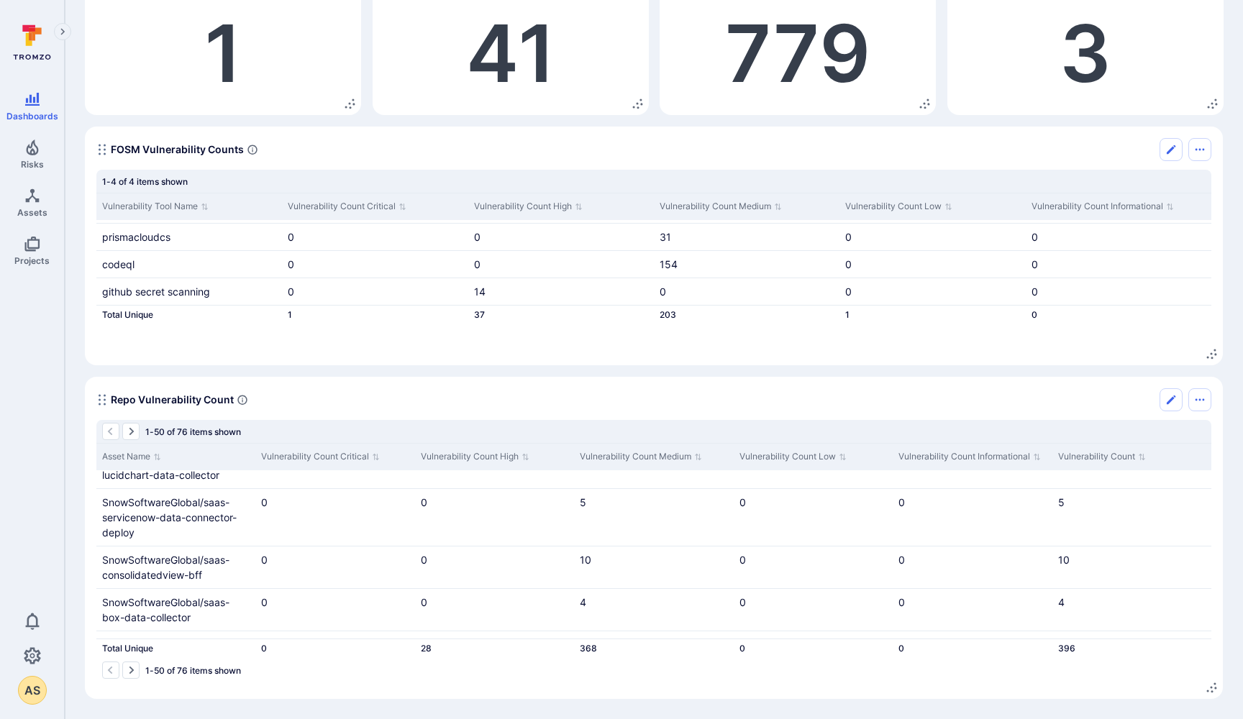
scroll to position [162, 0]
click at [1168, 399] on icon "Edit" at bounding box center [1171, 400] width 12 height 12
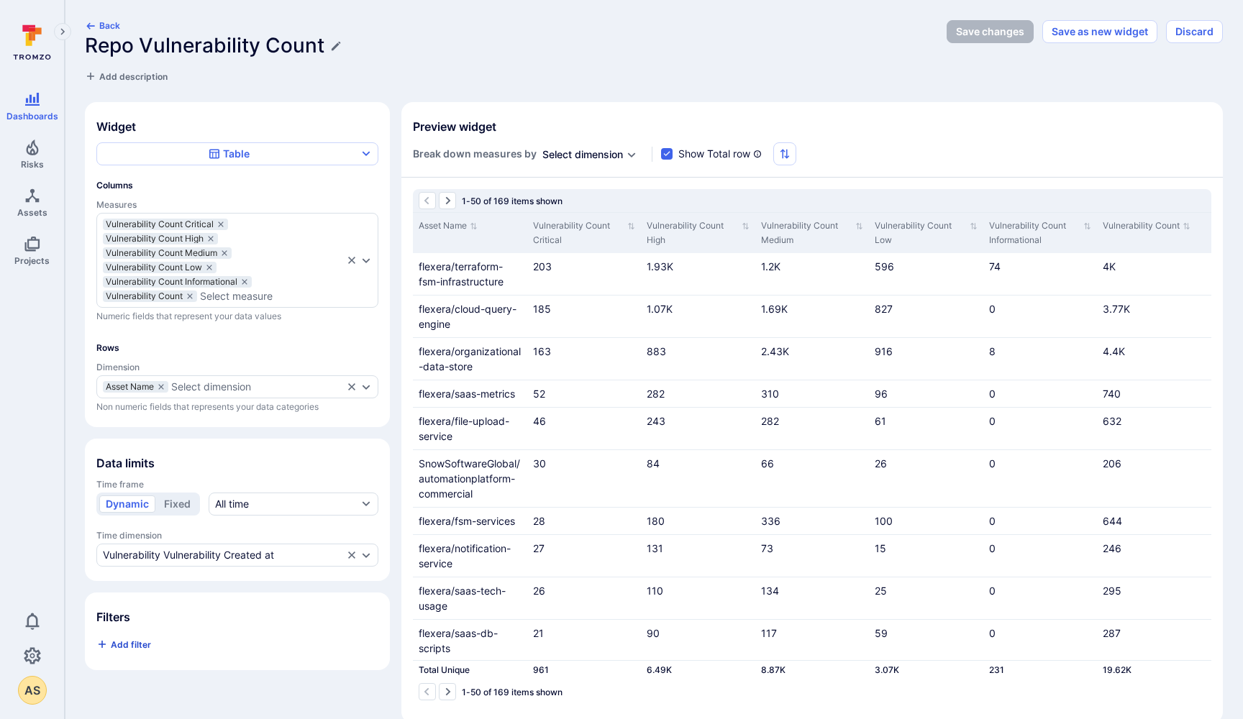
click at [135, 643] on span "Add filter" at bounding box center [131, 645] width 40 height 11
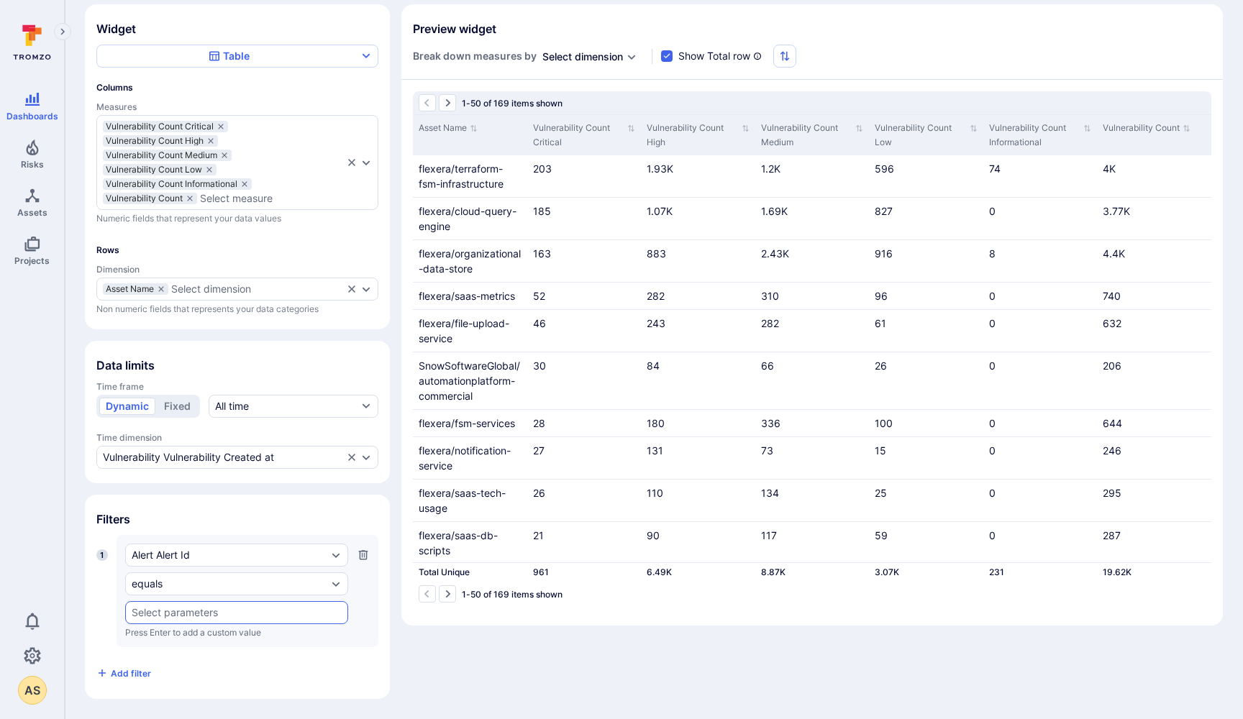
scroll to position [99, 0]
click at [195, 555] on div "Alert Alert Id" at bounding box center [230, 556] width 196 height 12
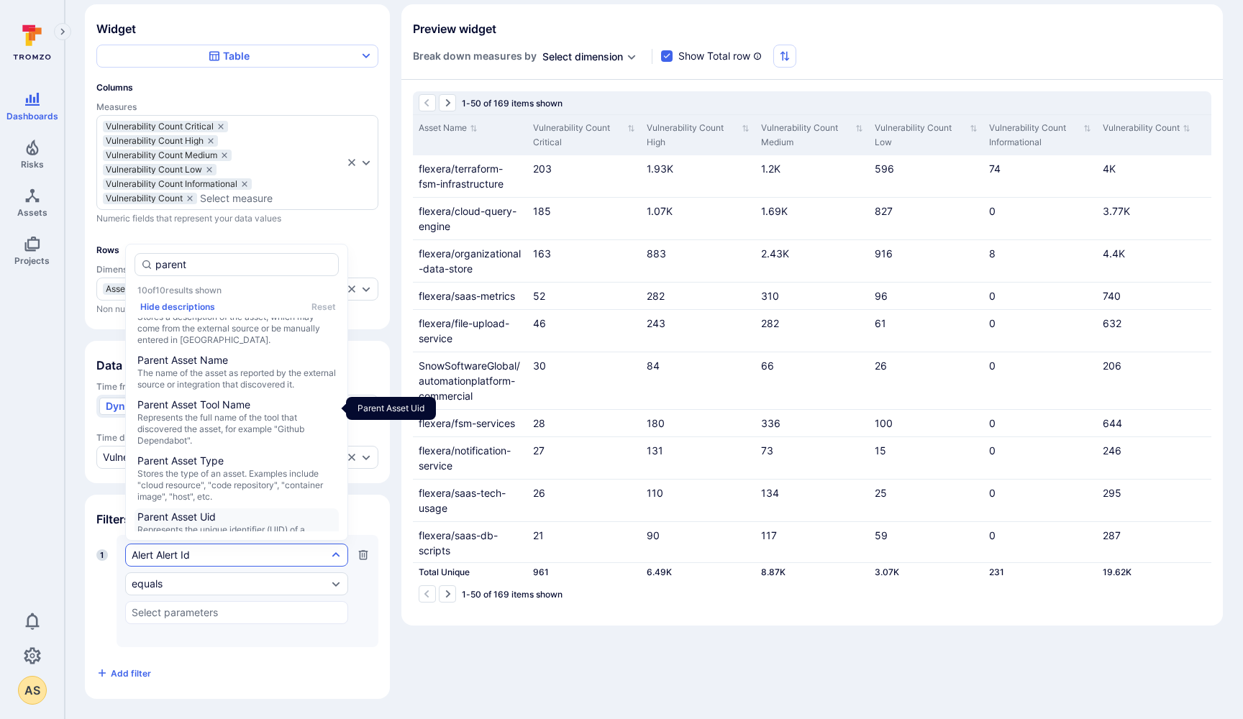
scroll to position [88, 0]
click at [184, 576] on span "Parent Project Name" at bounding box center [236, 583] width 199 height 14
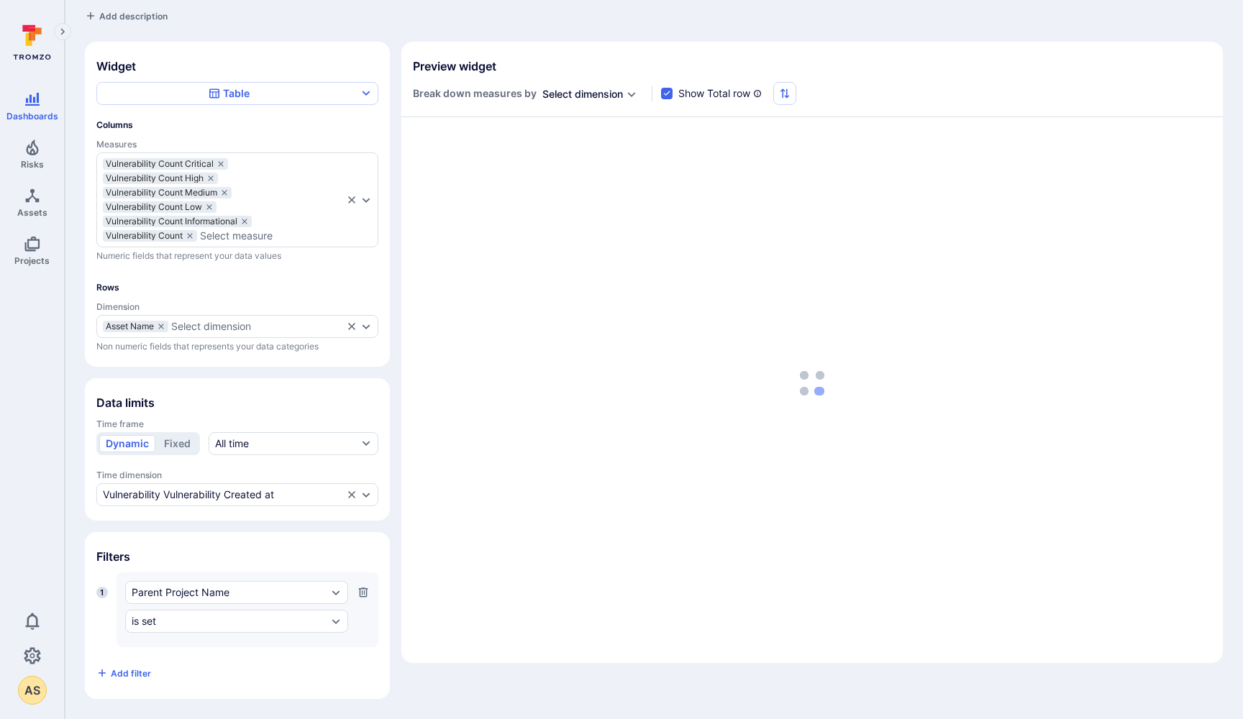
scroll to position [60, 0]
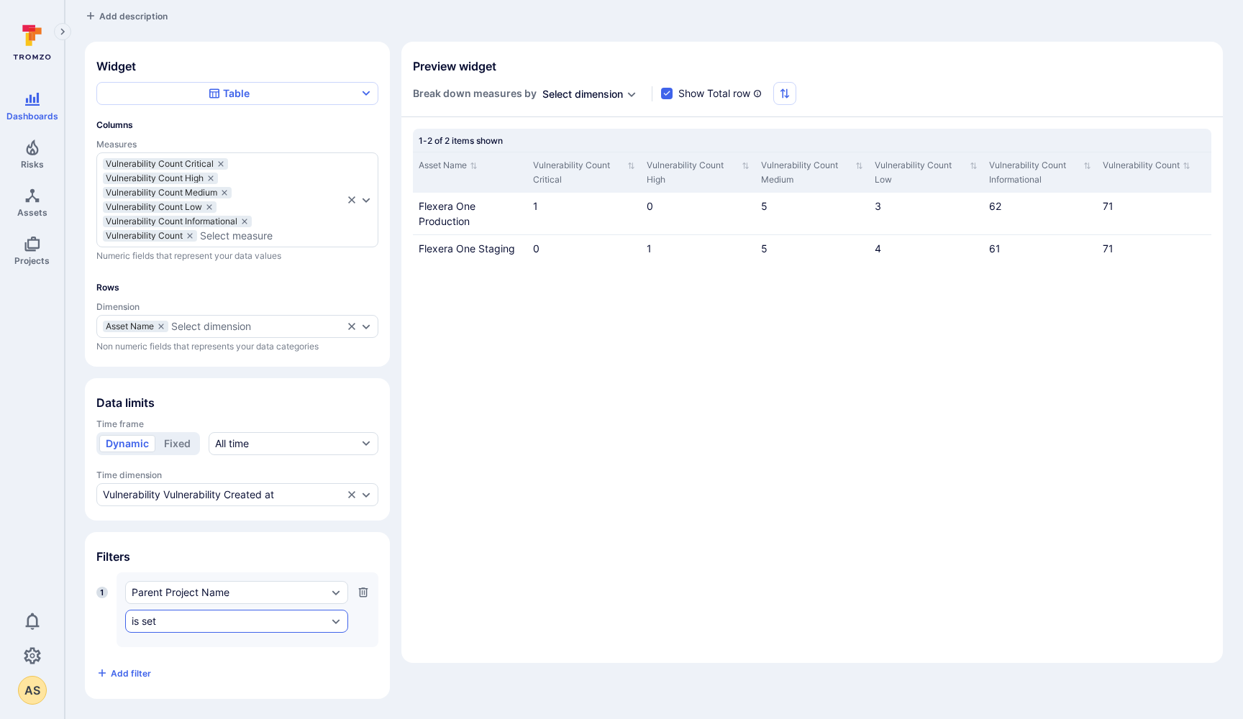
click at [175, 624] on div "is set" at bounding box center [230, 622] width 196 height 12
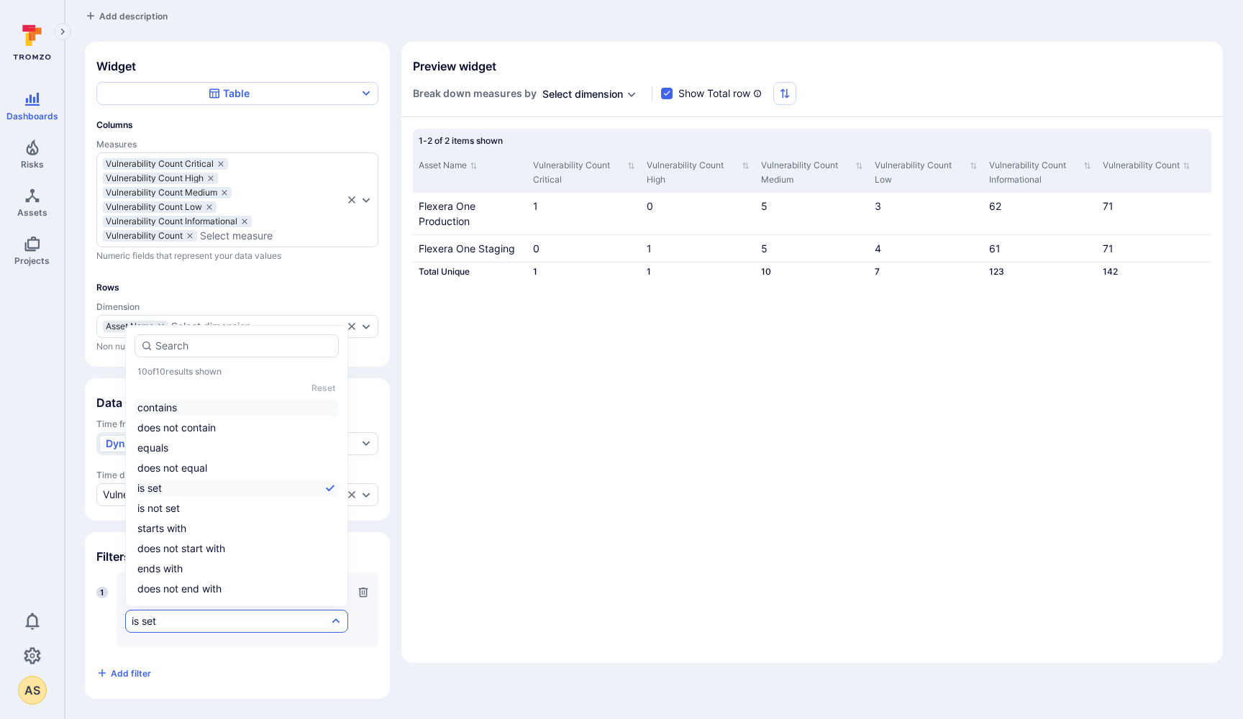
click at [245, 406] on li "contains" at bounding box center [237, 407] width 204 height 17
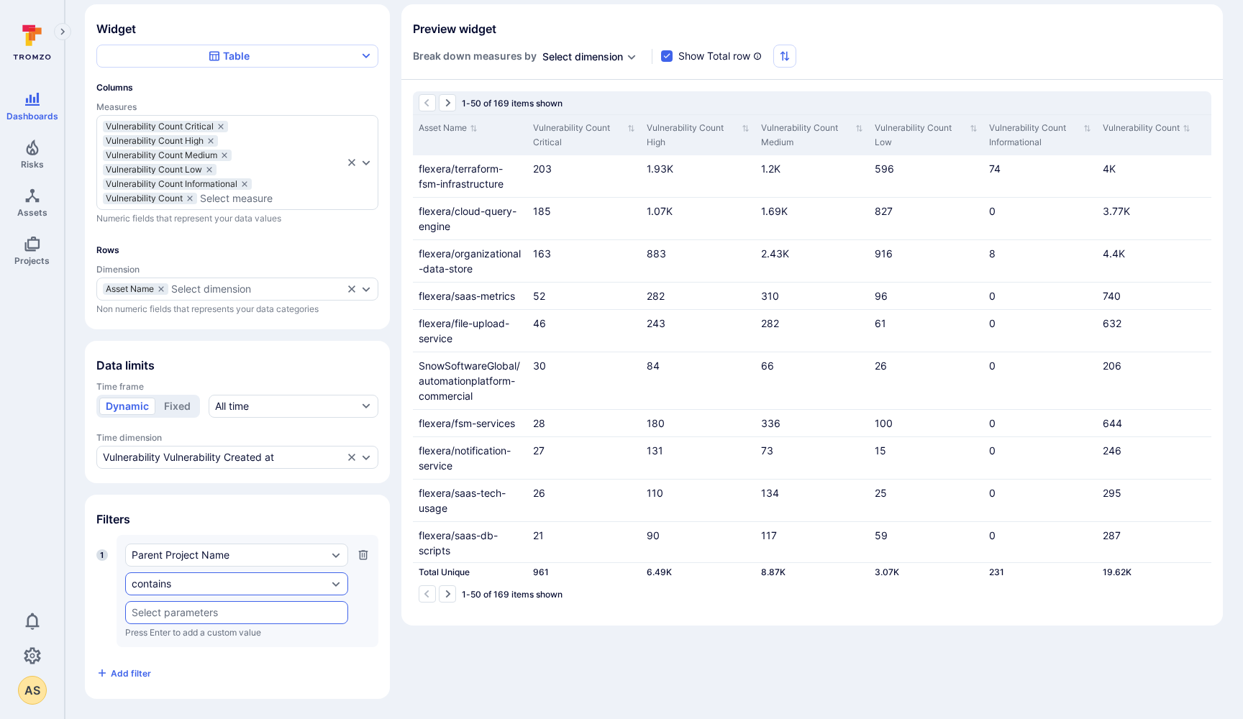
scroll to position [99, 0]
click at [209, 616] on input "text" at bounding box center [237, 613] width 210 height 12
click at [178, 638] on li "nimbus" at bounding box center [237, 643] width 222 height 24
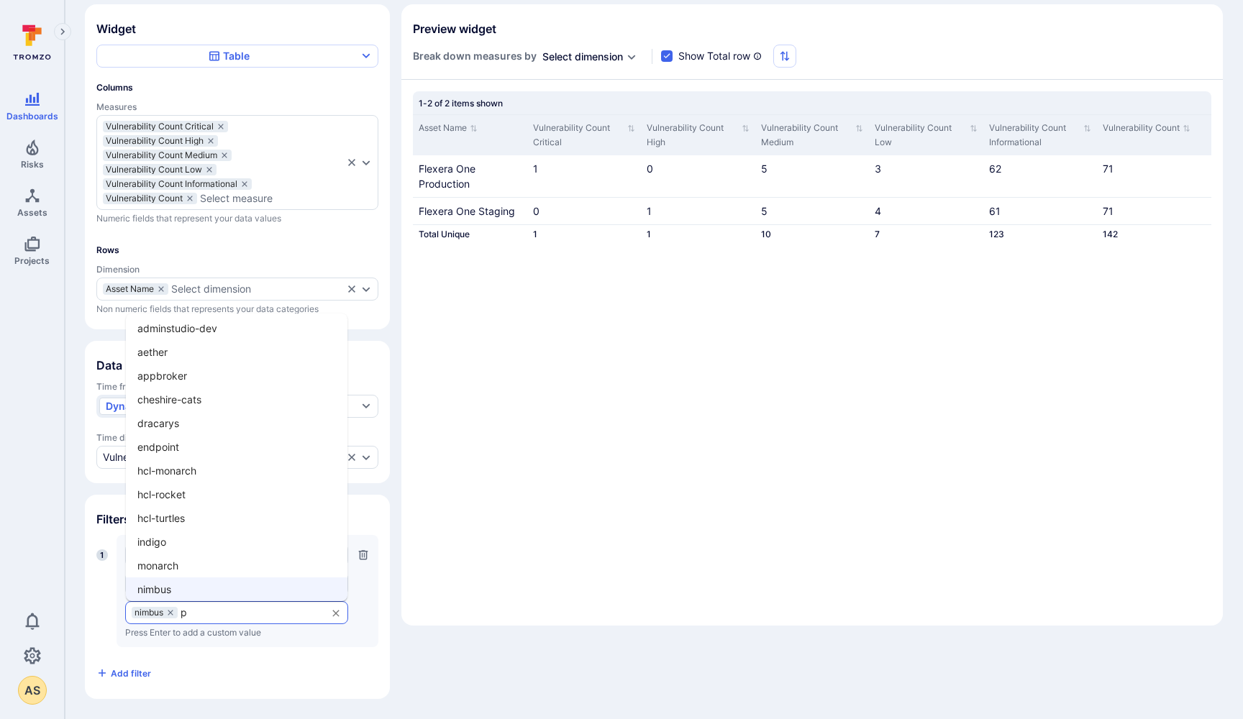
scroll to position [0, 0]
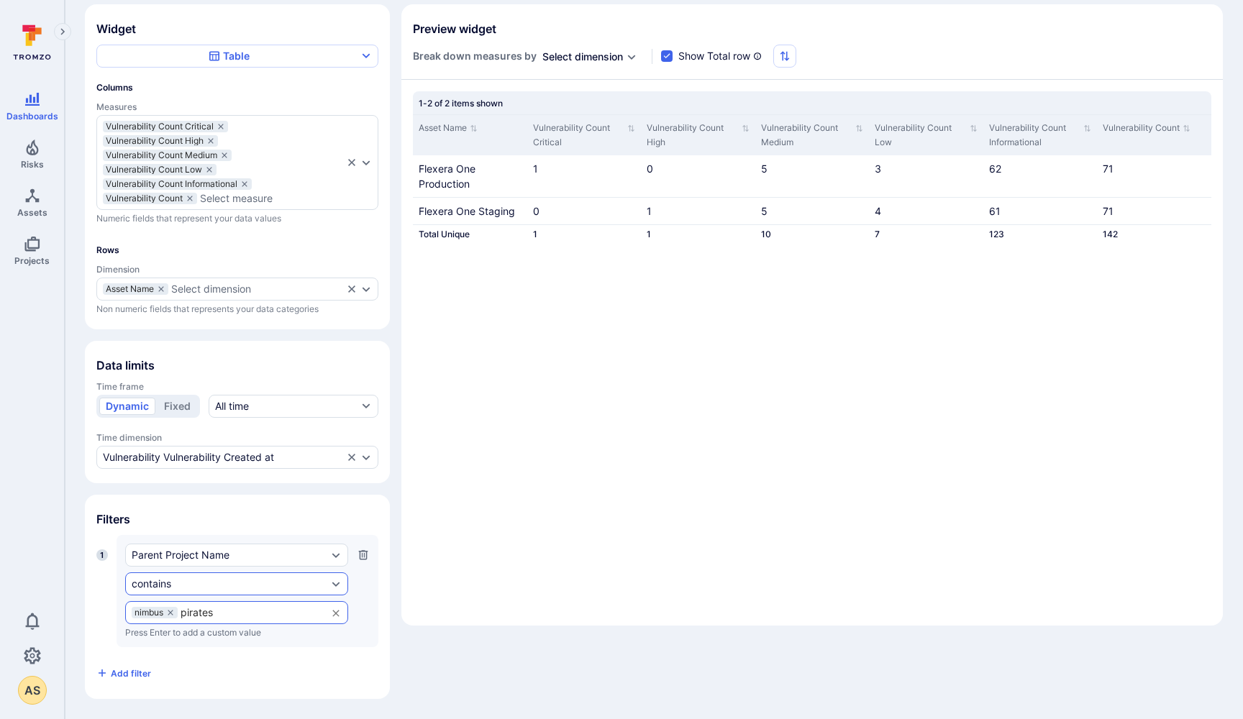
click at [188, 578] on div "contains" at bounding box center [230, 584] width 196 height 12
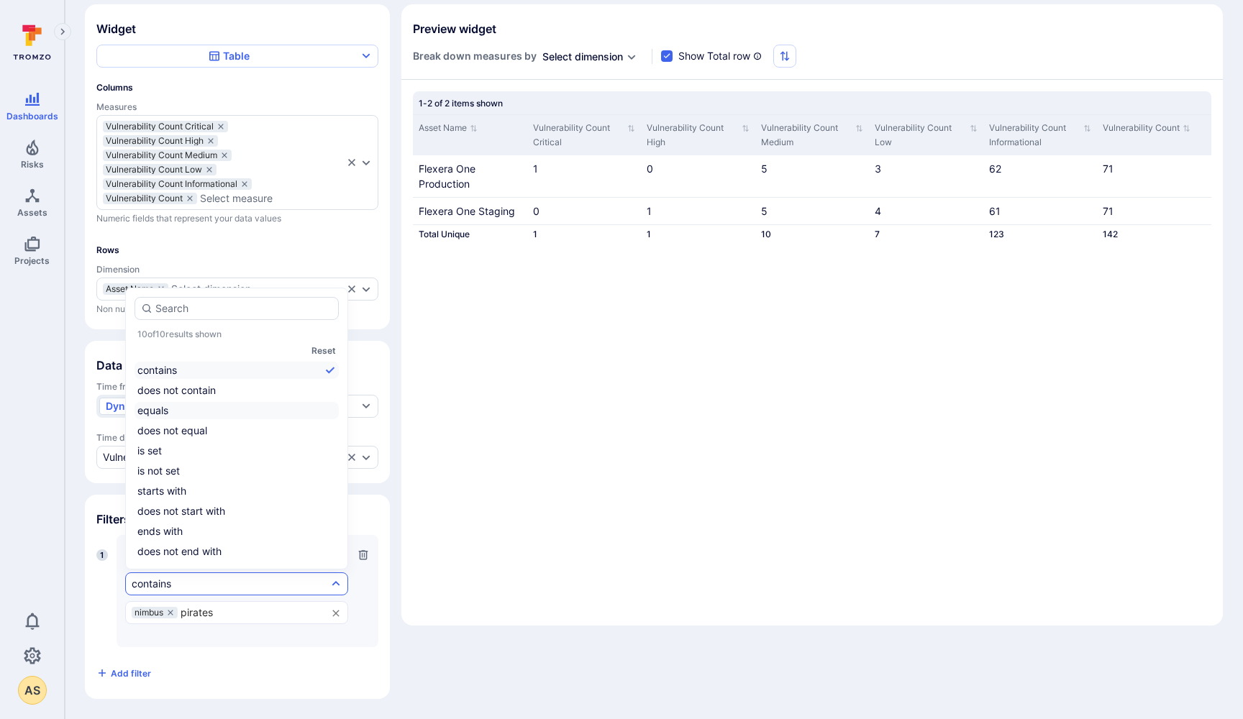
click at [253, 406] on li "equals" at bounding box center [237, 410] width 204 height 17
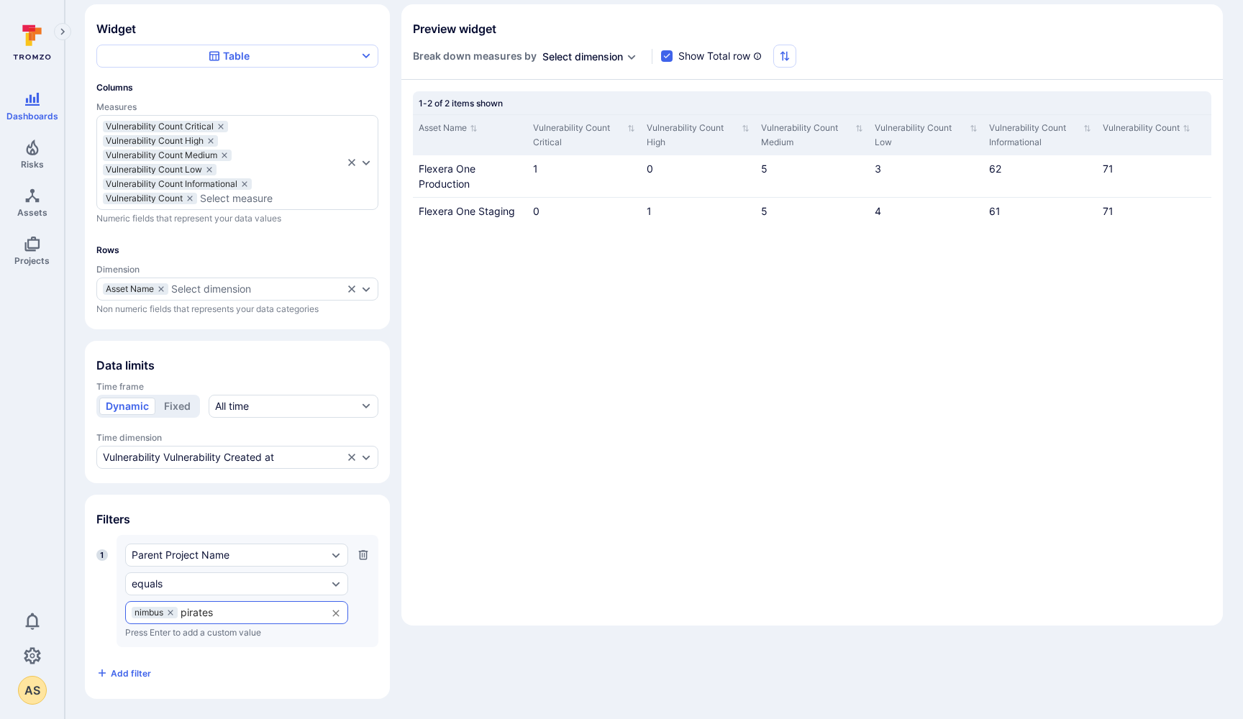
click at [219, 612] on input "pirates" at bounding box center [250, 613] width 139 height 12
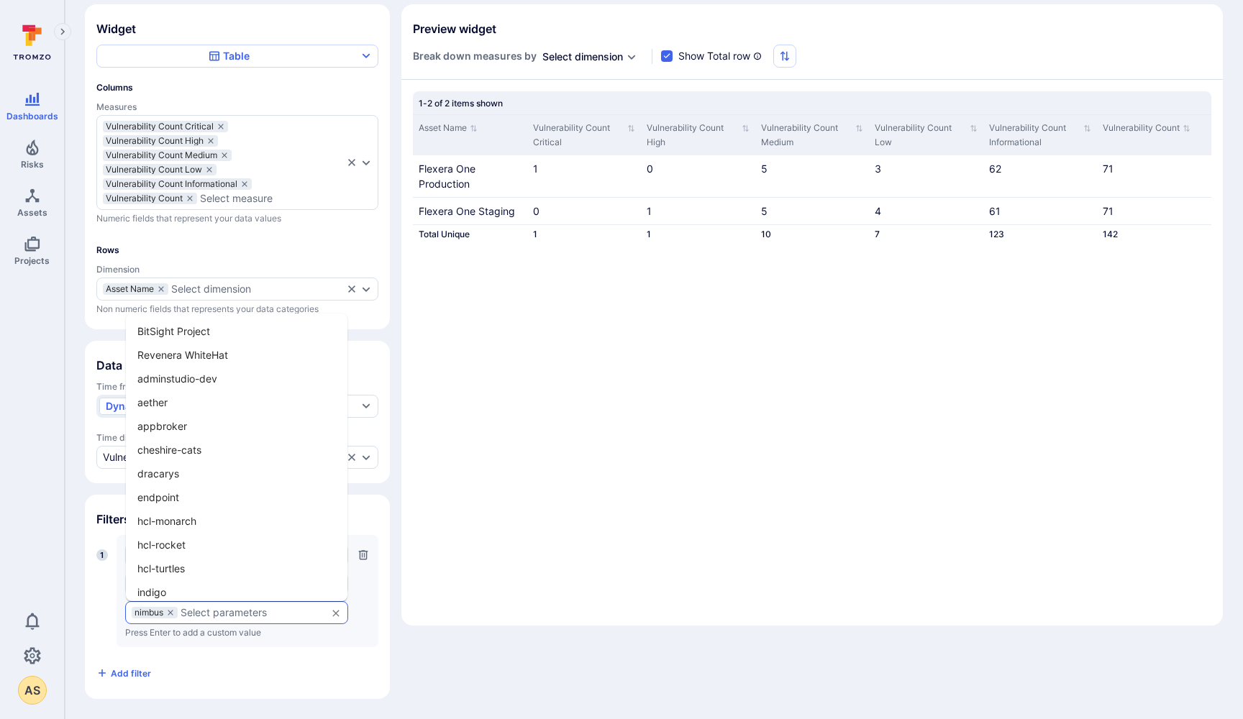
click at [106, 586] on div "1" at bounding box center [102, 599] width 12 height 98
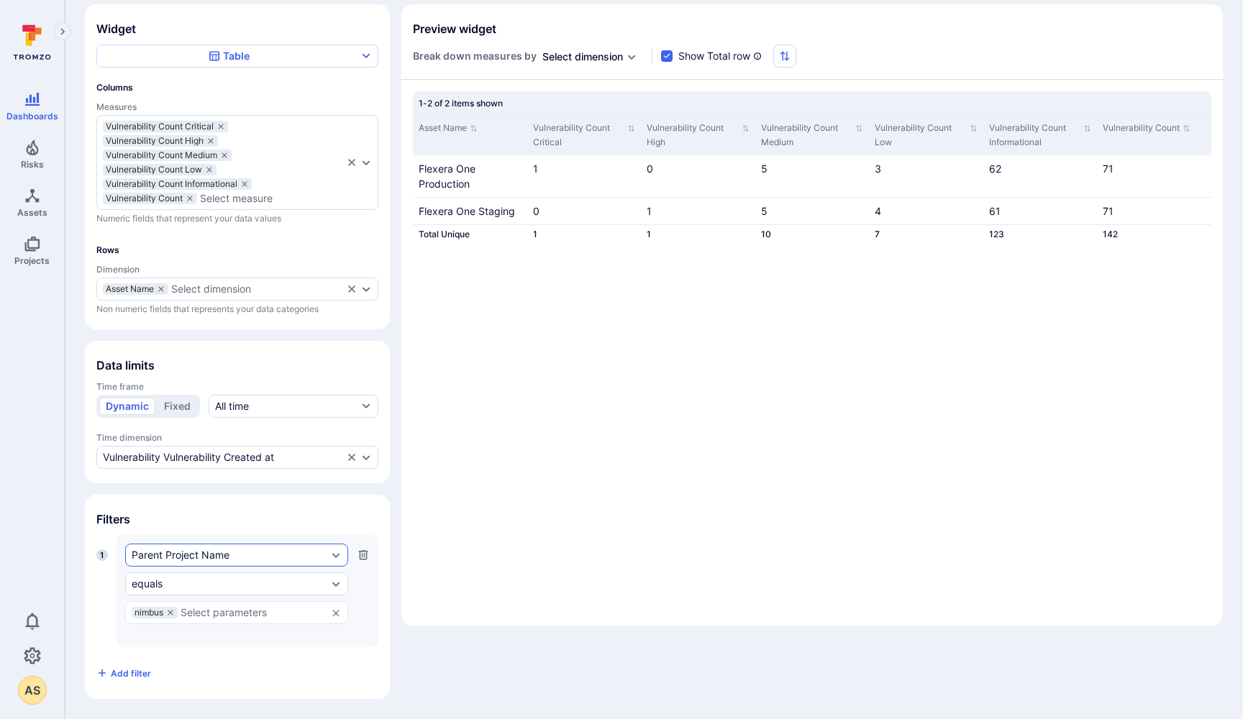
click at [253, 554] on div "Parent Project Name" at bounding box center [230, 556] width 196 height 12
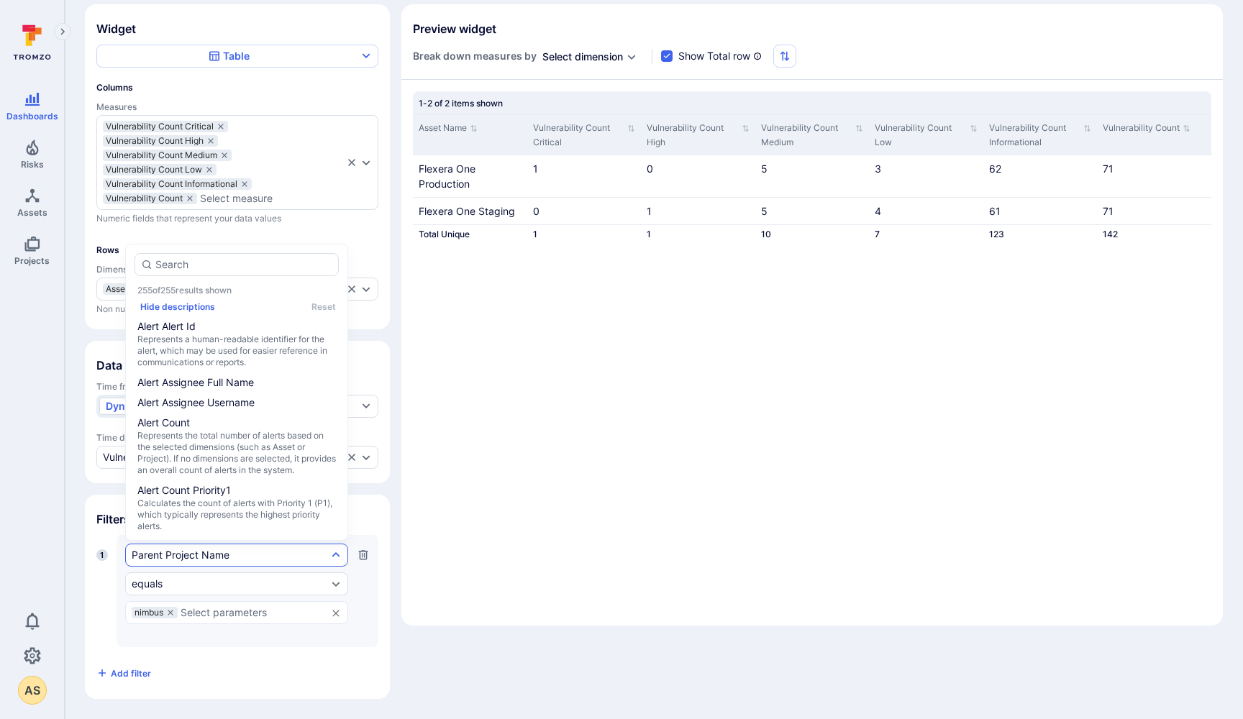
click at [371, 233] on div "Columns Measures Vulnerability Count Critical Vulnerability Count High Vulnerab…" at bounding box center [237, 198] width 282 height 233
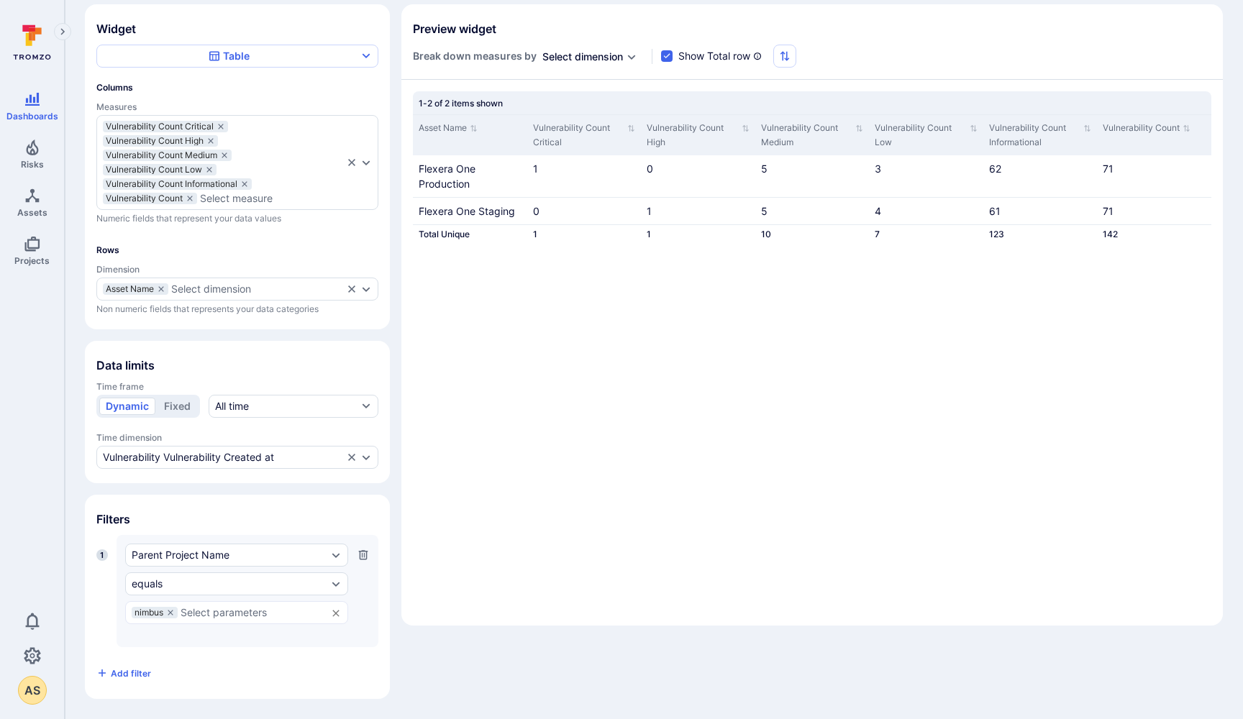
click at [365, 557] on icon "button" at bounding box center [363, 554] width 9 height 9
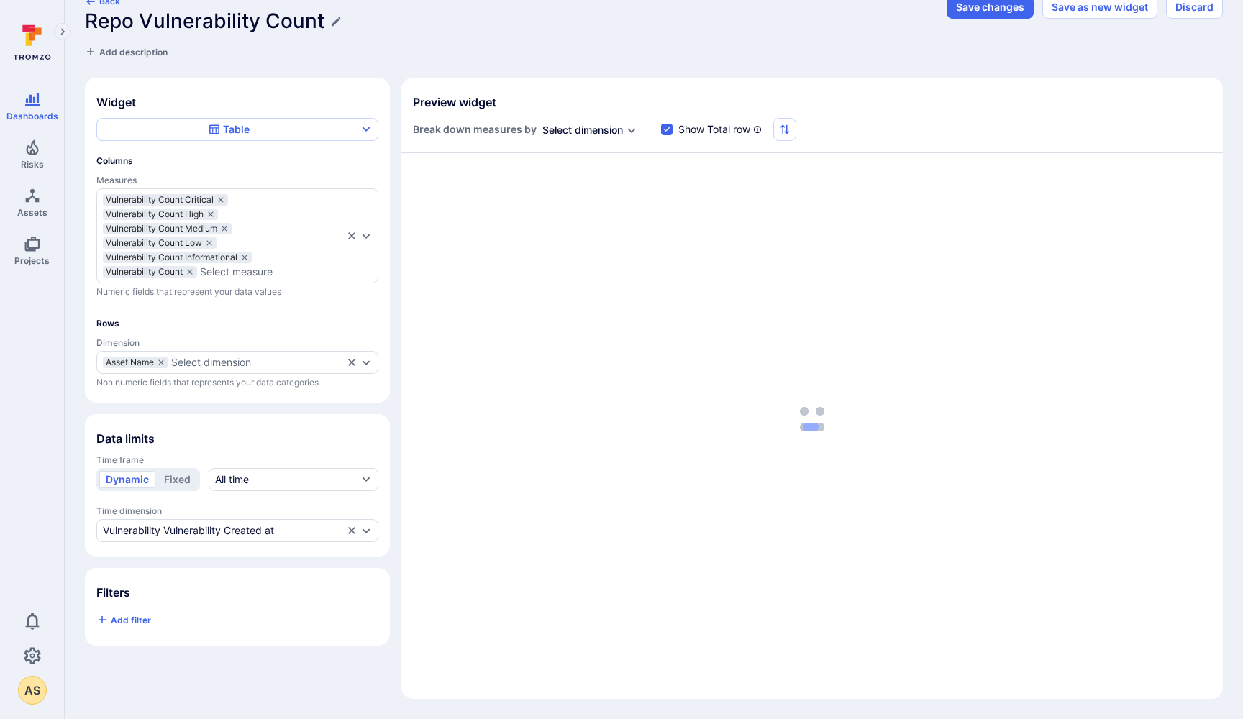
scroll to position [24, 0]
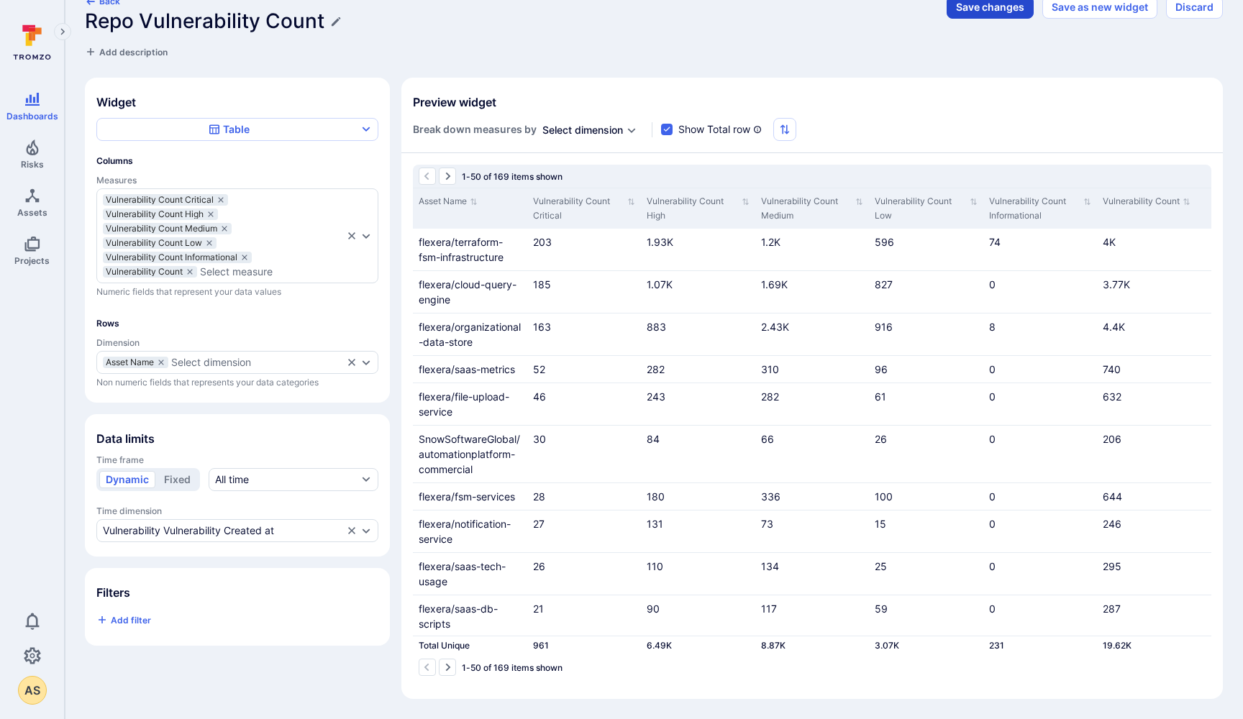
click at [981, 12] on button "Save changes" at bounding box center [990, 7] width 87 height 23
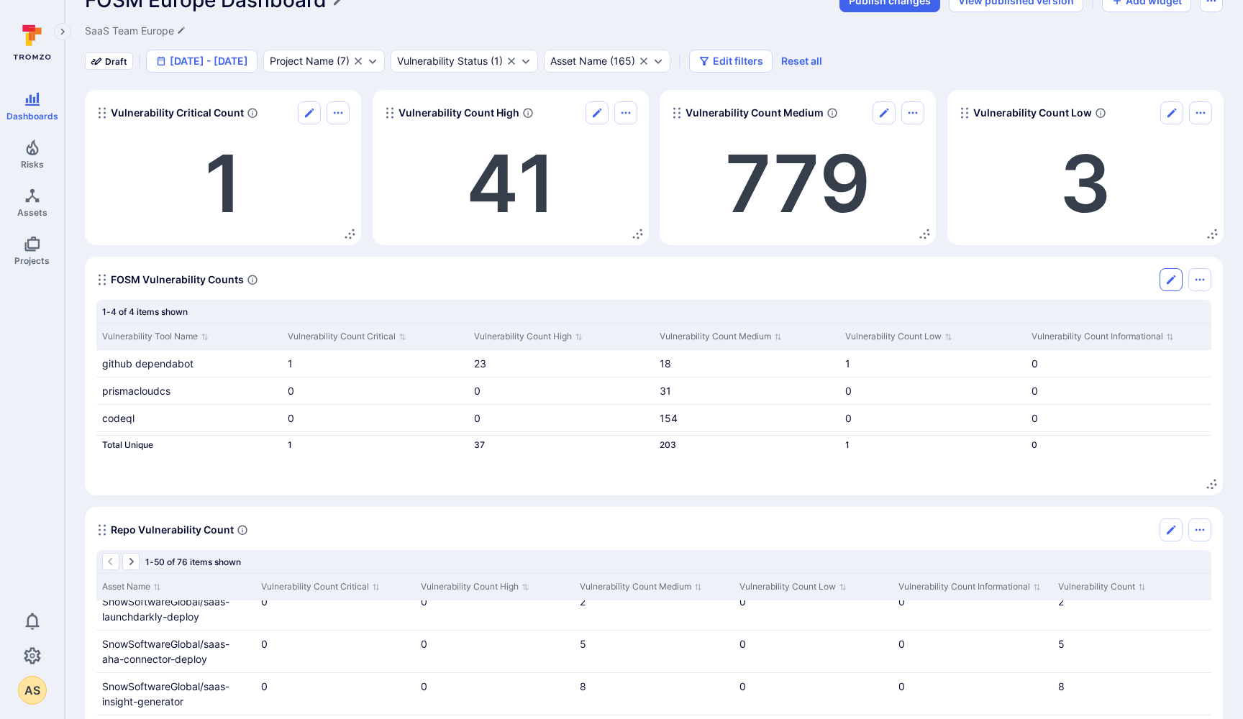
click at [1164, 283] on button "Edit" at bounding box center [1171, 279] width 23 height 23
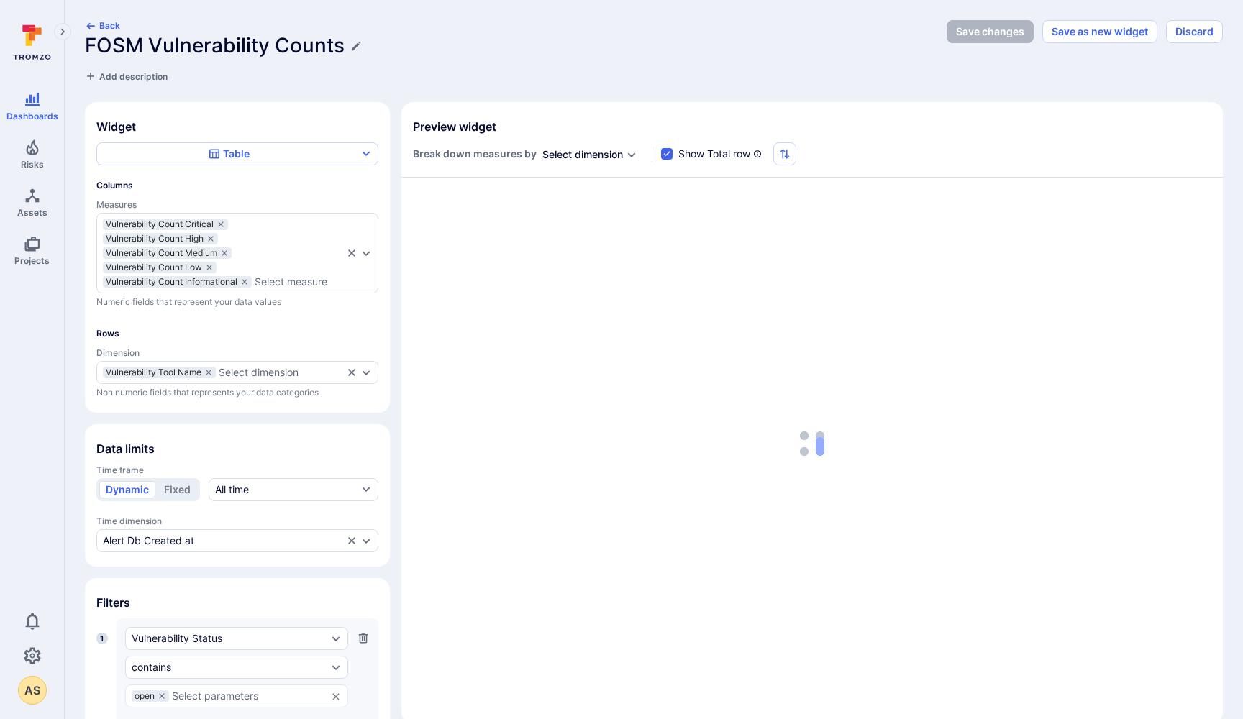
scroll to position [327, 0]
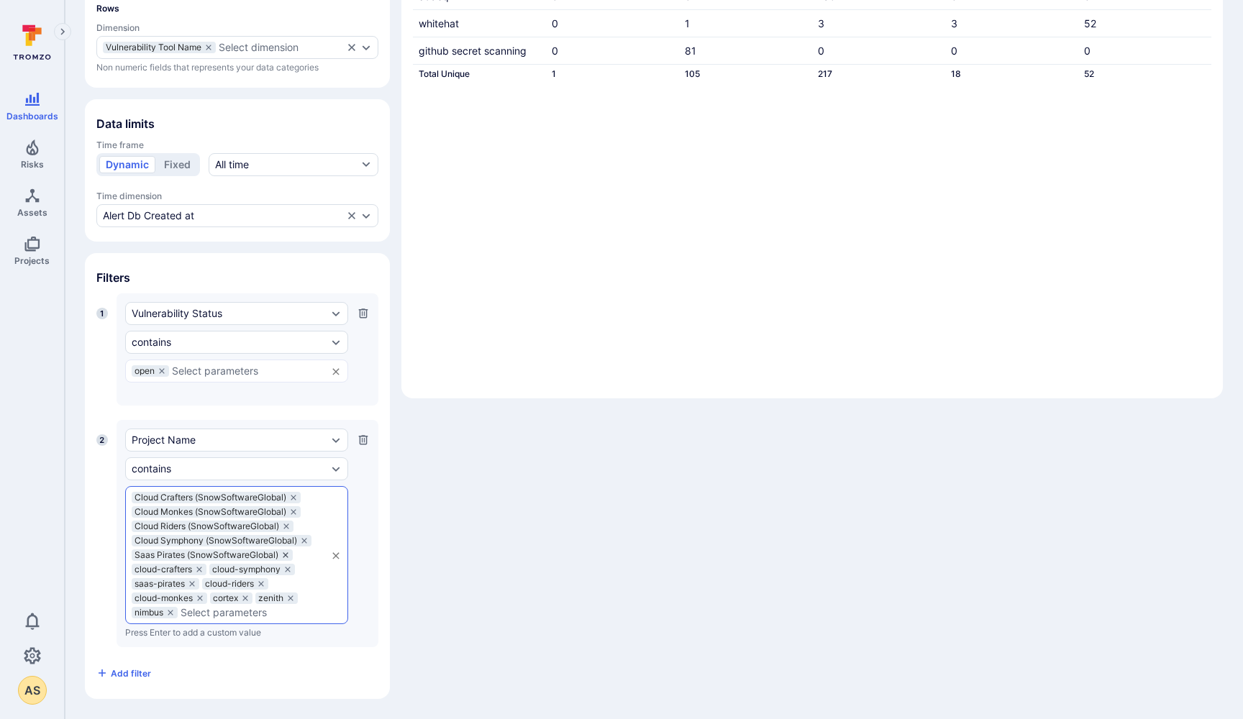
click at [286, 554] on icon at bounding box center [285, 554] width 5 height 5
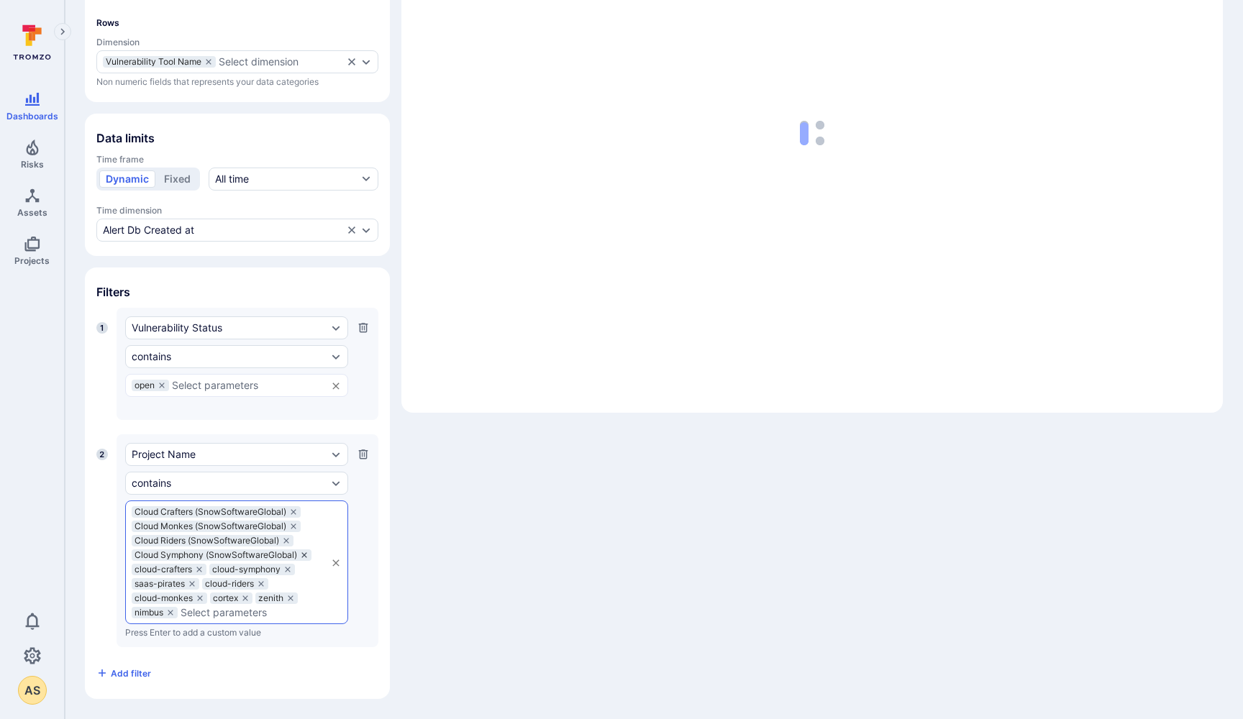
click at [305, 555] on icon at bounding box center [303, 554] width 5 height 5
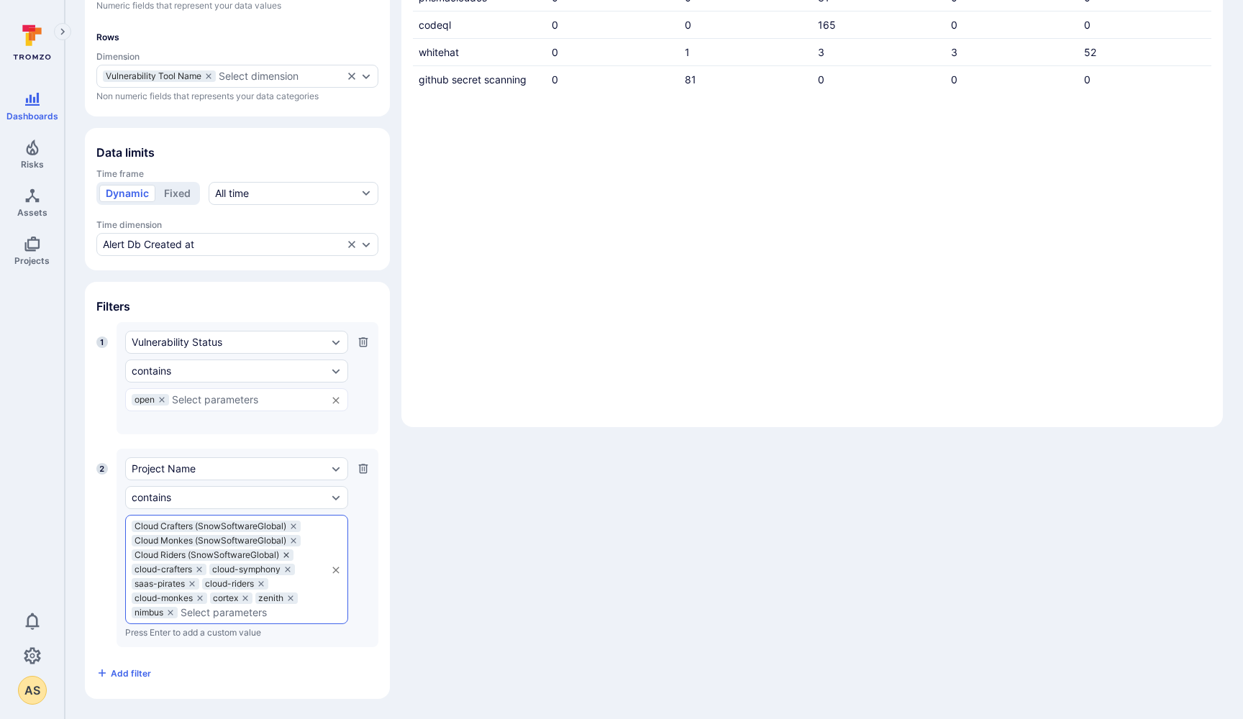
click at [285, 554] on icon at bounding box center [286, 555] width 9 height 9
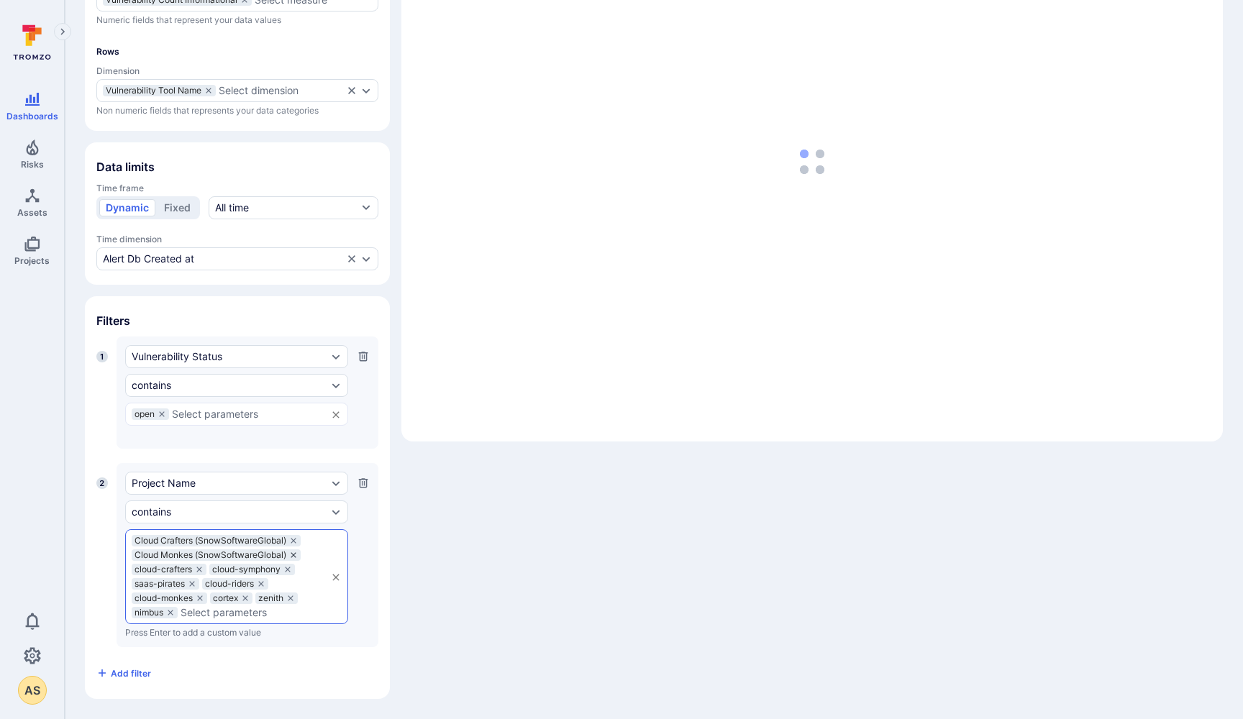
click at [291, 552] on icon at bounding box center [293, 555] width 9 height 9
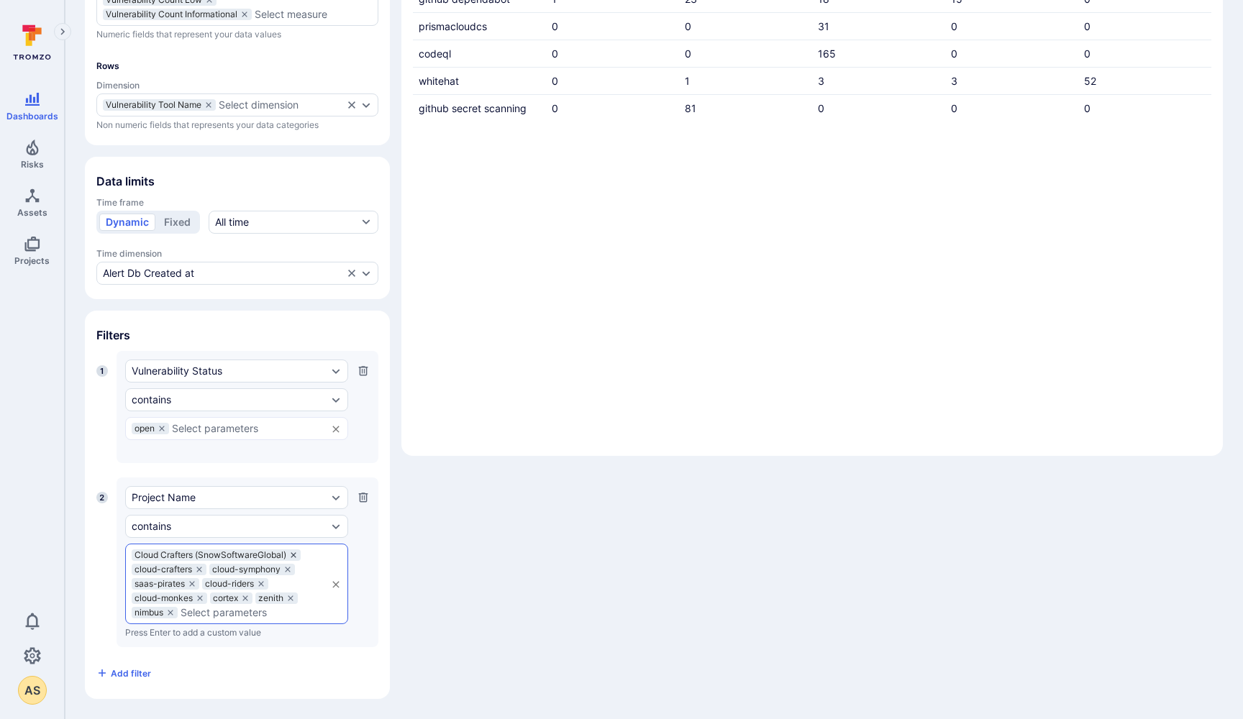
click at [294, 554] on icon at bounding box center [293, 555] width 9 height 9
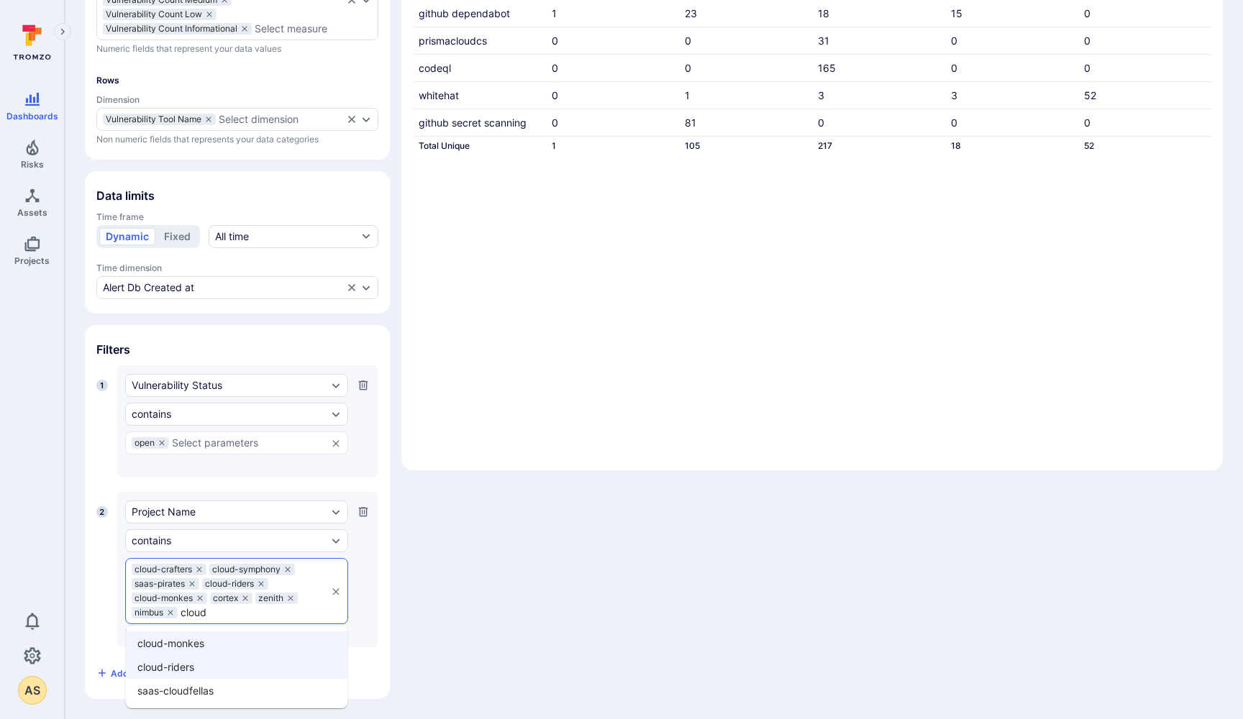
click at [165, 690] on li "saas-cloudfellas" at bounding box center [237, 691] width 222 height 24
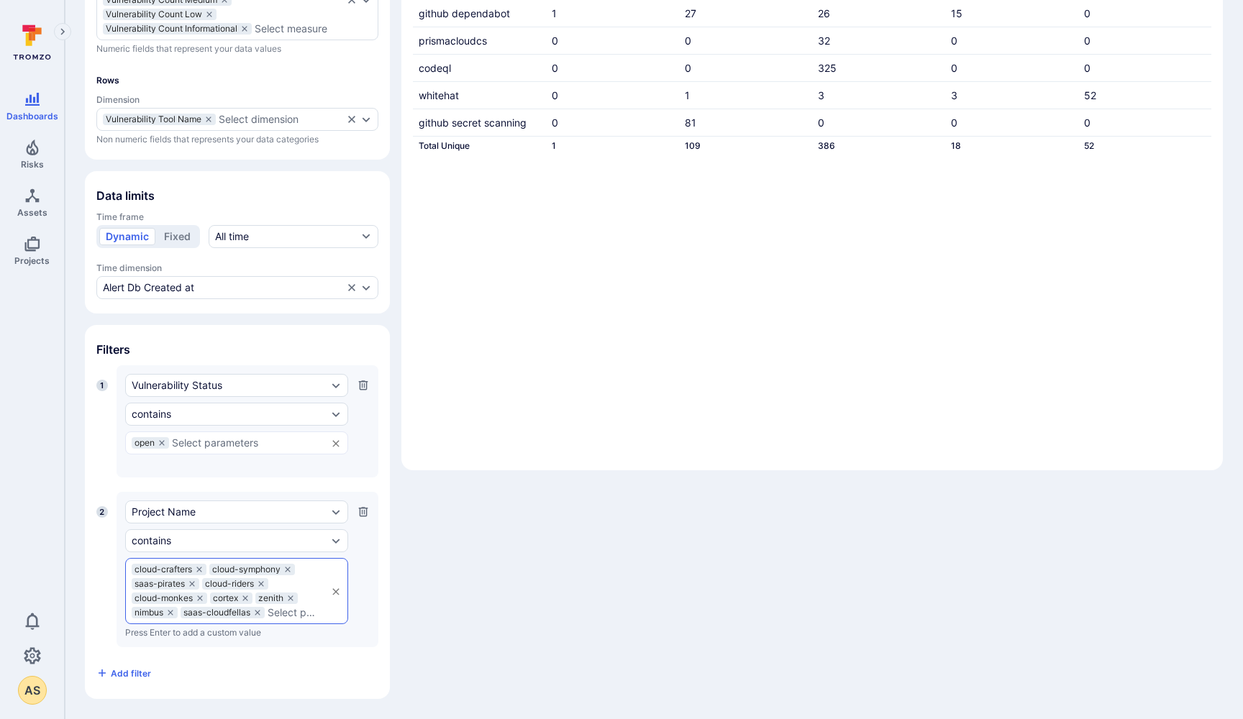
click at [309, 656] on div "1 Vulnerability Status contains open ​ Press Enter to add a custom value 2 Proj…" at bounding box center [237, 524] width 282 height 319
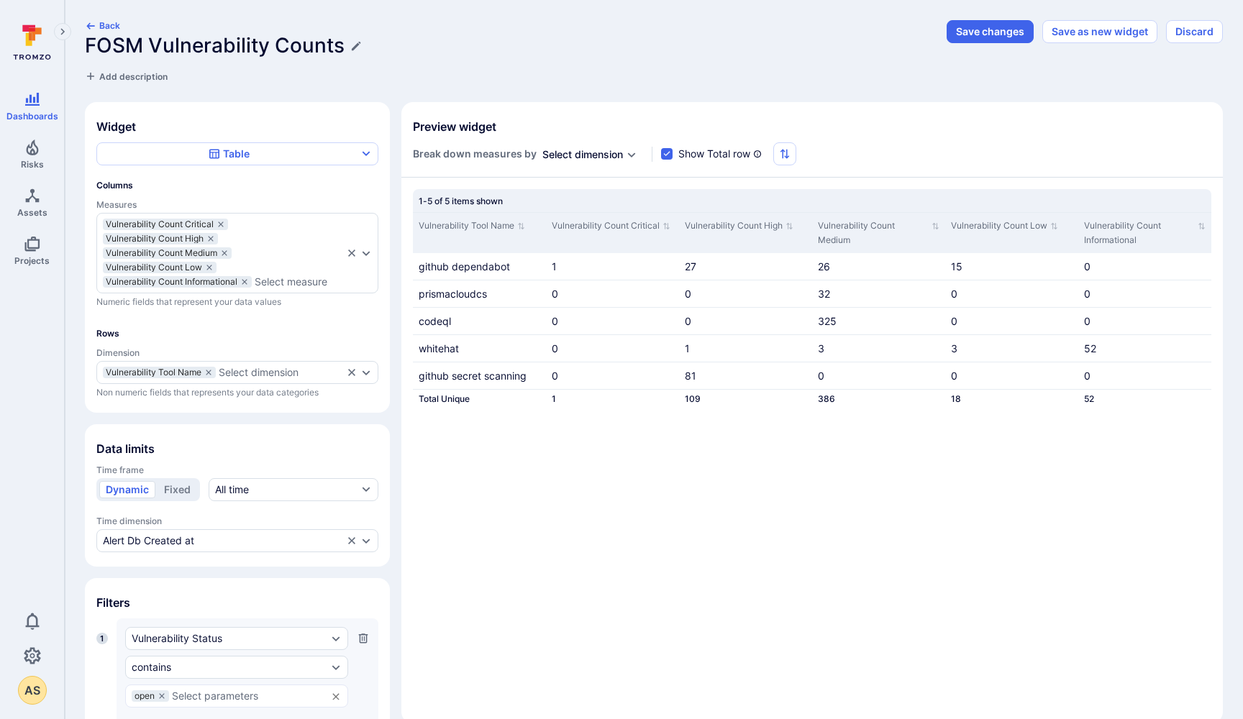
scroll to position [0, 0]
click at [975, 33] on button "Save changes" at bounding box center [990, 31] width 87 height 23
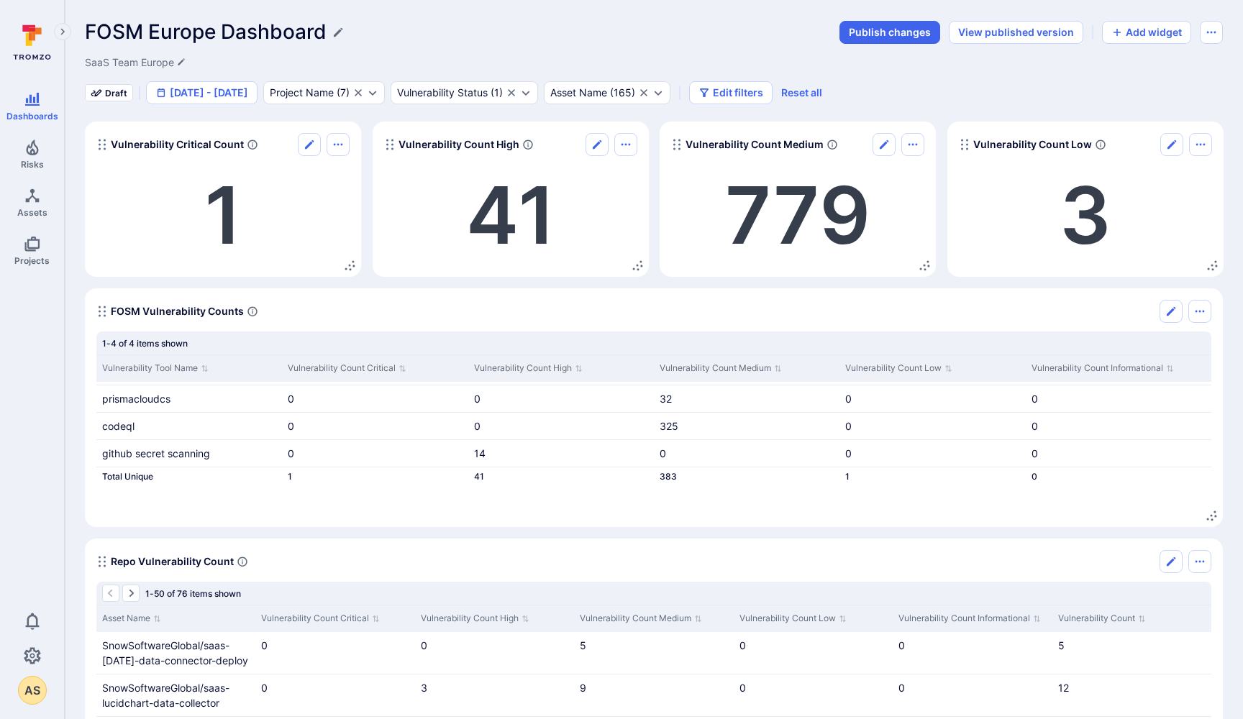
scroll to position [24, 0]
click at [884, 147] on icon "Edit" at bounding box center [884, 145] width 12 height 12
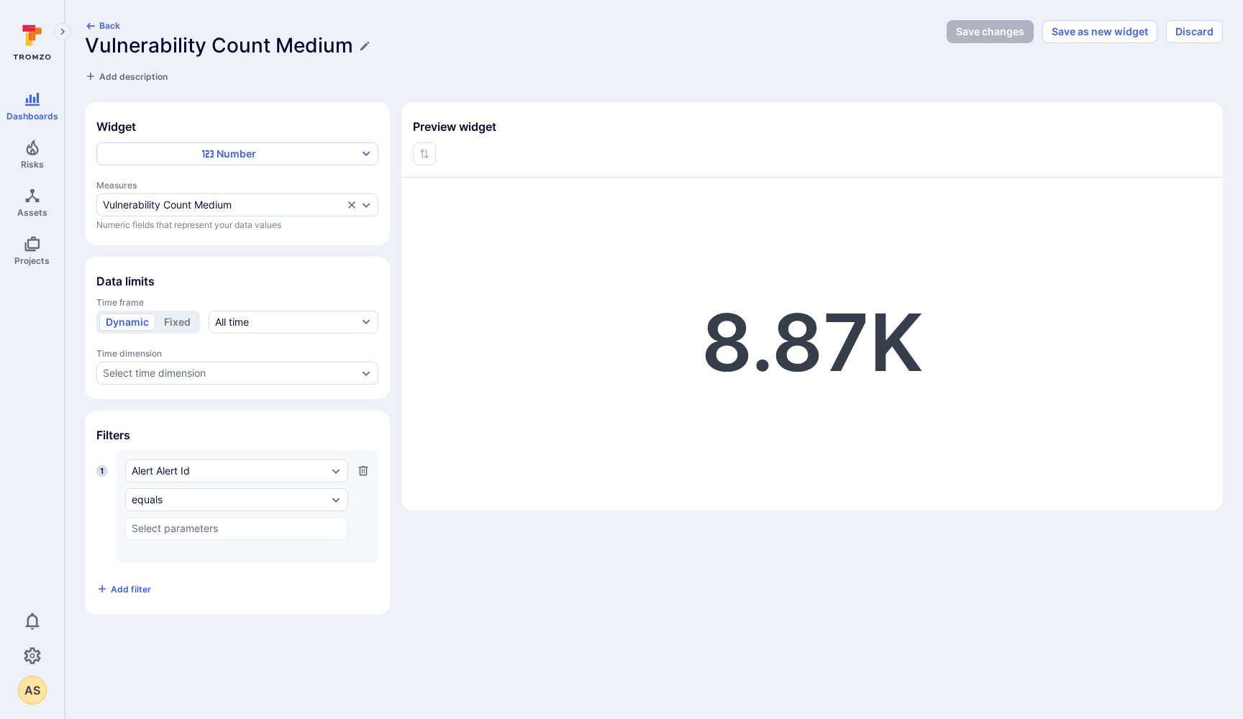
click at [365, 470] on icon "button" at bounding box center [364, 471] width 12 height 12
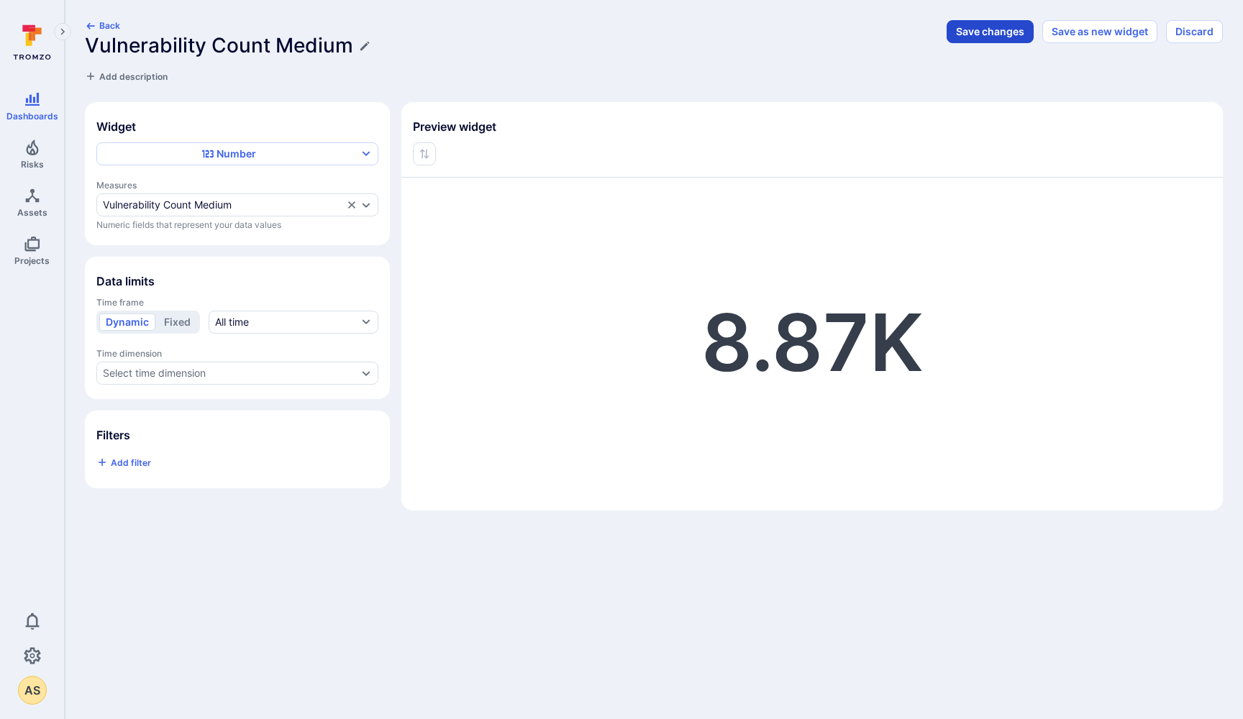
click at [996, 36] on button "Save changes" at bounding box center [990, 31] width 87 height 23
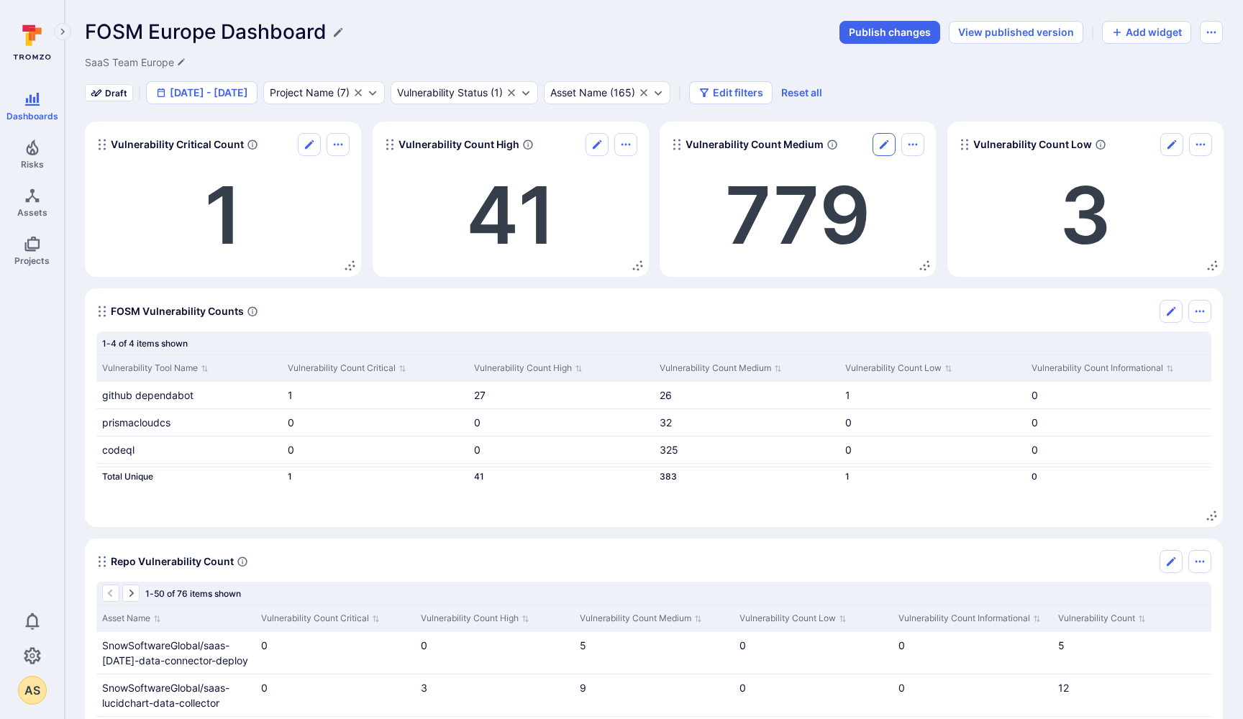
click at [884, 142] on icon "Edit" at bounding box center [884, 145] width 12 height 12
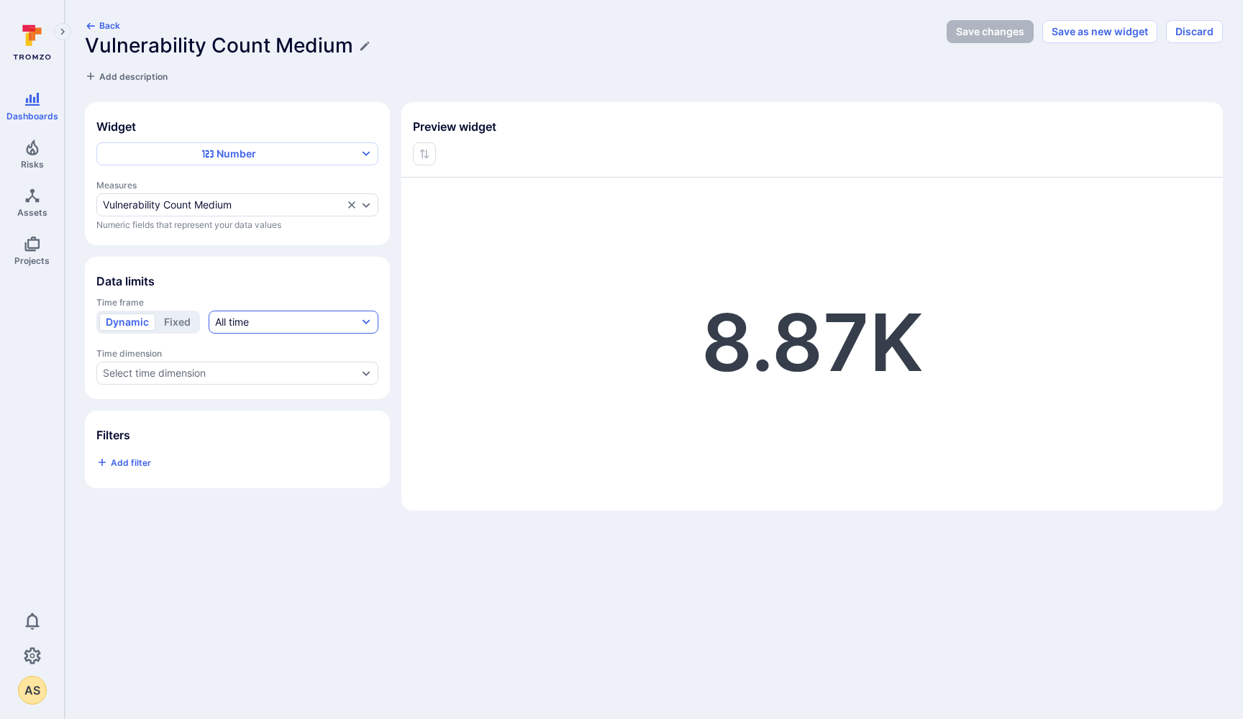
click at [310, 322] on button "All time" at bounding box center [294, 322] width 170 height 23
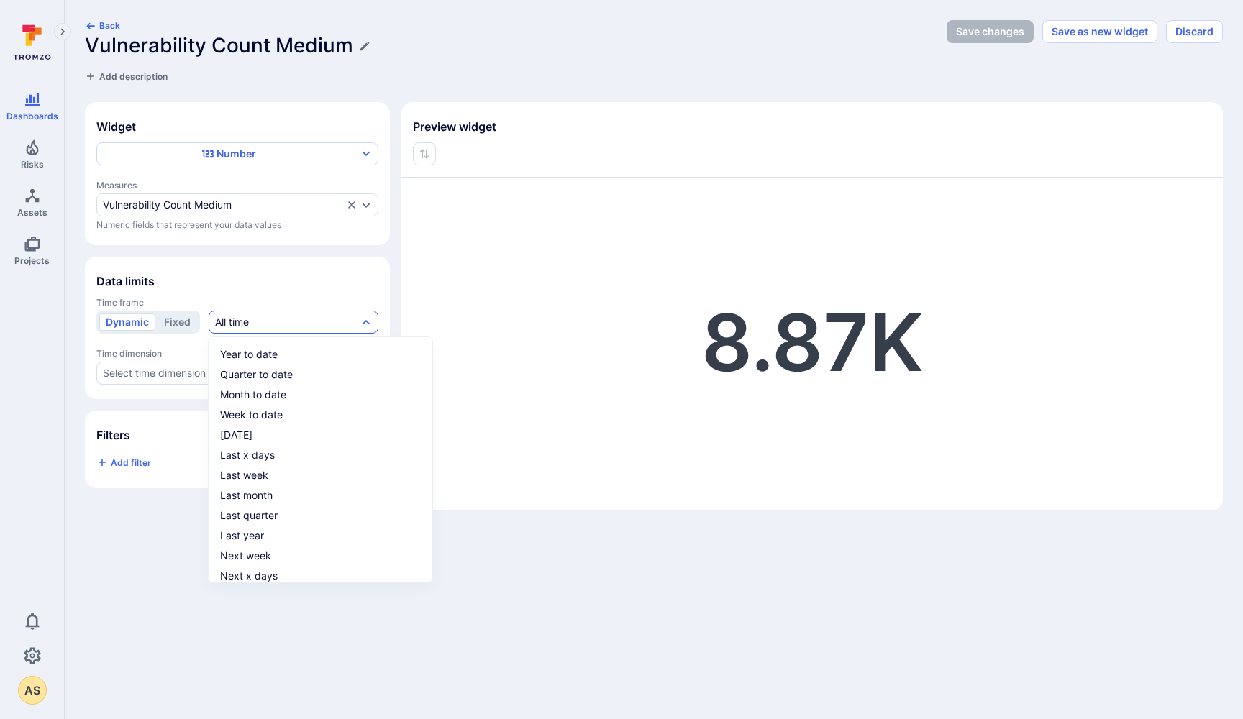
click at [322, 255] on div at bounding box center [621, 359] width 1243 height 719
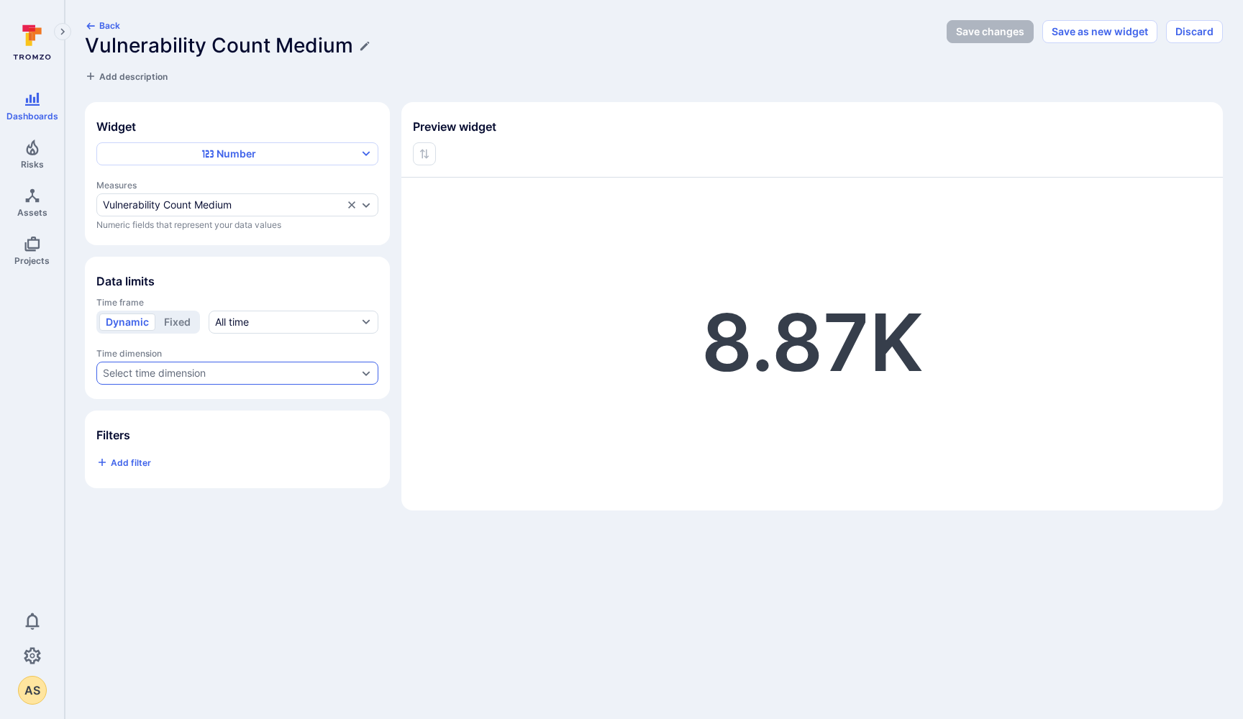
click at [317, 376] on div "Select time dimension" at bounding box center [230, 374] width 255 height 12
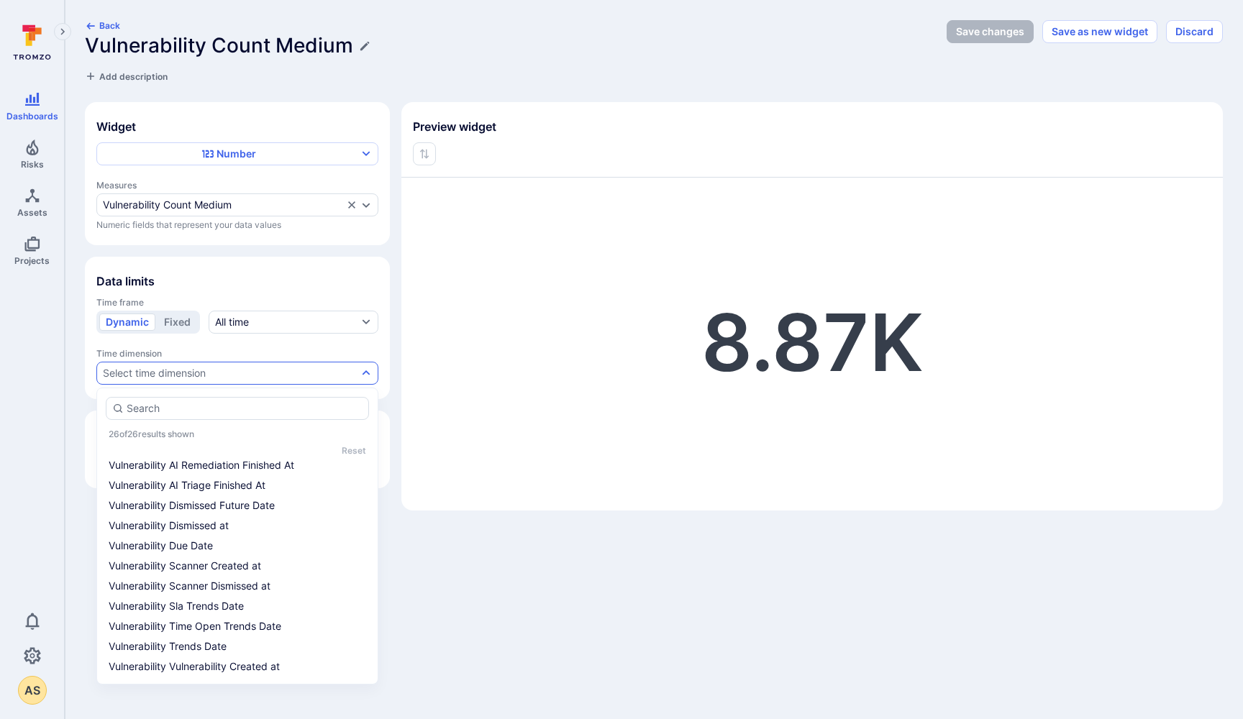
click at [614, 85] on div "Back Vulnerability Count Medium Add description Save changes Save as new widget…" at bounding box center [654, 265] width 1138 height 491
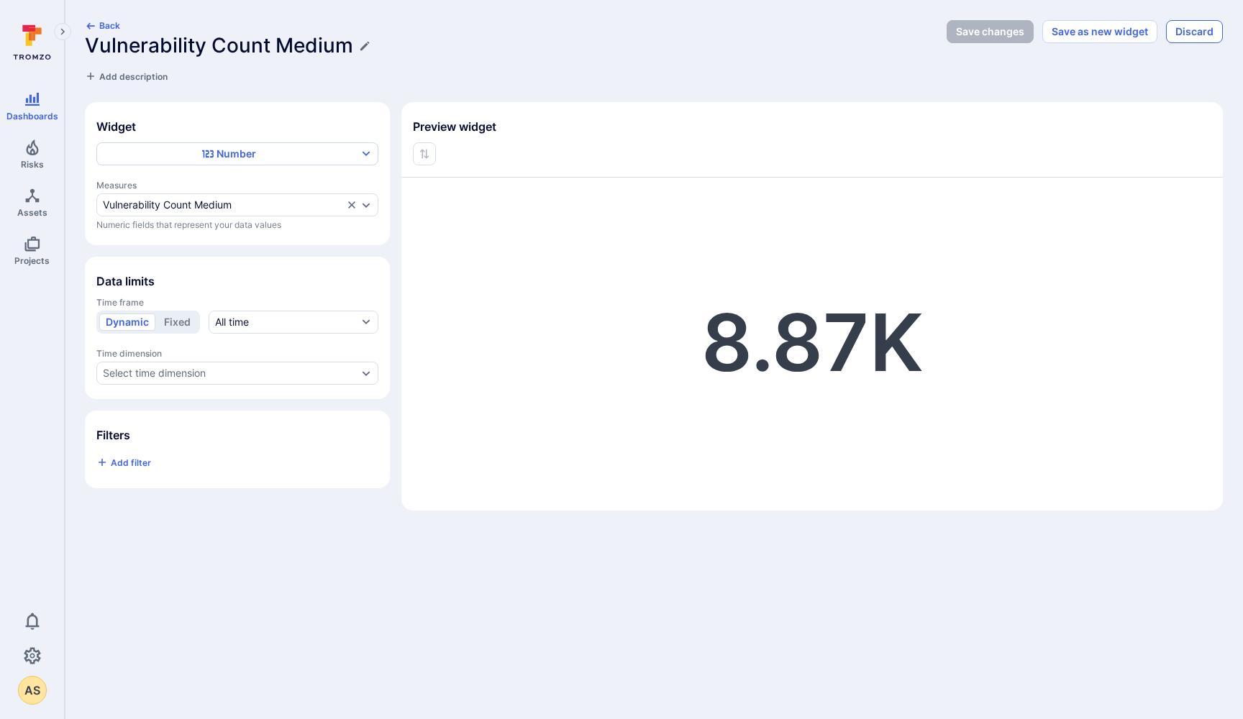
click at [1197, 31] on button "Discard" at bounding box center [1194, 31] width 57 height 23
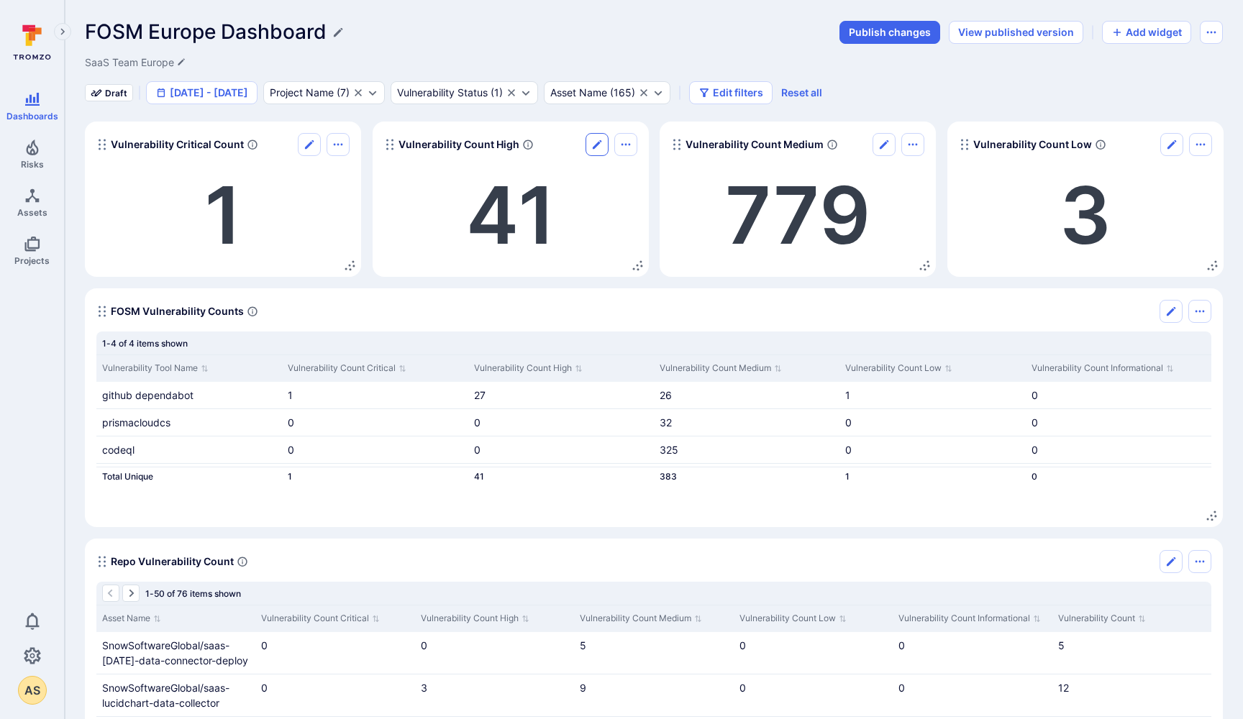
click at [594, 142] on icon "Edit" at bounding box center [597, 145] width 12 height 12
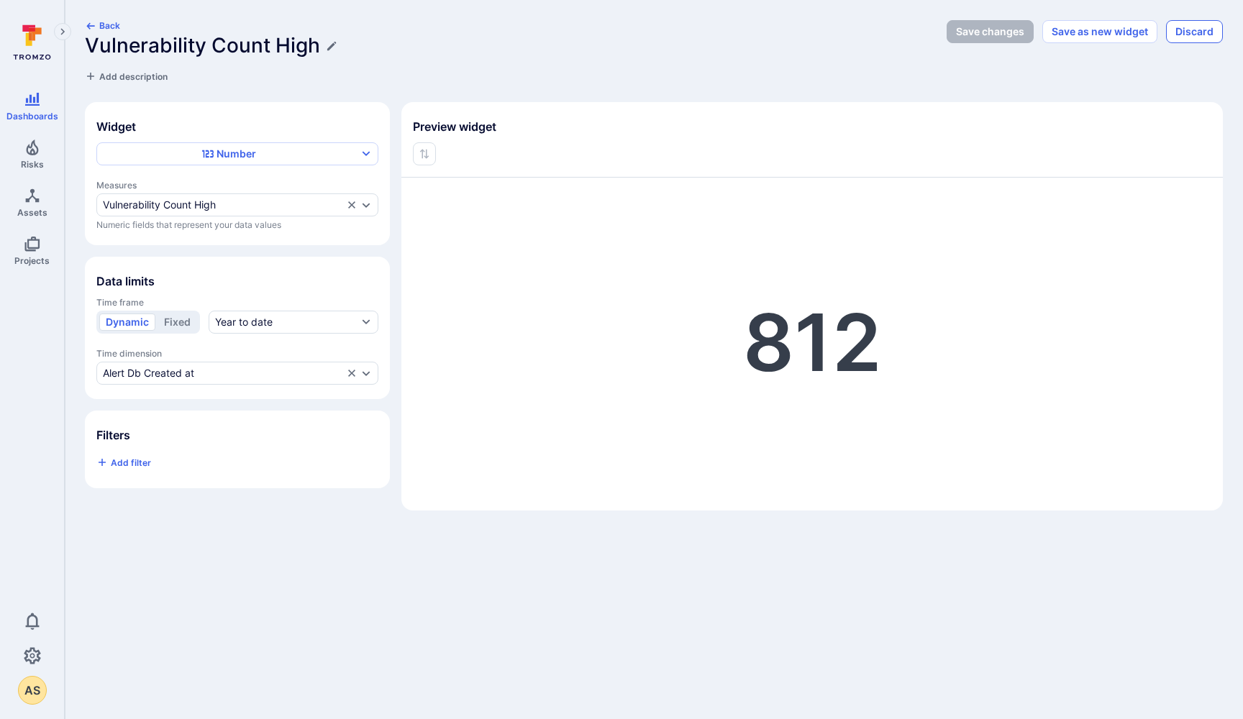
click at [1198, 21] on button "Discard" at bounding box center [1194, 31] width 57 height 23
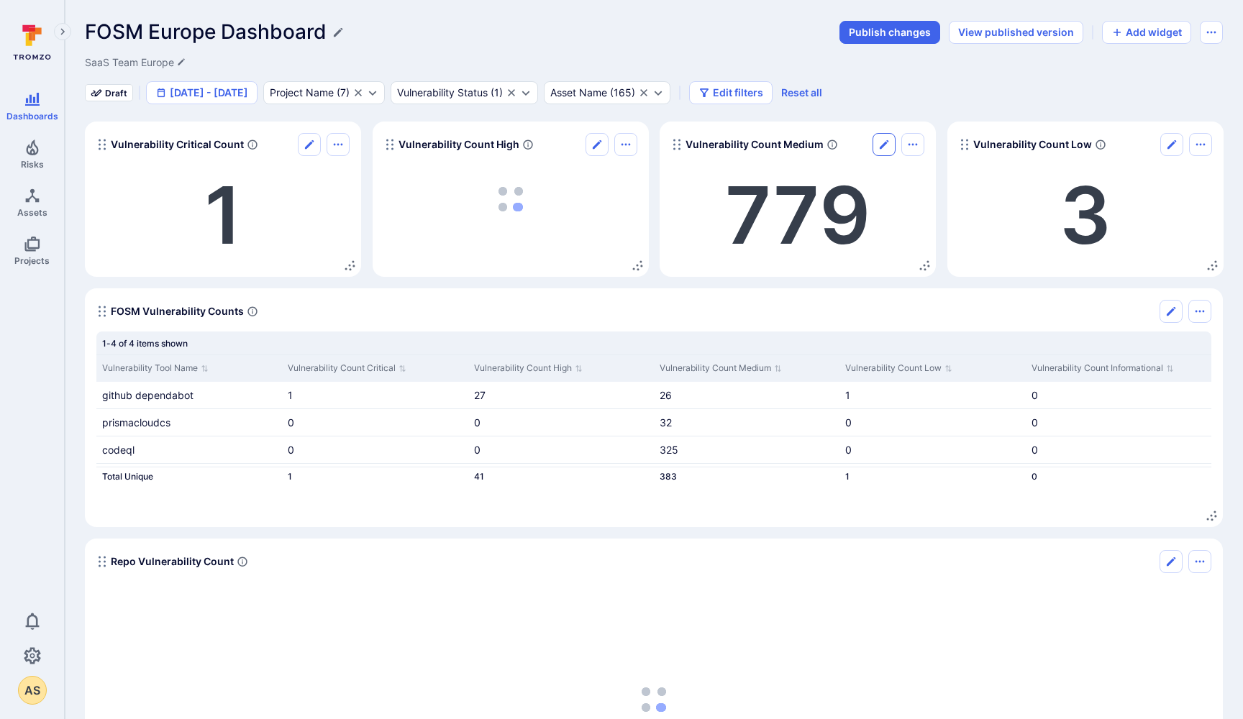
click at [886, 143] on icon "Edit" at bounding box center [884, 144] width 9 height 9
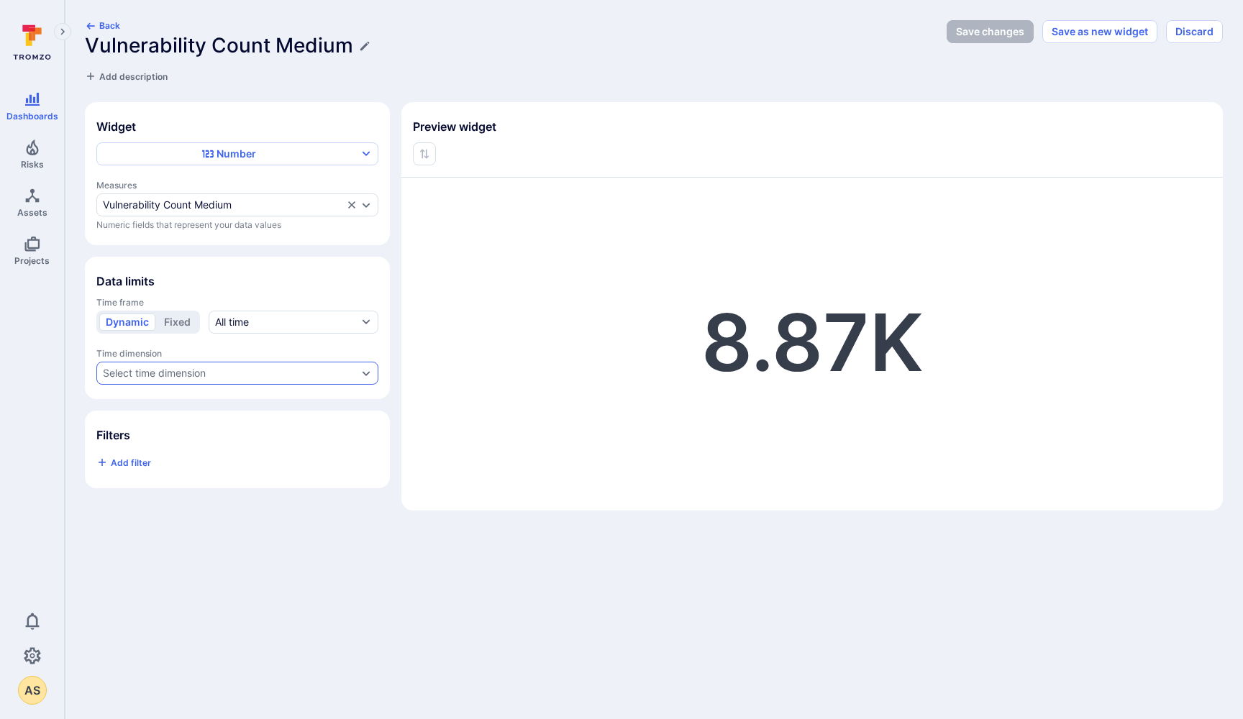
click at [237, 374] on div "Select time dimension" at bounding box center [230, 374] width 255 height 12
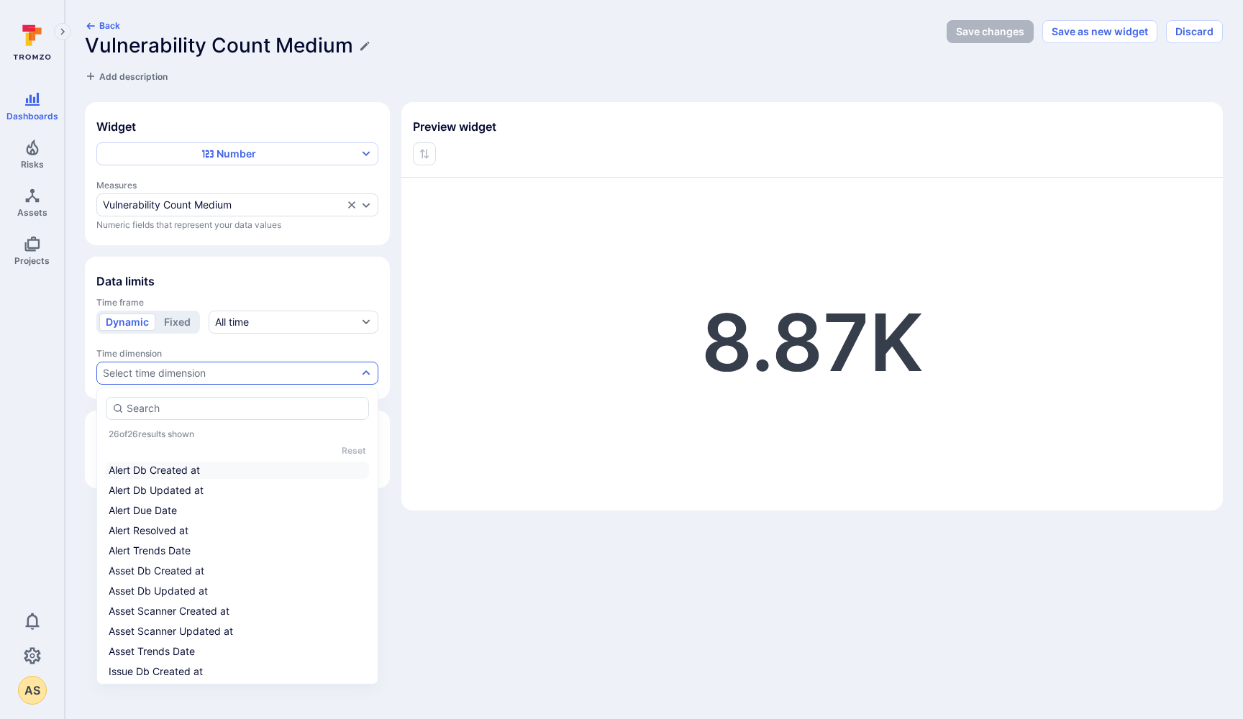
click at [241, 470] on li "Alert Db Created at" at bounding box center [237, 470] width 263 height 17
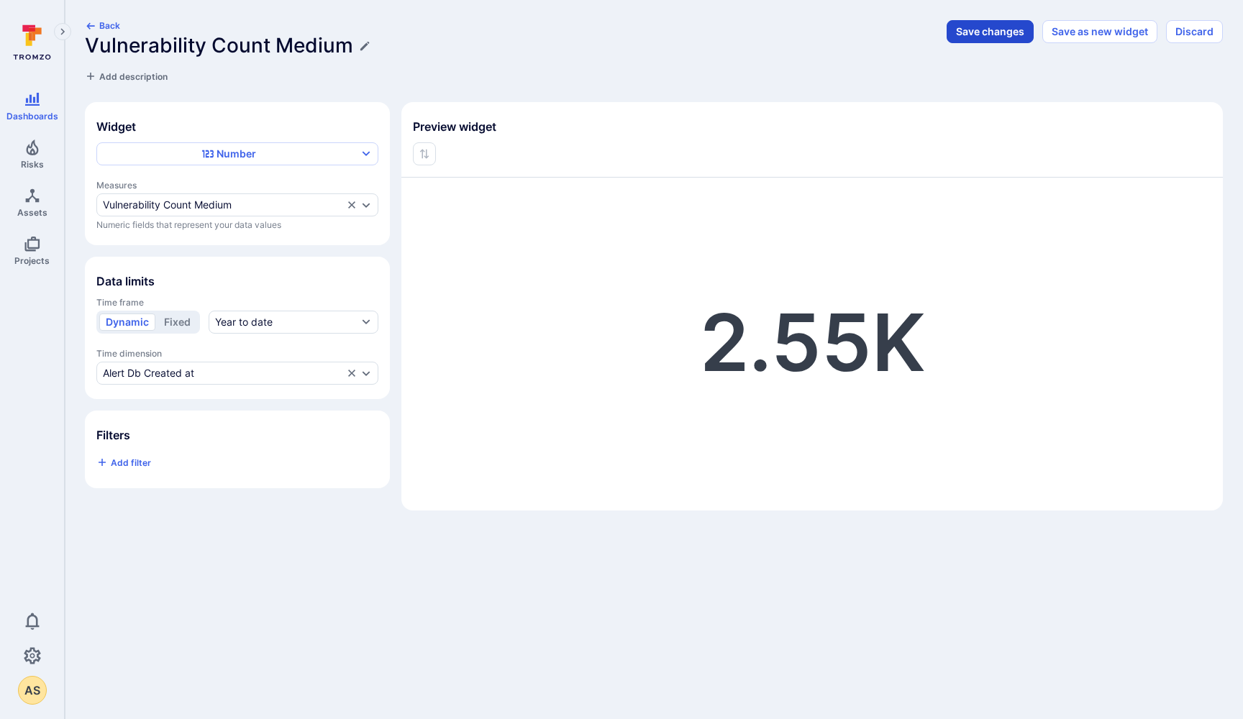
click at [988, 33] on button "Save changes" at bounding box center [990, 31] width 87 height 23
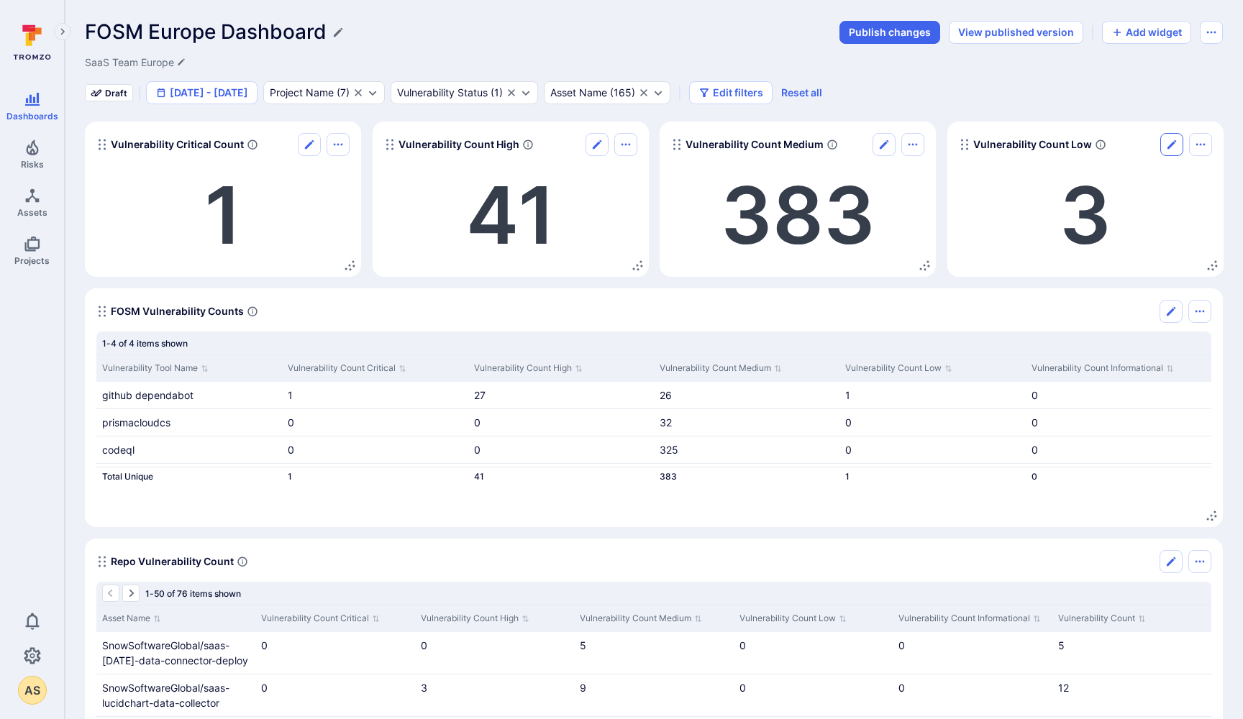
click at [1174, 144] on icon "Edit" at bounding box center [1172, 144] width 9 height 9
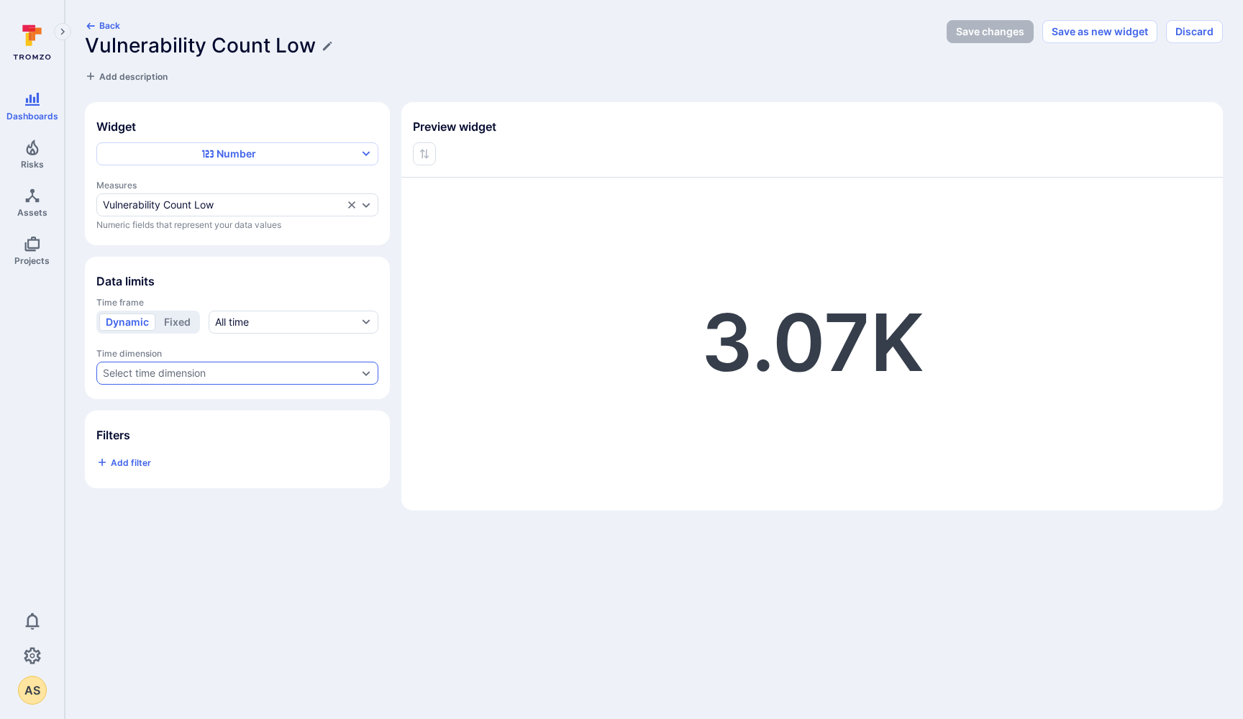
click at [196, 369] on div "Select time dimension" at bounding box center [154, 374] width 103 height 12
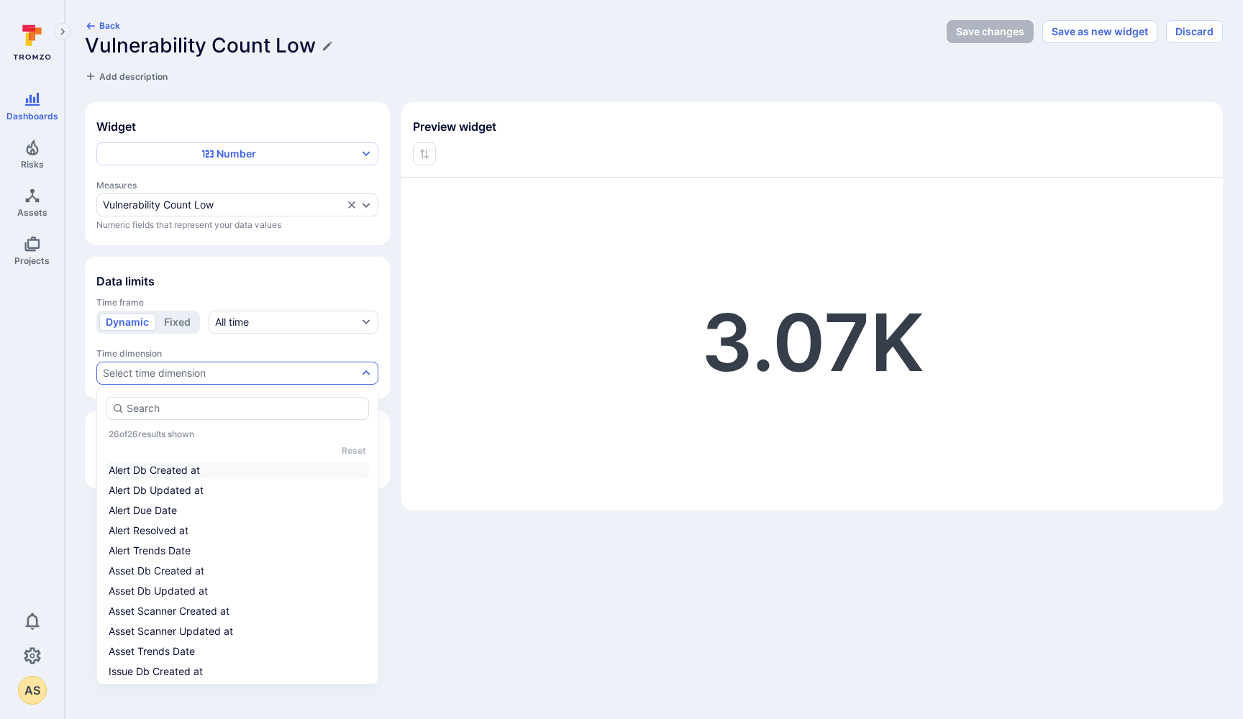
click at [222, 473] on li "Alert Db Created at" at bounding box center [237, 470] width 263 height 17
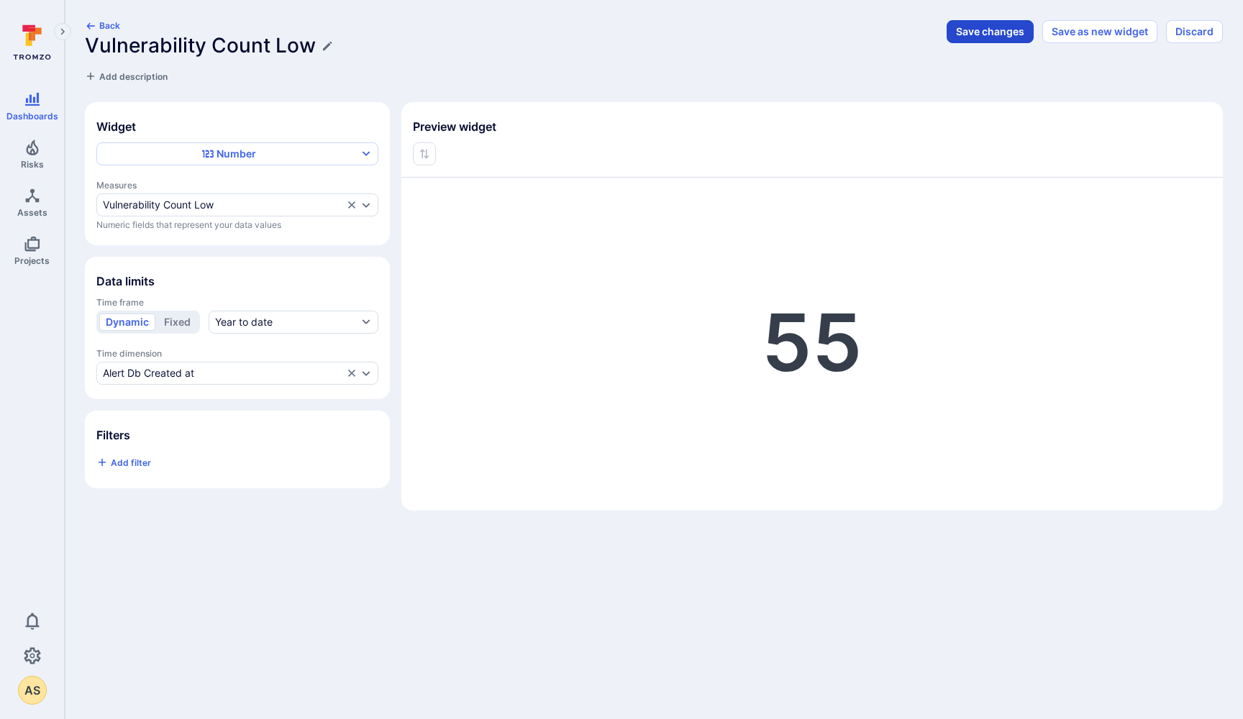
click at [988, 29] on button "Save changes" at bounding box center [990, 31] width 87 height 23
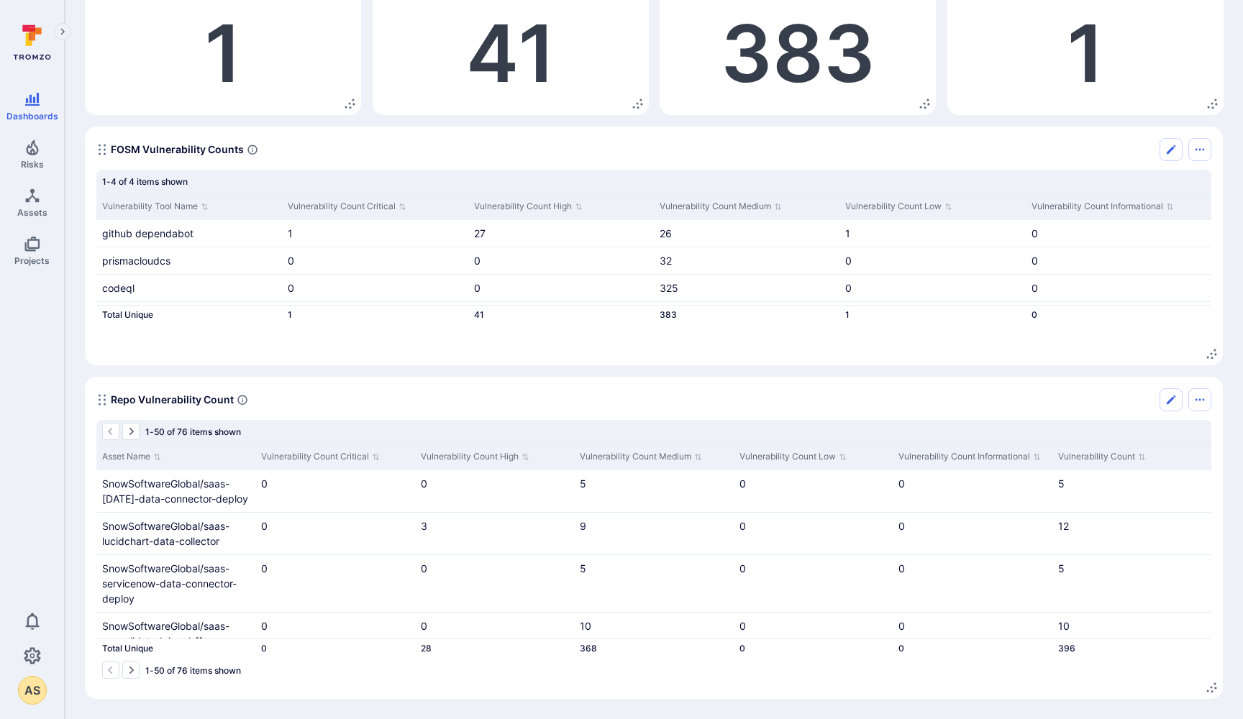
scroll to position [162, 0]
click at [1171, 402] on icon "Edit" at bounding box center [1171, 400] width 12 height 12
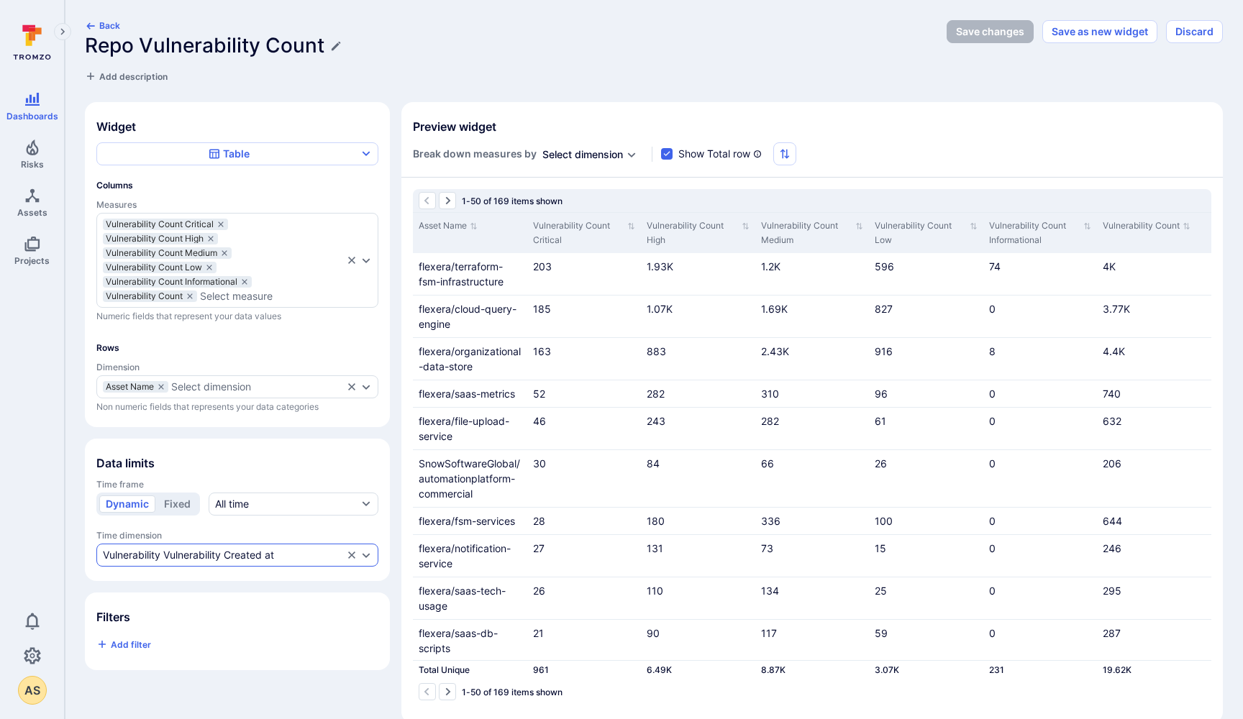
click at [240, 557] on div "Vulnerability Vulnerability Created at" at bounding box center [188, 556] width 171 height 12
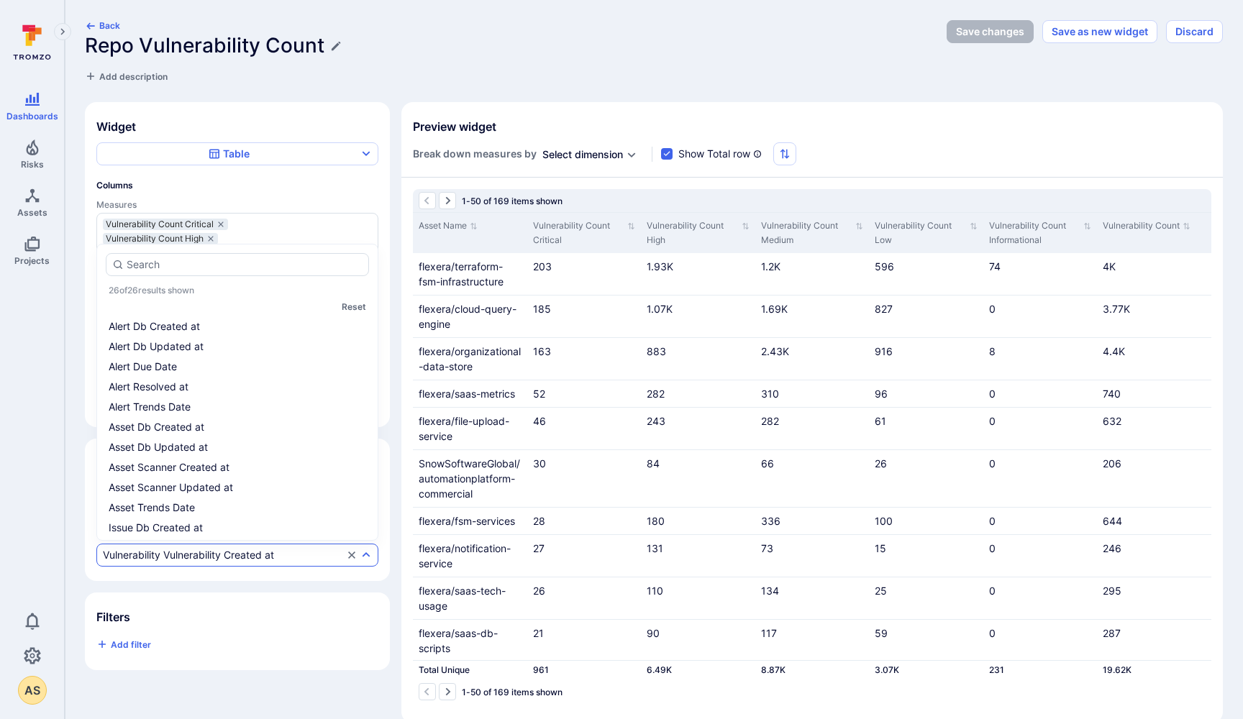
scroll to position [307, 0]
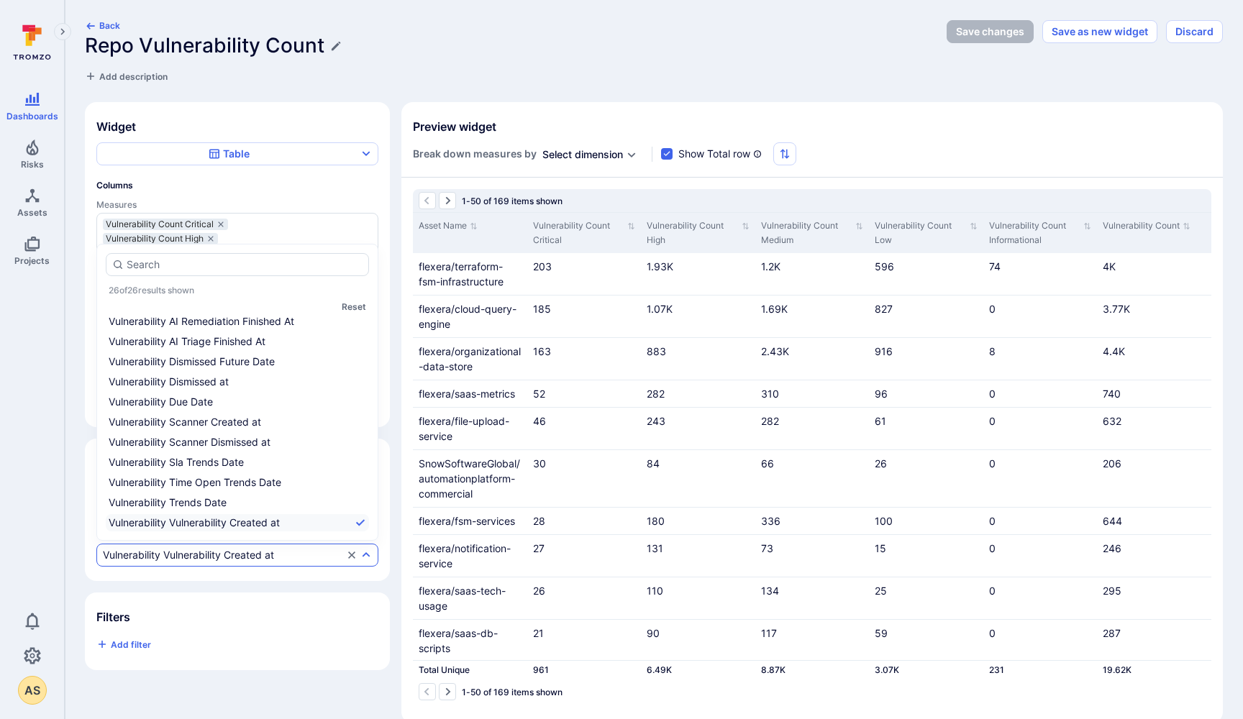
click at [240, 557] on div "Vulnerability Vulnerability Created at" at bounding box center [188, 556] width 171 height 12
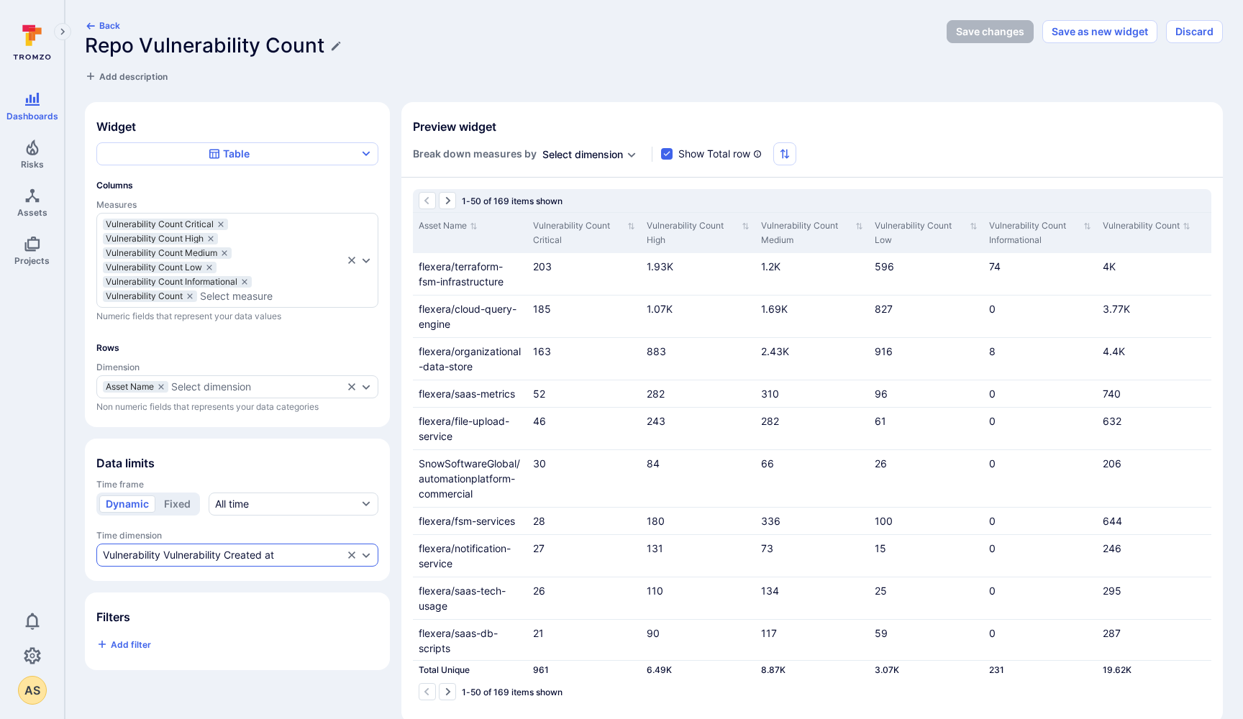
click at [240, 557] on div "Vulnerability Vulnerability Created at" at bounding box center [188, 556] width 171 height 12
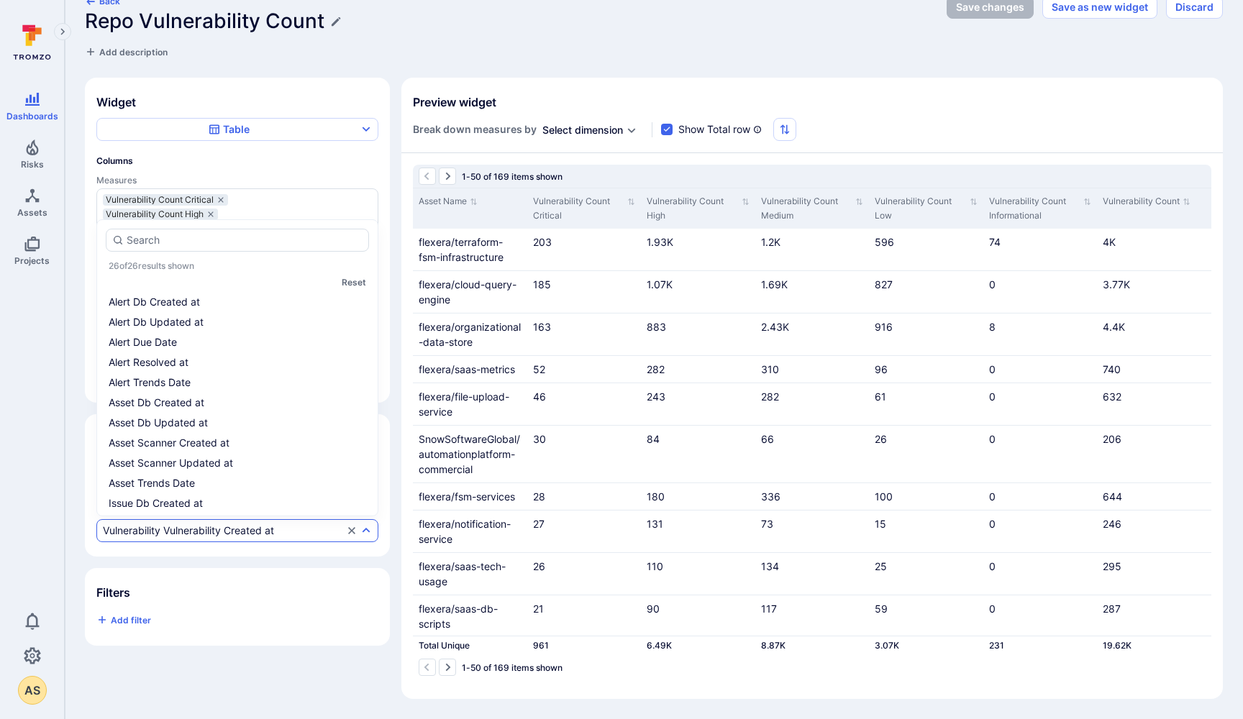
scroll to position [0, 0]
click at [246, 307] on li "Alert Db Created at" at bounding box center [237, 302] width 263 height 17
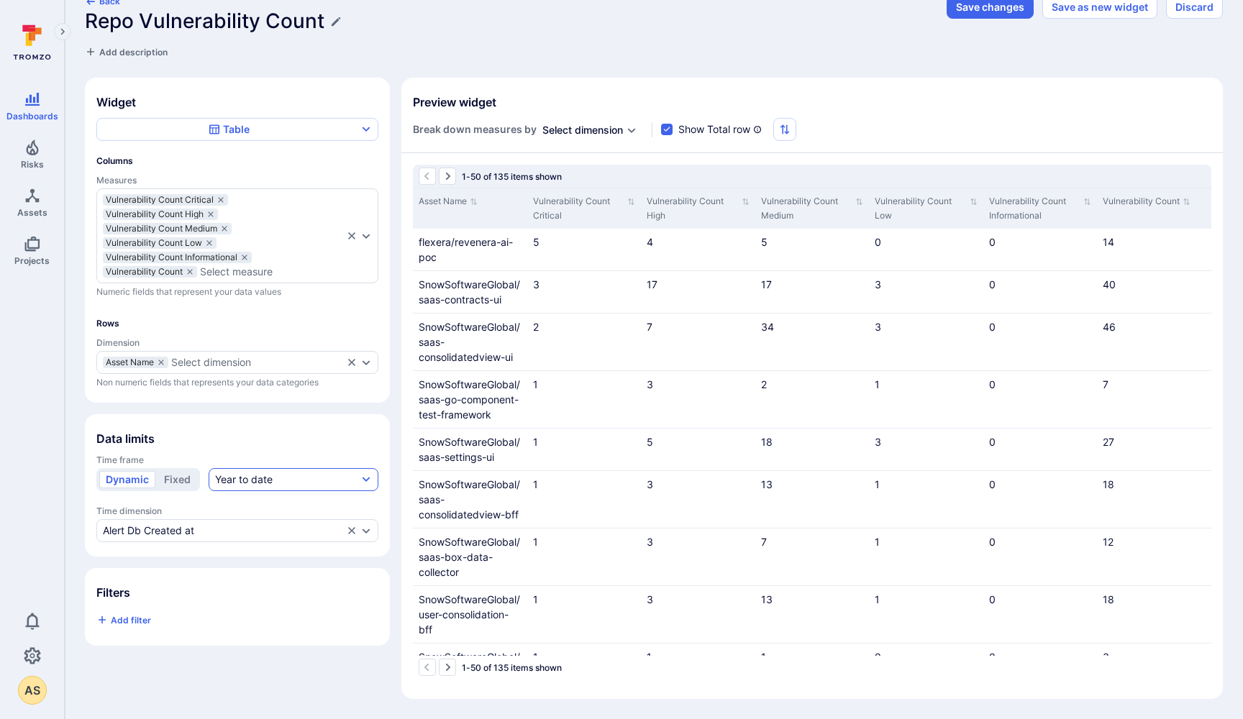
click at [244, 481] on div "Year to date" at bounding box center [244, 480] width 58 height 14
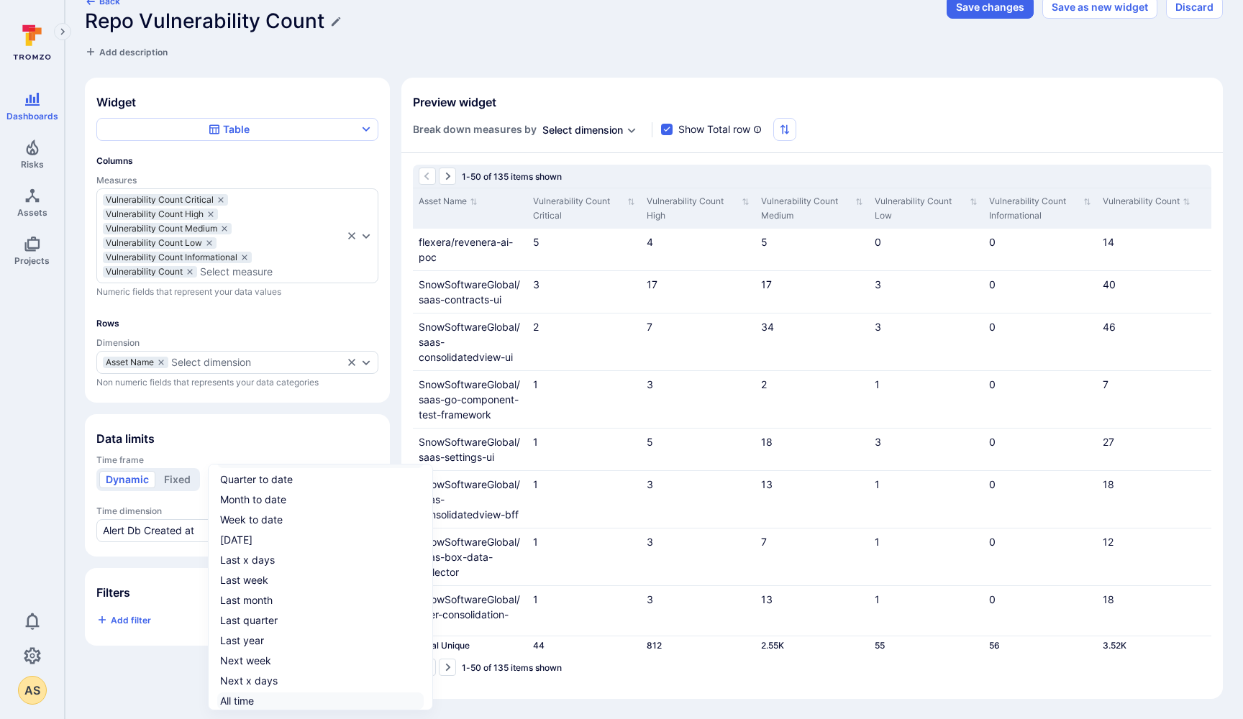
scroll to position [22, 0]
click at [242, 702] on div "All time" at bounding box center [237, 701] width 34 height 14
click at [421, 701] on input "All time" at bounding box center [421, 701] width 0 height 0
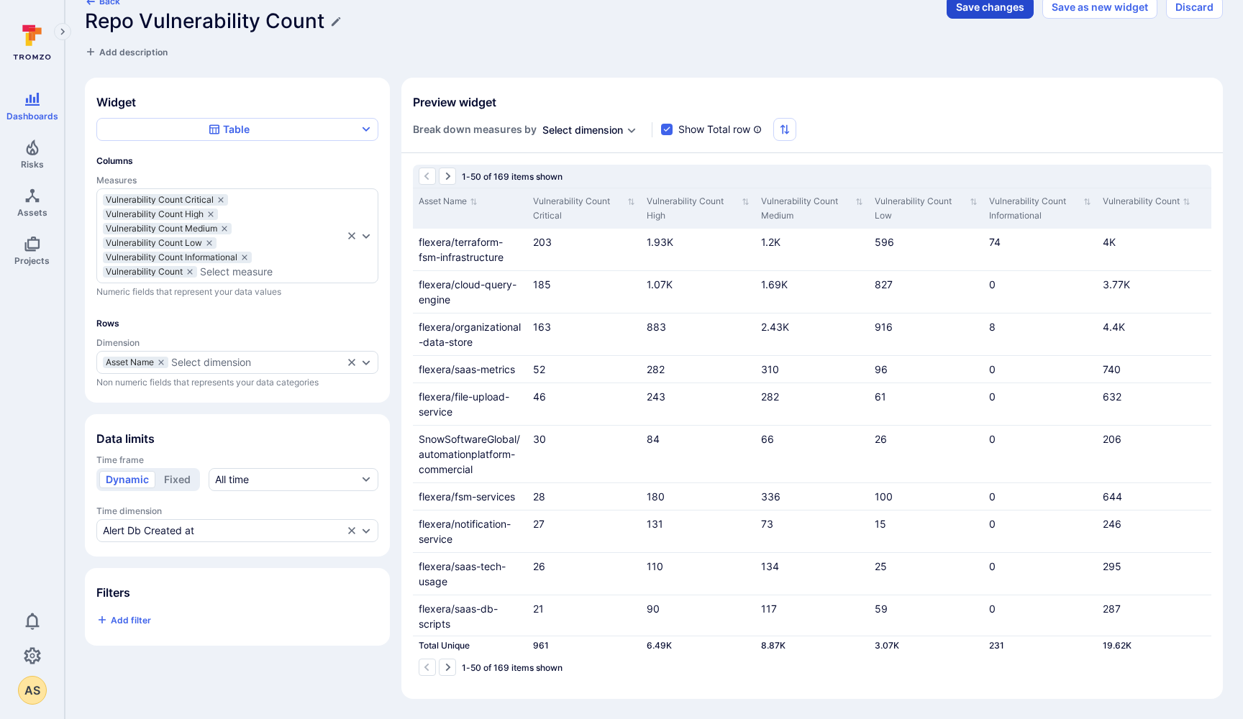
click at [988, 12] on button "Save changes" at bounding box center [990, 7] width 87 height 23
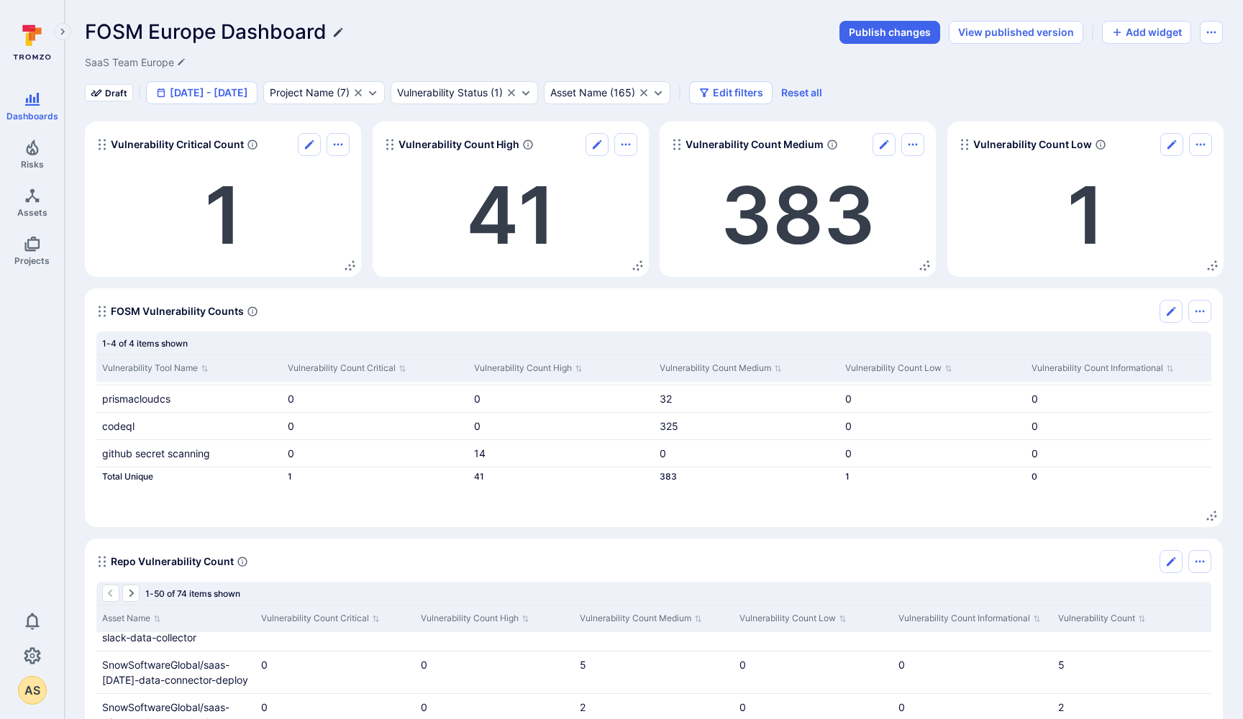
click at [342, 32] on icon "Edit title" at bounding box center [338, 33] width 12 height 12
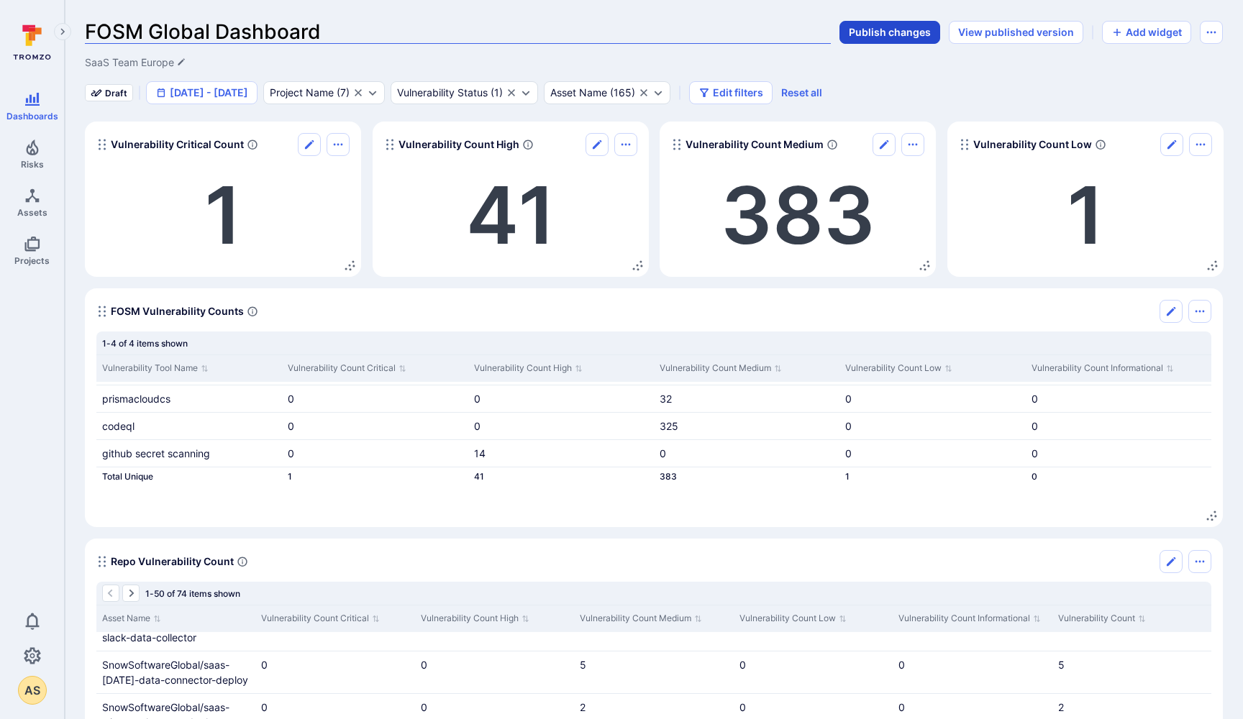
click at [888, 31] on button "Publish changes" at bounding box center [890, 32] width 101 height 23
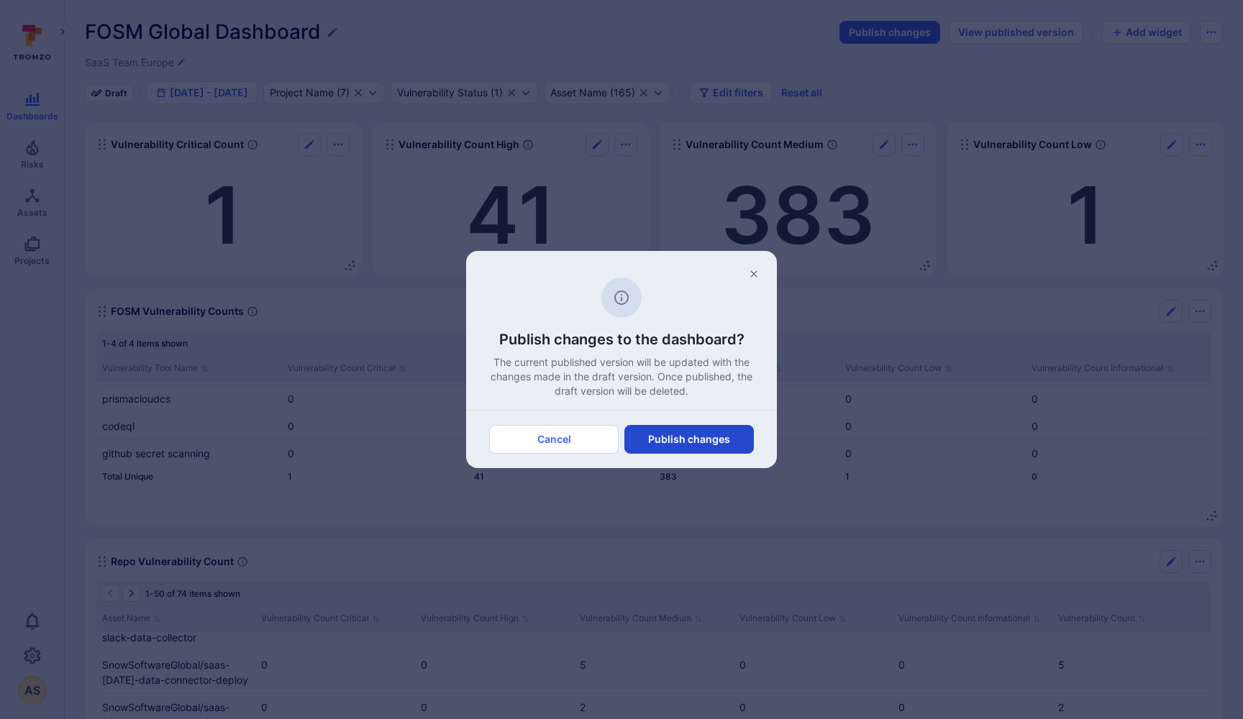
click at [667, 443] on button "Publish changes" at bounding box center [688, 439] width 129 height 29
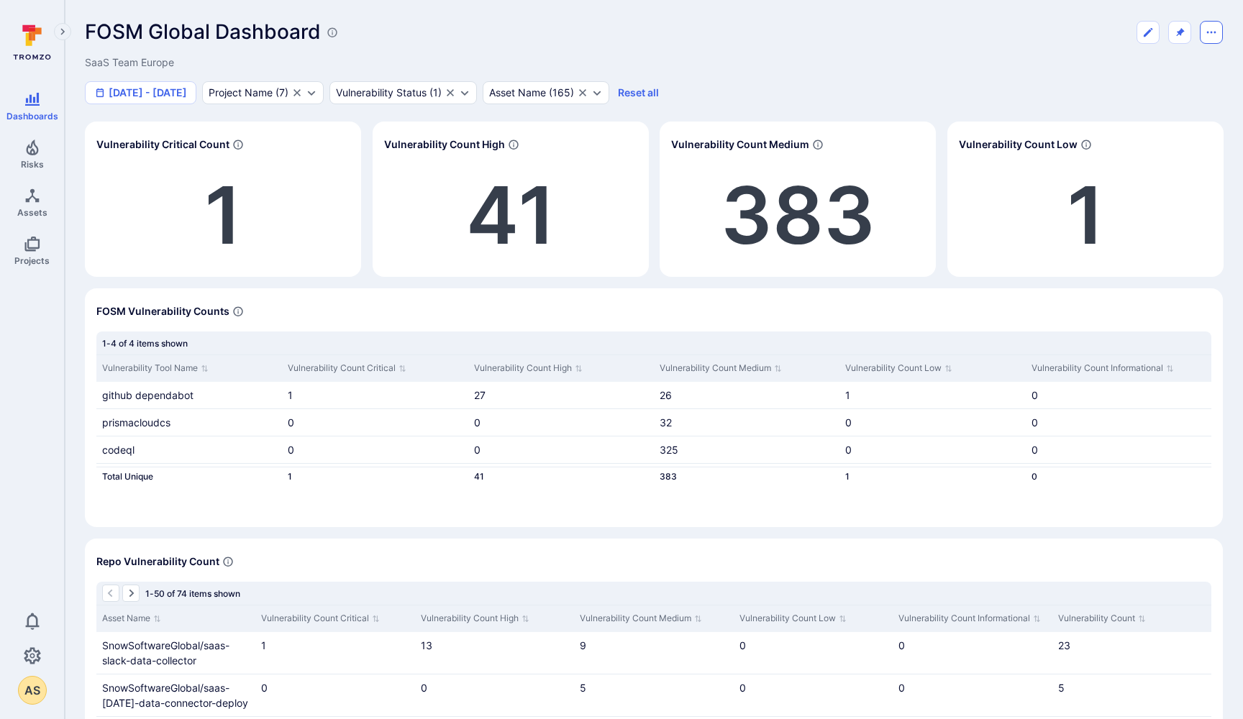
click at [1216, 31] on icon "Dashboard menu" at bounding box center [1212, 33] width 12 height 12
click at [972, 42] on div at bounding box center [621, 359] width 1243 height 719
click at [1139, 29] on button "Edit dashboard" at bounding box center [1148, 32] width 23 height 23
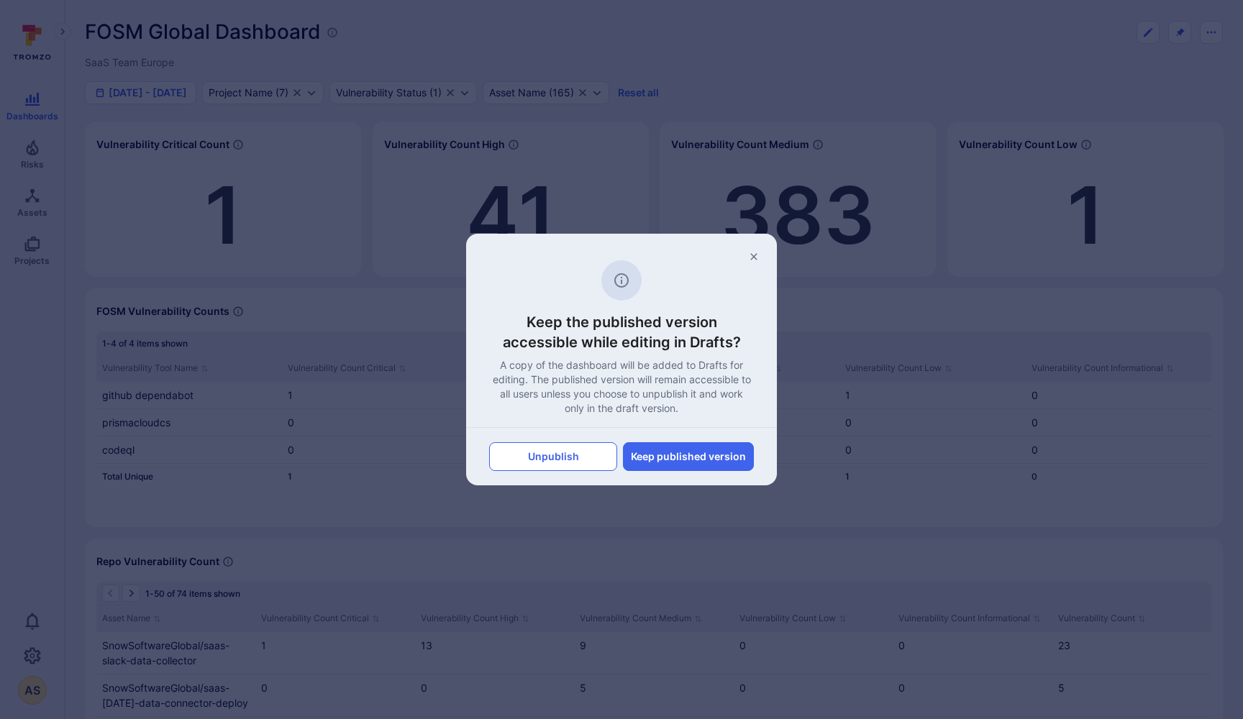
click at [552, 460] on button "Unpublish" at bounding box center [553, 456] width 128 height 29
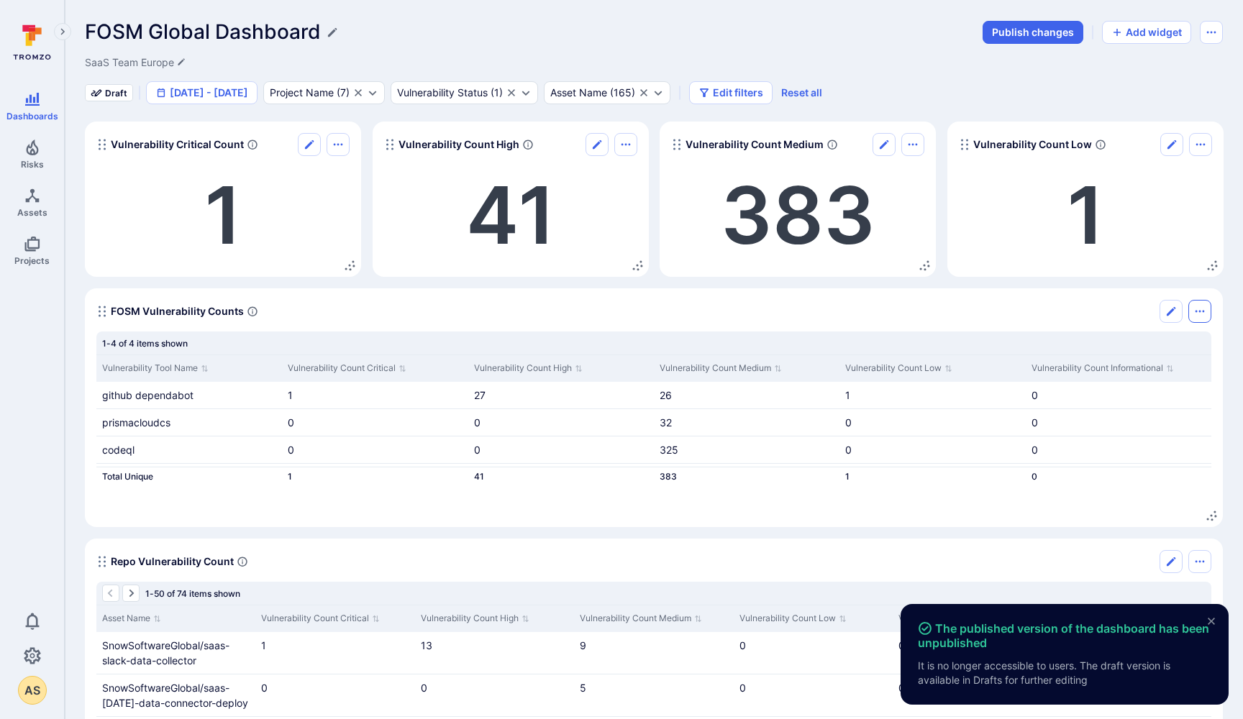
click at [1200, 311] on icon "Options menu" at bounding box center [1200, 312] width 9 height 2
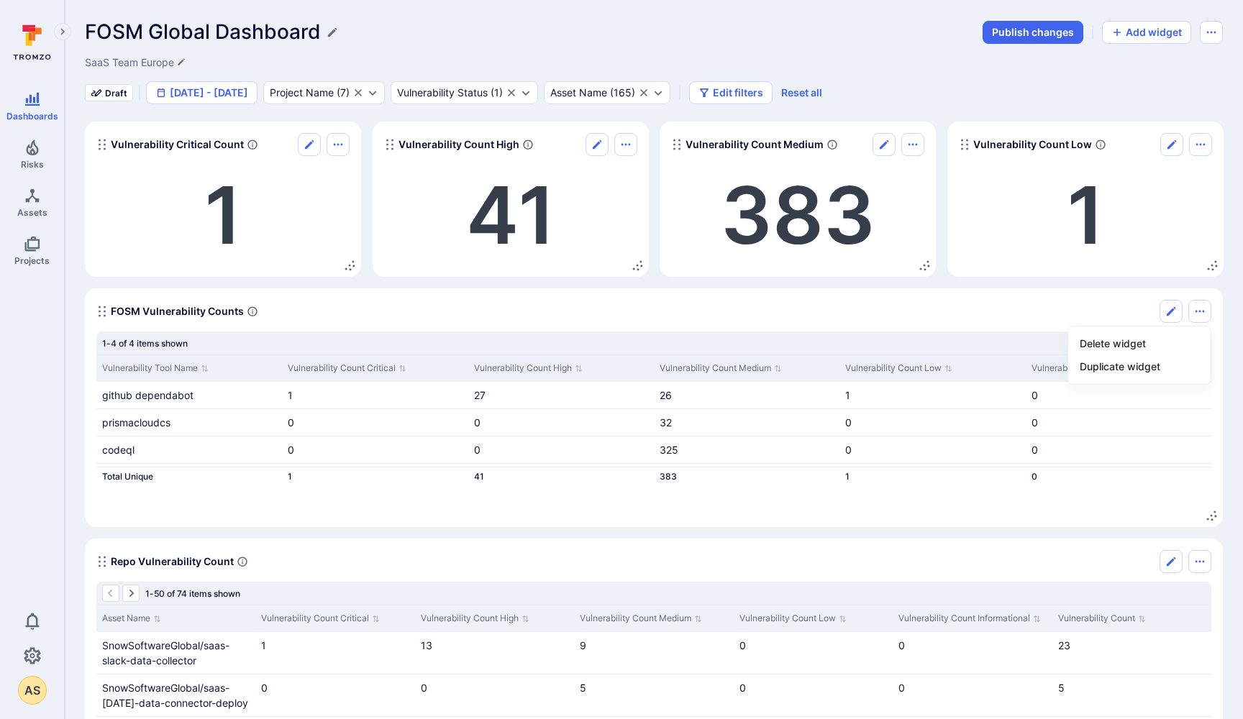
click at [1020, 316] on div at bounding box center [621, 359] width 1243 height 719
click at [102, 314] on icon "Widget" at bounding box center [102, 312] width 12 height 12
click at [228, 519] on section "FOSM Vulnerability Counts 1-4 of 4 items shown Vulnerability Tool Name Vulnerab…" at bounding box center [654, 407] width 1138 height 239
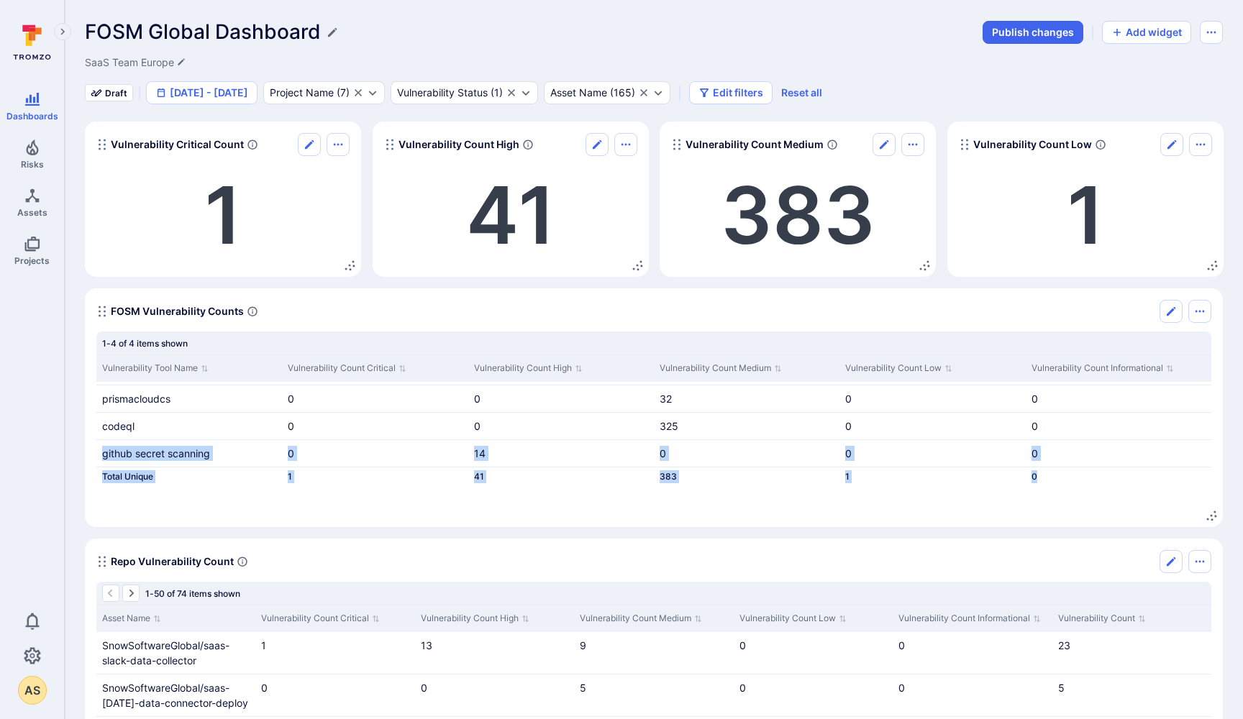
drag, startPoint x: 222, startPoint y: 465, endPoint x: 214, endPoint y: 512, distance: 47.4
click at [214, 512] on div "1-4 of 4 items shown Vulnerability Tool Name Vulnerability Count Critical Vulne…" at bounding box center [653, 424] width 1115 height 184
click at [214, 518] on section "FOSM Vulnerability Counts 1-4 of 4 items shown Vulnerability Tool Name Vulnerab…" at bounding box center [654, 407] width 1138 height 239
click at [1144, 30] on button "Add widget" at bounding box center [1146, 32] width 89 height 23
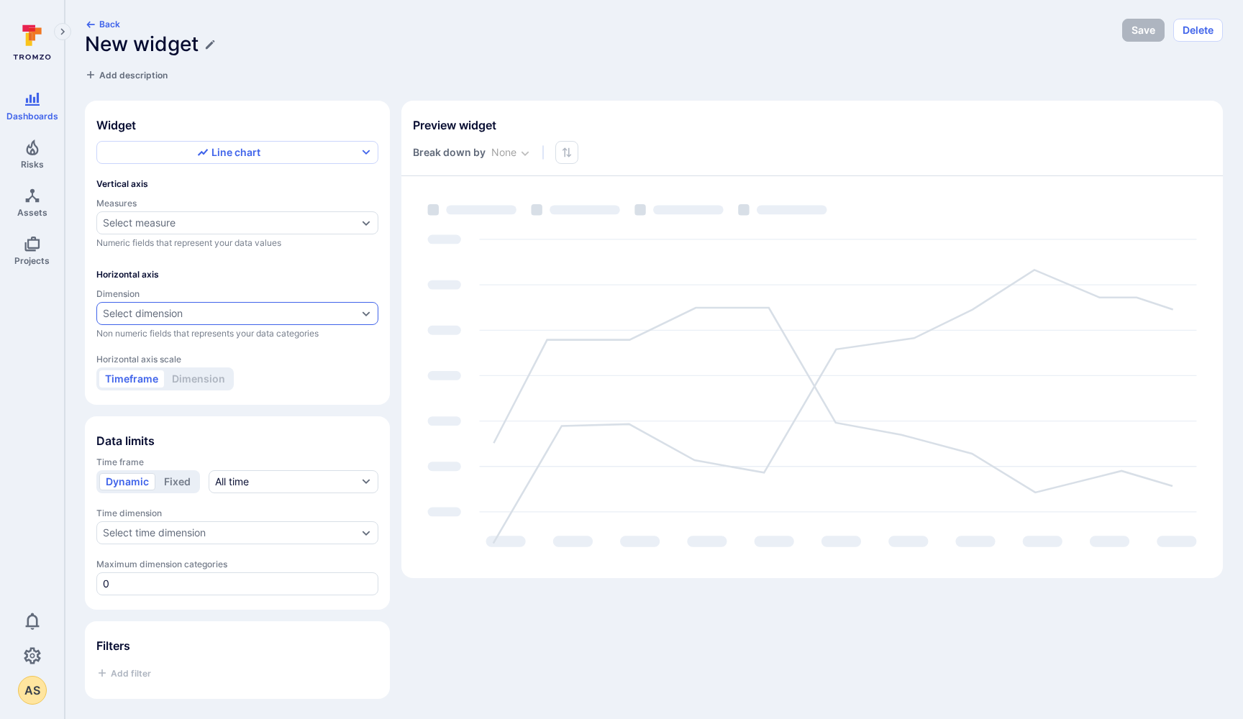
scroll to position [1, 0]
click at [163, 226] on div "Select measure" at bounding box center [139, 223] width 73 height 12
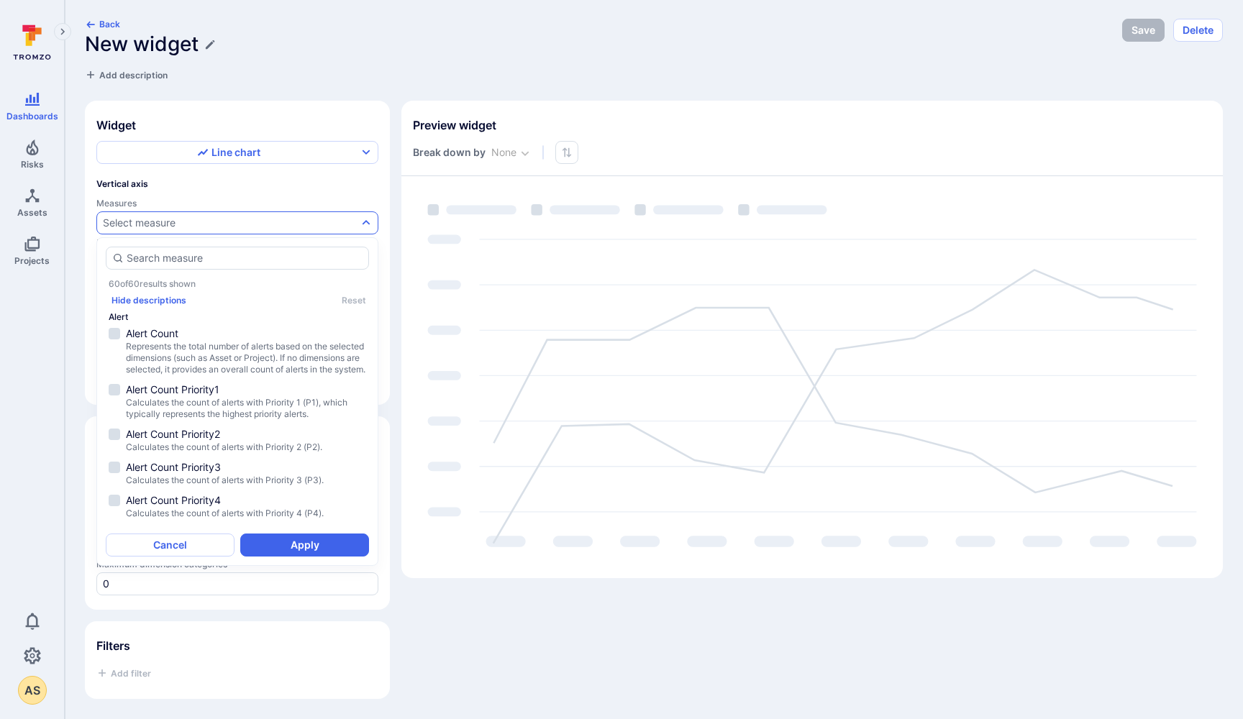
click at [163, 226] on div "Select measure" at bounding box center [139, 223] width 73 height 12
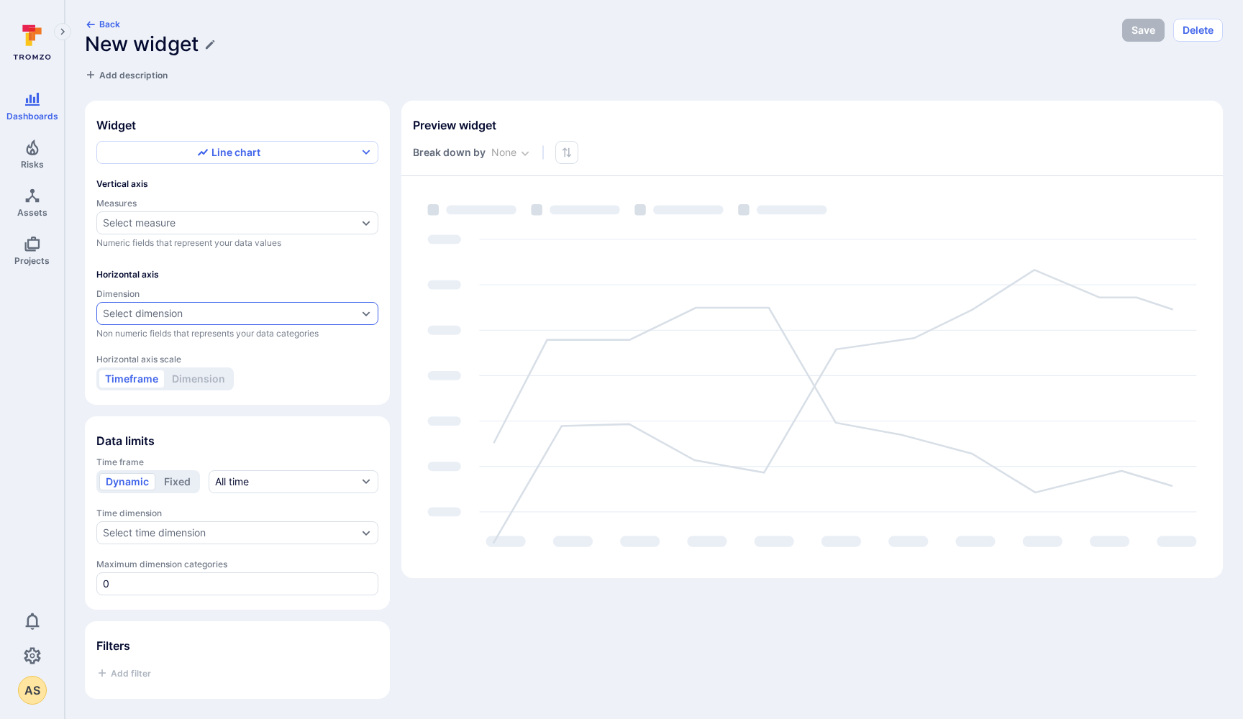
click at [152, 313] on div "Select dimension" at bounding box center [143, 314] width 80 height 12
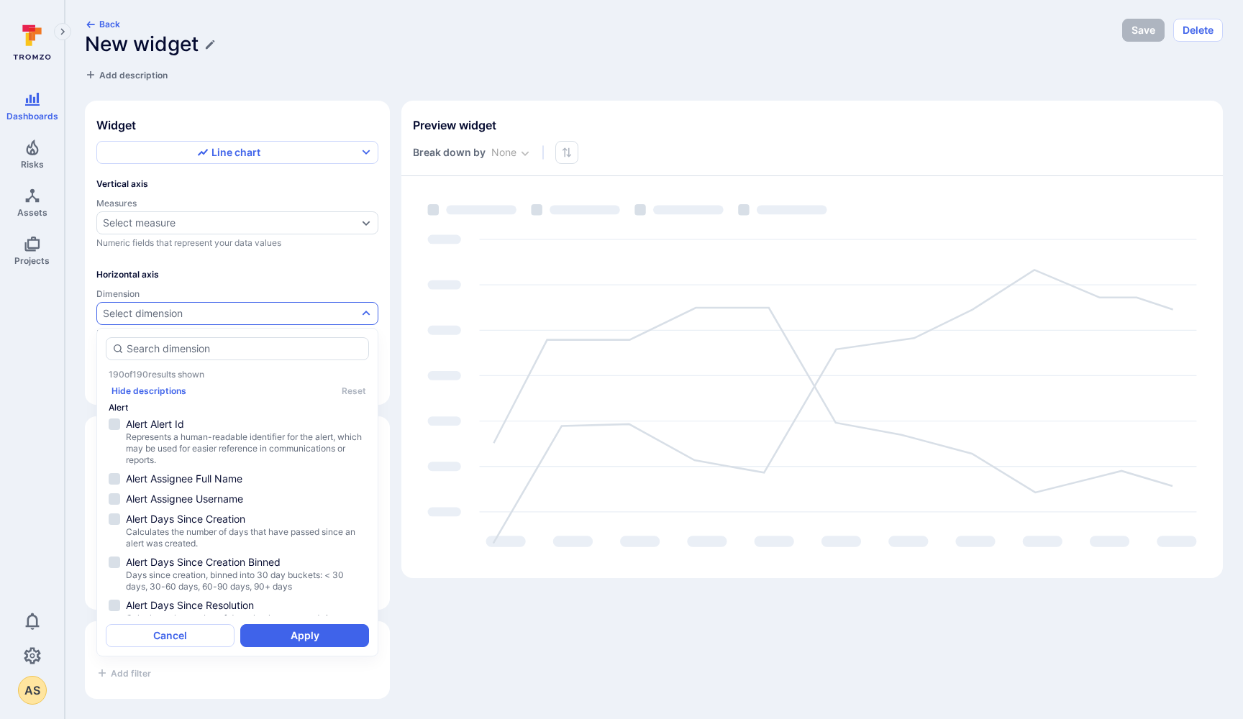
click at [152, 313] on div "Select dimension" at bounding box center [143, 314] width 80 height 12
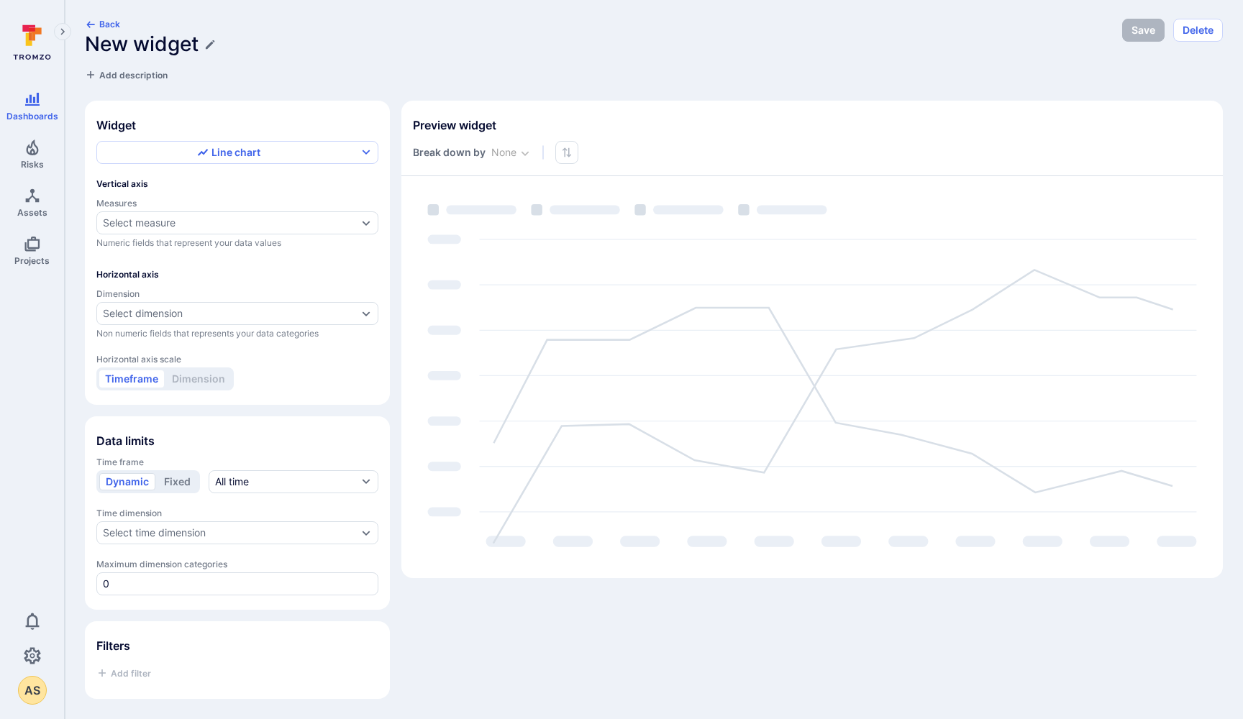
click at [186, 381] on div "Timeframe Dimension" at bounding box center [164, 379] width 137 height 23
click at [170, 315] on div "Select dimension" at bounding box center [143, 314] width 80 height 12
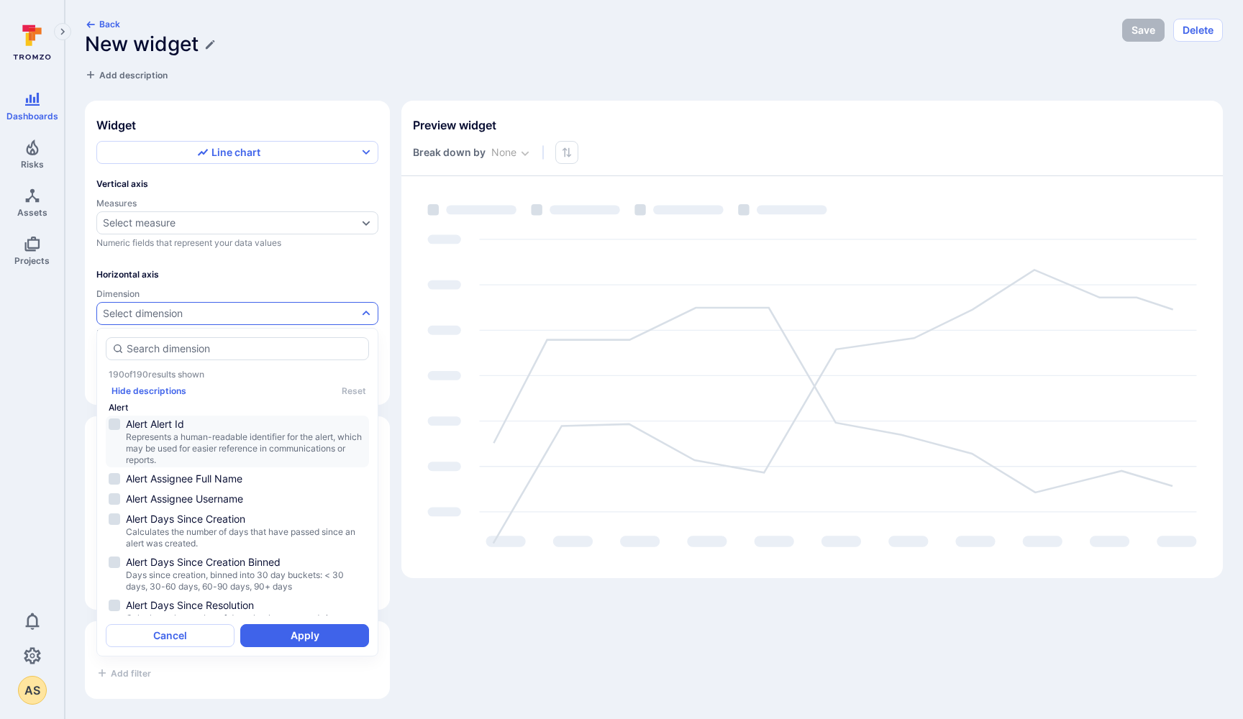
click at [155, 422] on span "Alert Alert Id" at bounding box center [246, 424] width 240 height 14
click at [288, 640] on button "Apply" at bounding box center [304, 635] width 129 height 23
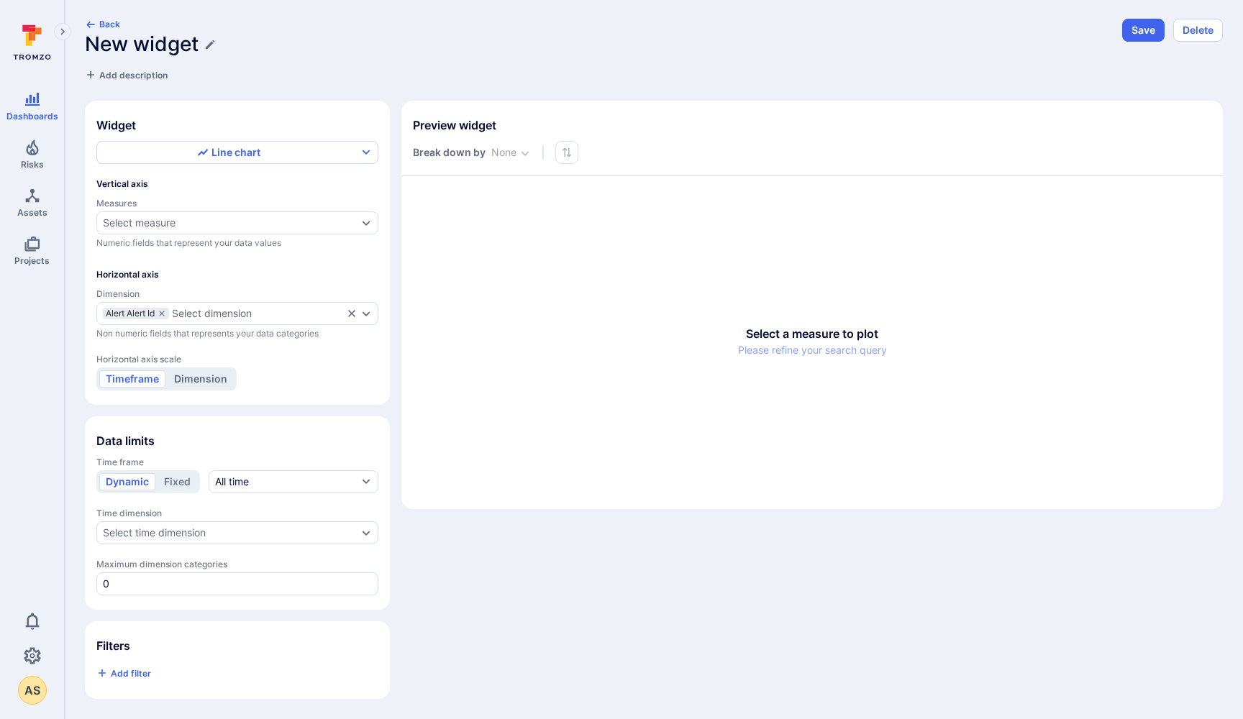
click at [189, 380] on button "Dimension" at bounding box center [201, 378] width 66 height 17
click at [104, 23] on button "Back" at bounding box center [102, 24] width 35 height 11
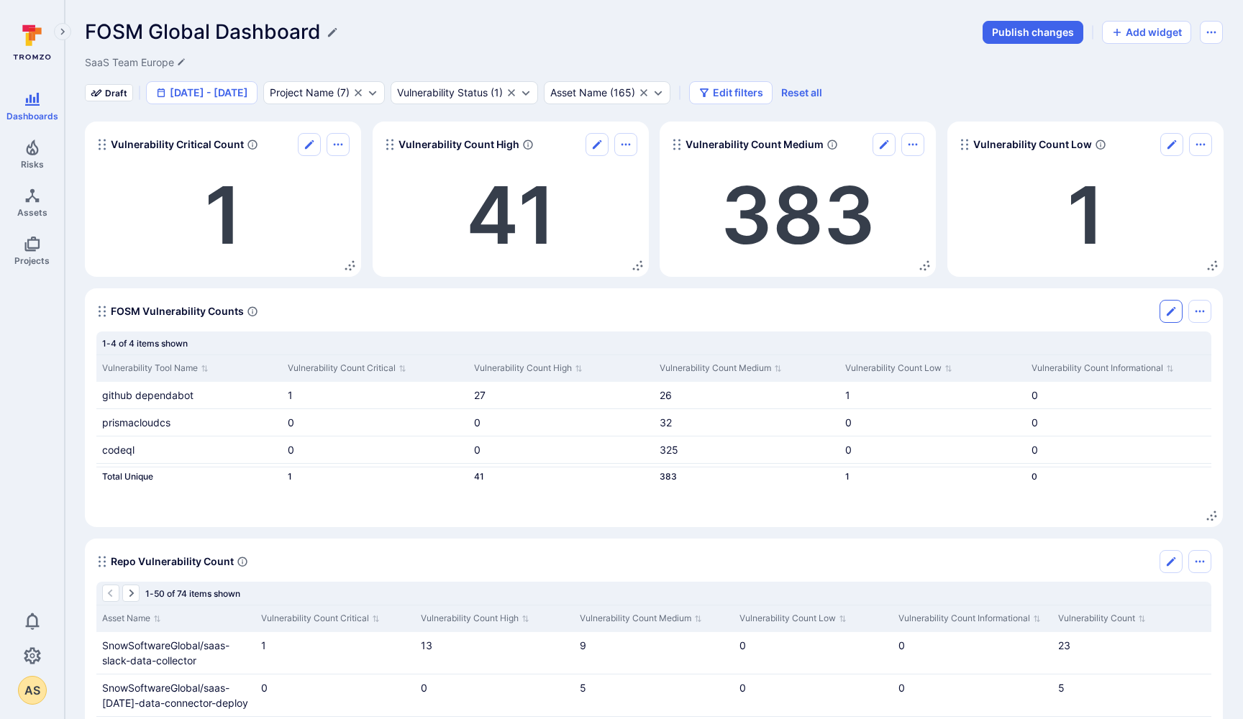
click at [1170, 312] on icon "Edit" at bounding box center [1171, 311] width 9 height 9
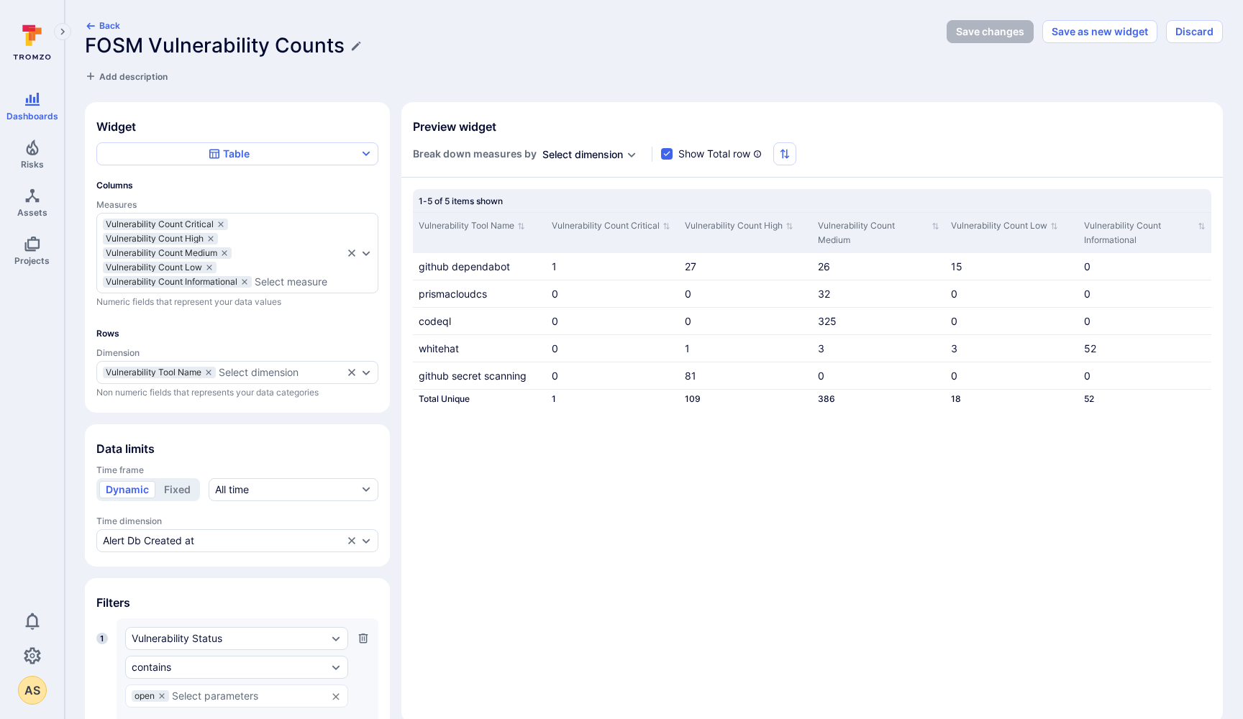
click at [634, 153] on icon "Expand dropdown" at bounding box center [632, 155] width 12 height 12
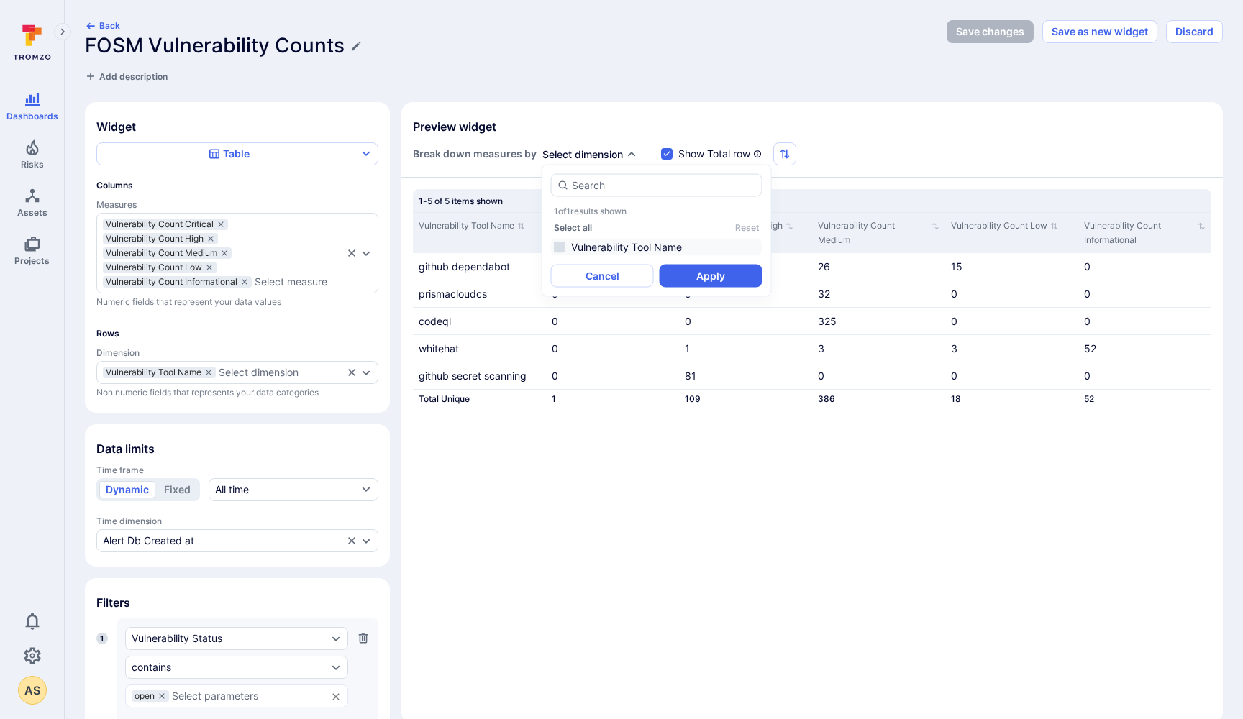
click at [562, 247] on li "Vulnerability Tool Name" at bounding box center [657, 247] width 212 height 17
click at [711, 276] on button "Apply" at bounding box center [711, 276] width 103 height 23
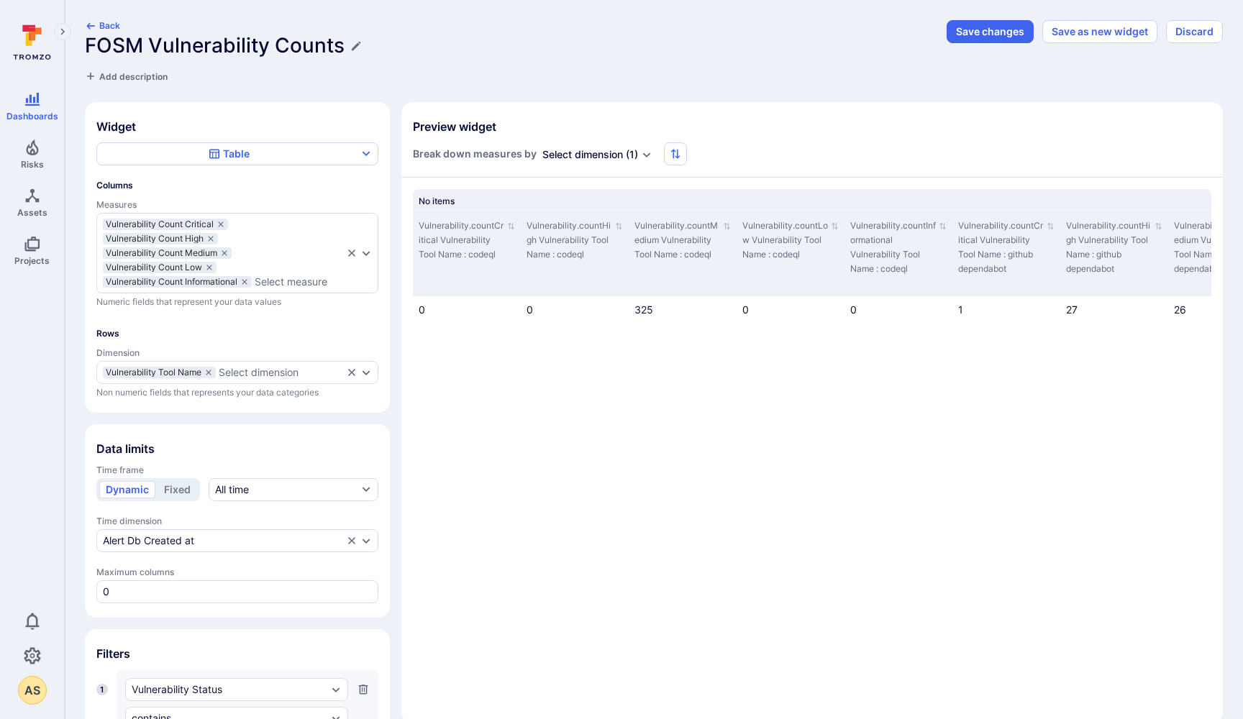
click at [604, 155] on div "Select dimension" at bounding box center [582, 154] width 81 height 14
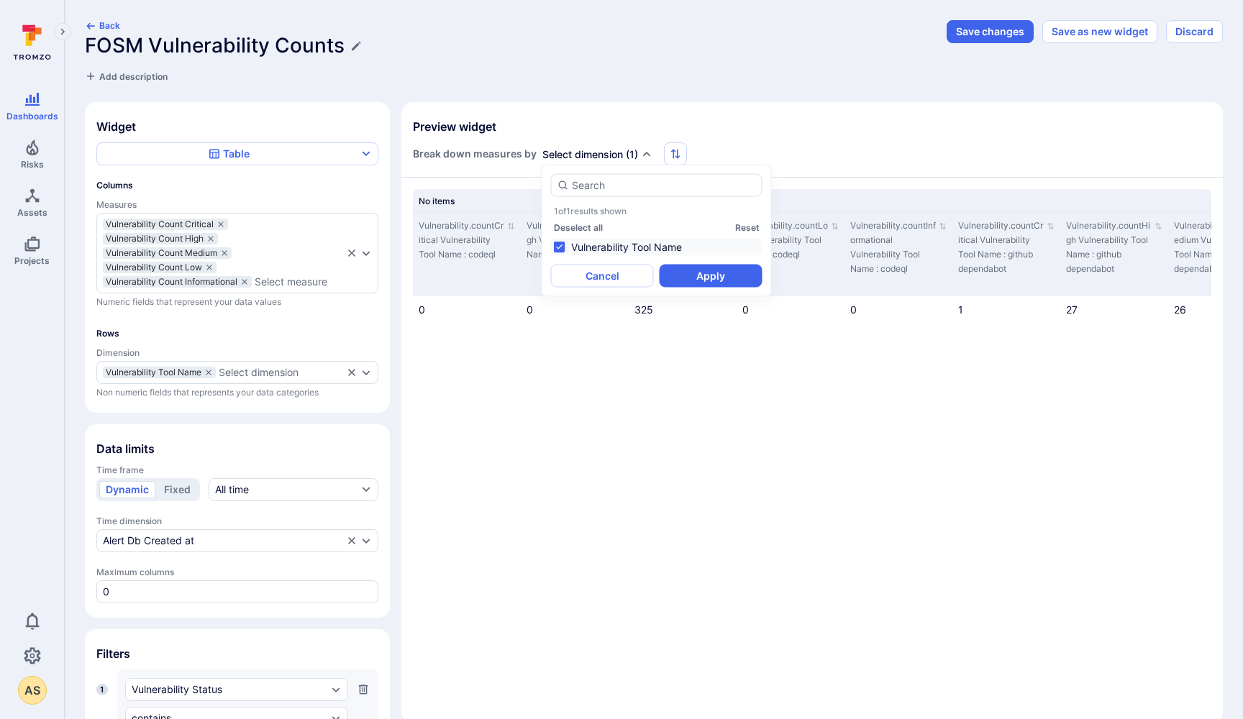
click at [557, 247] on li "Vulnerability Tool Name" at bounding box center [657, 247] width 212 height 17
click at [693, 275] on button "Apply" at bounding box center [711, 276] width 103 height 23
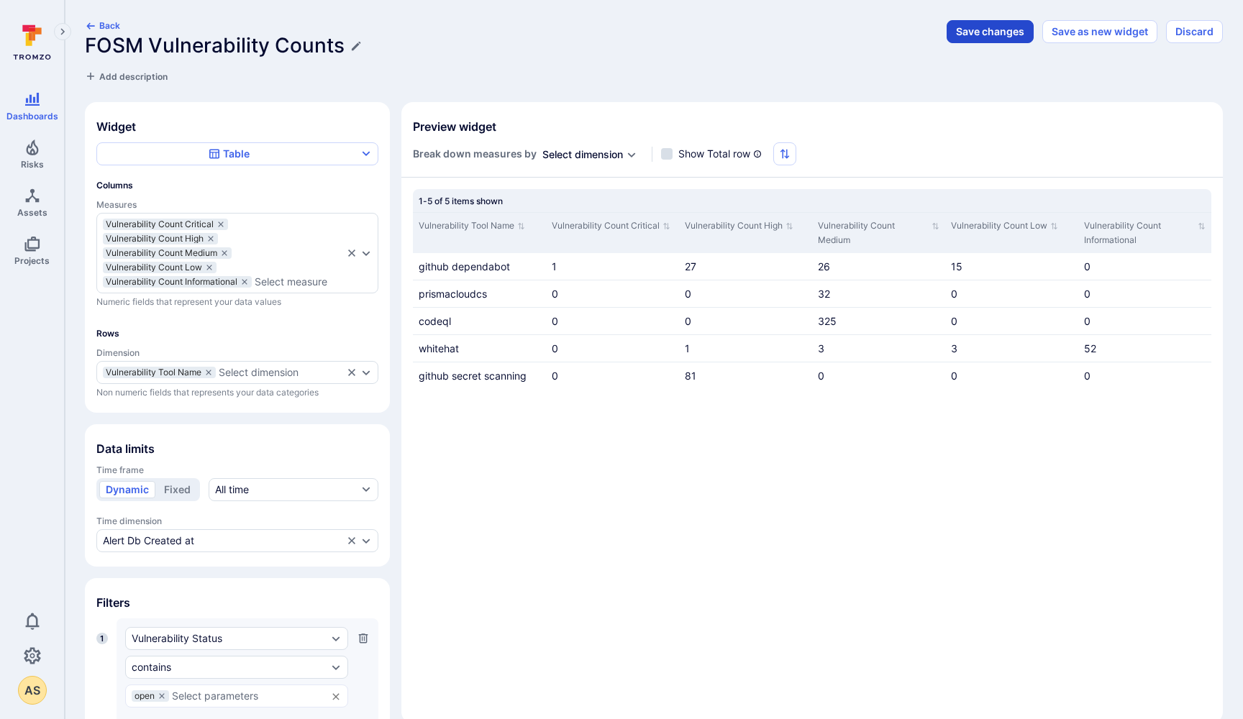
click at [999, 34] on button "Save changes" at bounding box center [990, 31] width 87 height 23
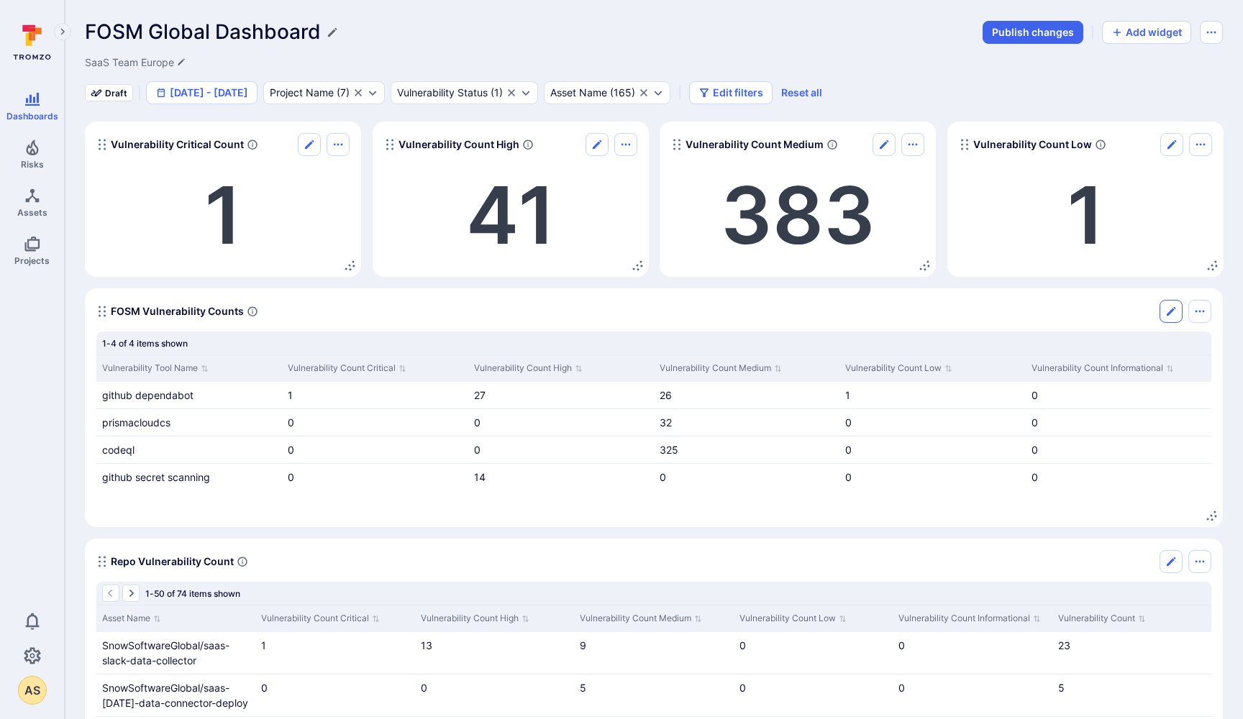
click at [1170, 311] on icon "Edit" at bounding box center [1171, 311] width 9 height 9
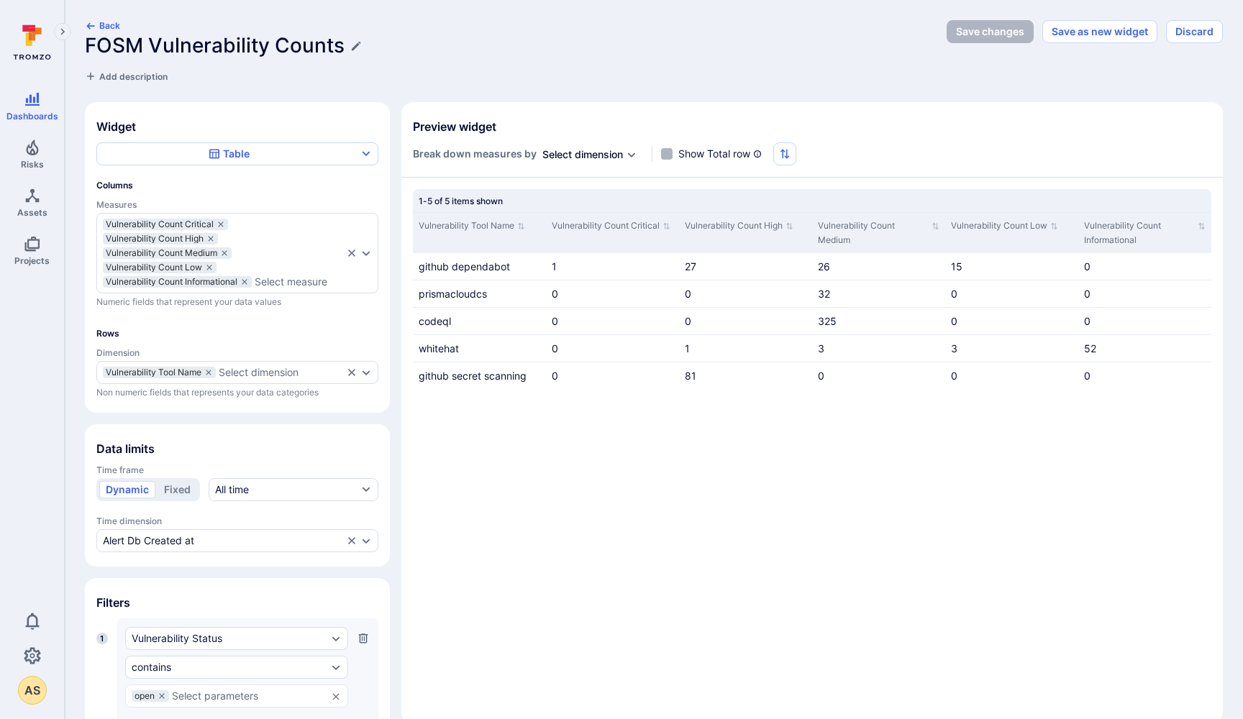
click at [670, 156] on input "Show Total row" at bounding box center [667, 154] width 12 height 12
click at [790, 153] on icon "button" at bounding box center [785, 154] width 9 height 10
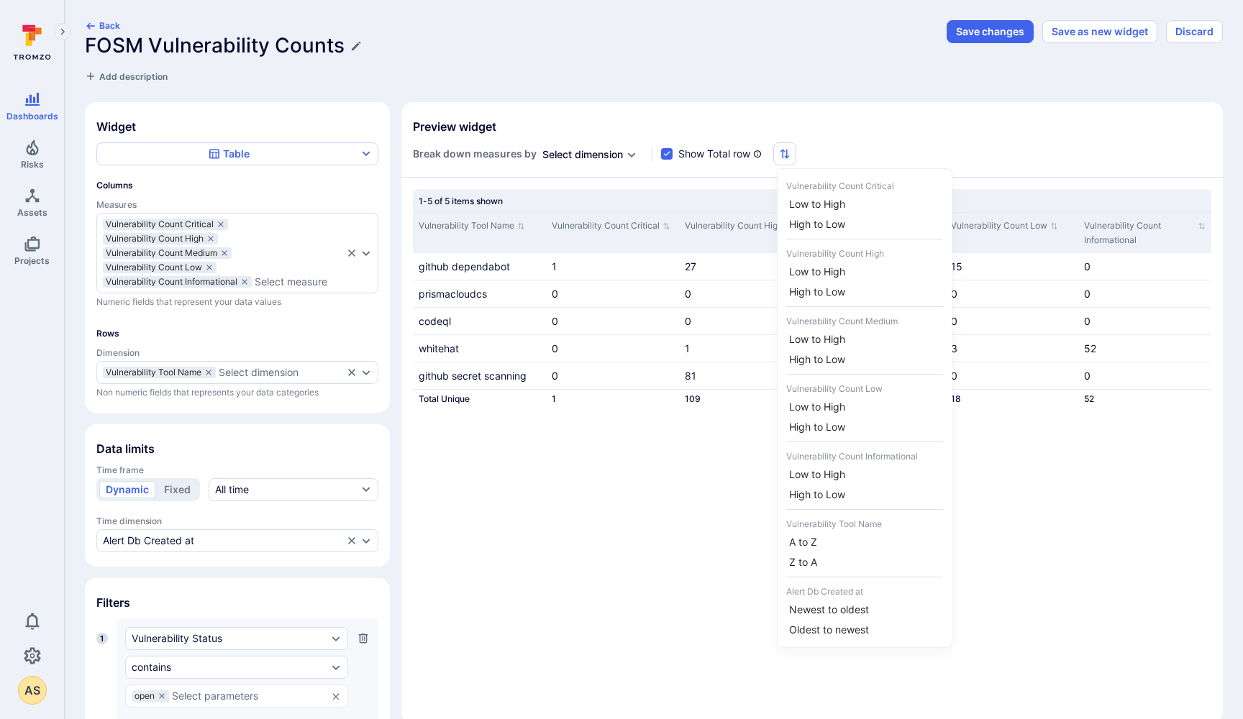
click at [881, 149] on div at bounding box center [621, 359] width 1243 height 719
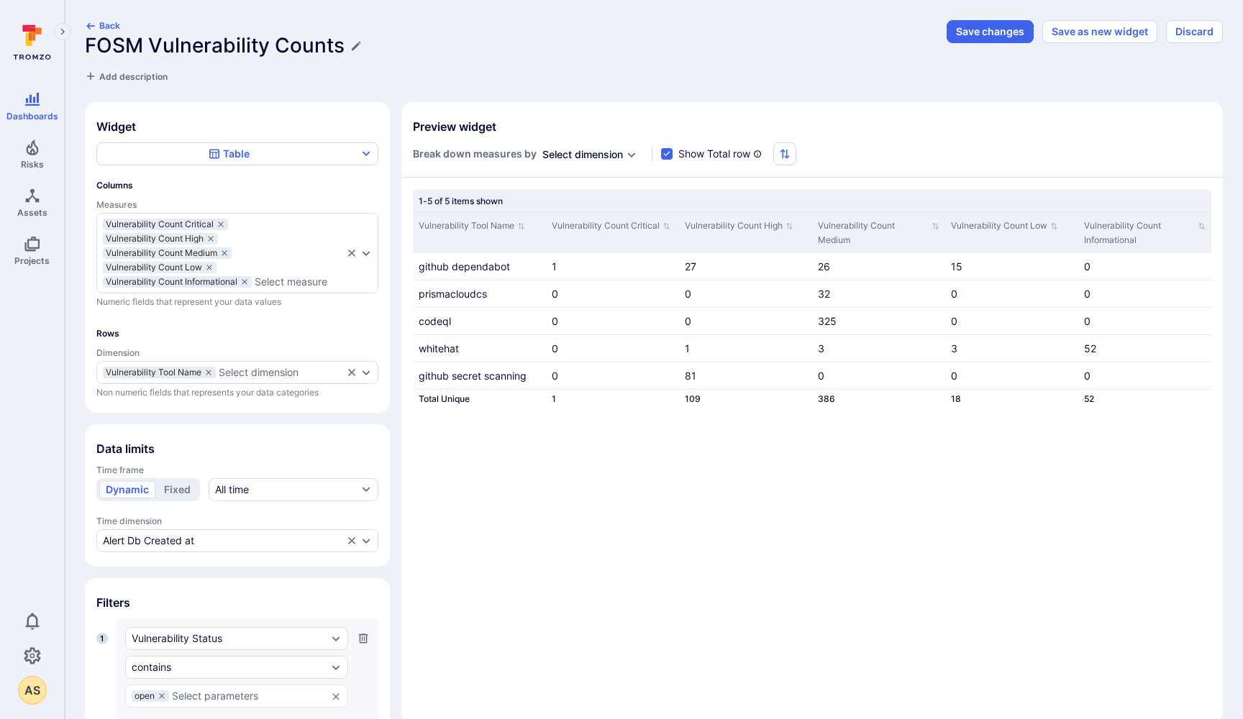
click at [552, 152] on div "Select dimension" at bounding box center [582, 154] width 81 height 14
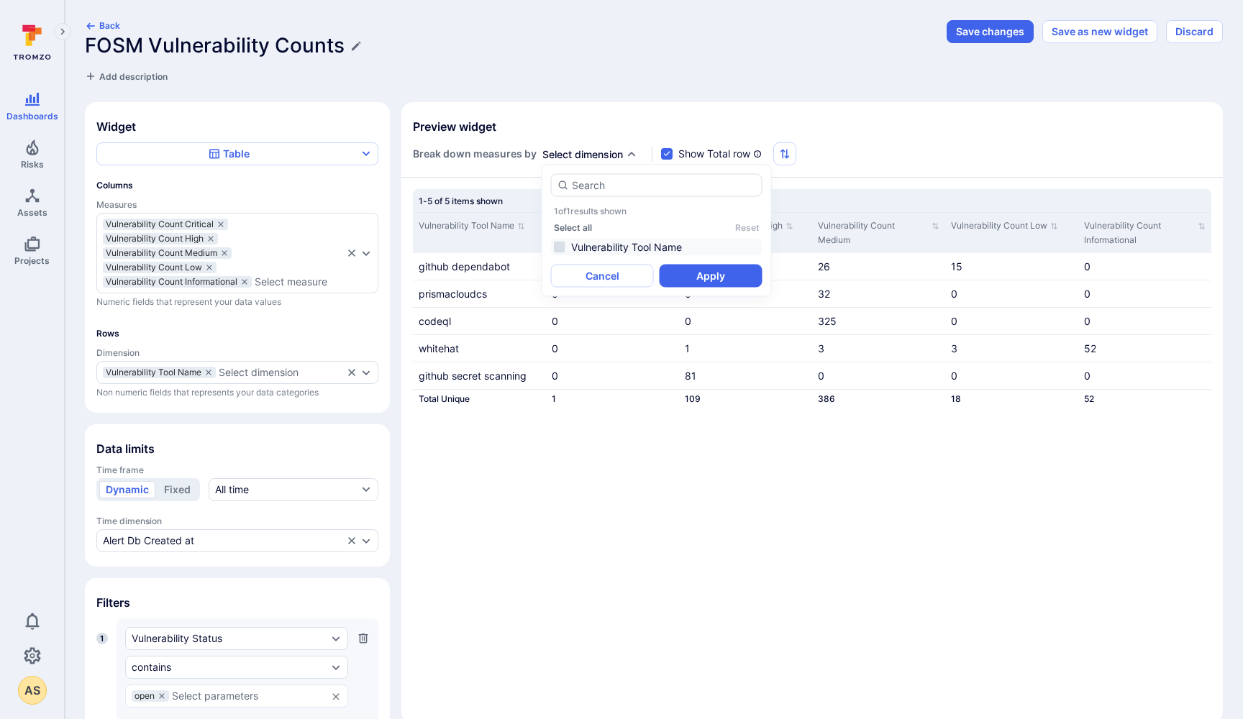
click at [596, 245] on li "Vulnerability Tool Name" at bounding box center [657, 247] width 212 height 17
click at [693, 278] on button "Apply" at bounding box center [711, 276] width 103 height 23
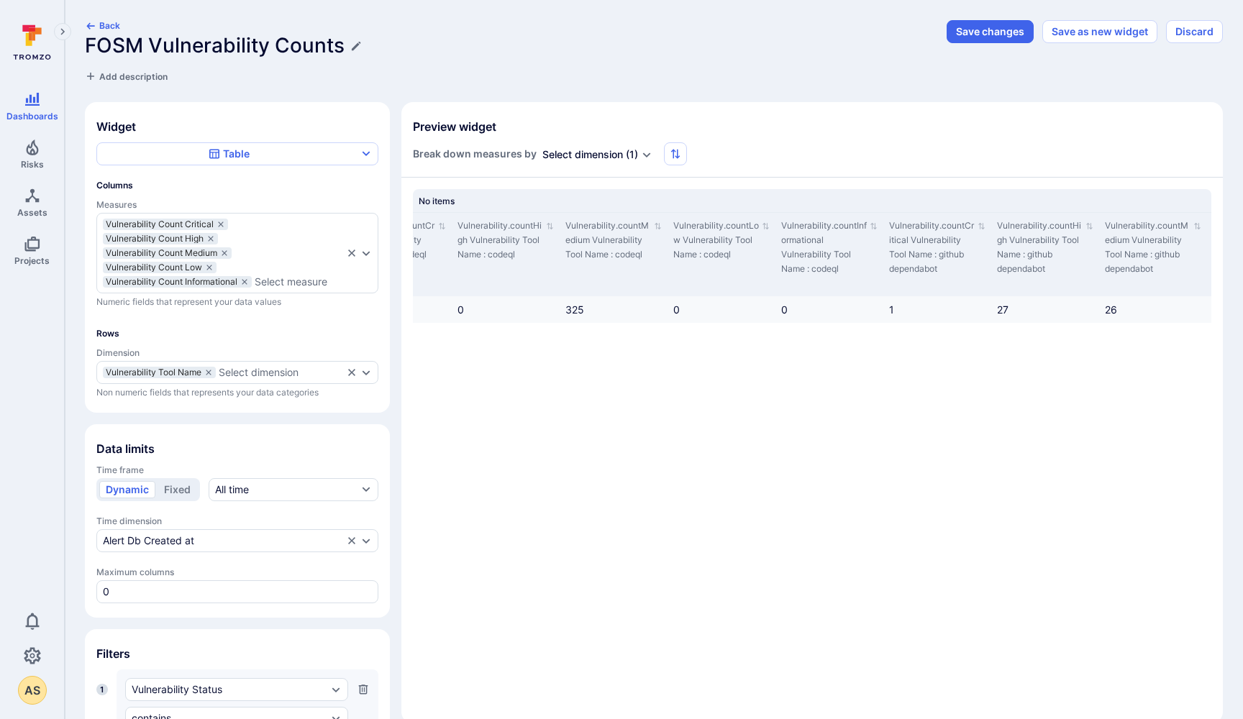
scroll to position [0, 36]
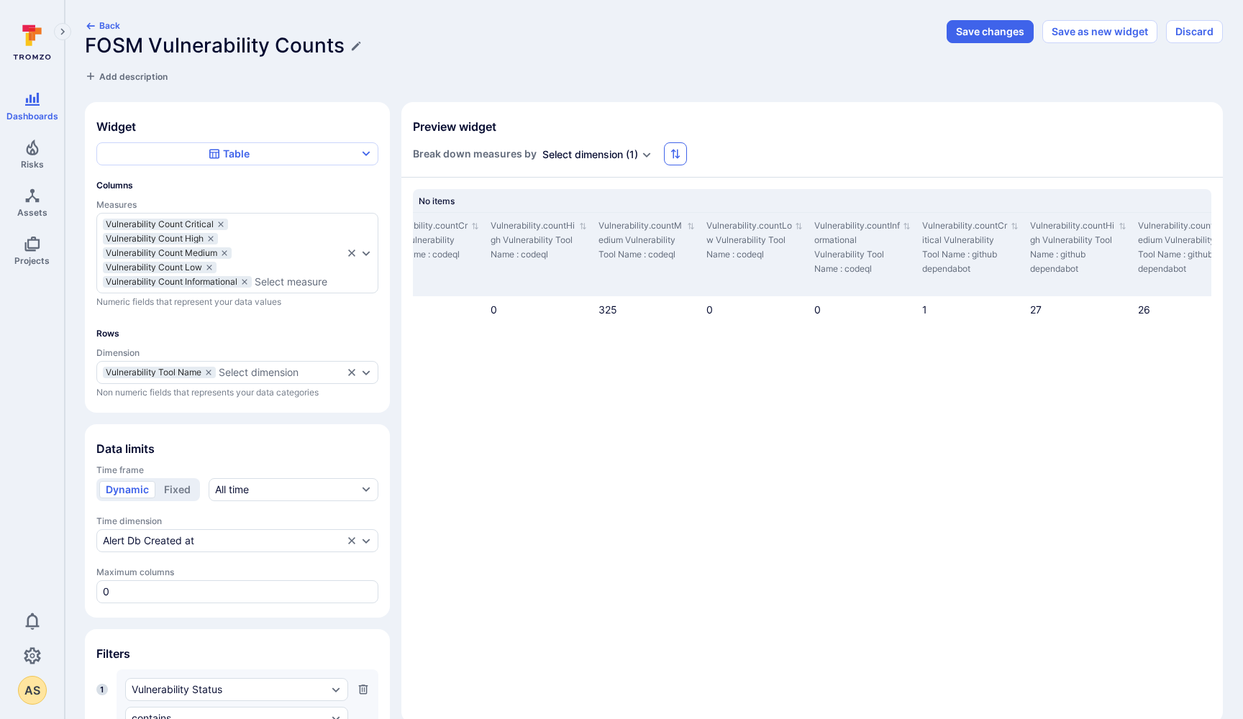
click at [678, 153] on icon "button" at bounding box center [675, 154] width 9 height 10
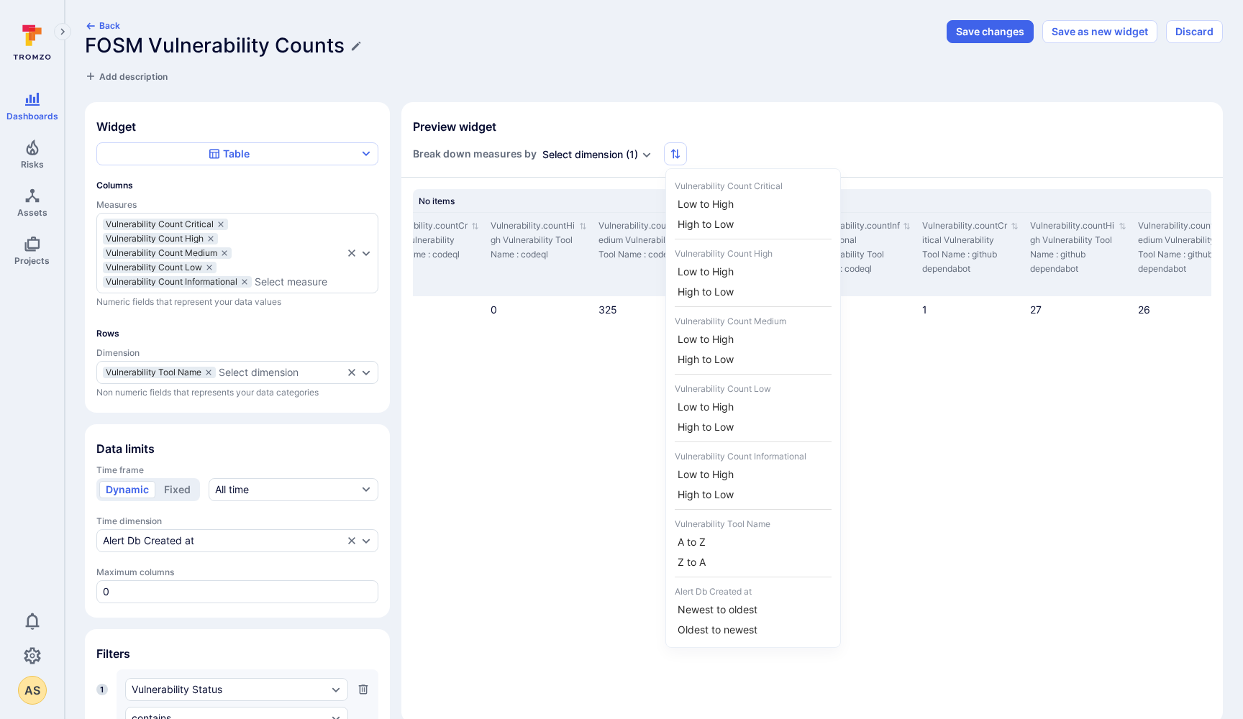
click at [806, 122] on div at bounding box center [621, 359] width 1243 height 719
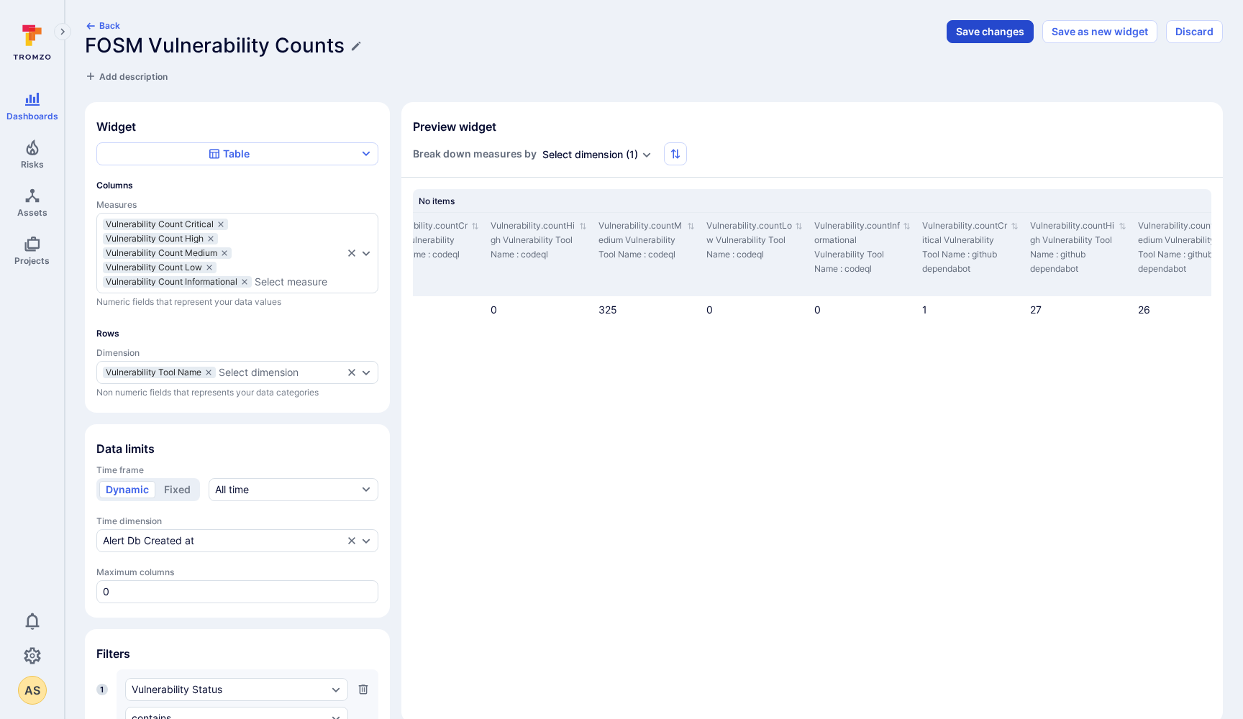
click at [996, 35] on button "Save changes" at bounding box center [990, 31] width 87 height 23
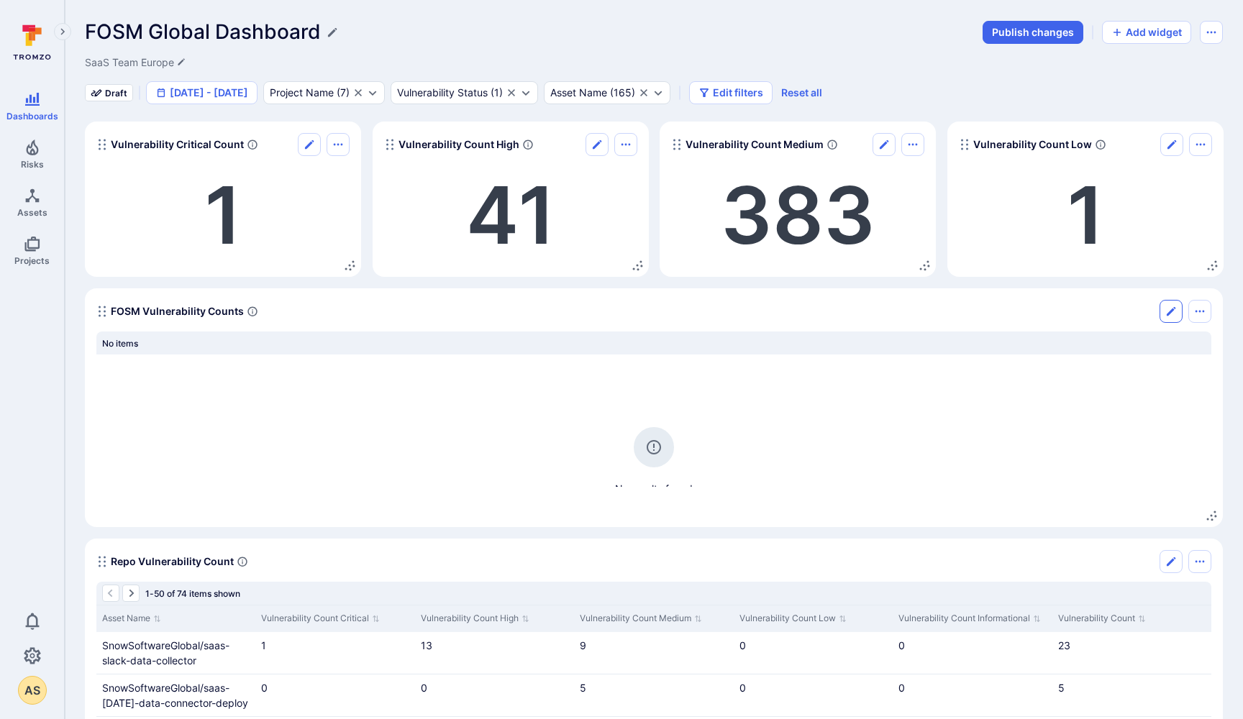
click at [1171, 312] on icon "Edit" at bounding box center [1171, 311] width 9 height 9
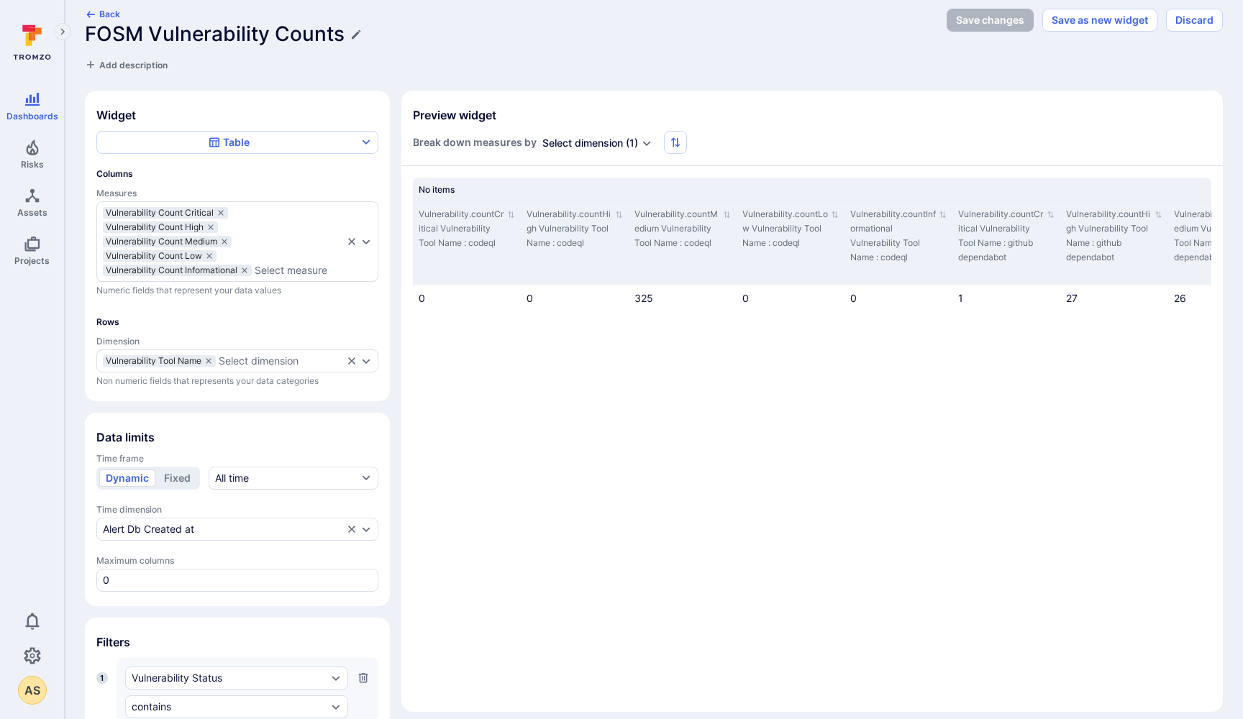
scroll to position [11, 0]
click at [635, 140] on div "Select dimension ( 1 )" at bounding box center [590, 144] width 96 height 14
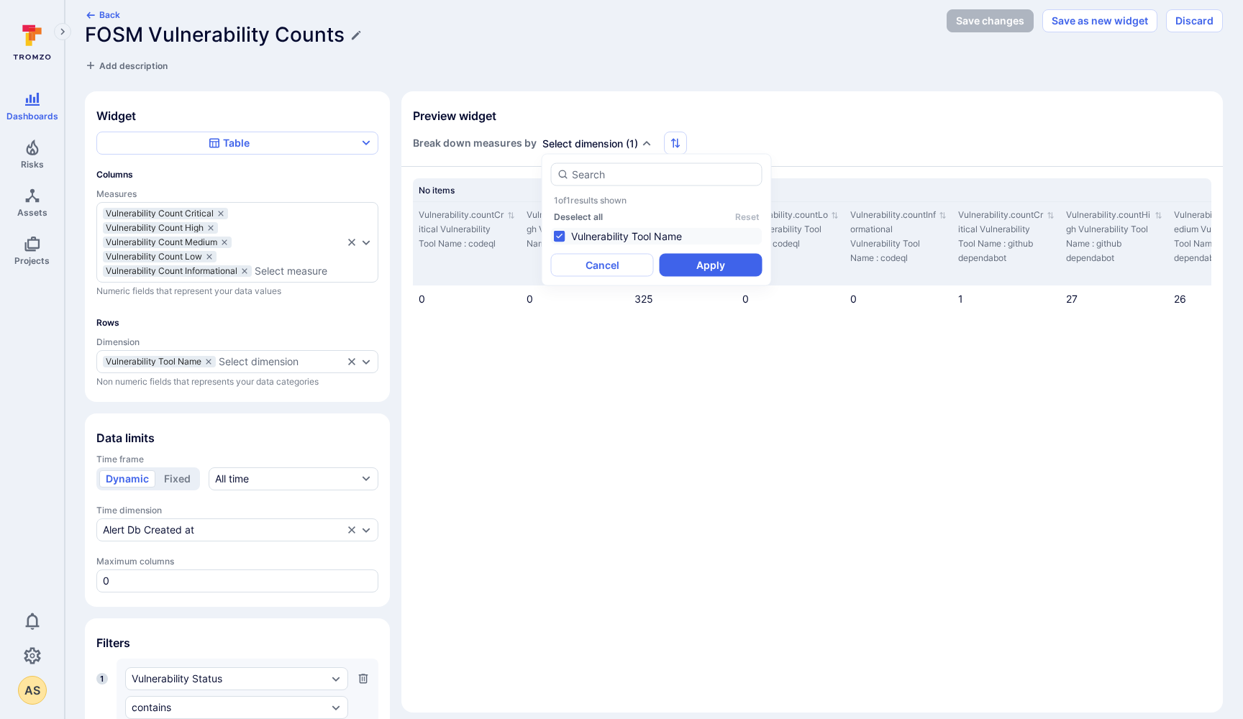
click at [558, 235] on li "Vulnerability Tool Name" at bounding box center [657, 236] width 212 height 17
click at [693, 264] on button "Apply" at bounding box center [711, 265] width 103 height 23
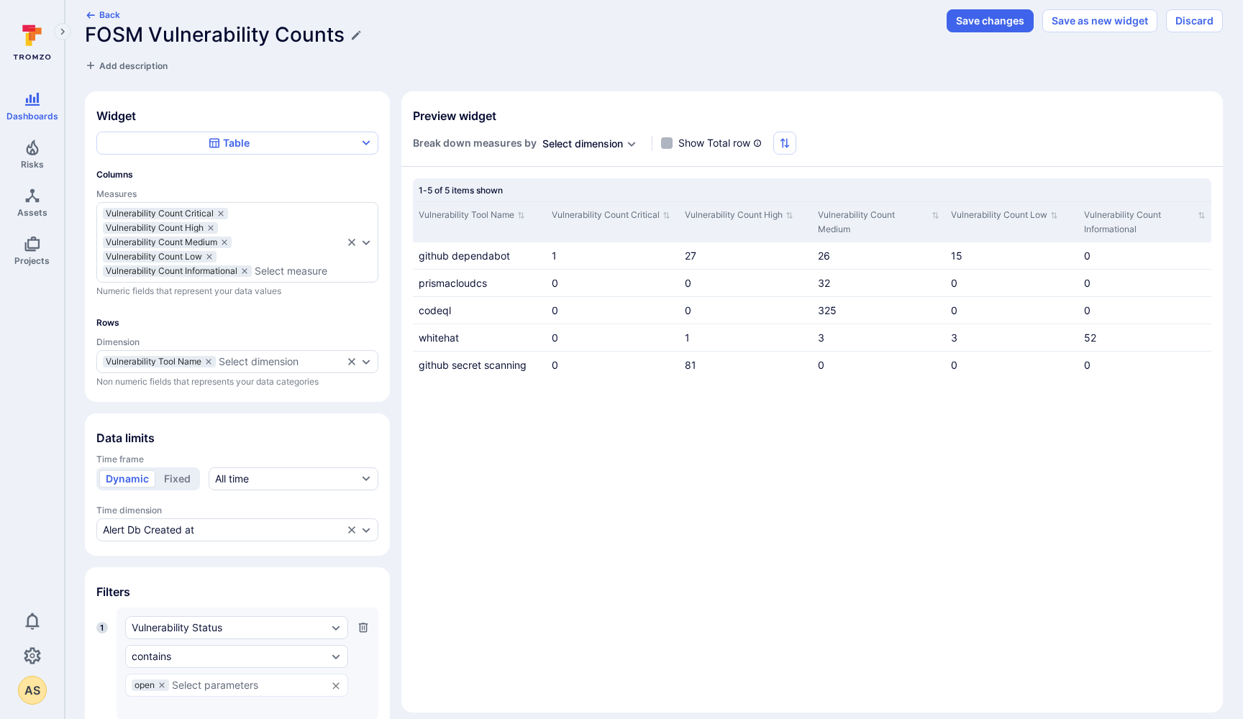
click at [672, 145] on input "Show Total row" at bounding box center [667, 143] width 12 height 12
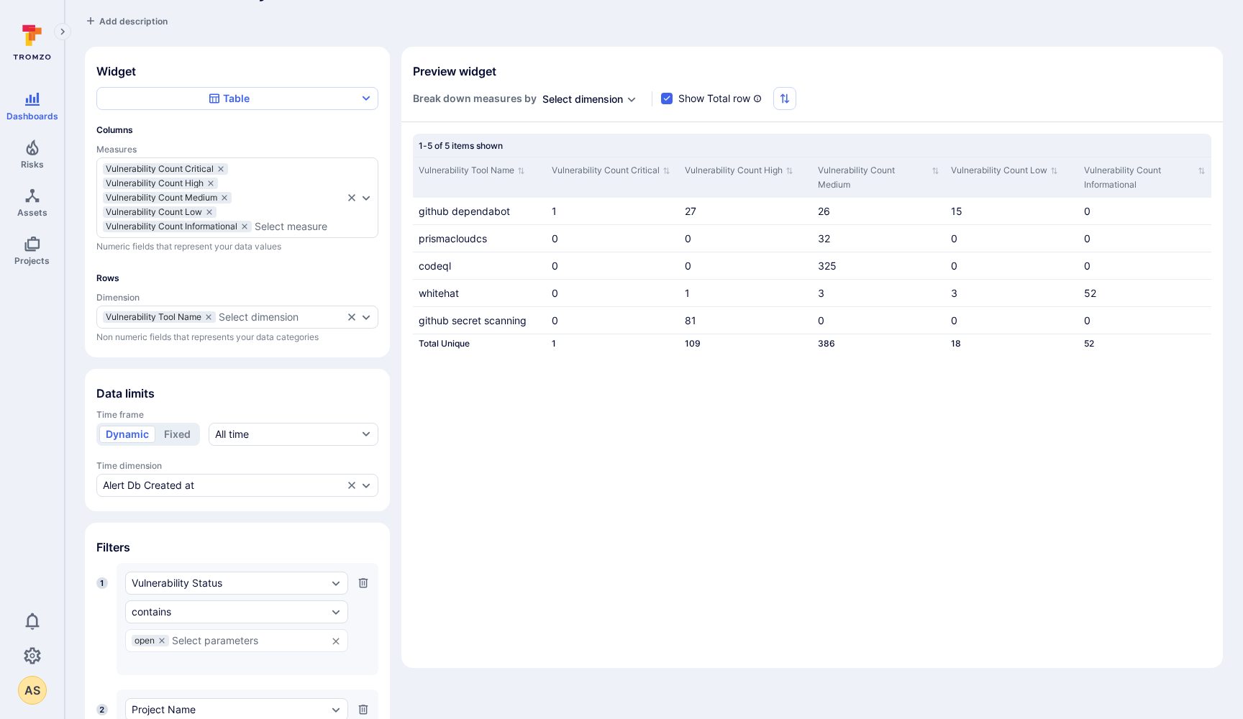
scroll to position [78, 0]
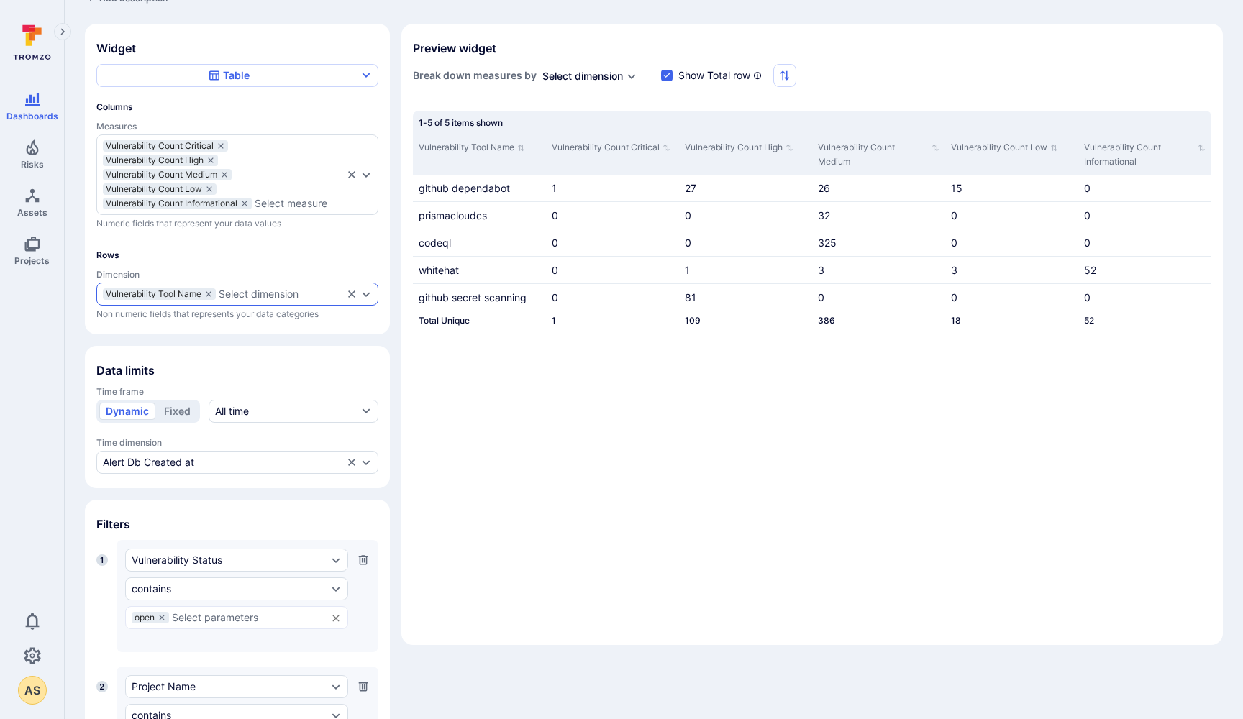
click at [263, 292] on div "Select dimension" at bounding box center [259, 294] width 80 height 12
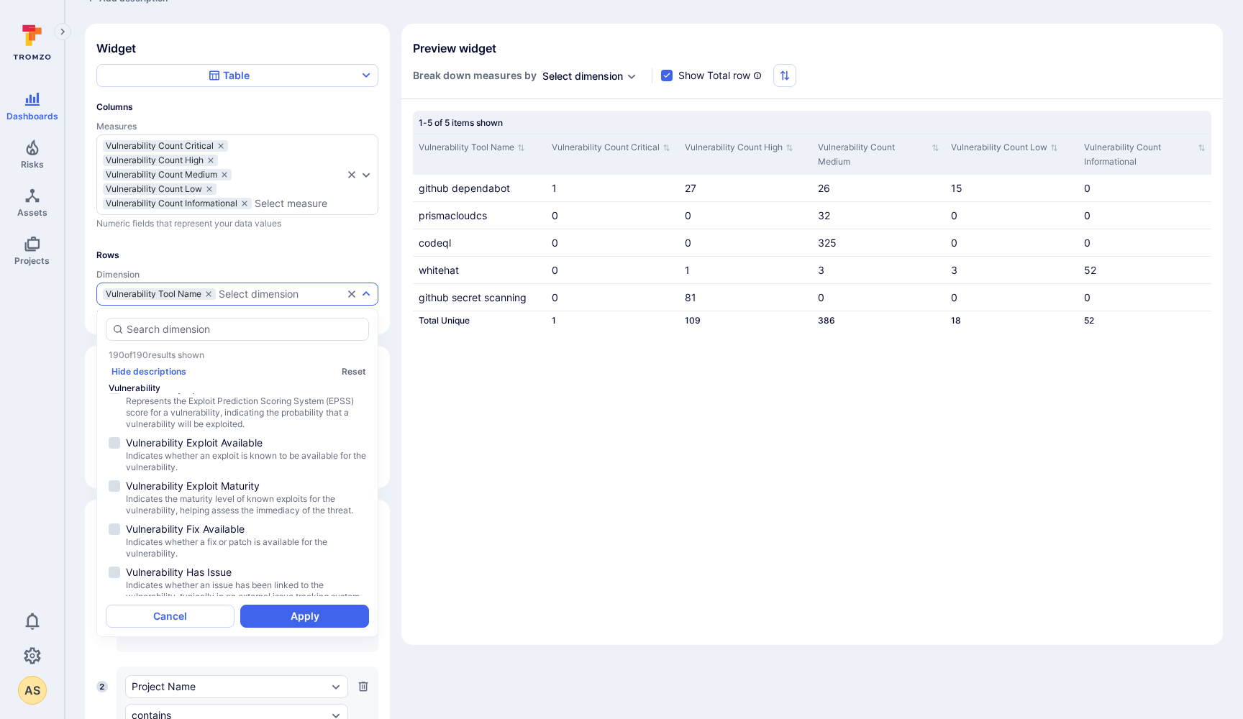
scroll to position [5126, 0]
click at [496, 435] on div "Vulnerability Tool Name Vulnerability Count Critical Vulnerability Count High V…" at bounding box center [812, 368] width 799 height 468
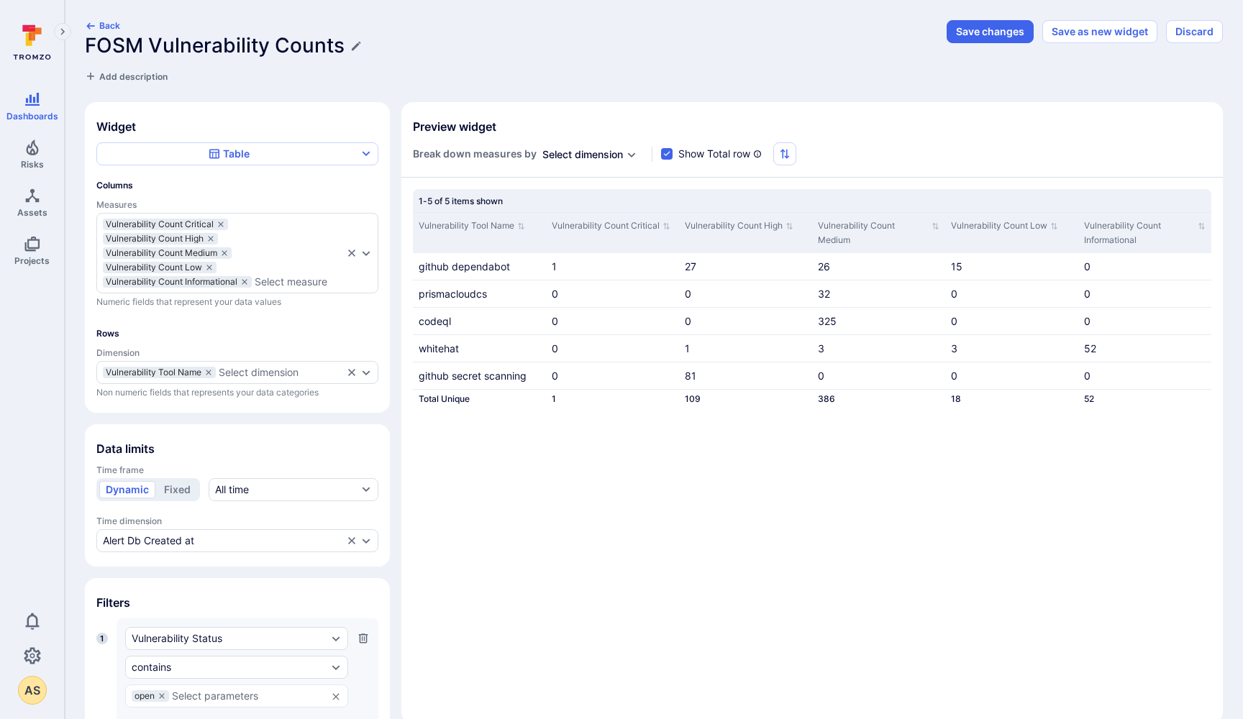
scroll to position [0, 0]
click at [278, 154] on div "Table" at bounding box center [229, 154] width 258 height 14
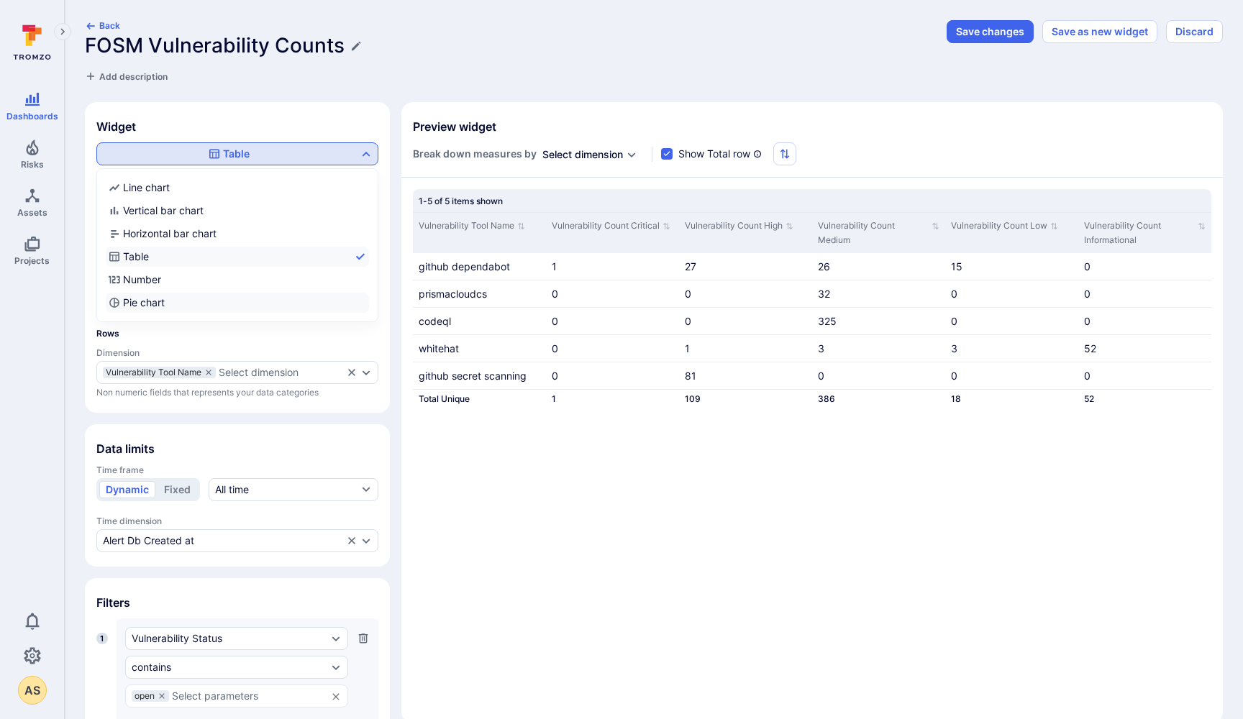
click at [127, 304] on div "Pie chart" at bounding box center [137, 303] width 56 height 14
click at [366, 303] on input "Pie chart" at bounding box center [366, 303] width 0 height 0
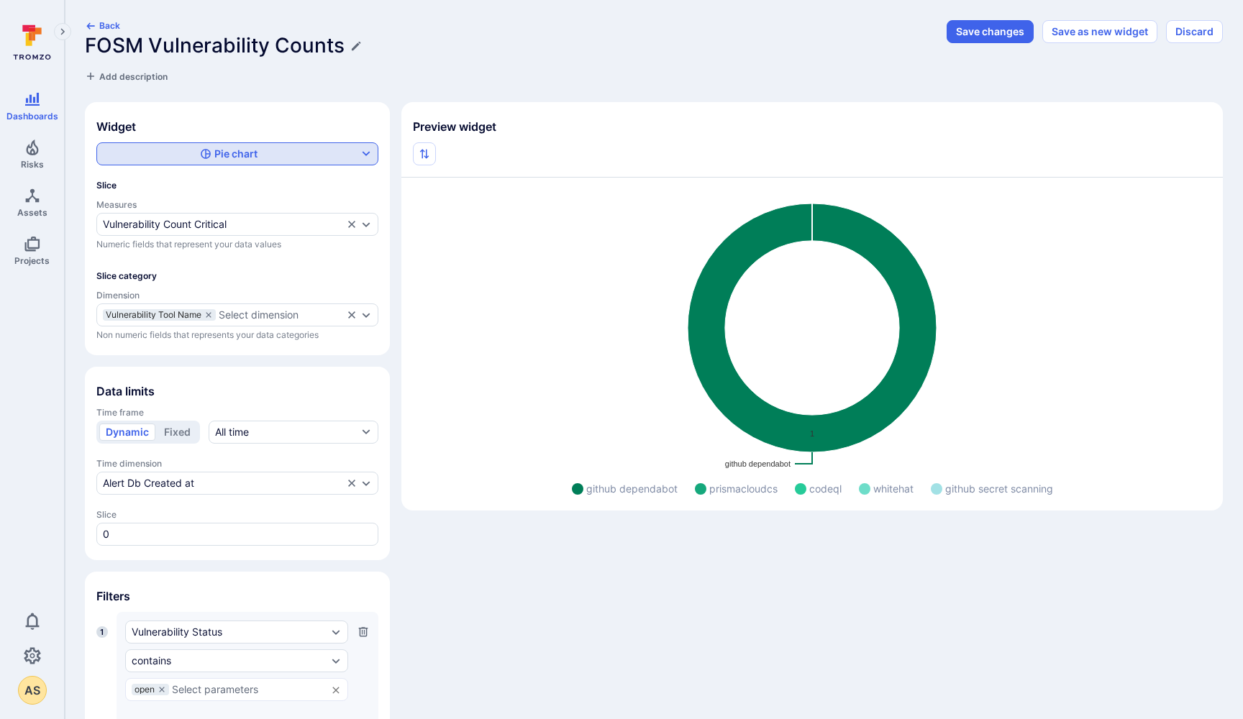
click at [236, 150] on div "Pie chart" at bounding box center [229, 154] width 58 height 14
click at [129, 278] on div "Number" at bounding box center [135, 280] width 53 height 14
click at [366, 280] on input "Number" at bounding box center [366, 280] width 0 height 0
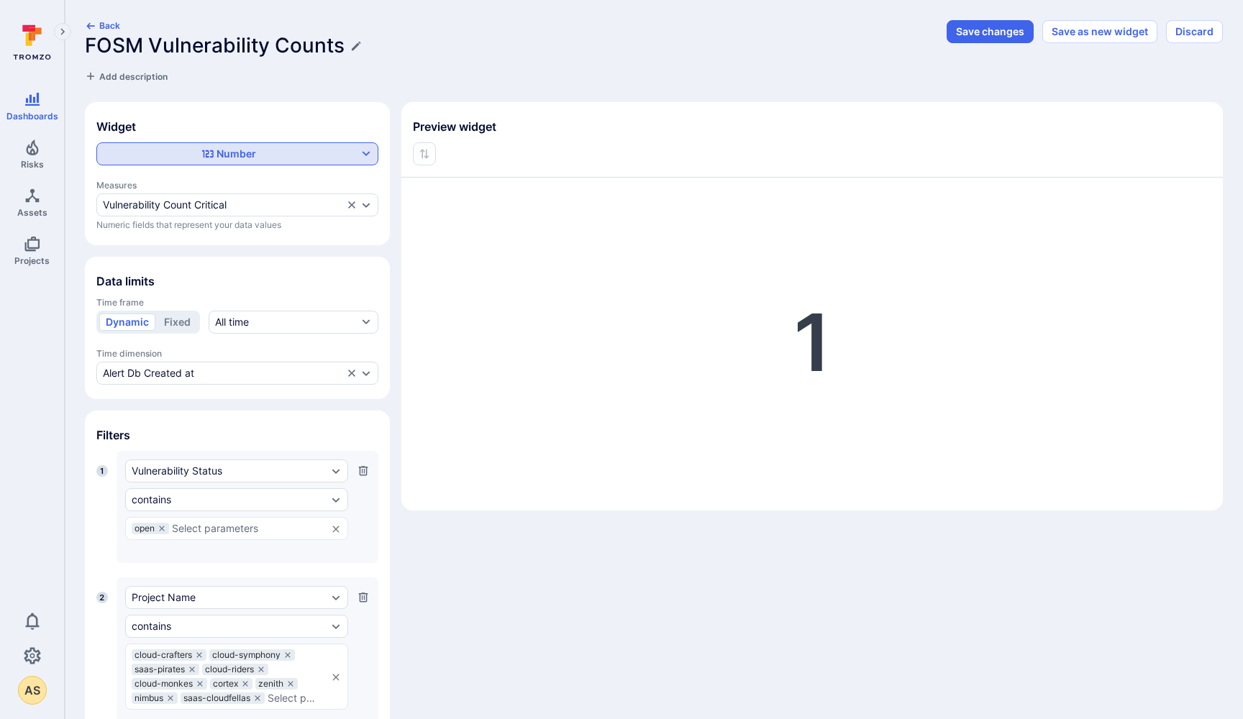
click at [242, 150] on div "Number" at bounding box center [229, 154] width 54 height 14
click at [158, 256] on label "Table" at bounding box center [237, 257] width 263 height 20
click at [366, 257] on input "Table" at bounding box center [366, 257] width 0 height 0
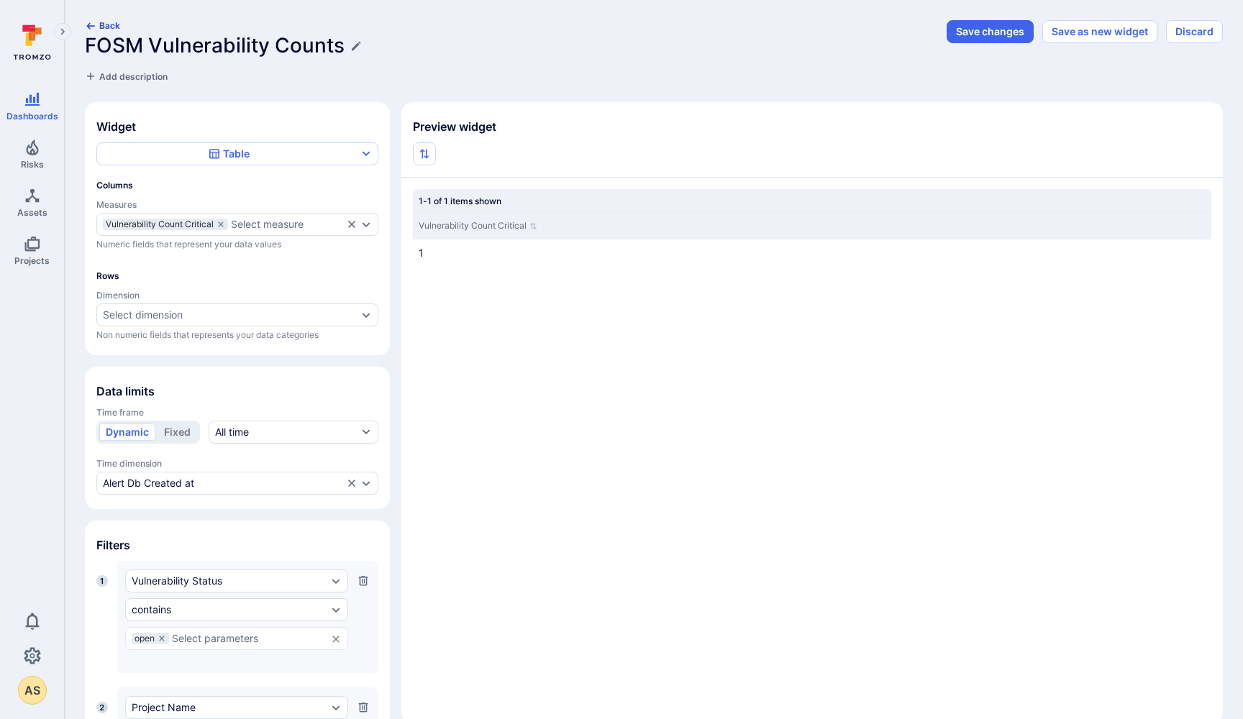
click at [92, 20] on icon "button" at bounding box center [91, 26] width 12 height 12
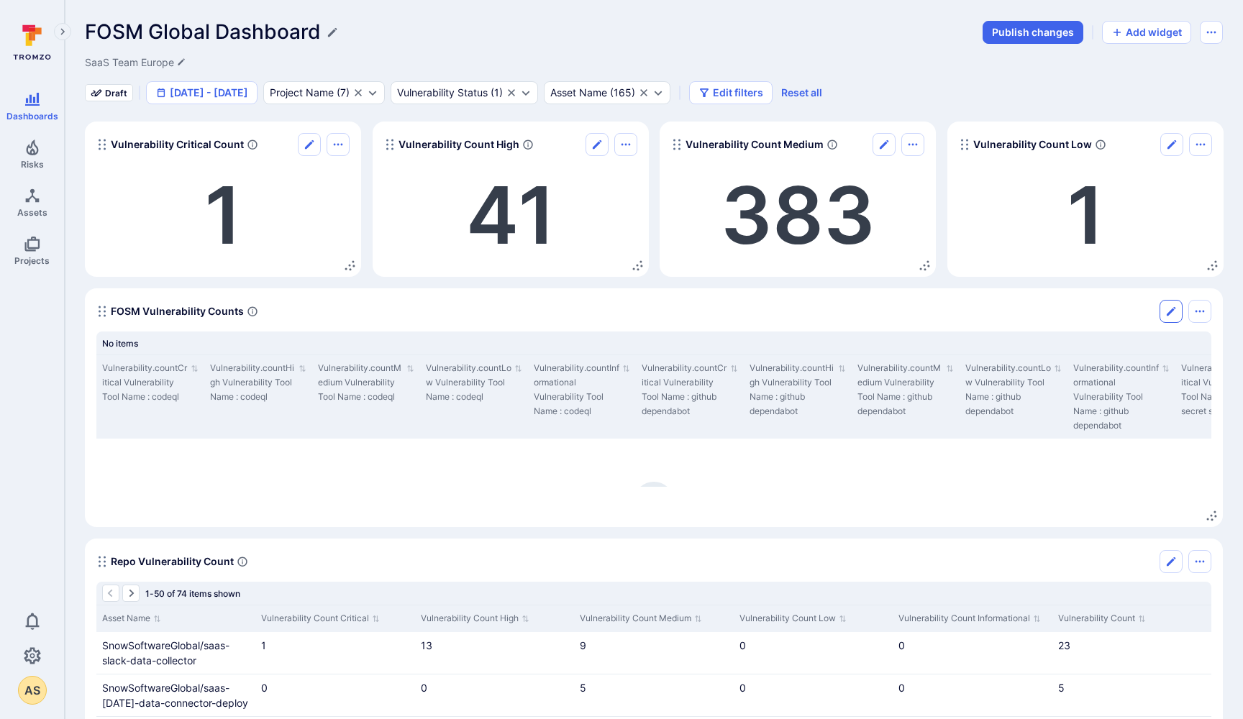
click at [1173, 309] on icon "Edit" at bounding box center [1171, 312] width 12 height 12
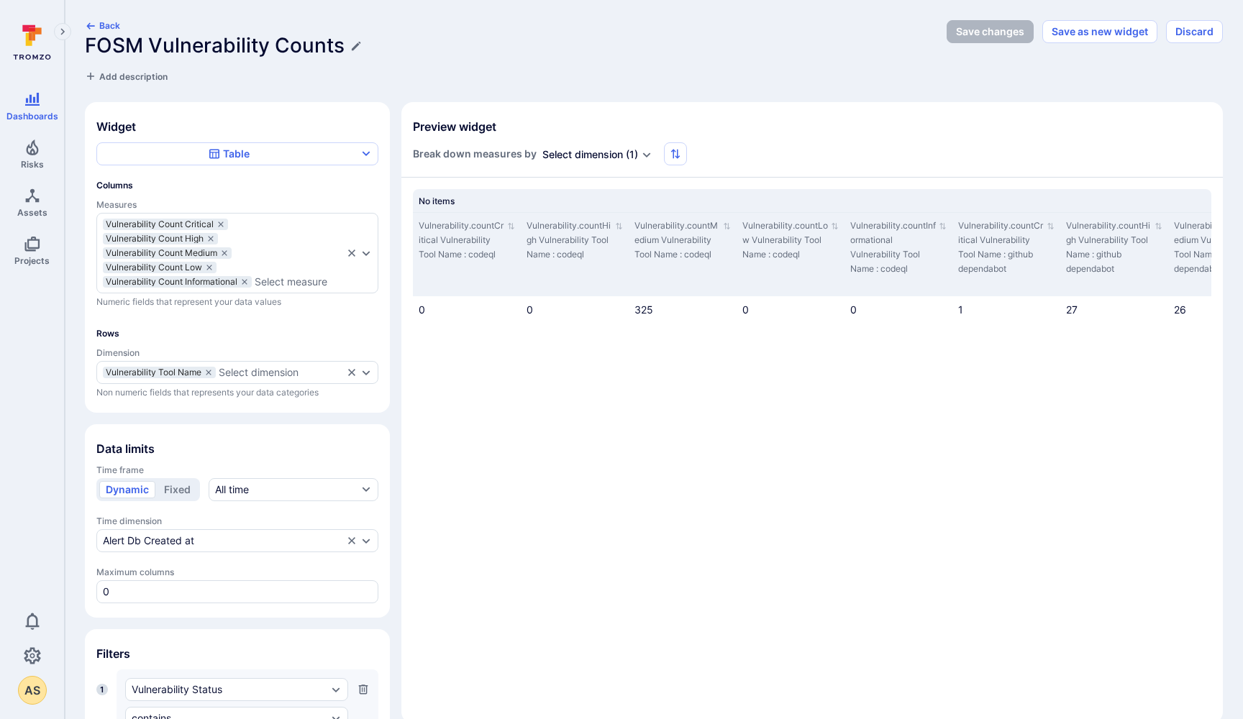
click at [606, 150] on div "Select dimension" at bounding box center [582, 154] width 81 height 14
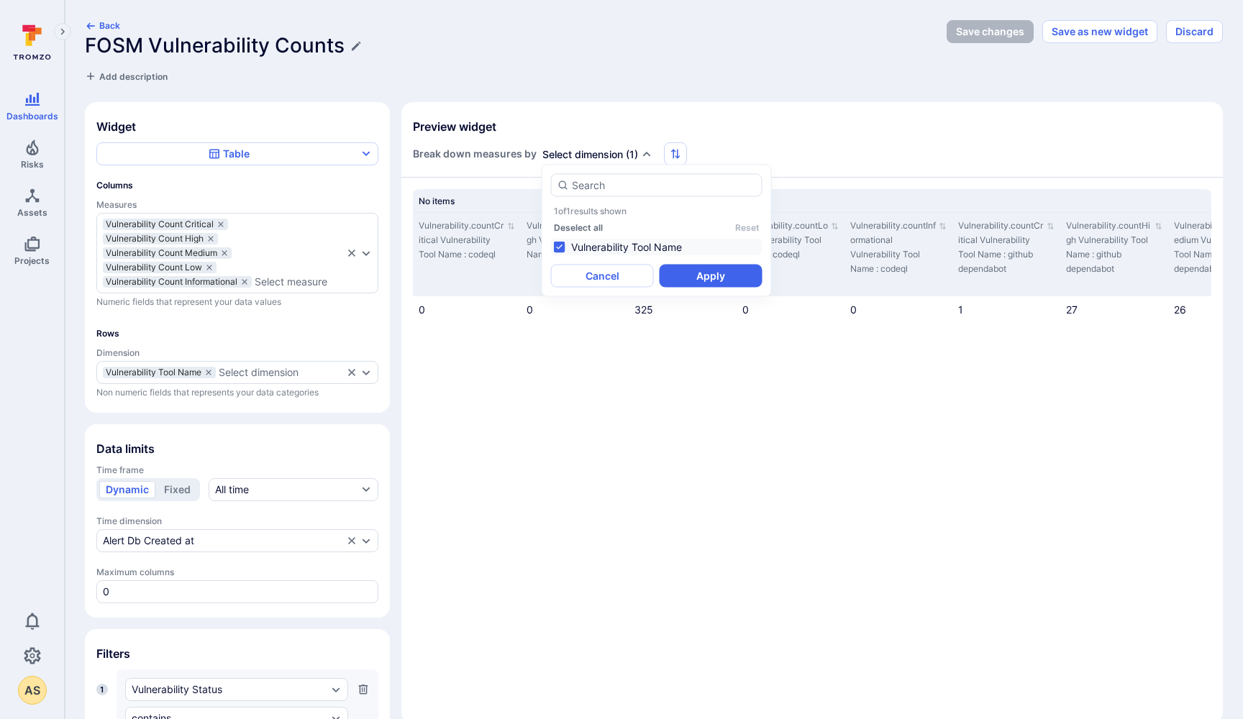
click at [560, 243] on li "Vulnerability Tool Name" at bounding box center [657, 247] width 212 height 17
click at [712, 275] on button "Apply" at bounding box center [711, 276] width 103 height 23
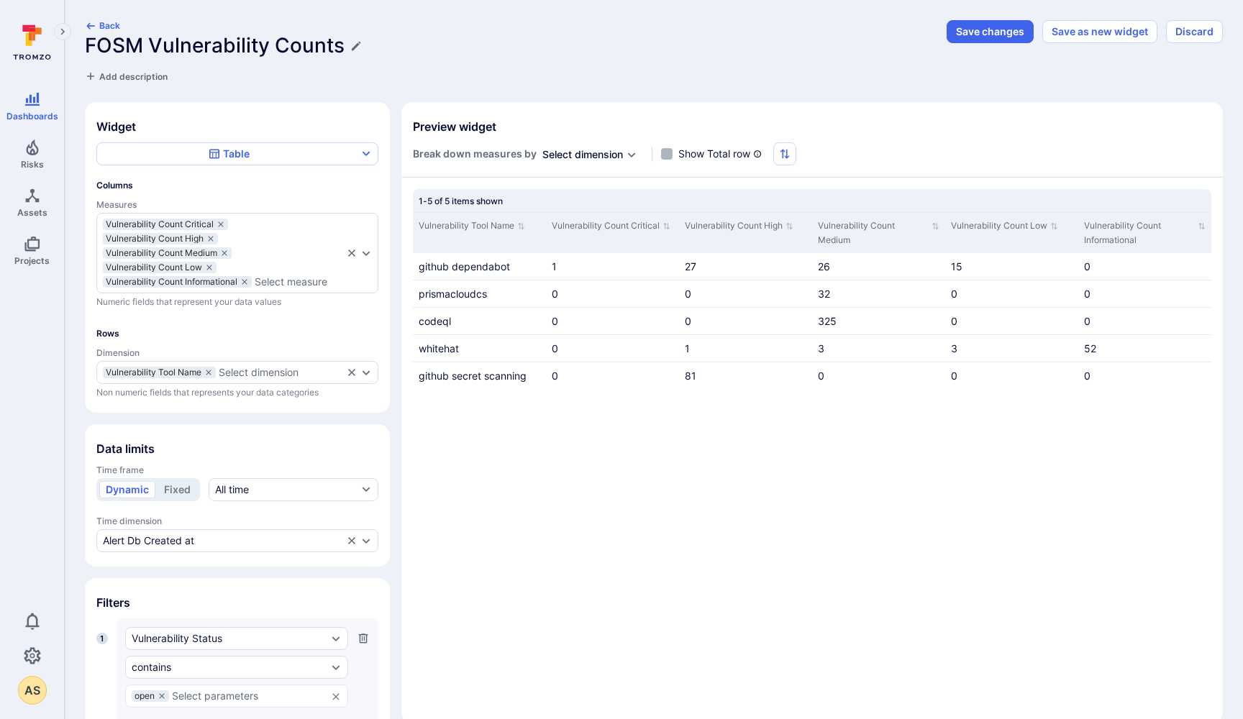
click at [690, 151] on span "Show Total row" at bounding box center [714, 154] width 72 height 14
click at [673, 151] on input "Show Total row" at bounding box center [667, 154] width 12 height 12
click at [983, 29] on button "Save changes" at bounding box center [990, 31] width 87 height 23
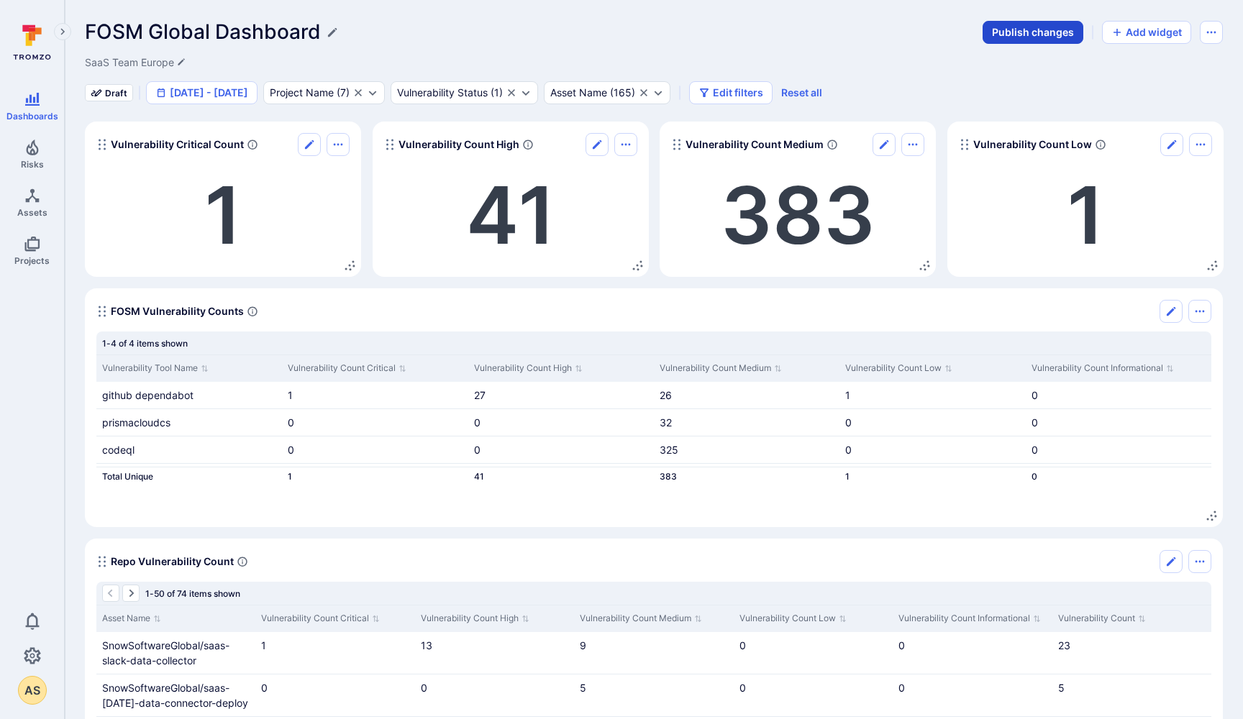
click at [1034, 27] on button "Publish changes" at bounding box center [1033, 32] width 101 height 23
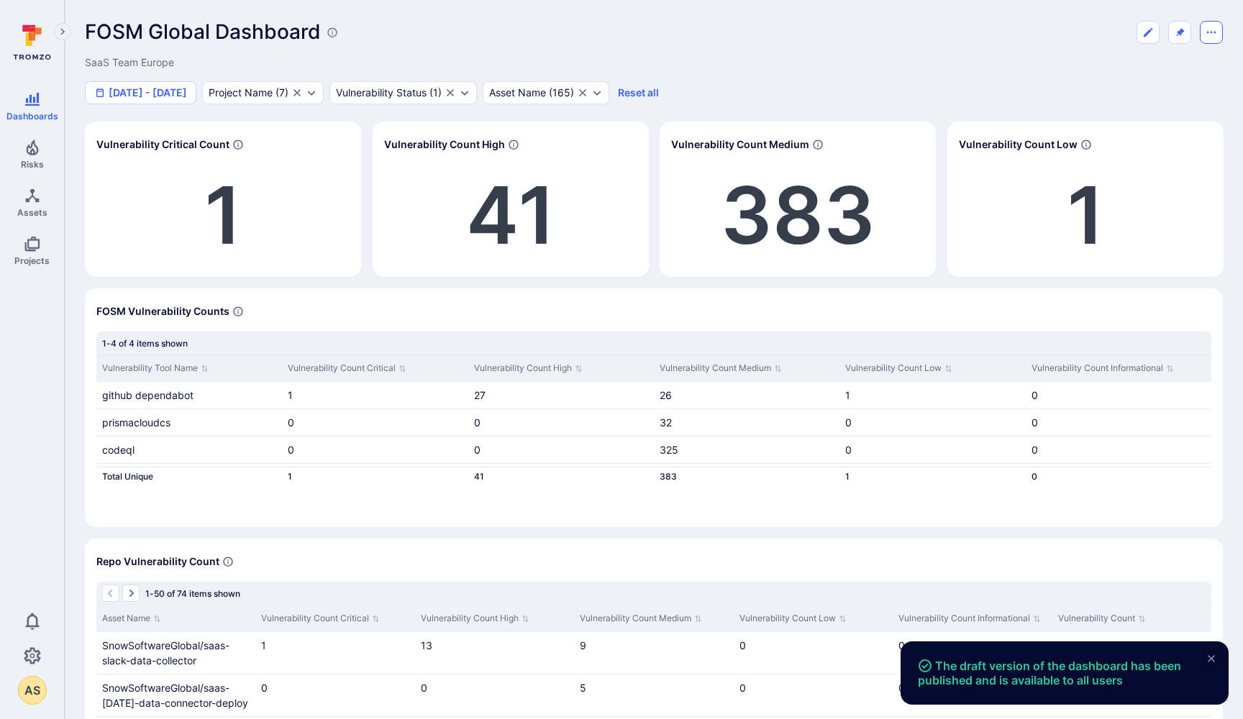
click at [1216, 32] on icon "Dashboard menu" at bounding box center [1211, 32] width 9 height 2
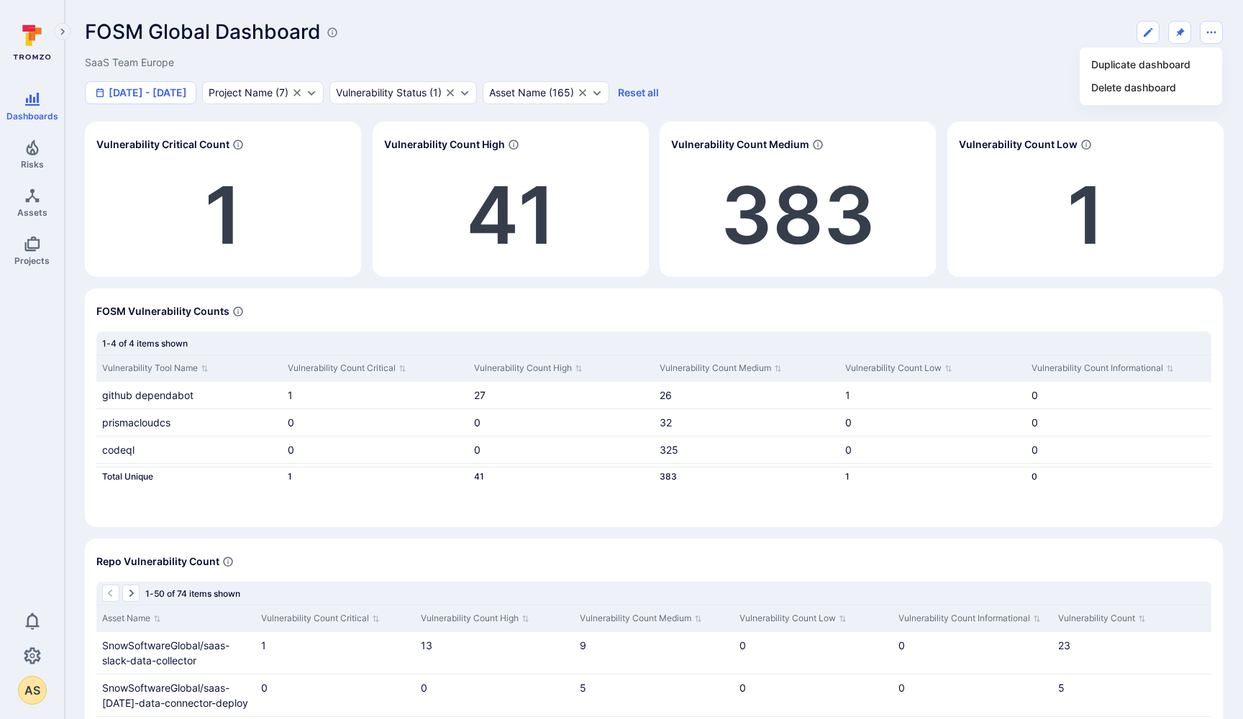
click at [999, 47] on div at bounding box center [621, 359] width 1243 height 719
click at [332, 32] on icon at bounding box center [333, 33] width 12 height 12
click at [466, 26] on div "FOSM Global Dashboard" at bounding box center [654, 32] width 1138 height 24
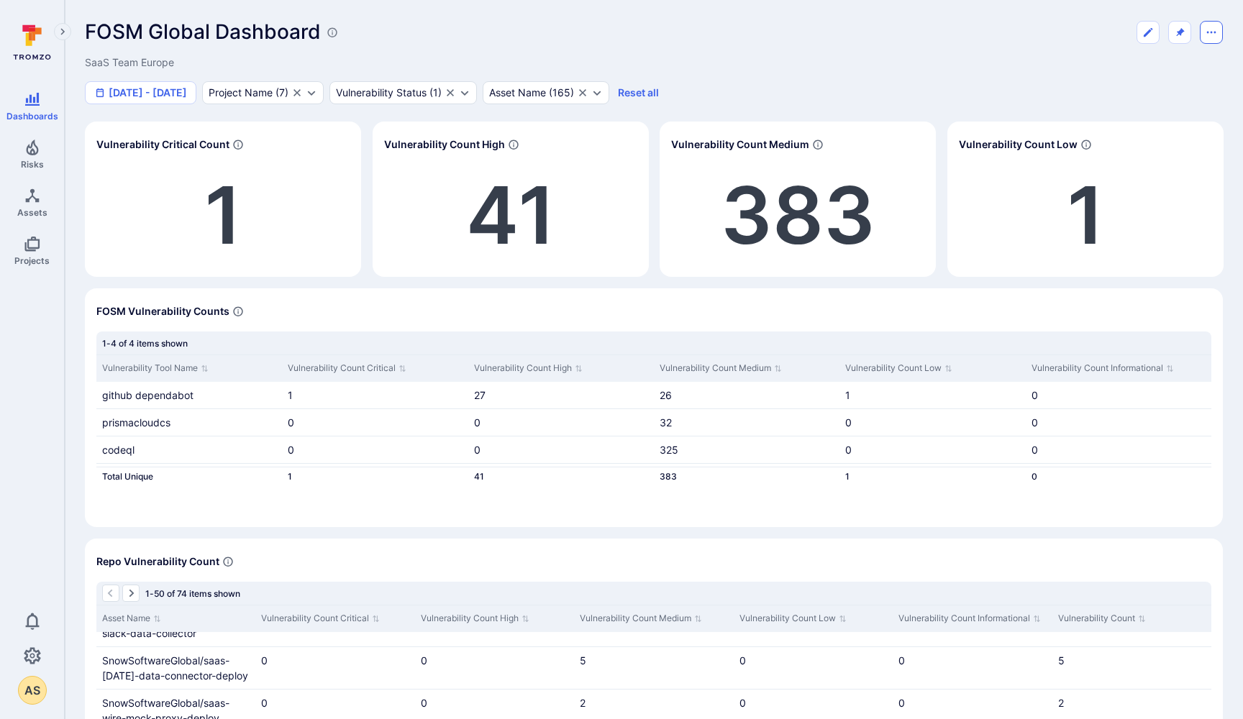
click at [1215, 30] on icon "Dashboard menu" at bounding box center [1212, 33] width 12 height 12
click at [1135, 61] on li "Duplicate dashboard" at bounding box center [1151, 64] width 131 height 23
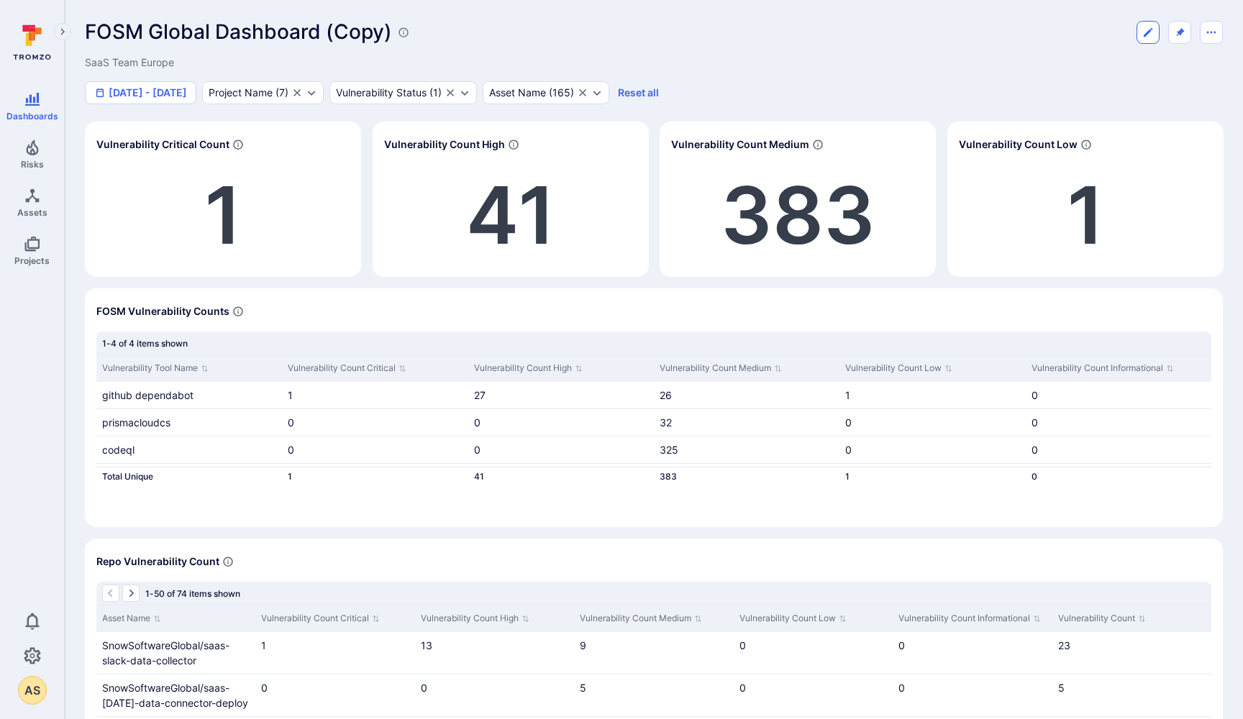
click at [1147, 27] on icon "Edit dashboard" at bounding box center [1148, 33] width 12 height 12
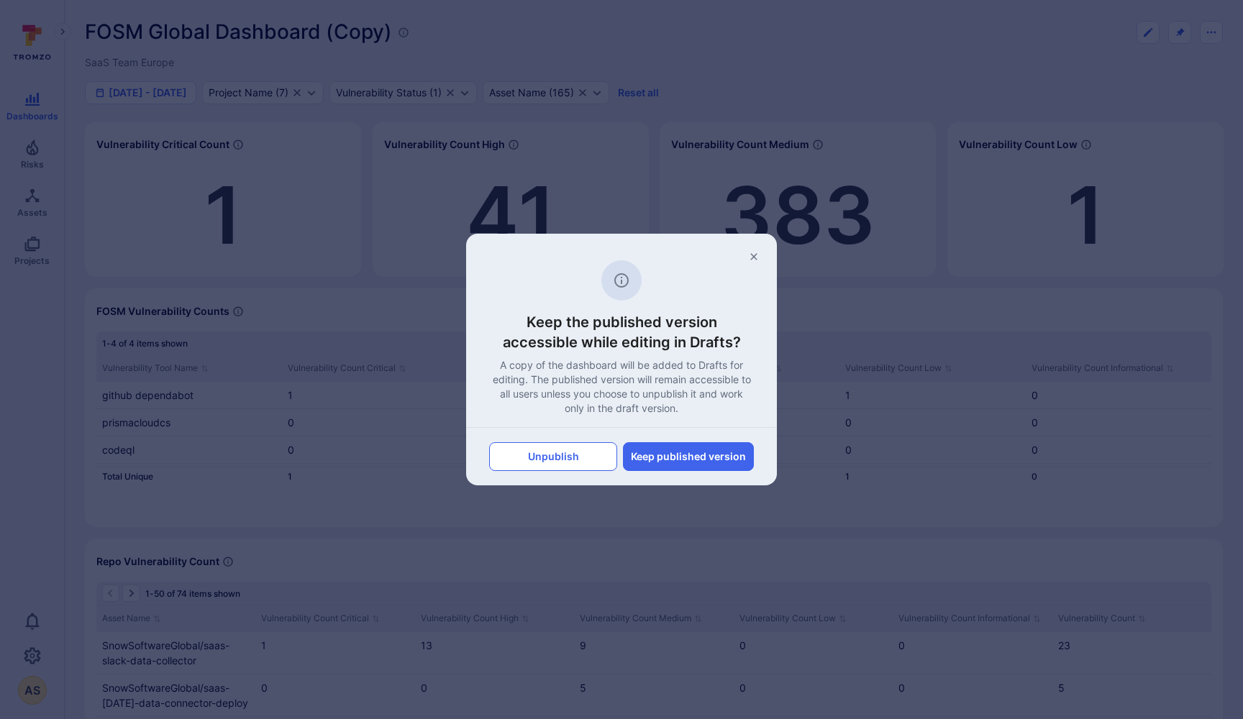
click at [561, 455] on button "Unpublish" at bounding box center [553, 456] width 128 height 29
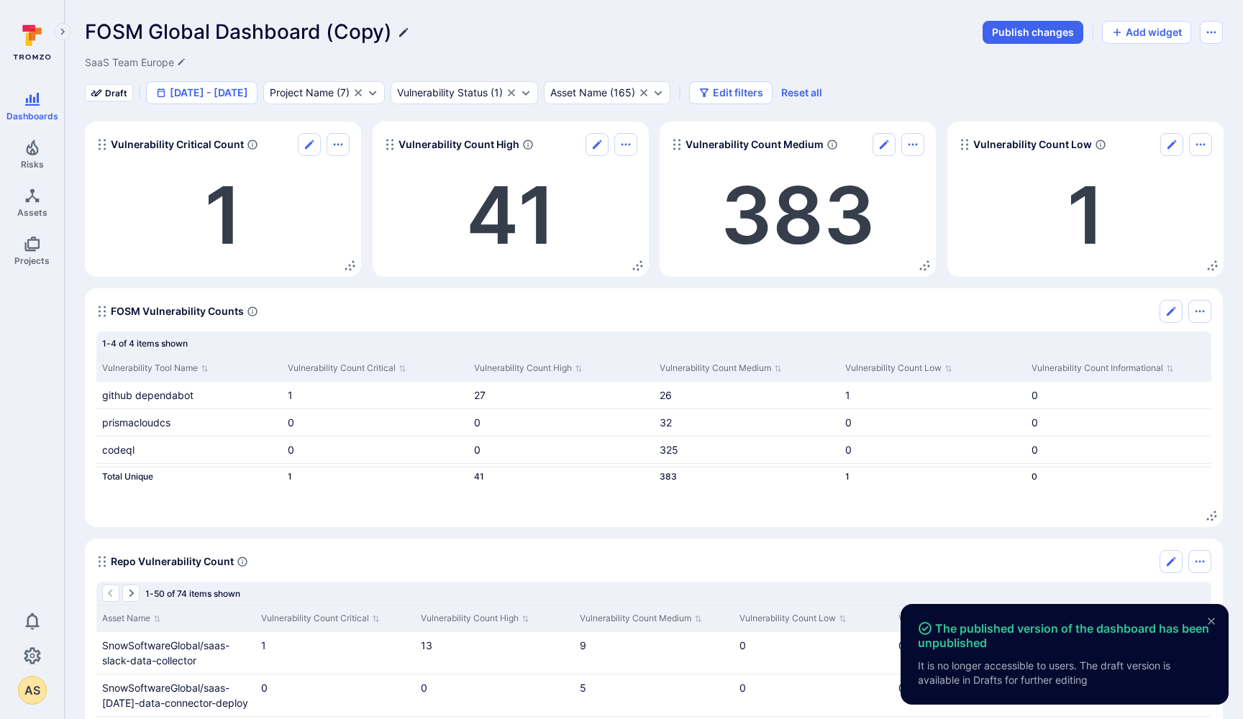
click at [405, 32] on icon "Edit title" at bounding box center [403, 31] width 9 height 9
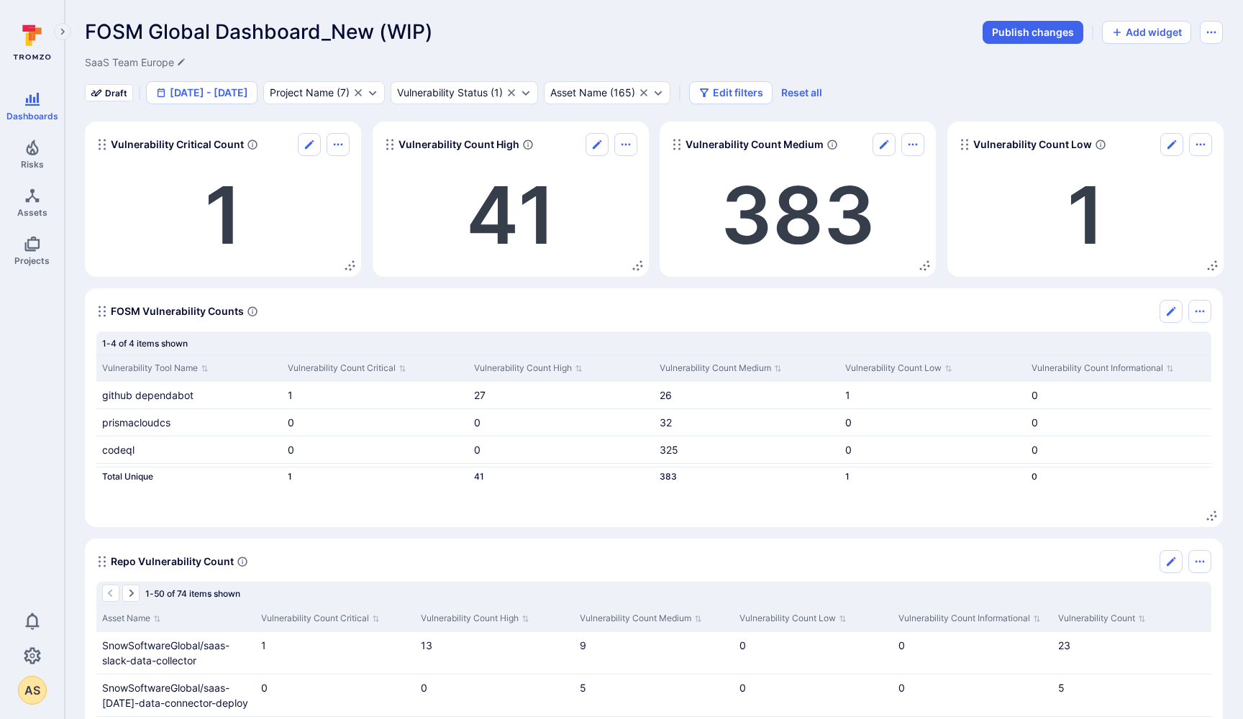
click at [920, 90] on div "Draft Jan 1 - Sep 10, 2025 Project Name ( 7 ) Vulnerability Status ( 1 ) Asset …" at bounding box center [654, 92] width 1138 height 23
click at [185, 61] on icon "Edit description" at bounding box center [181, 62] width 9 height 9
click at [564, 32] on div "FOSM Global Dashboard_New (WIP)" at bounding box center [529, 32] width 889 height 24
click at [529, 22] on div "FOSM Global Dashboard_New (WIP)" at bounding box center [529, 32] width 889 height 24
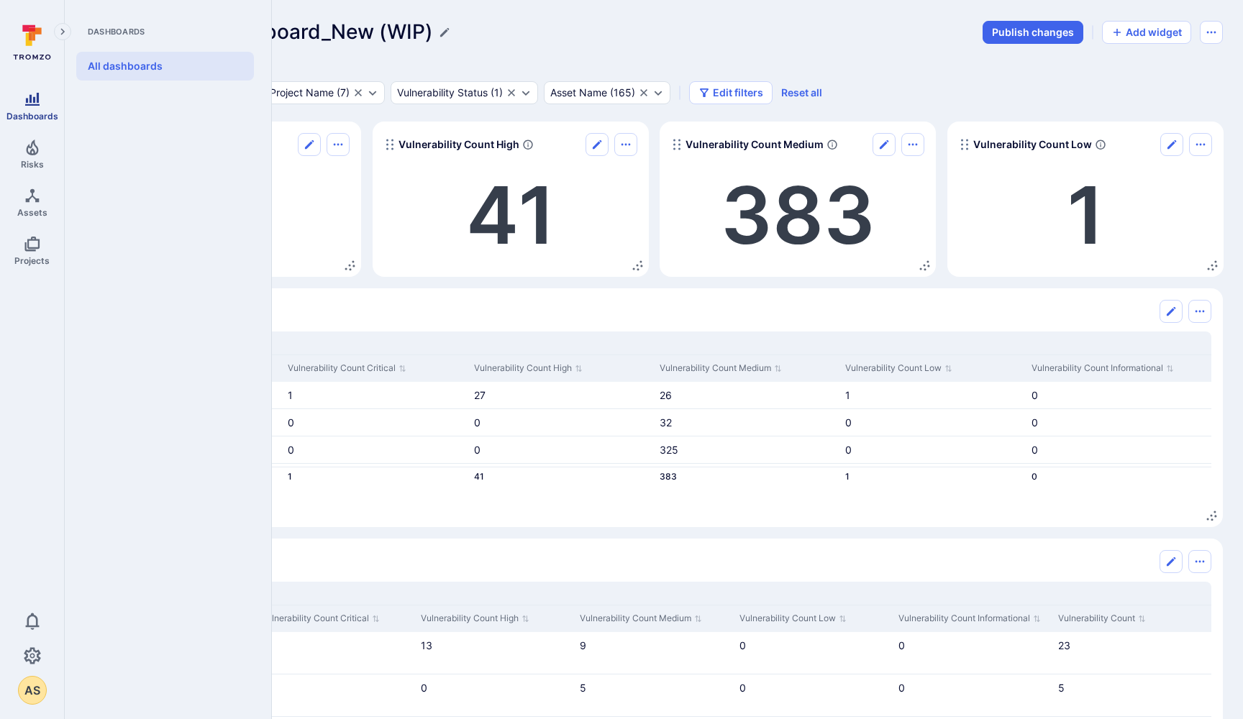
click at [35, 97] on icon "Dashboards" at bounding box center [32, 99] width 17 height 17
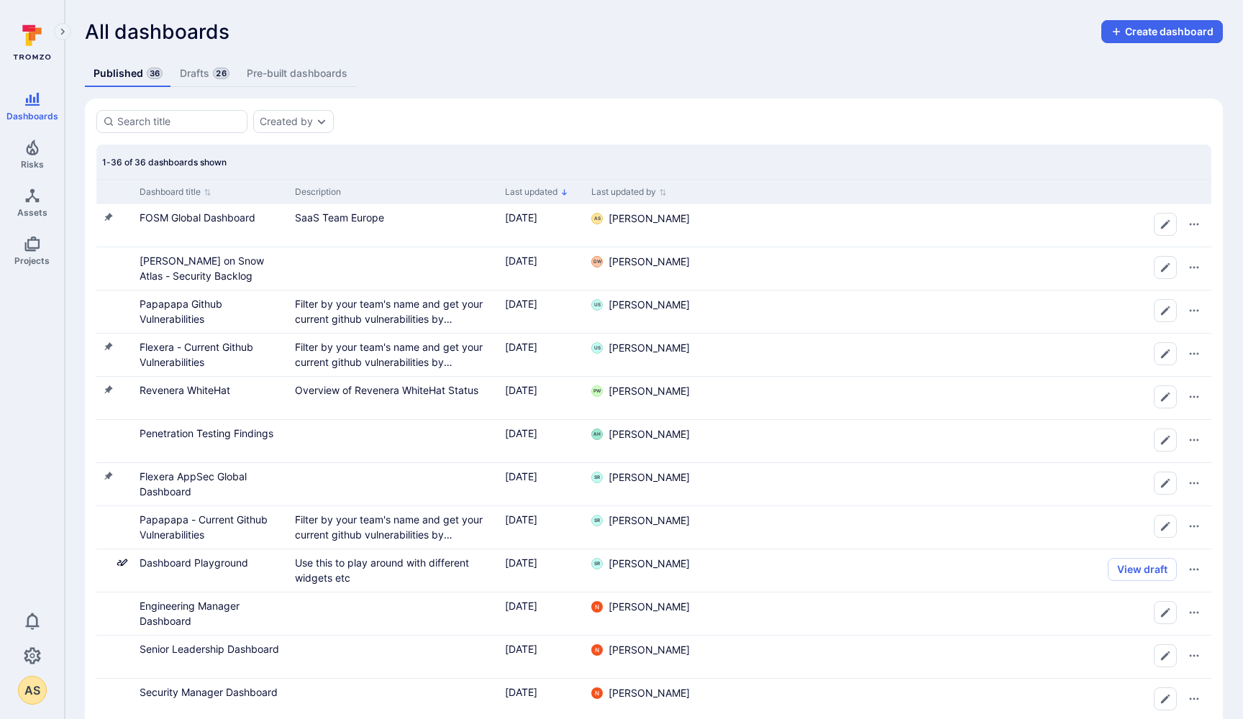
click at [203, 72] on link "Drafts 26" at bounding box center [204, 73] width 66 height 27
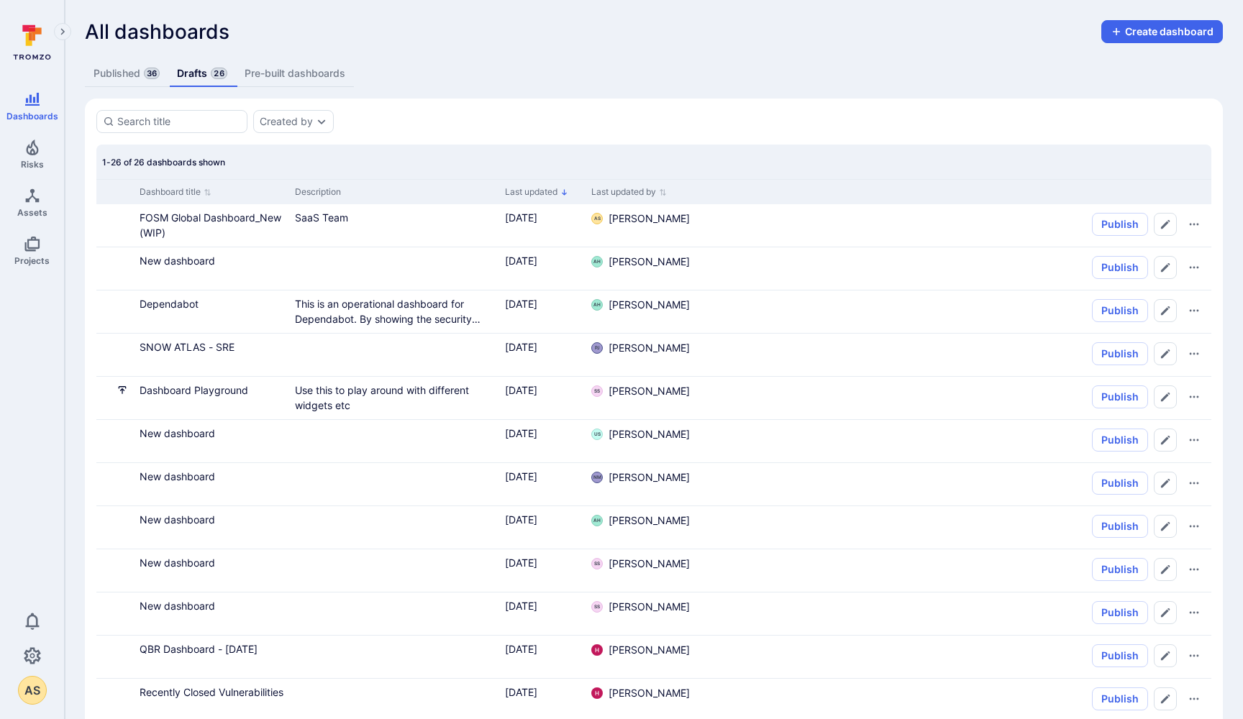
click at [110, 73] on link "Published 36" at bounding box center [126, 73] width 83 height 27
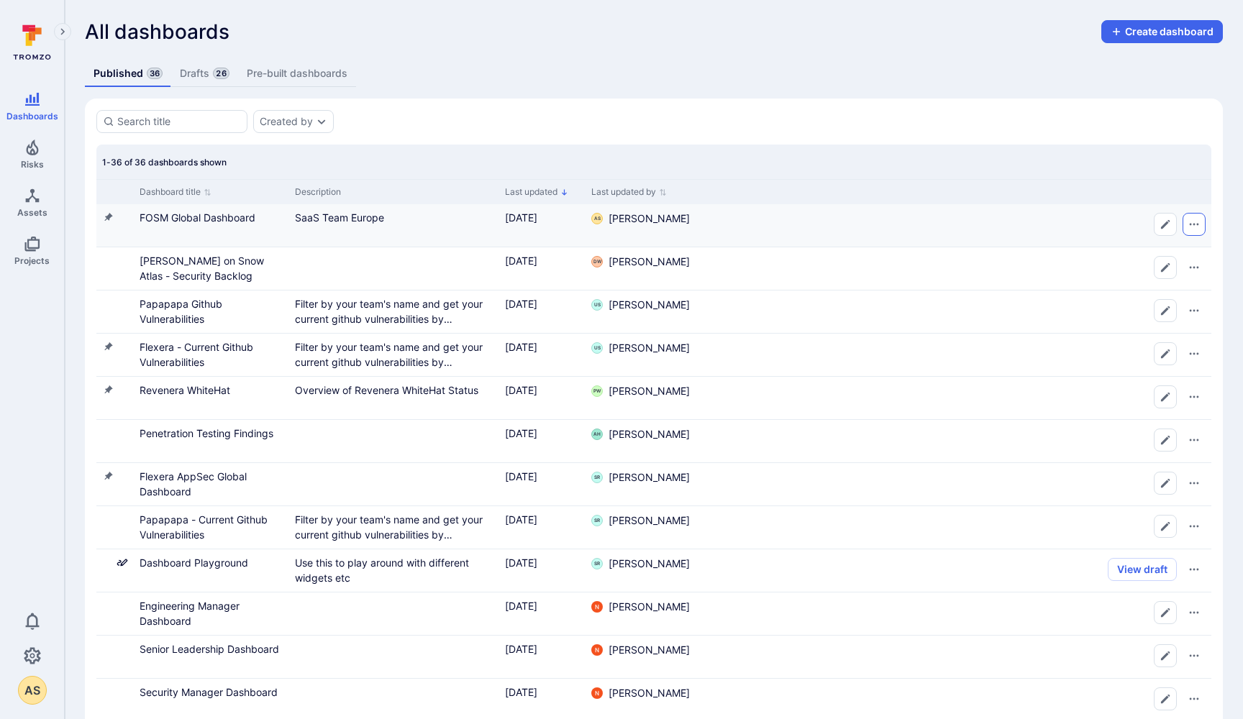
click at [1196, 225] on icon "Row actions menu" at bounding box center [1194, 225] width 12 height 12
click at [1037, 94] on div at bounding box center [621, 359] width 1243 height 719
click at [194, 217] on link "FOSM Global Dashboard" at bounding box center [198, 218] width 116 height 12
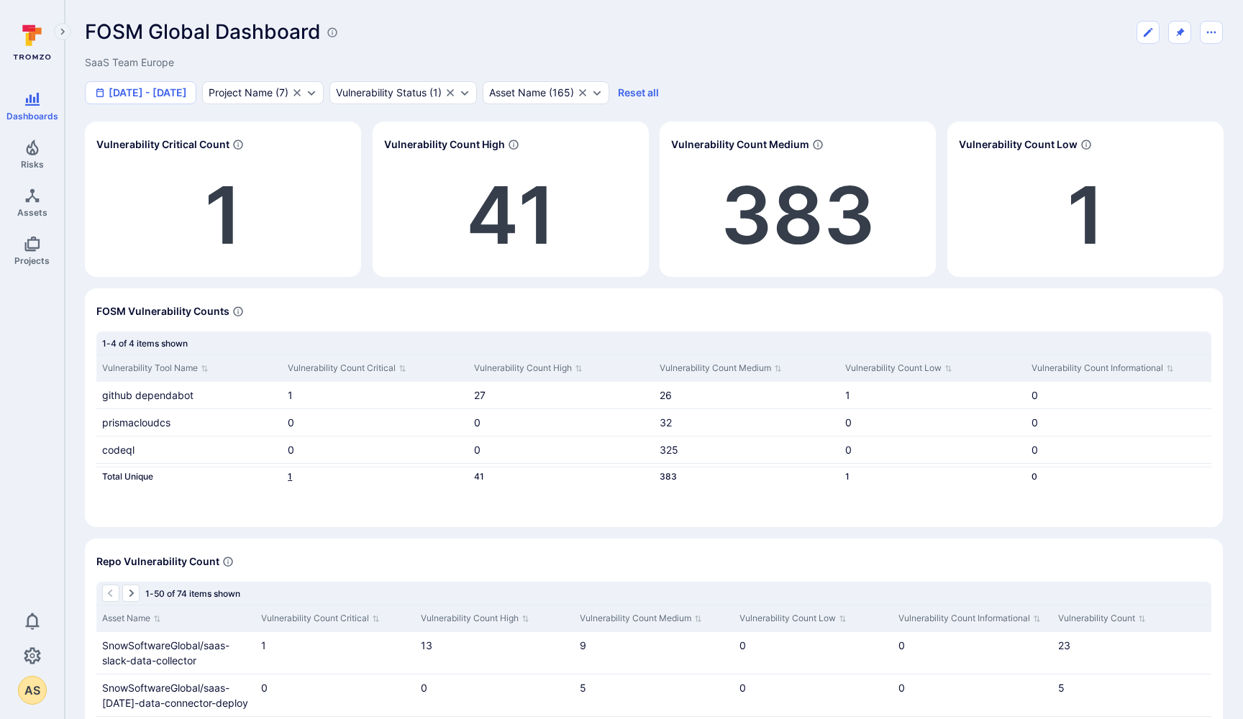
click at [291, 478] on link "1" at bounding box center [290, 476] width 4 height 11
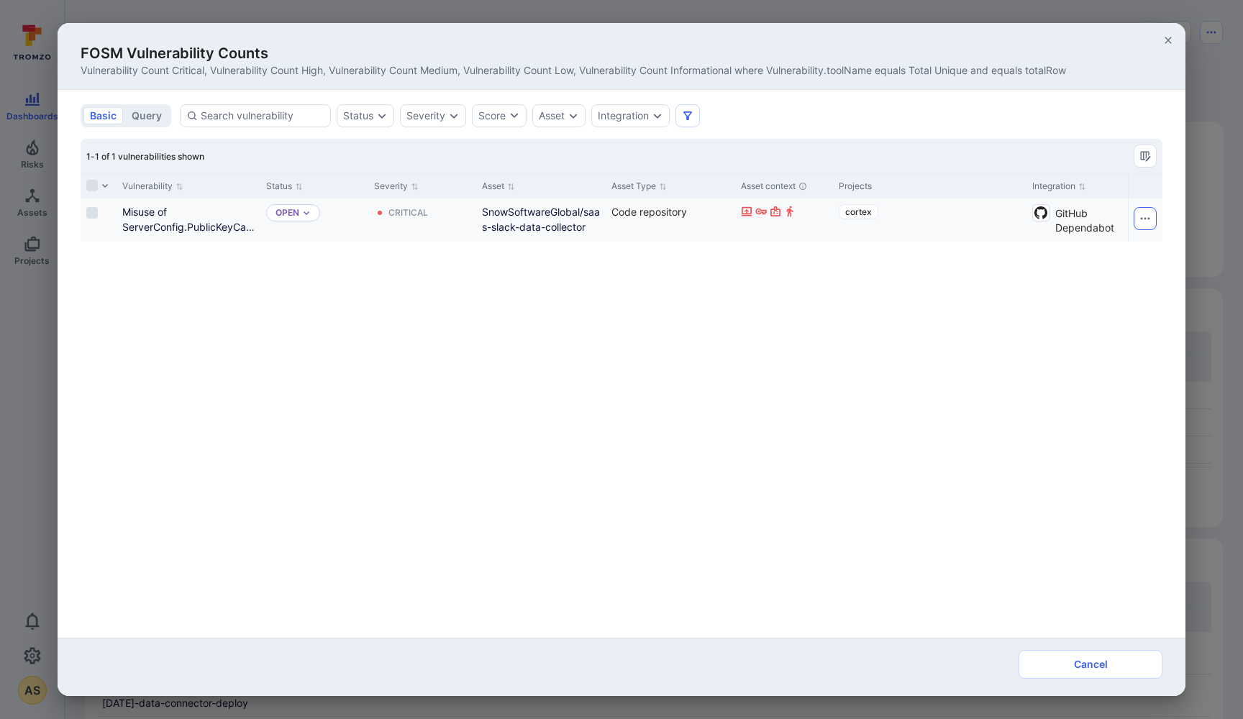
click at [1145, 224] on icon "Row actions menu" at bounding box center [1146, 219] width 12 height 12
click at [1097, 271] on div "Create Ticket" at bounding box center [1090, 272] width 64 height 15
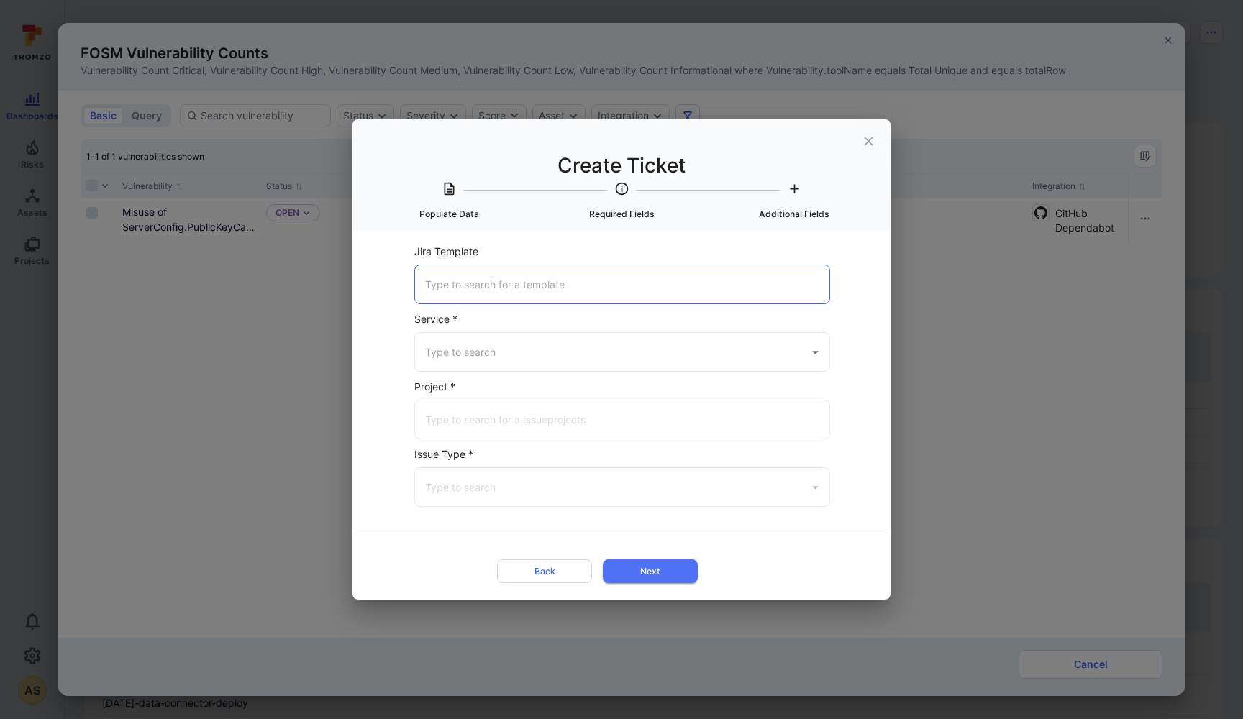
click at [539, 280] on input "Jira Template" at bounding box center [622, 284] width 401 height 25
click at [522, 350] on input "Service *" at bounding box center [612, 352] width 380 height 25
click at [468, 387] on li "Jira" at bounding box center [622, 390] width 414 height 24
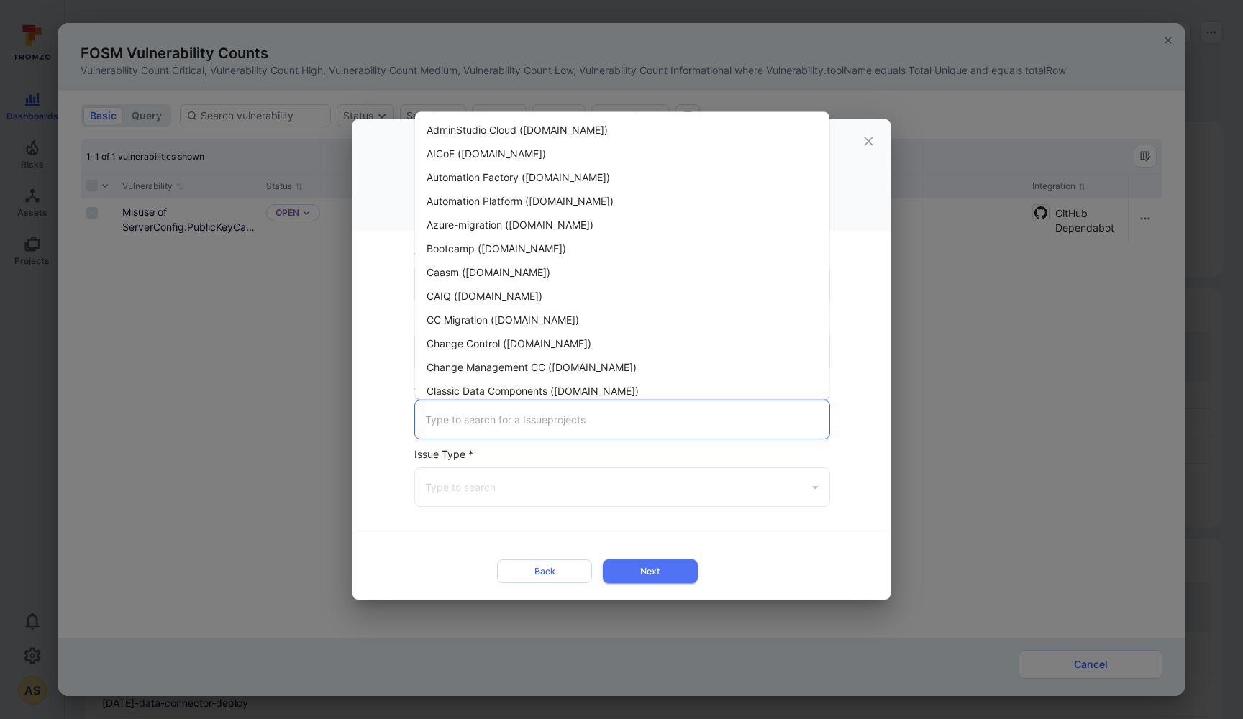
click at [458, 416] on input "Jira Project *" at bounding box center [622, 419] width 401 height 25
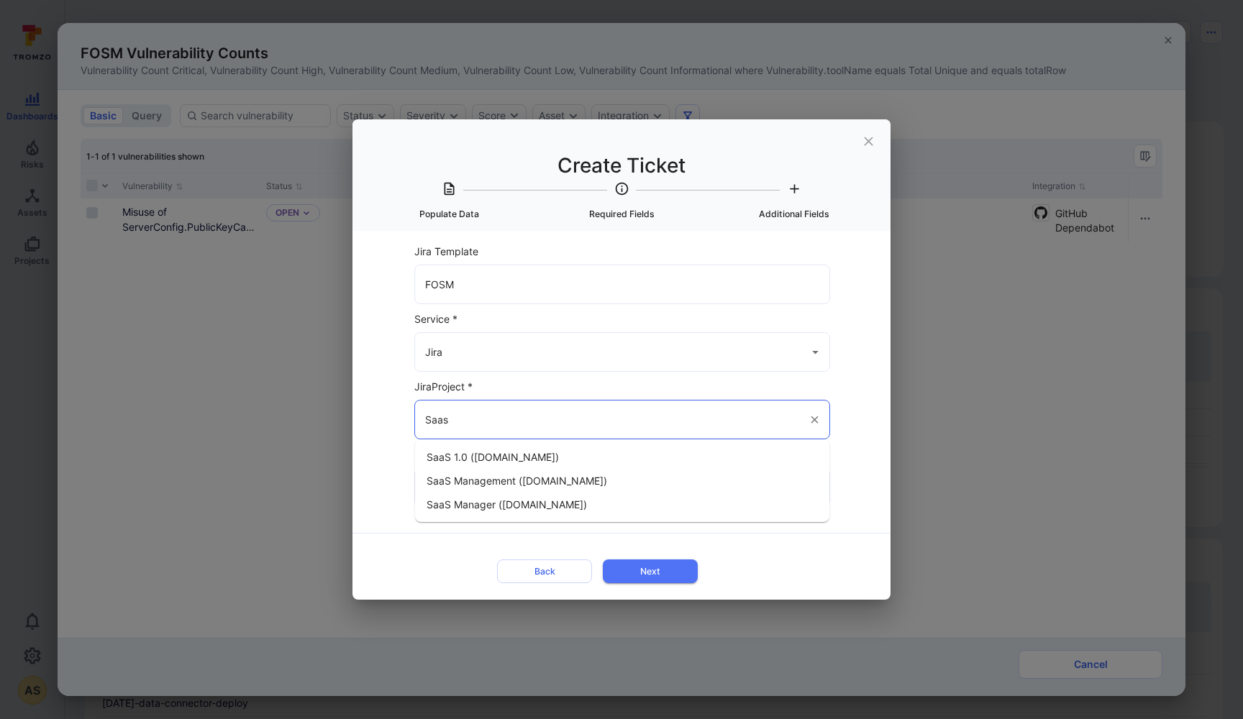
click at [457, 477] on span "SaaS Management (flexera.atlassian.net)" at bounding box center [517, 480] width 181 height 15
click at [504, 492] on input "Issue Type *" at bounding box center [612, 487] width 380 height 25
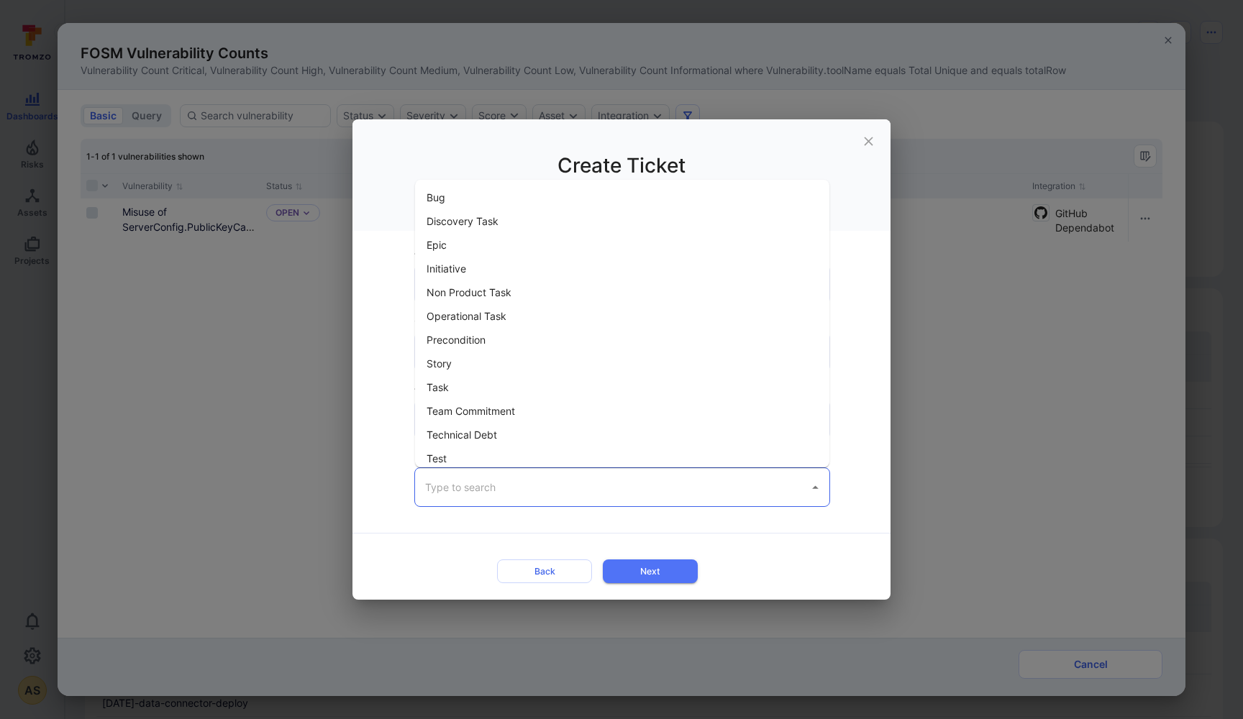
click at [455, 198] on li "Bug" at bounding box center [622, 198] width 414 height 24
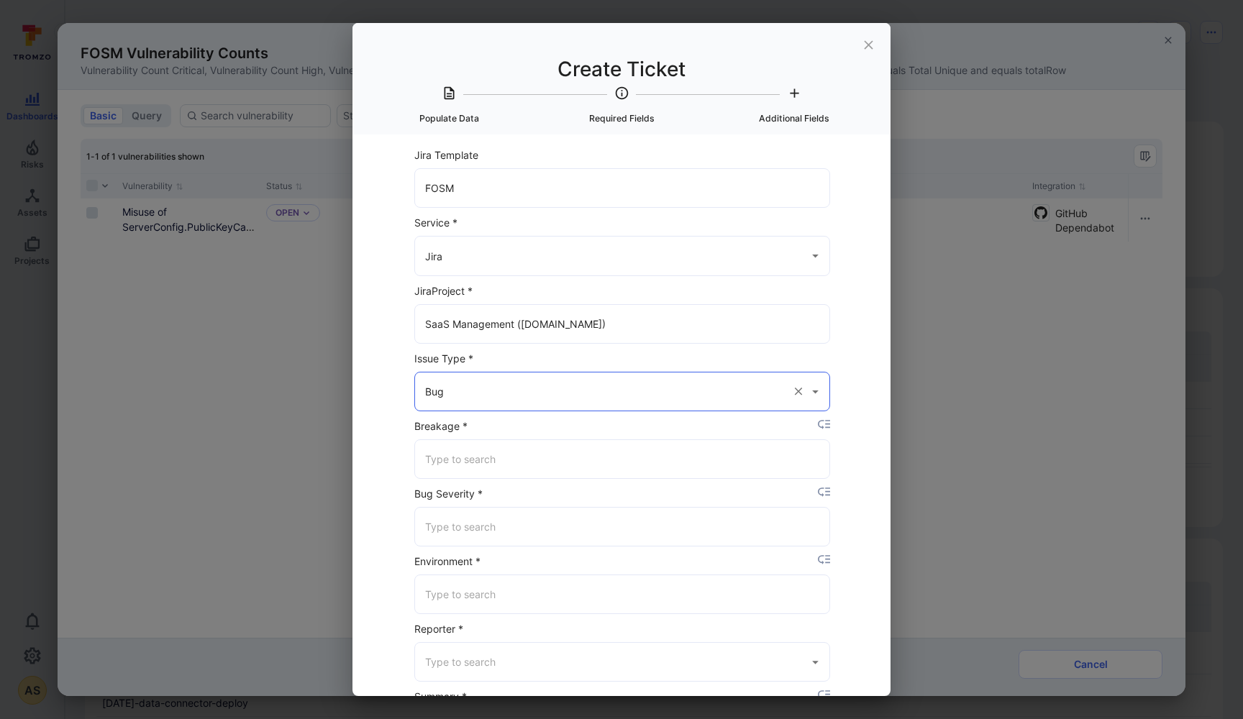
click at [457, 460] on input "Breakage *" at bounding box center [622, 459] width 401 height 25
click at [450, 514] on li "No Breakage" at bounding box center [622, 520] width 414 height 24
click at [442, 523] on input "Bug Severity *" at bounding box center [622, 526] width 401 height 25
click at [439, 561] on li "Critical" at bounding box center [622, 564] width 414 height 24
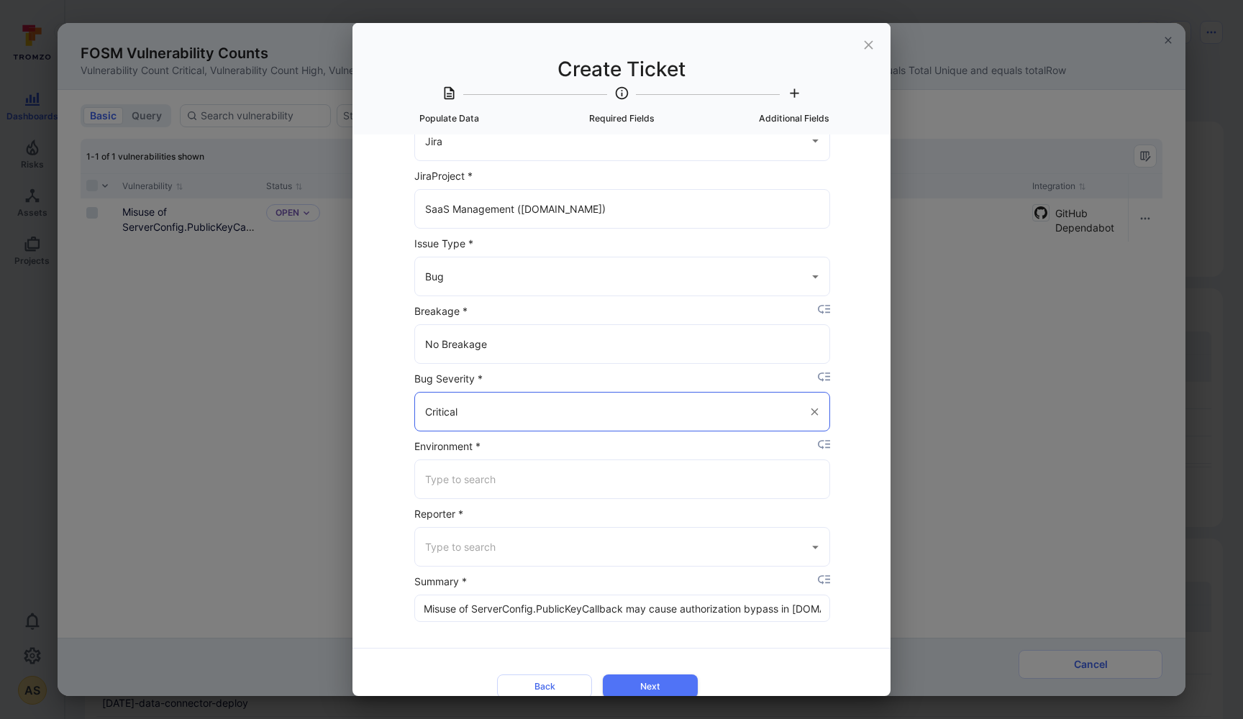
scroll to position [121, 0]
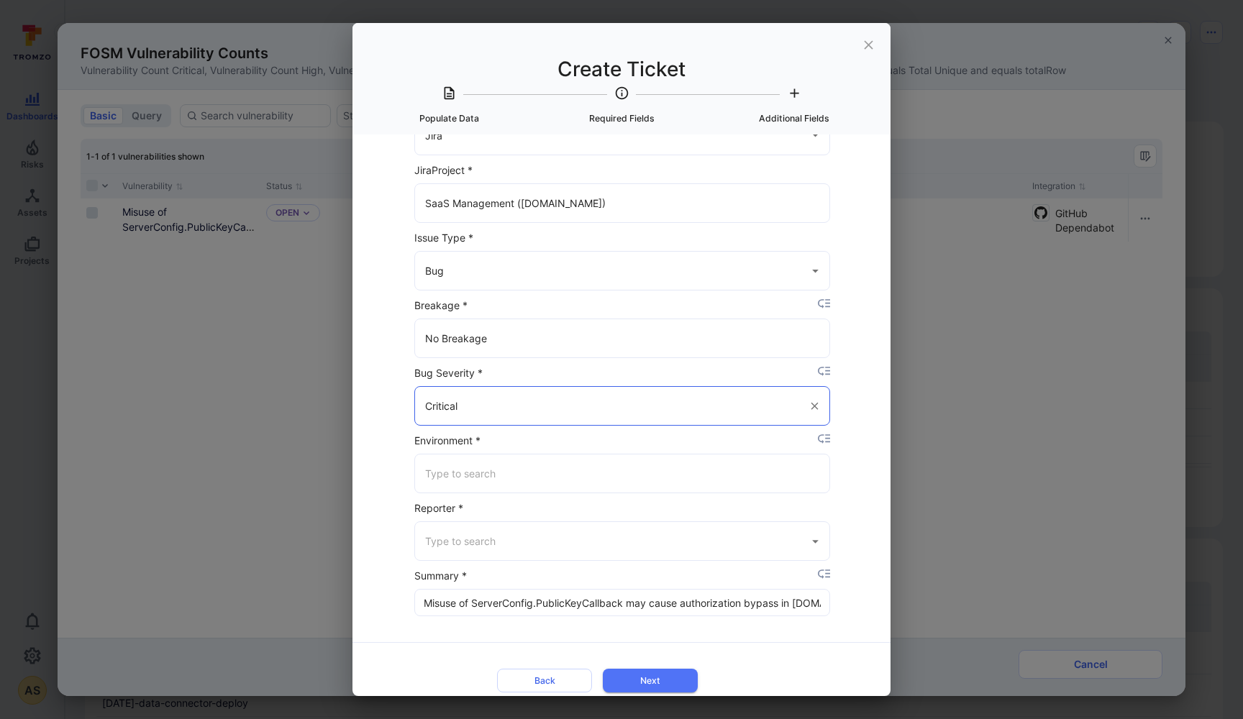
click at [467, 478] on input "Environment *" at bounding box center [622, 473] width 401 height 25
click at [458, 515] on li "Production" at bounding box center [622, 511] width 414 height 24
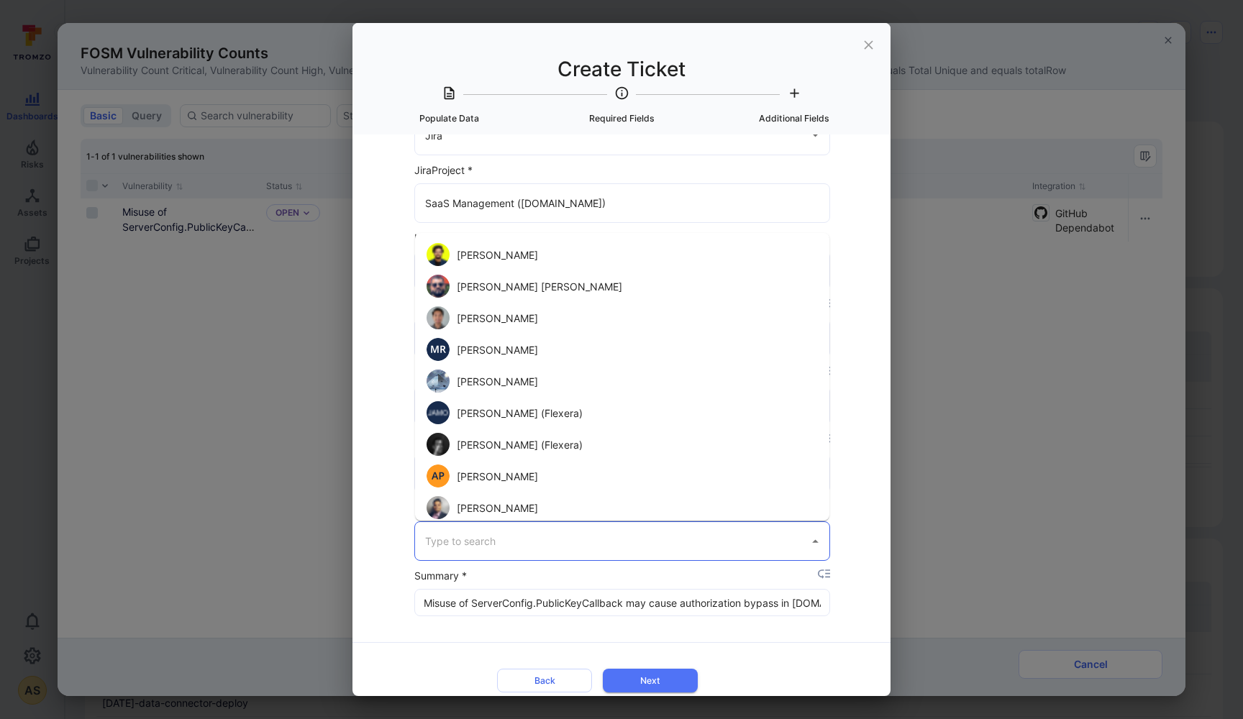
click at [446, 542] on input "Reporter *" at bounding box center [612, 541] width 380 height 25
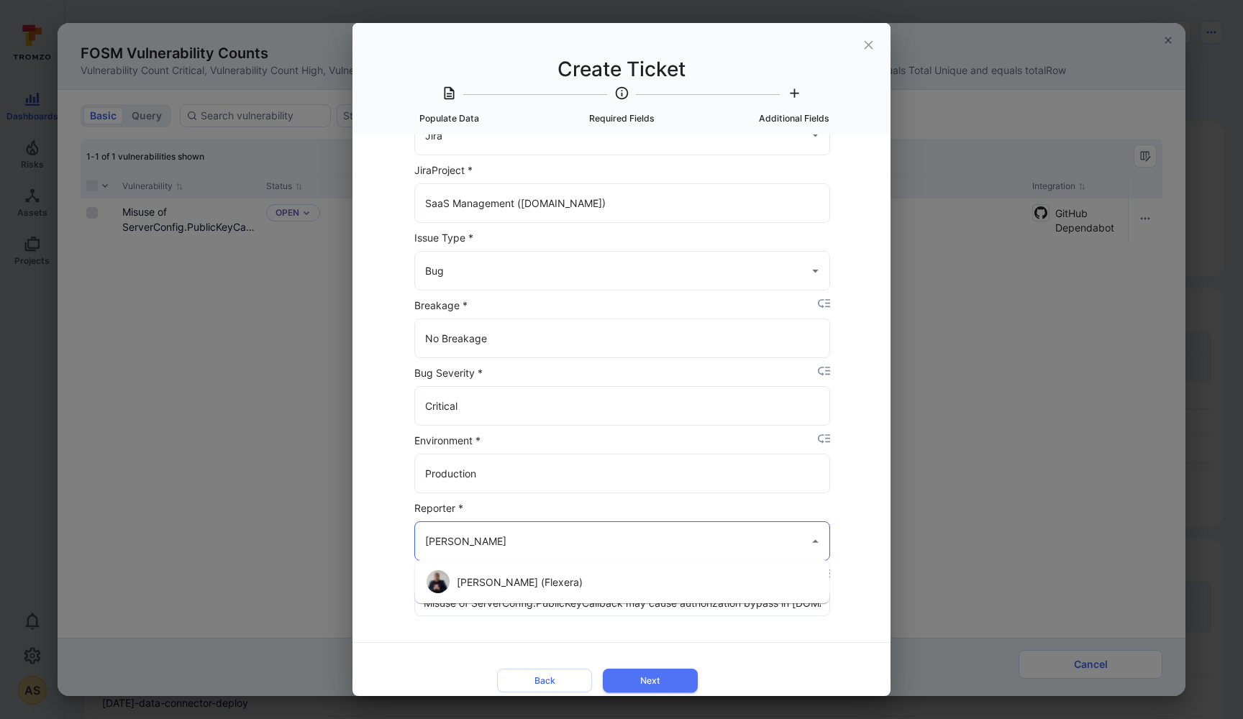
click at [469, 583] on li "Abhishek Sharan (Flexera)" at bounding box center [622, 582] width 414 height 32
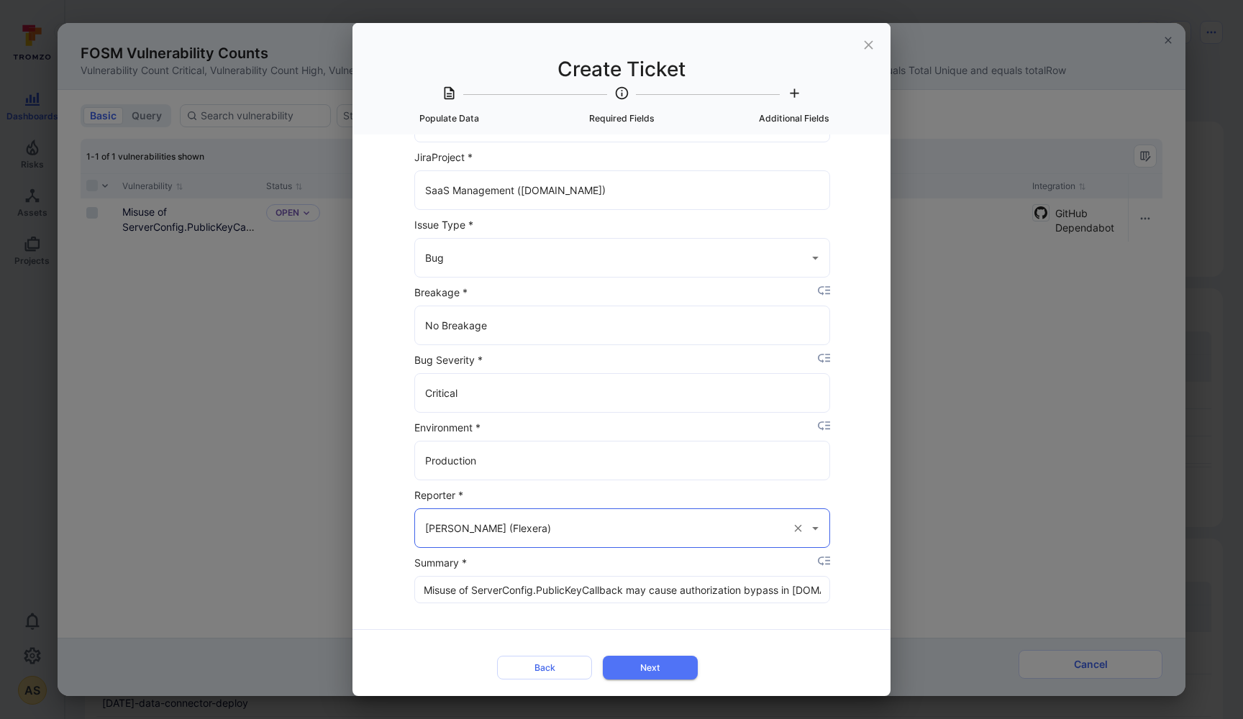
scroll to position [133, 0]
click at [659, 665] on button "Next" at bounding box center [650, 669] width 95 height 24
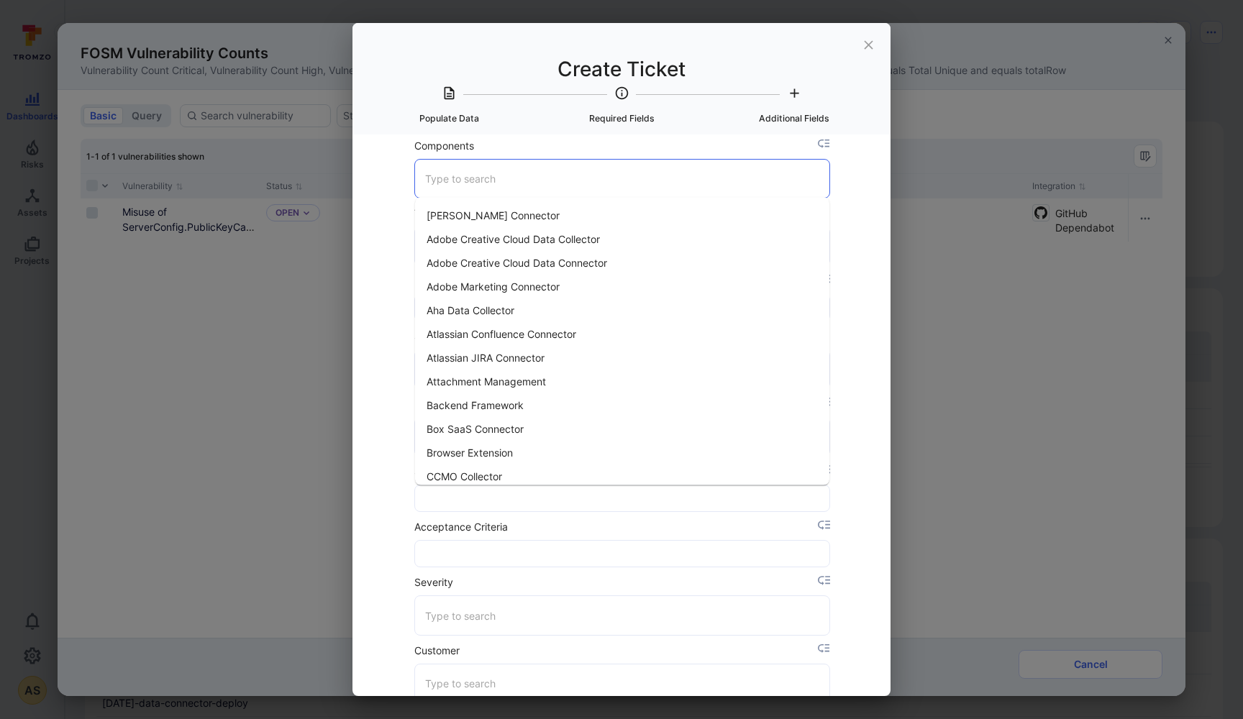
click at [470, 176] on input "Components" at bounding box center [622, 178] width 401 height 25
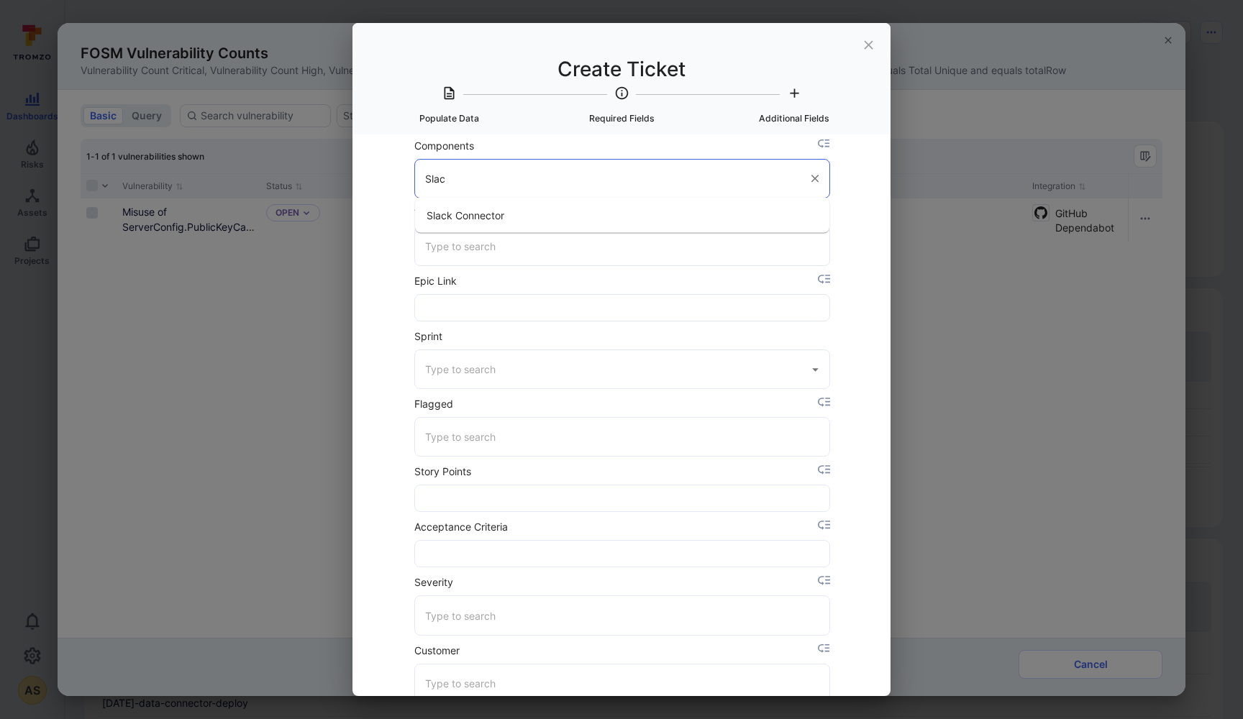
click at [460, 224] on li "Slack Connector" at bounding box center [622, 216] width 414 height 24
click at [445, 250] on input "Team" at bounding box center [622, 248] width 401 height 25
click at [440, 285] on li "Cortex" at bounding box center [622, 285] width 414 height 24
click at [432, 373] on input "Sprint" at bounding box center [612, 371] width 380 height 25
click at [383, 378] on div "Select Item to populate data from None Misuse of ServerConfig.PublicKeyCallback…" at bounding box center [622, 416] width 538 height 562
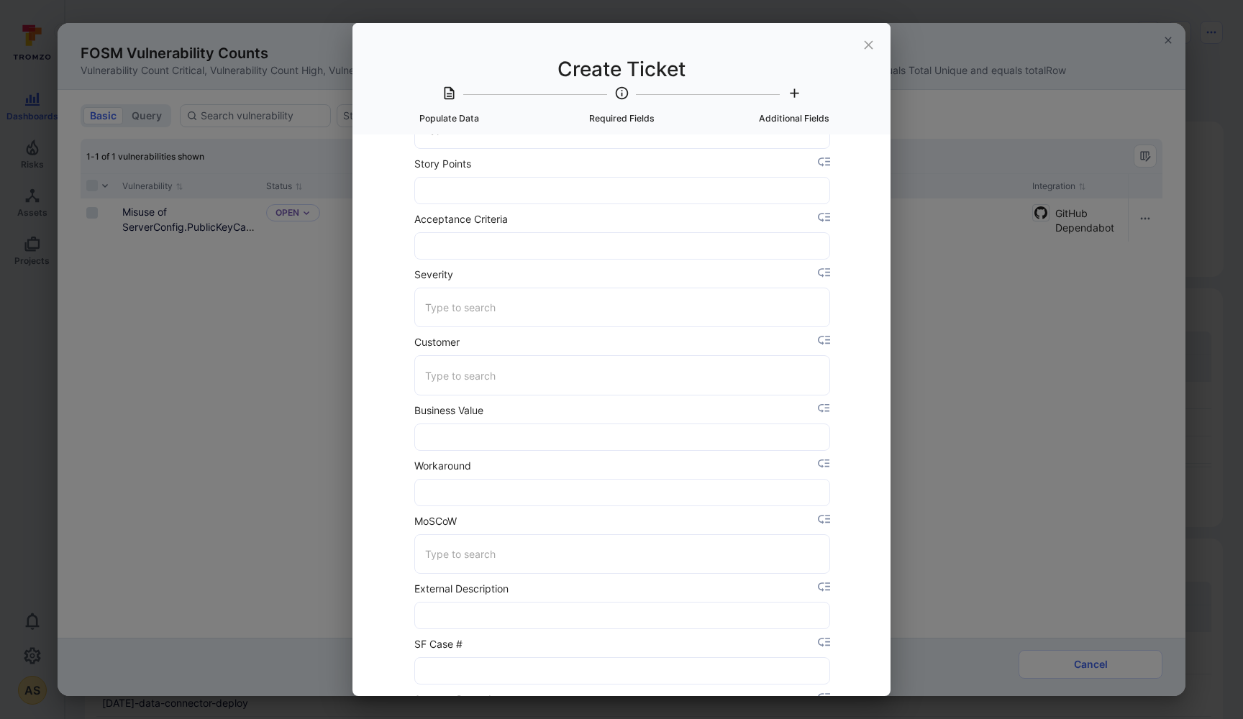
scroll to position [447, 0]
click at [476, 309] on input "Severity" at bounding box center [622, 303] width 401 height 25
click at [386, 284] on div "Select Item to populate data from None Misuse of ServerConfig.PublicKeyCallback…" at bounding box center [622, 416] width 538 height 562
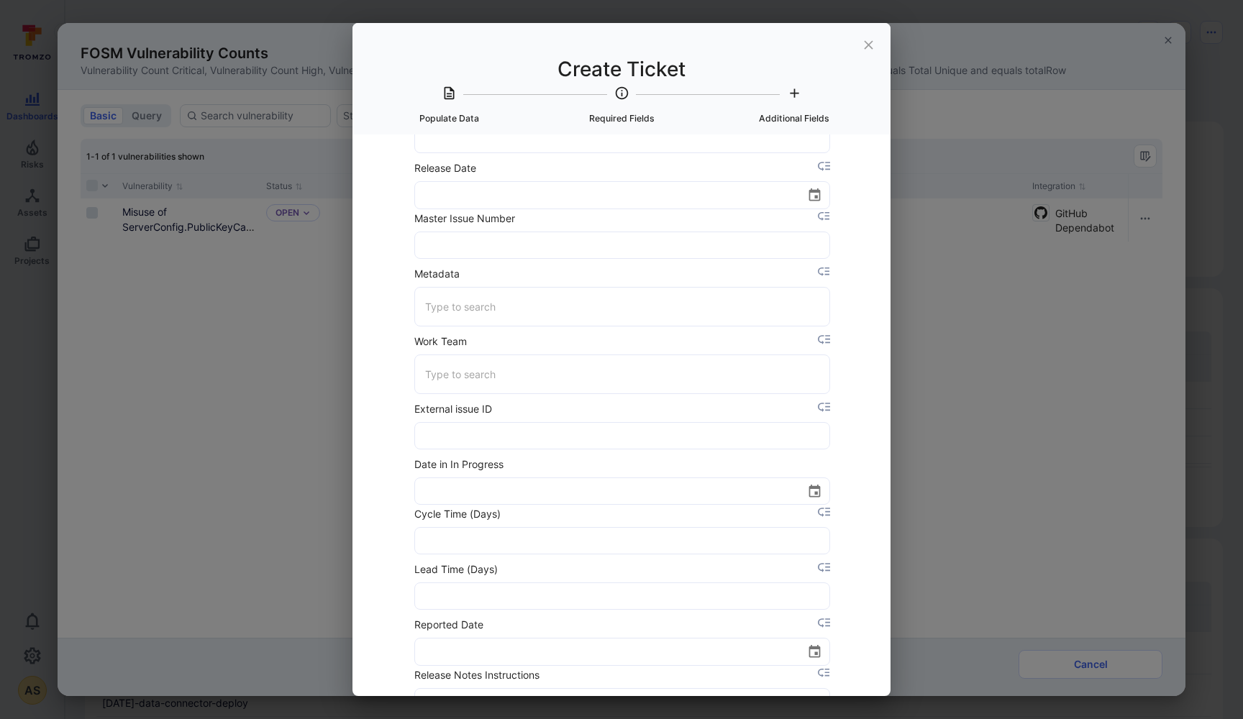
scroll to position [1089, 0]
click at [484, 368] on input "Work Team" at bounding box center [622, 370] width 401 height 25
click at [463, 410] on li "Cortex" at bounding box center [622, 408] width 414 height 24
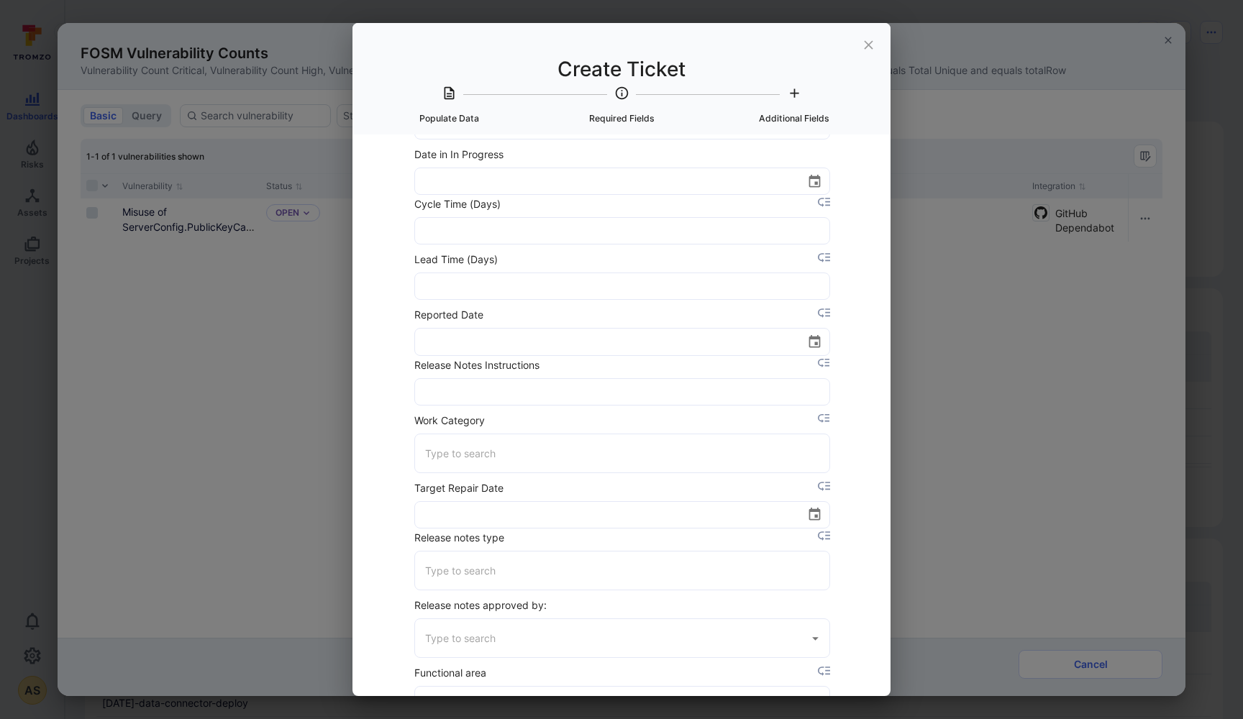
scroll to position [1417, 0]
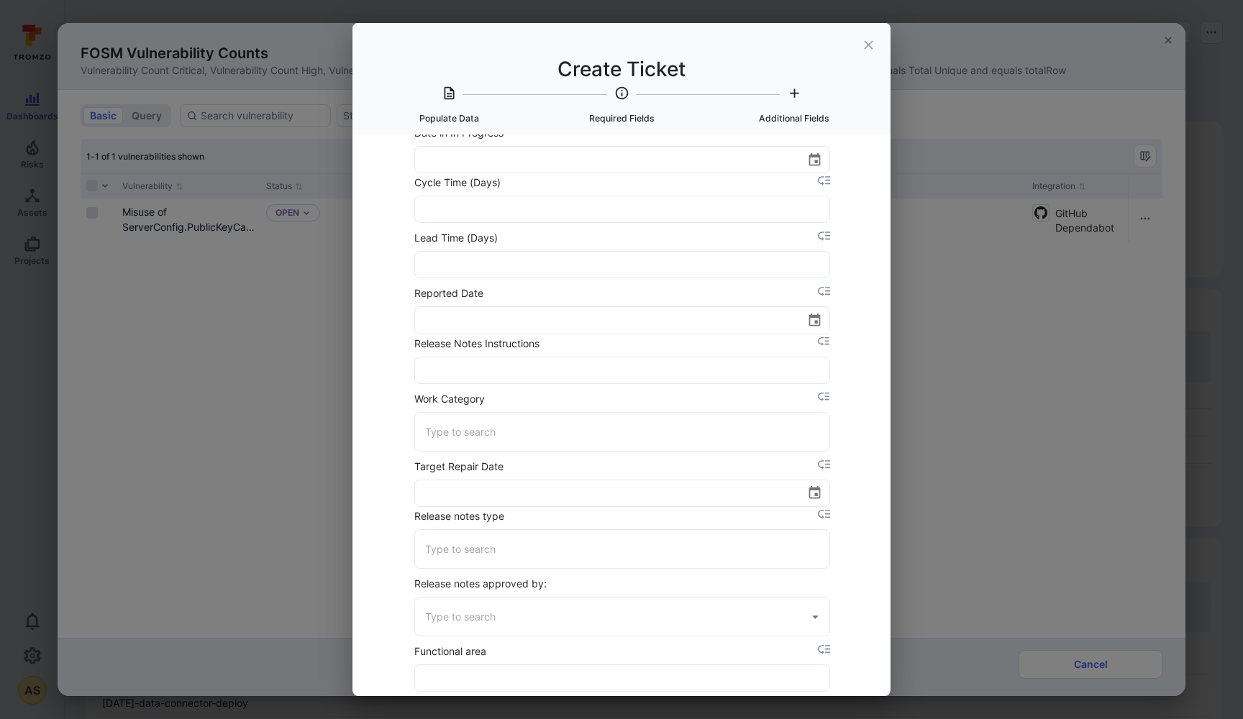
click at [472, 324] on input "Reported Date" at bounding box center [605, 320] width 381 height 26
click at [819, 322] on icon "Choose date" at bounding box center [815, 320] width 12 height 13
click at [606, 441] on button "10" at bounding box center [606, 442] width 26 height 26
click at [349, 420] on div "Create Ticket Populate Data Required Fields Additional Fields Select Item to po…" at bounding box center [621, 359] width 1243 height 719
click at [388, 411] on div "Select Item to populate data from None Misuse of ServerConfig.PublicKeyCallback…" at bounding box center [622, 416] width 538 height 562
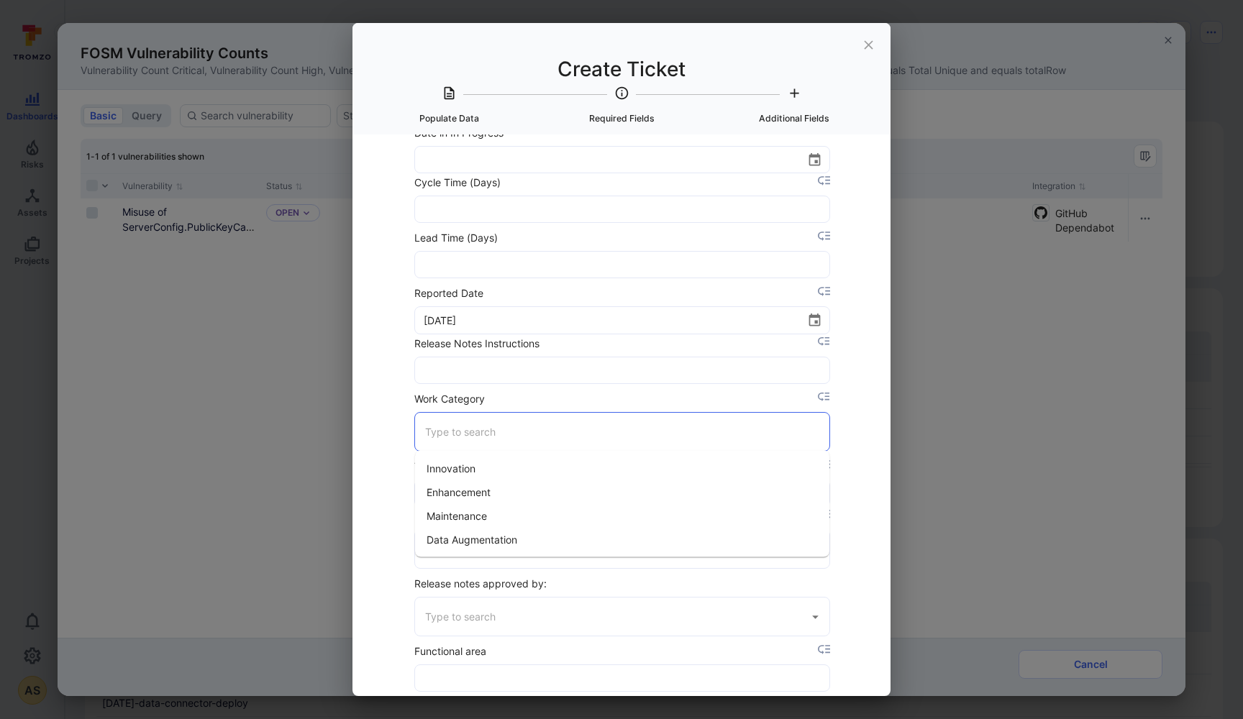
click at [457, 437] on input "Work Category" at bounding box center [622, 431] width 401 height 25
click at [466, 518] on li "Maintenance" at bounding box center [622, 516] width 414 height 24
click at [378, 505] on div "Select Item to populate data from None Misuse of ServerConfig.PublicKeyCallback…" at bounding box center [622, 416] width 538 height 562
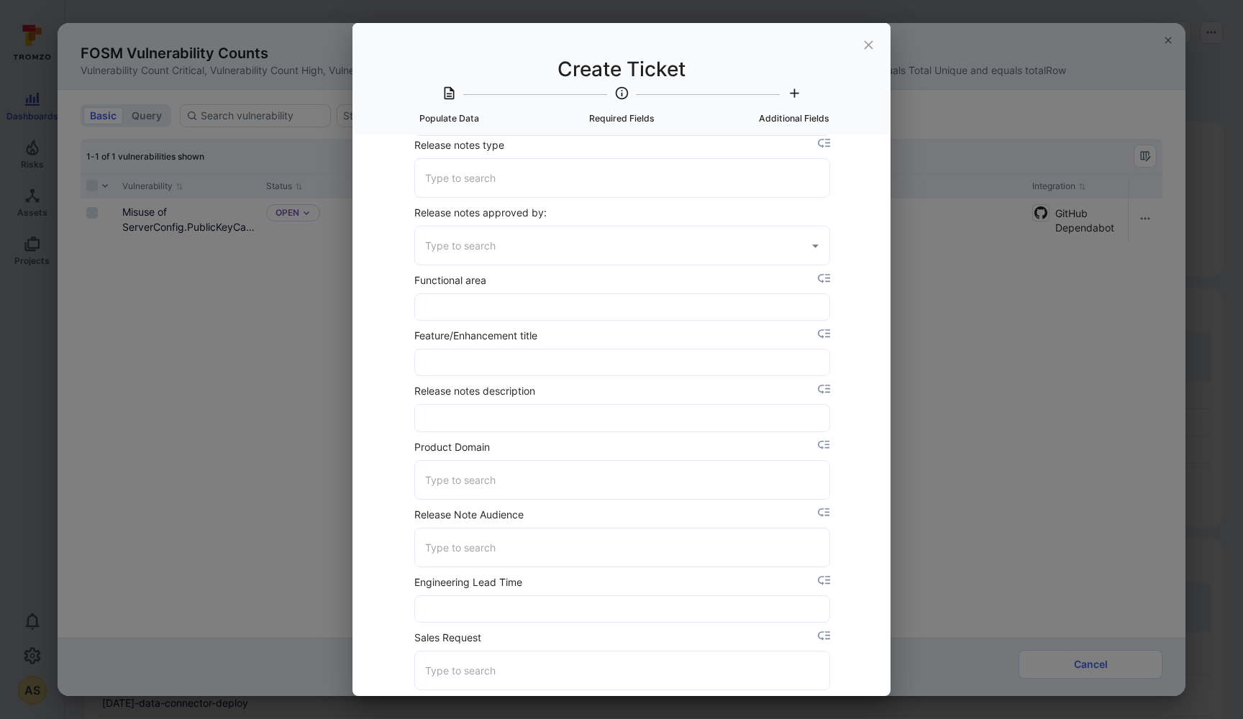
scroll to position [1795, 0]
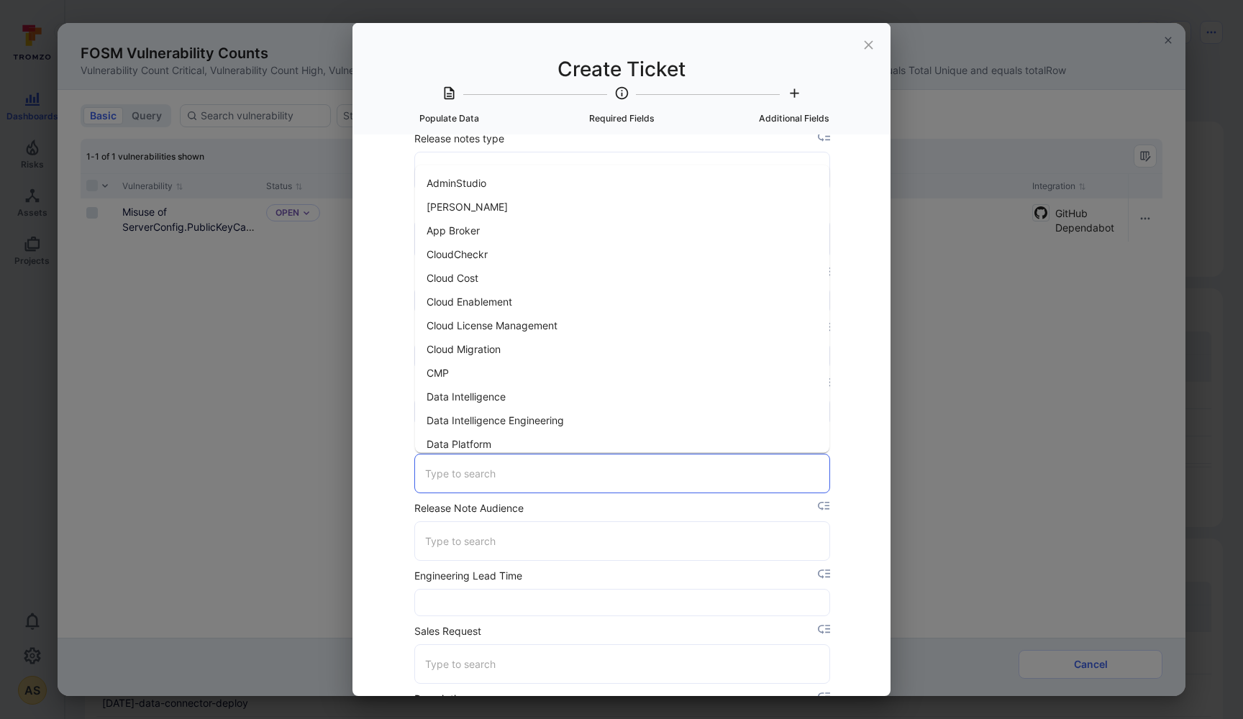
click at [446, 467] on input "Product Domain" at bounding box center [622, 473] width 401 height 25
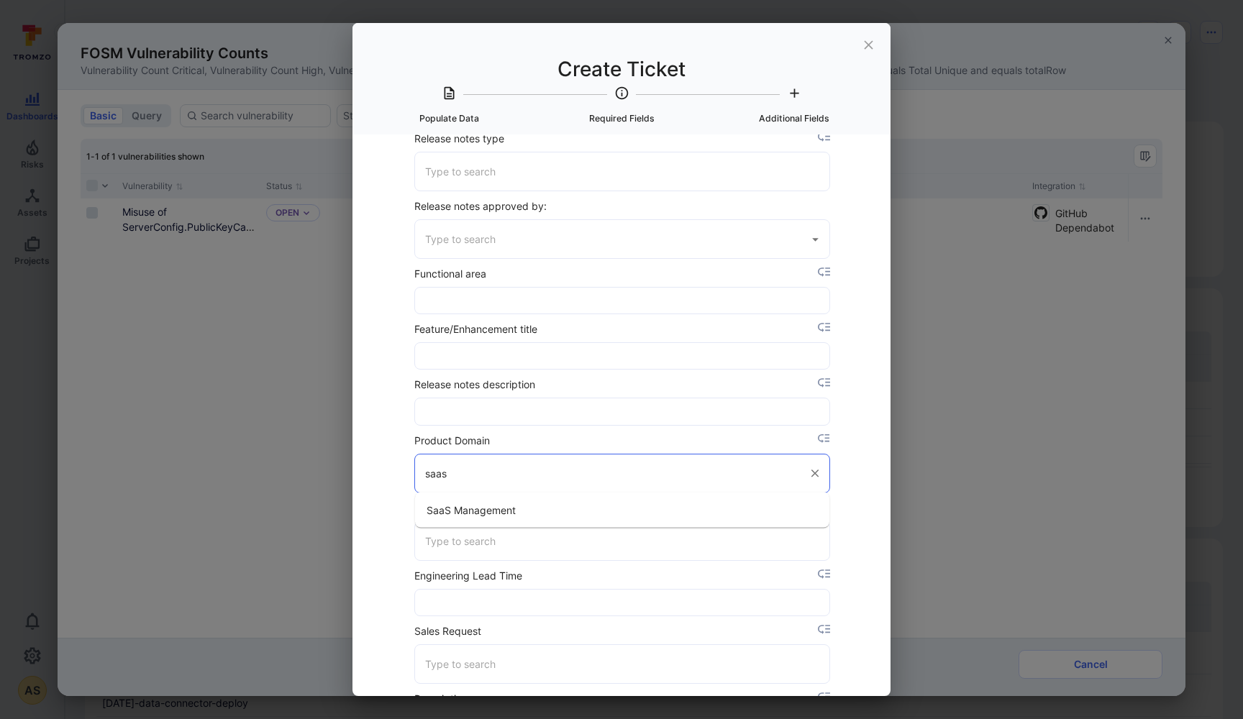
click at [447, 516] on li "SaaS Management" at bounding box center [622, 511] width 414 height 24
click at [383, 483] on div "Select Item to populate data from None Misuse of ServerConfig.PublicKeyCallback…" at bounding box center [622, 416] width 538 height 562
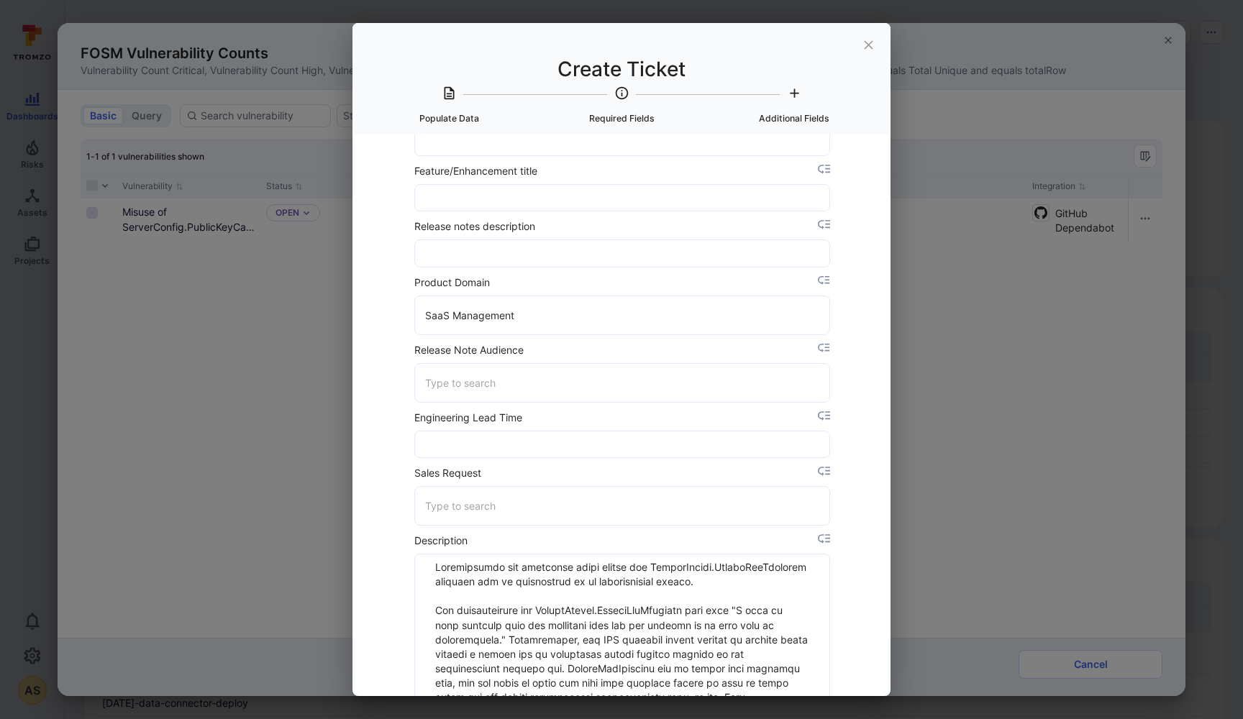
scroll to position [1960, 0]
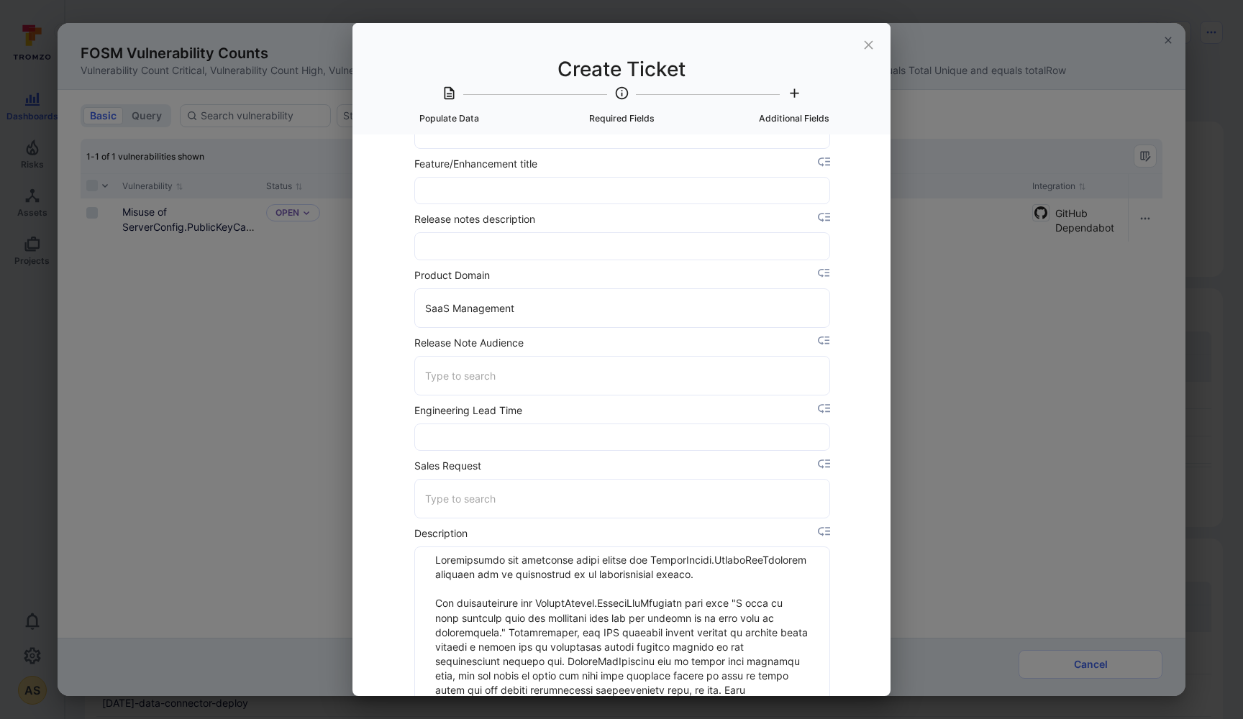
click at [476, 372] on input "Release Note Audience" at bounding box center [622, 375] width 401 height 25
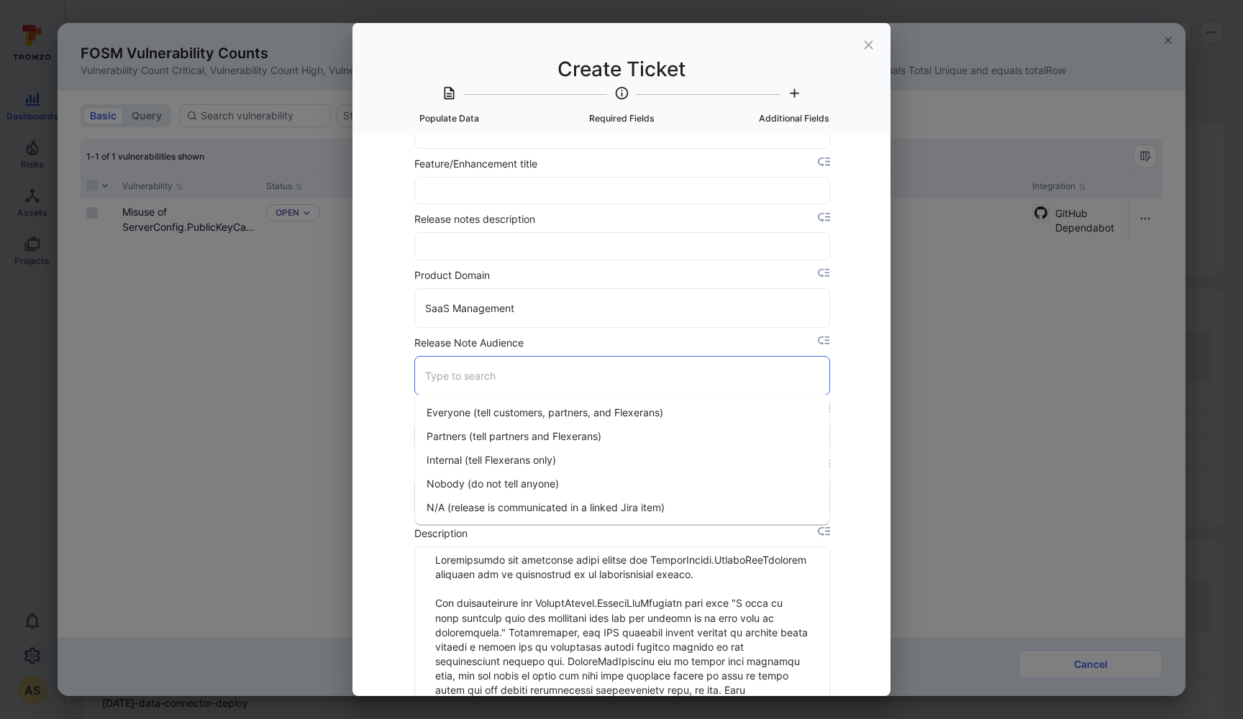
click at [452, 481] on li "Nobody (do not tell anyone)" at bounding box center [622, 484] width 414 height 24
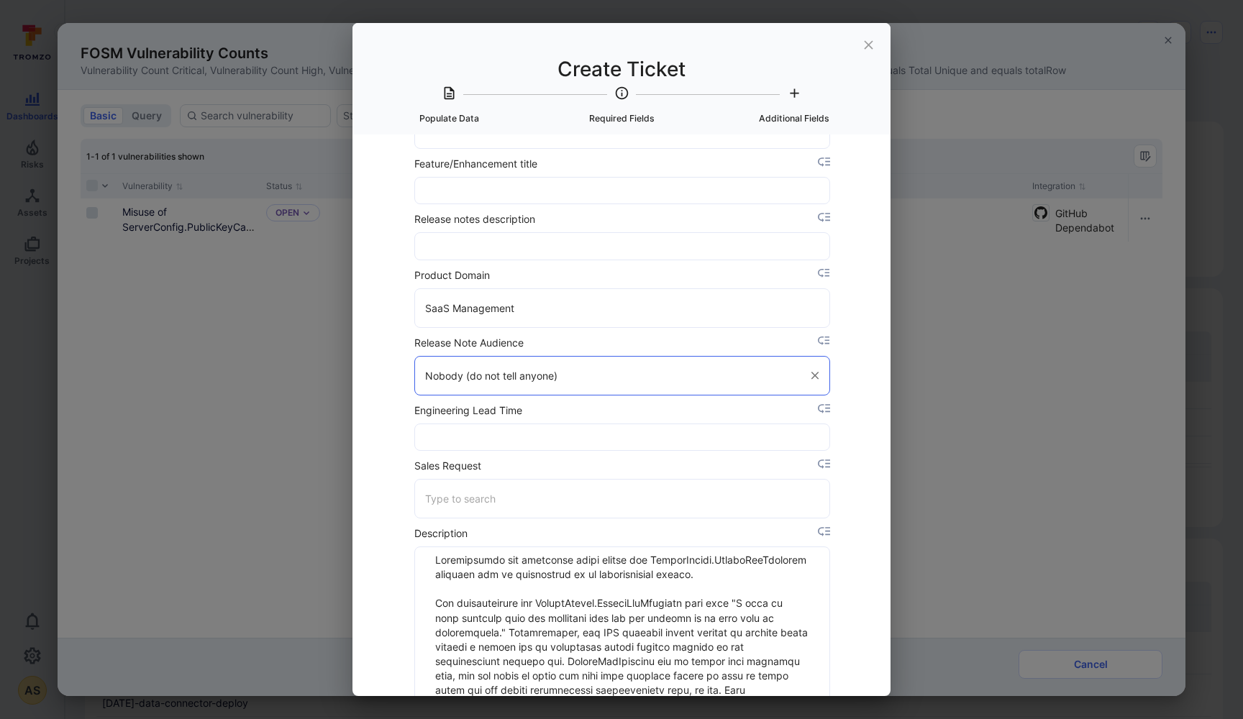
click at [383, 506] on div "Select Item to populate data from None Misuse of ServerConfig.PublicKeyCallback…" at bounding box center [622, 416] width 538 height 562
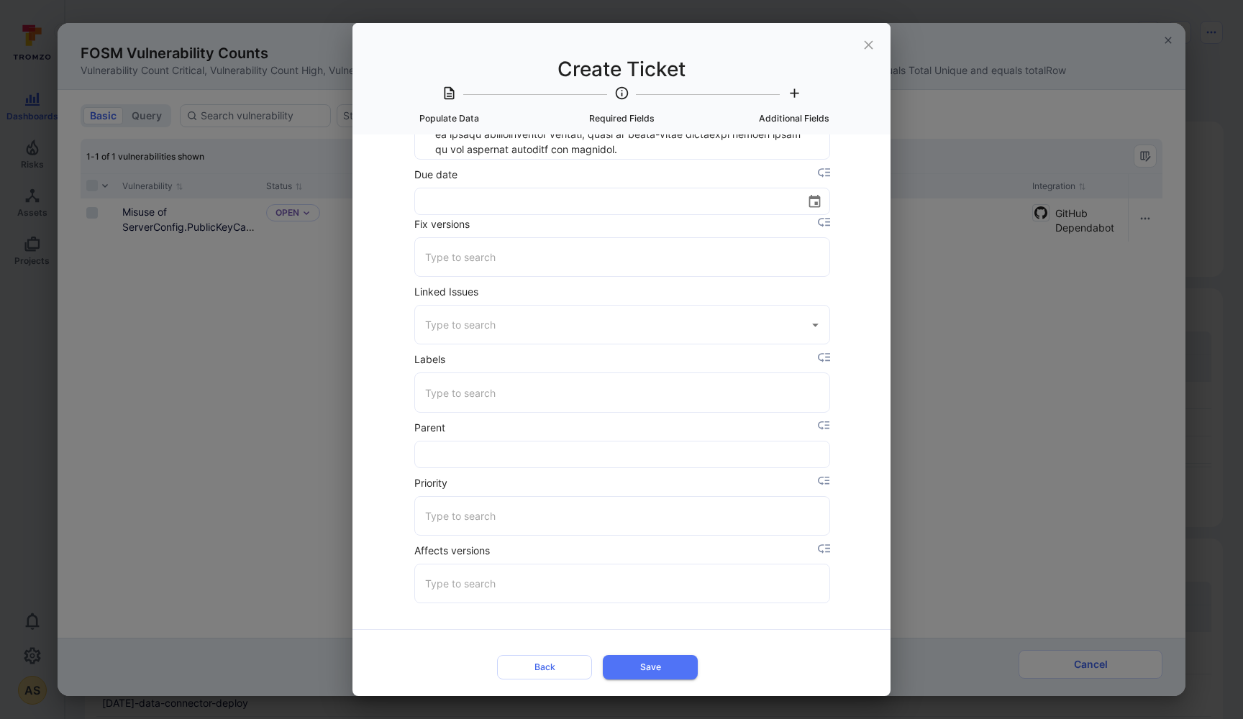
scroll to position [2891, 0]
click at [652, 667] on button "Save" at bounding box center [650, 669] width 95 height 24
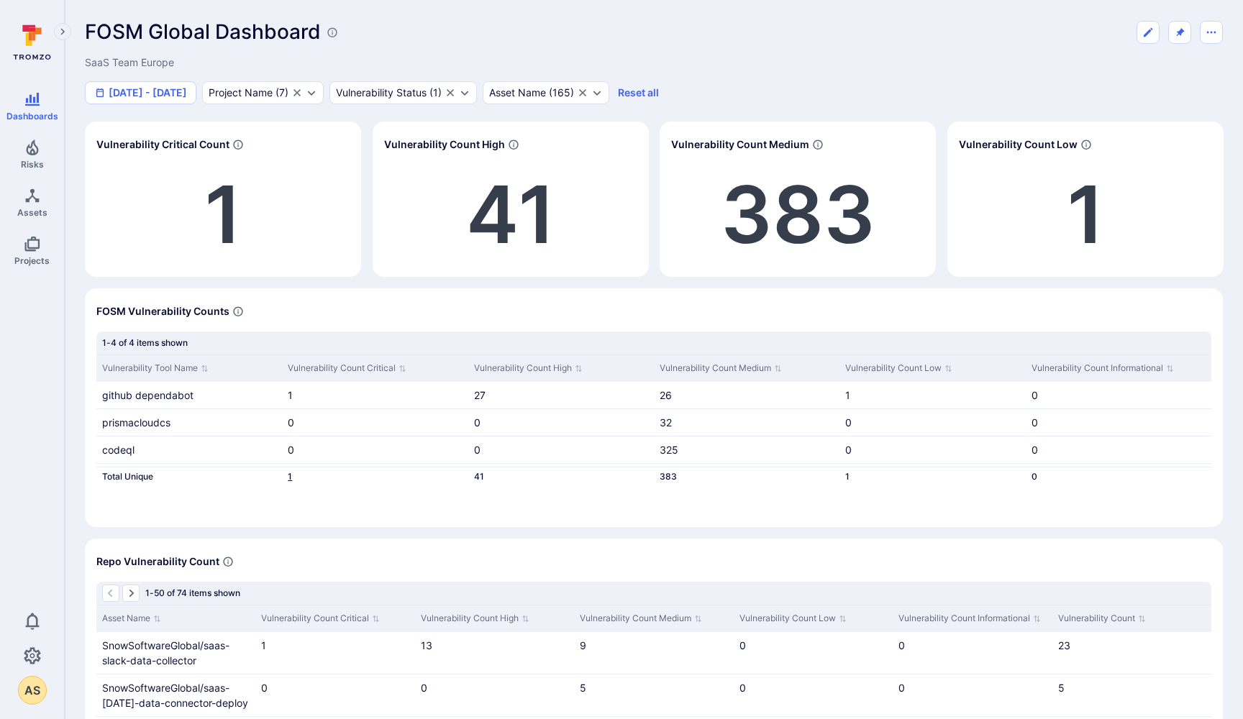
click at [290, 476] on link "1" at bounding box center [290, 476] width 4 height 11
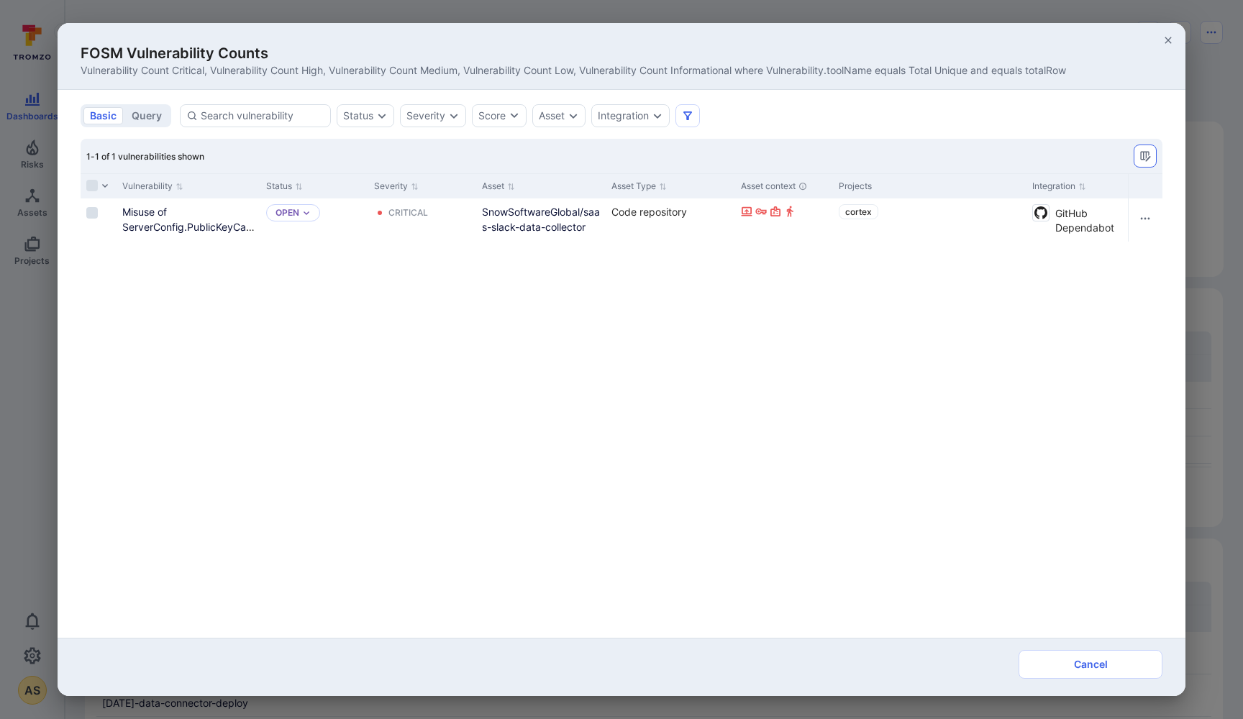
click at [1147, 154] on icon "Manage columns" at bounding box center [1145, 156] width 10 height 10
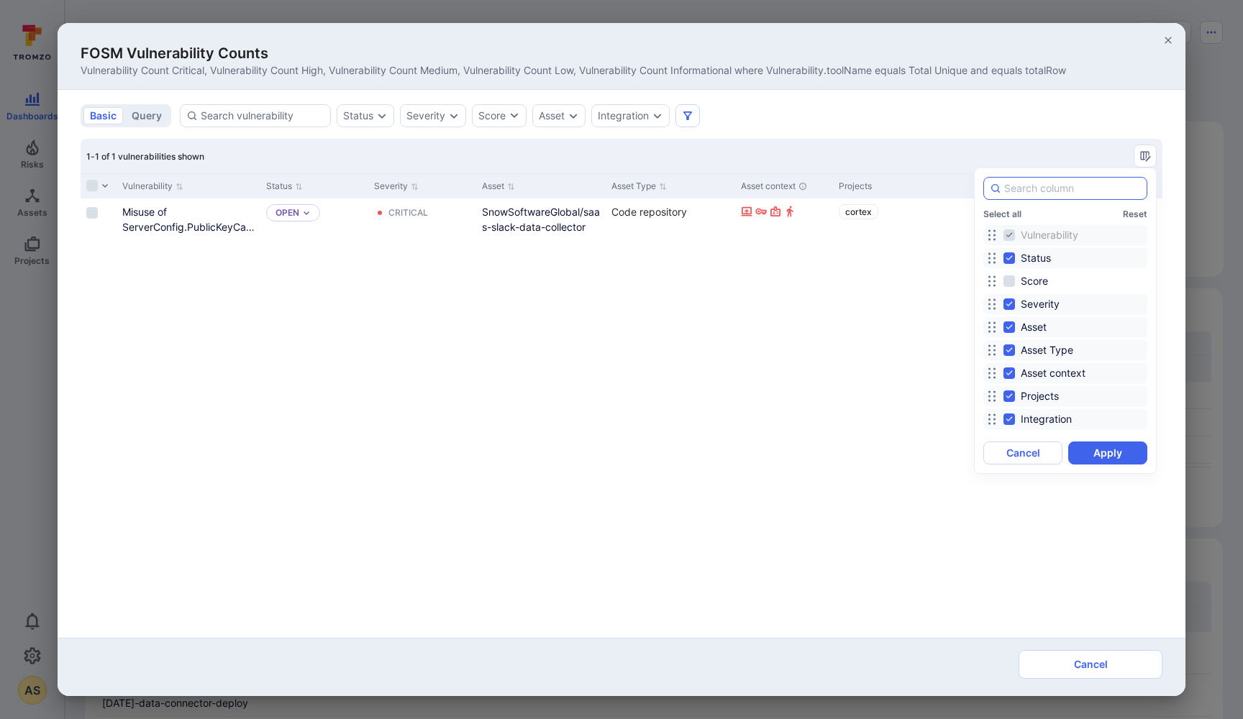
click at [1038, 185] on input at bounding box center [1072, 188] width 137 height 14
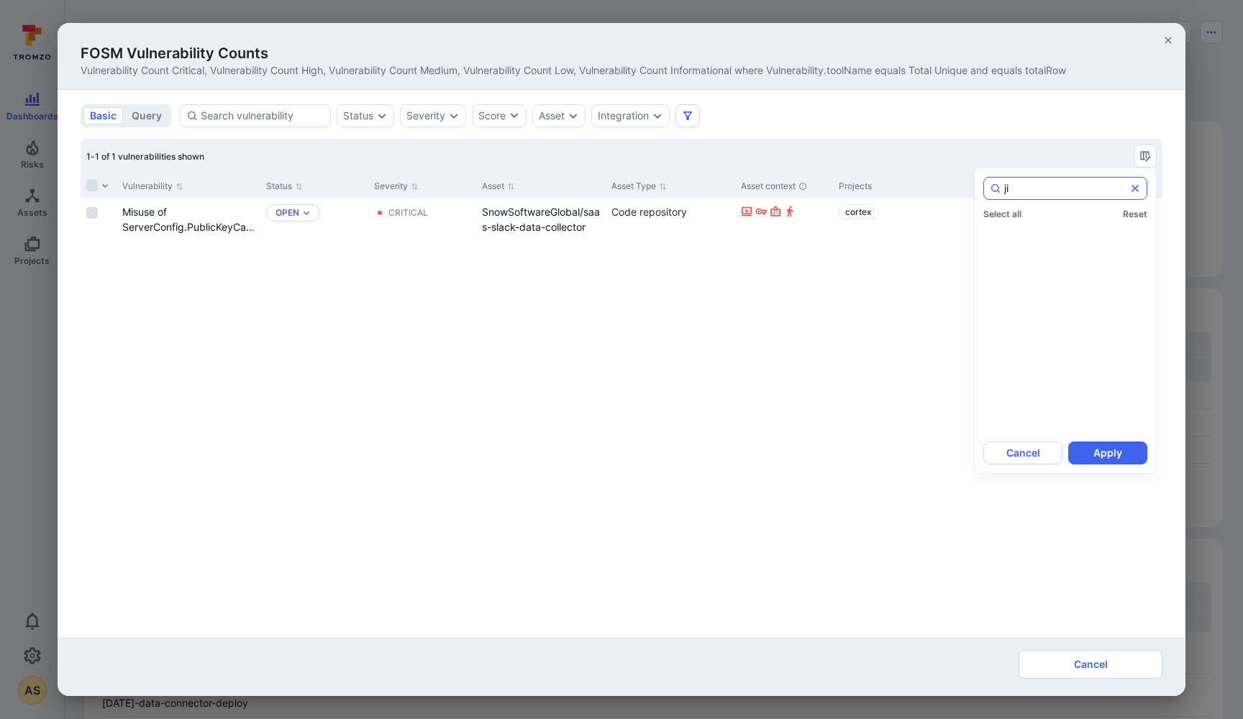
type input "j"
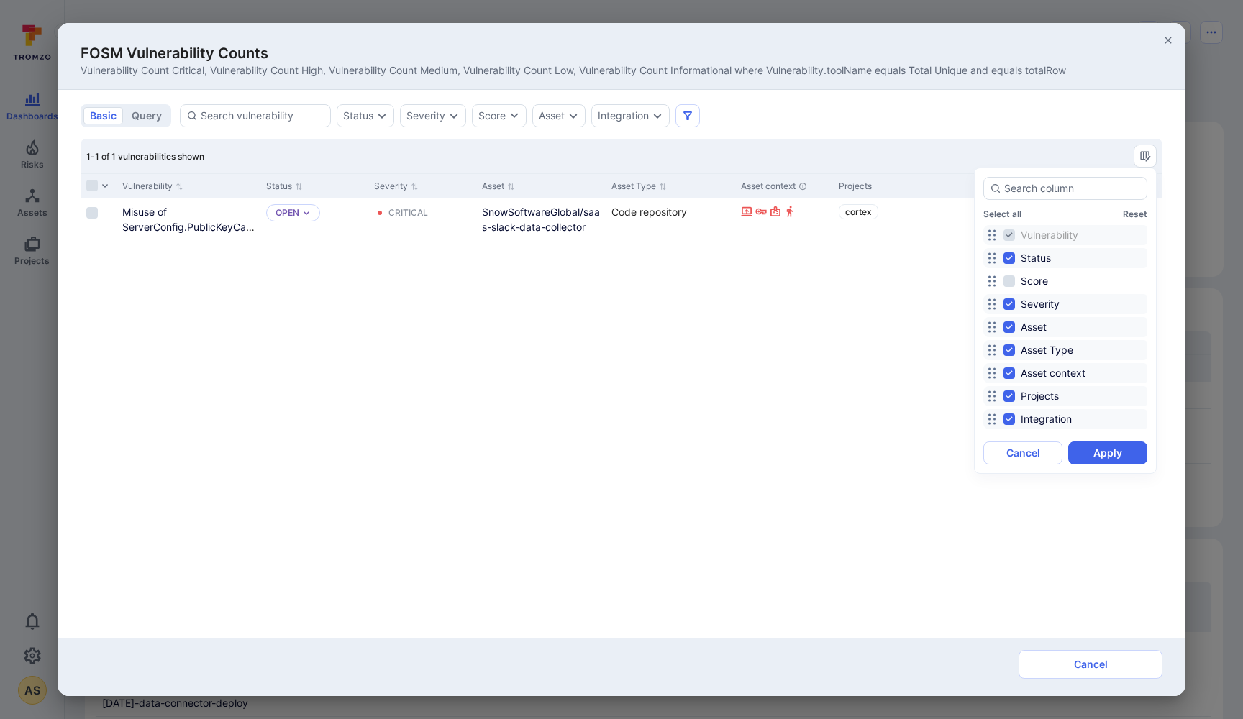
click at [1007, 135] on div at bounding box center [621, 359] width 1243 height 719
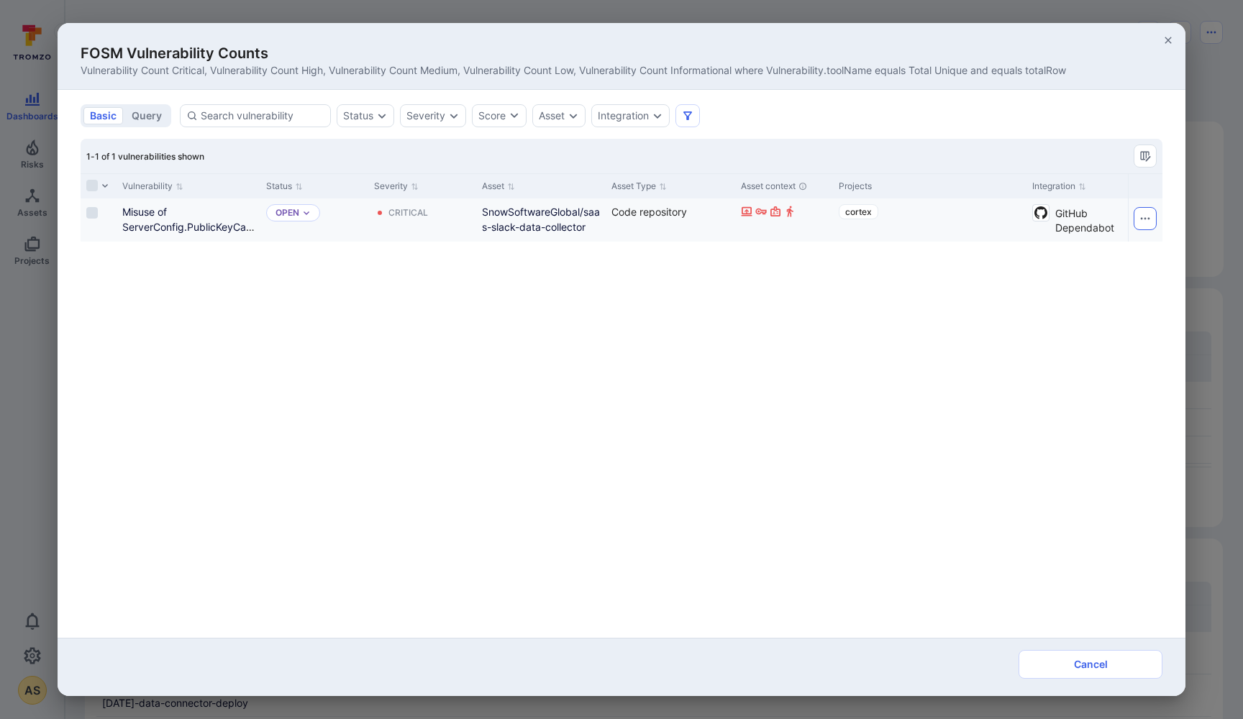
click at [1145, 222] on icon "Row actions menu" at bounding box center [1146, 219] width 12 height 12
click at [1145, 156] on div at bounding box center [621, 359] width 1243 height 719
click at [1145, 152] on icon "Manage columns" at bounding box center [1145, 156] width 10 height 10
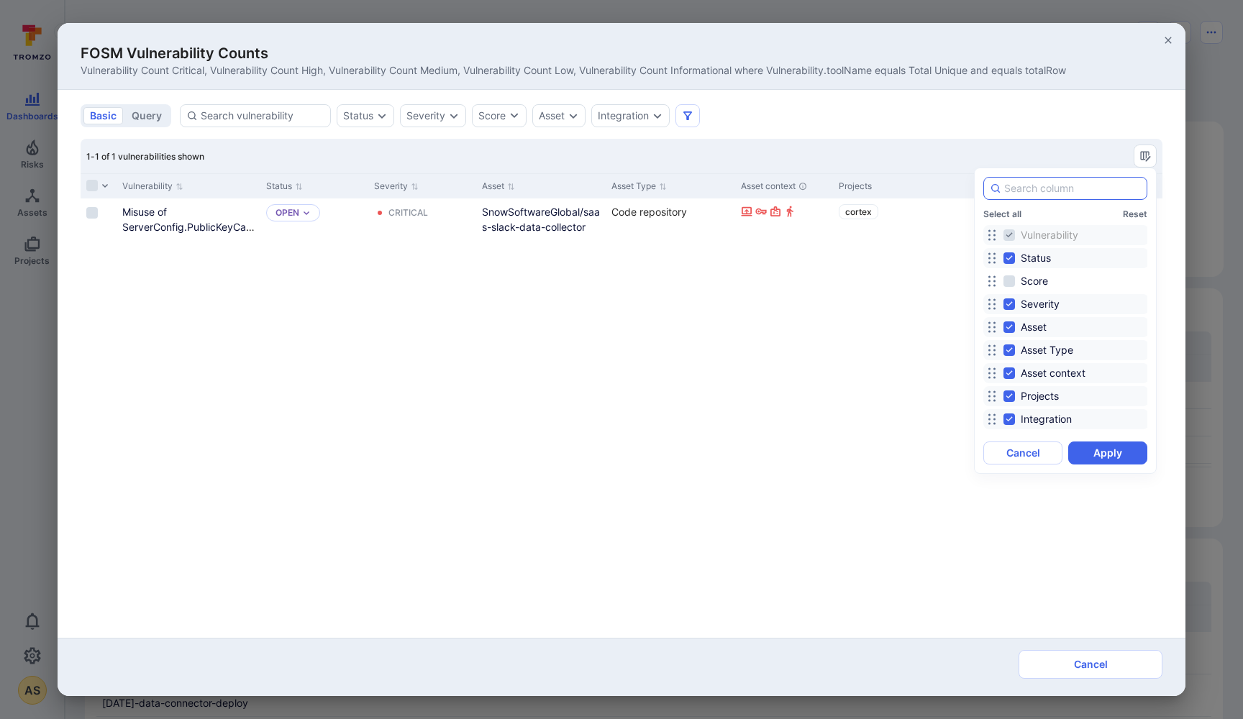
click at [1091, 182] on input at bounding box center [1072, 188] width 137 height 14
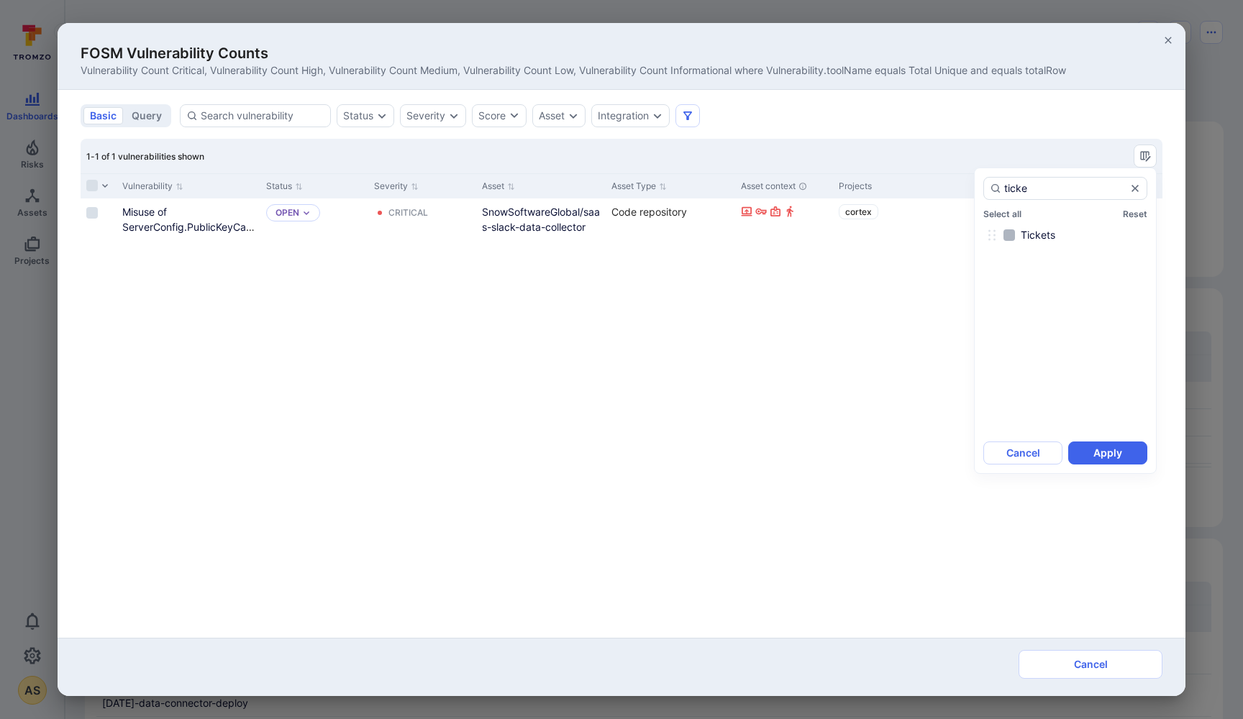
type input "ticke"
click at [1010, 231] on input "Tickets" at bounding box center [1010, 235] width 12 height 12
checkbox input "true"
click at [1114, 449] on button "Apply" at bounding box center [1107, 453] width 79 height 23
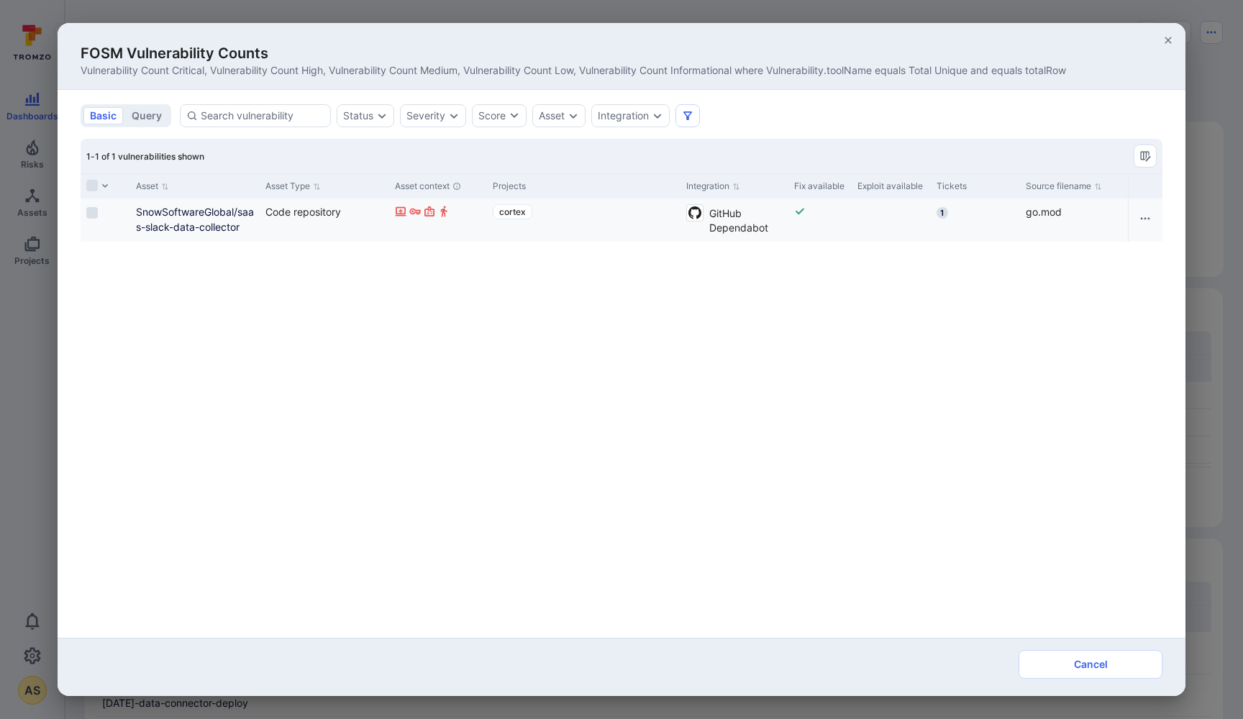
scroll to position [0, 346]
click at [1142, 151] on icon "Manage columns" at bounding box center [1146, 156] width 12 height 12
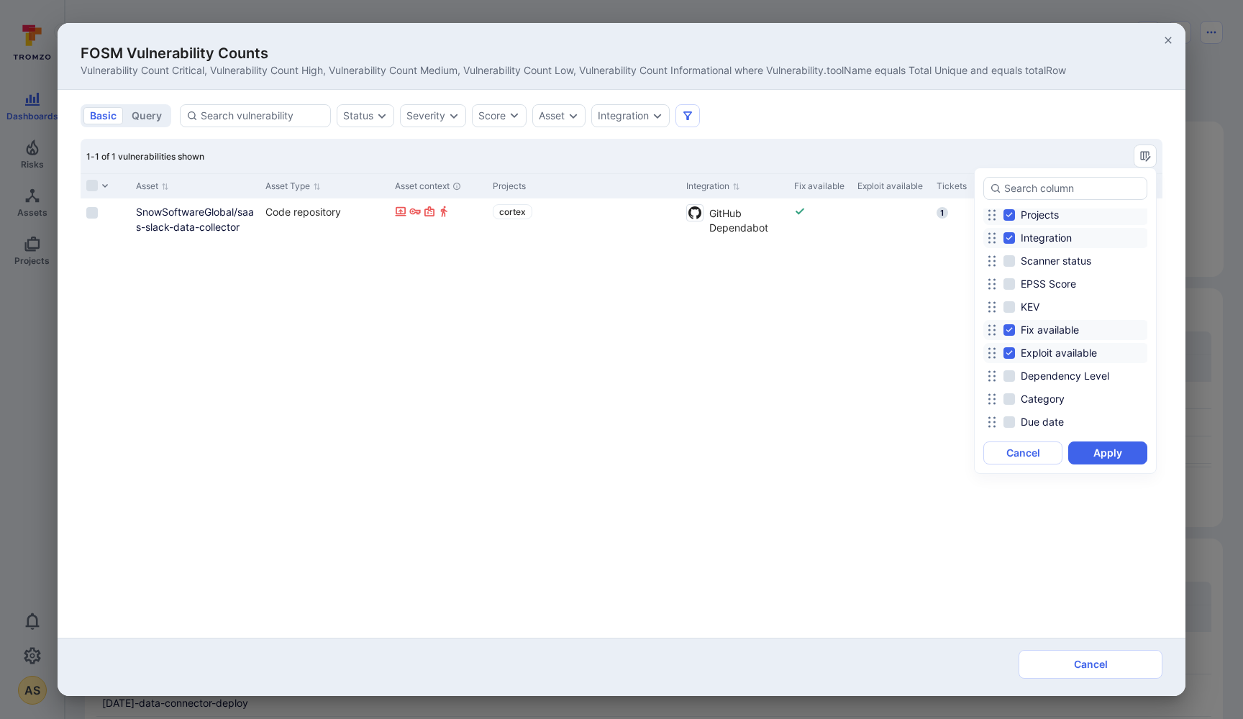
scroll to position [209, 0]
click at [1009, 325] on input "Exploit available" at bounding box center [1010, 326] width 12 height 12
checkbox input "false"
click at [1099, 455] on button "Apply" at bounding box center [1107, 453] width 79 height 23
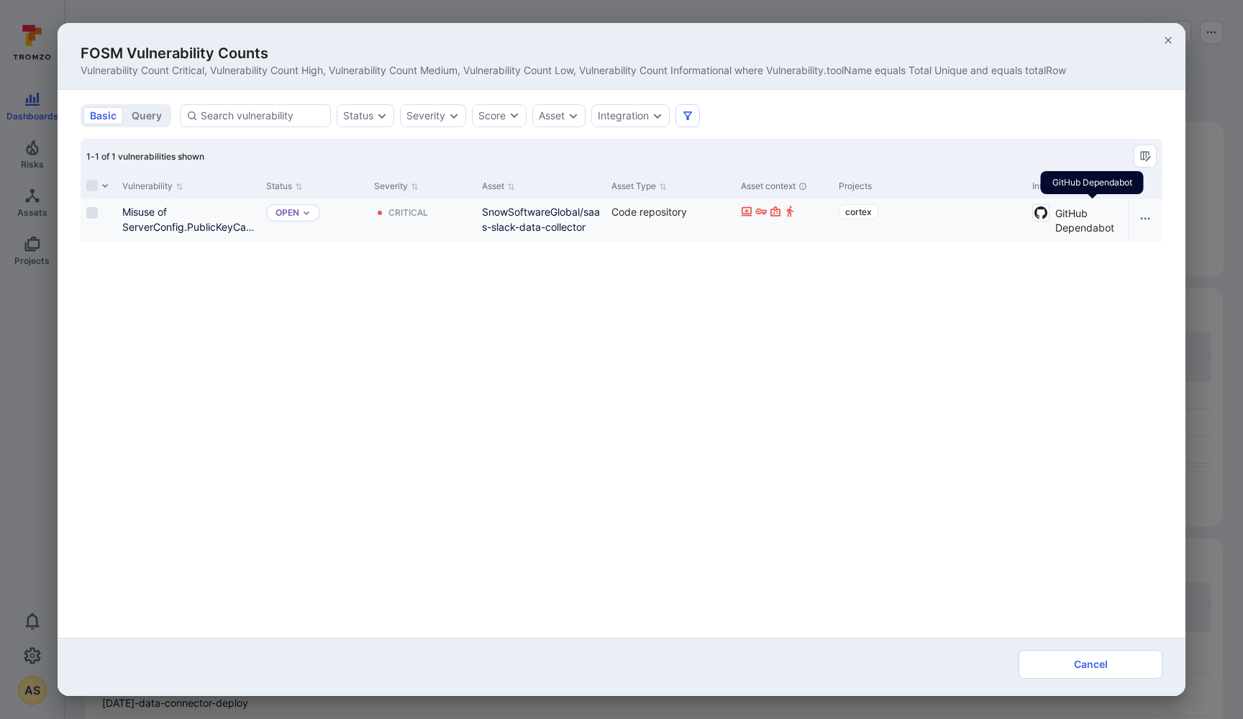
scroll to position [0, 0]
click at [1168, 40] on icon "button" at bounding box center [1168, 40] width 6 height 6
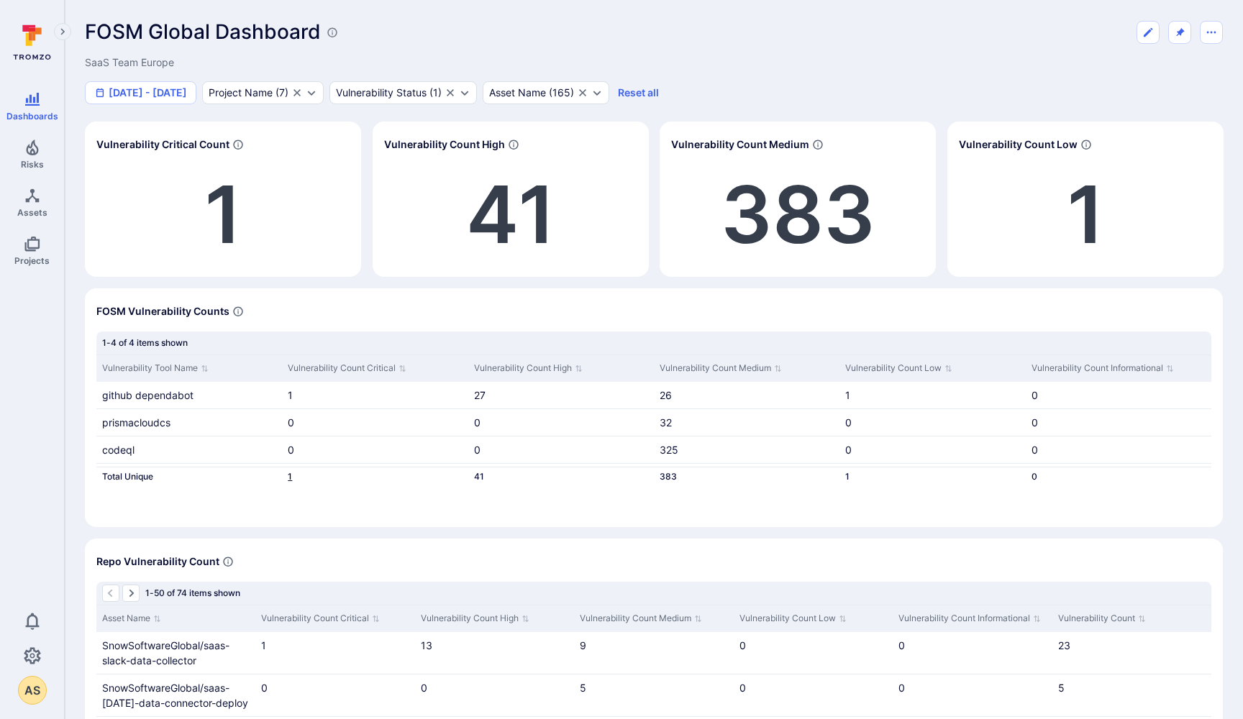
click at [288, 476] on link "1" at bounding box center [290, 476] width 4 height 11
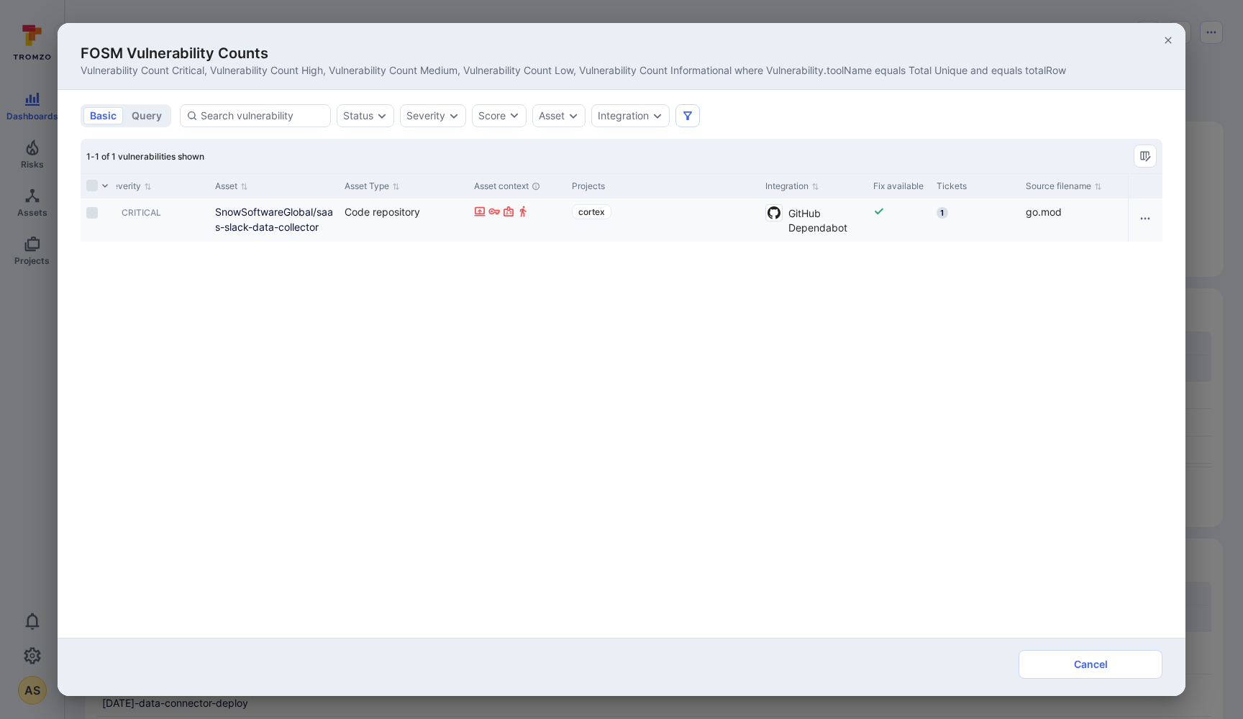
scroll to position [0, 267]
click at [1152, 244] on icon "button" at bounding box center [1151, 246] width 12 height 12
click at [1151, 218] on button "Row actions menu" at bounding box center [1145, 218] width 23 height 23
click at [1109, 253] on li "Open vulnerability" at bounding box center [1100, 251] width 91 height 18
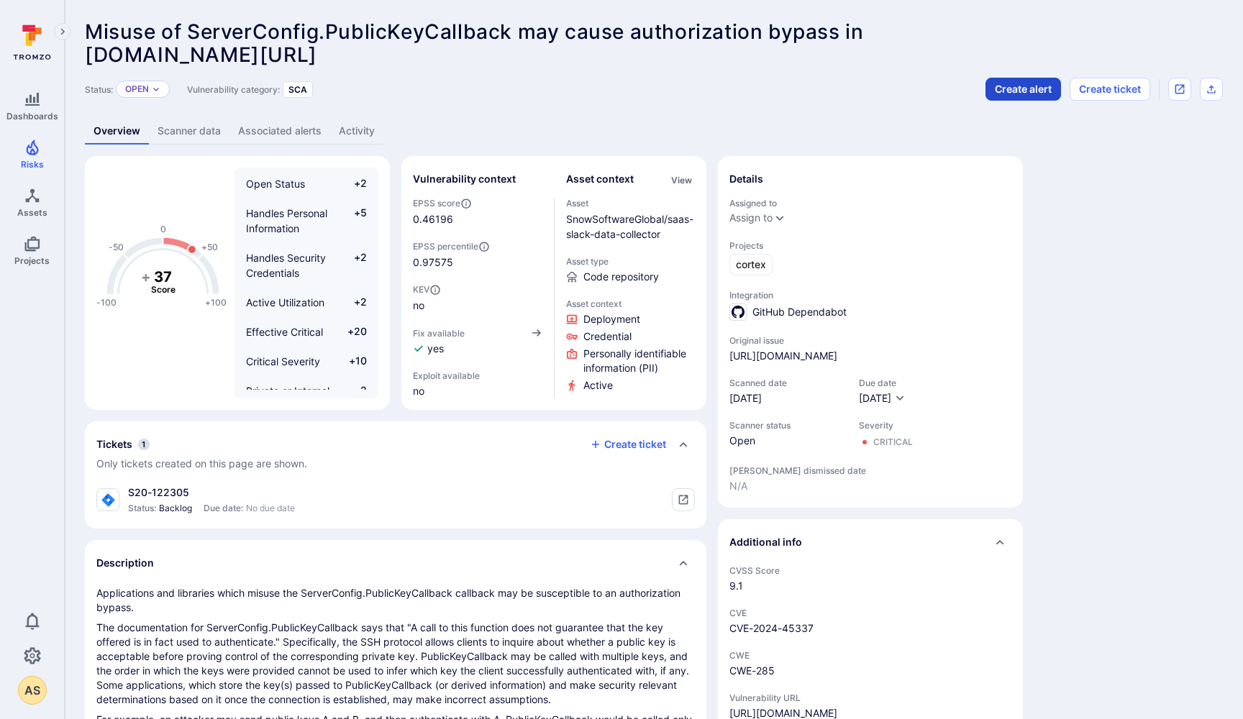
click at [1012, 88] on button "Create alert" at bounding box center [1024, 89] width 76 height 23
